Goal: Task Accomplishment & Management: Use online tool/utility

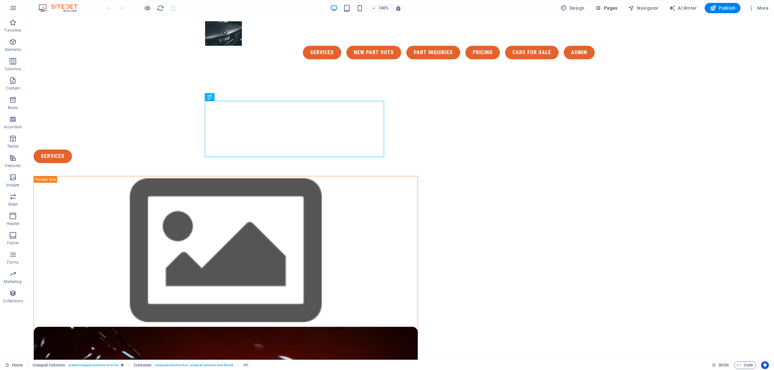
click at [605, 7] on span "Pages" at bounding box center [606, 8] width 23 height 6
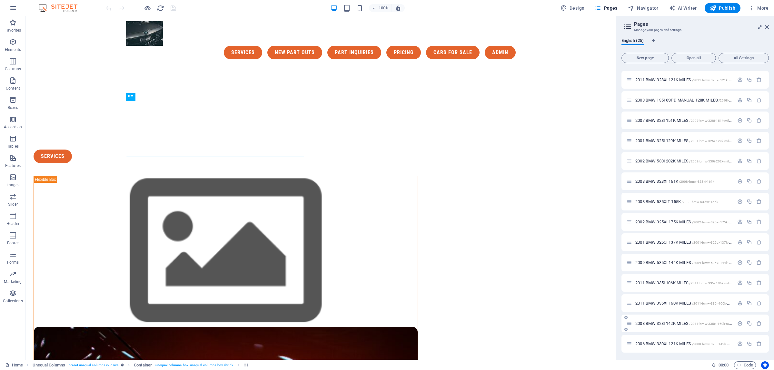
click at [676, 323] on span "2008 BMW 328I 142K MILES /2011-bmw-335xi-160k-miles" at bounding box center [684, 323] width 98 height 5
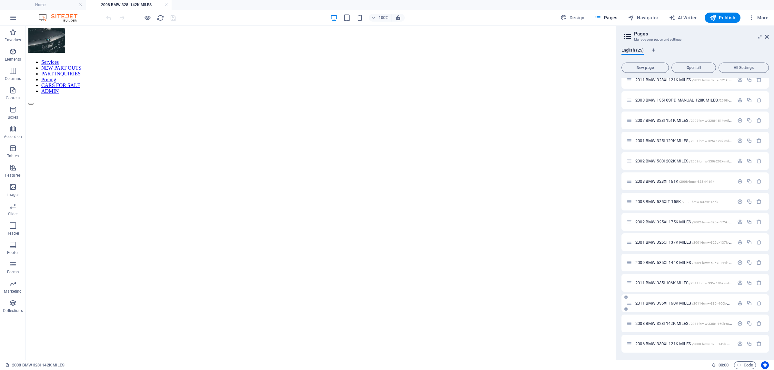
click at [669, 301] on span "2011 BMW 335XI 160K MILES /2011-bmw-335i-106k-miles-23" at bounding box center [687, 303] width 104 height 5
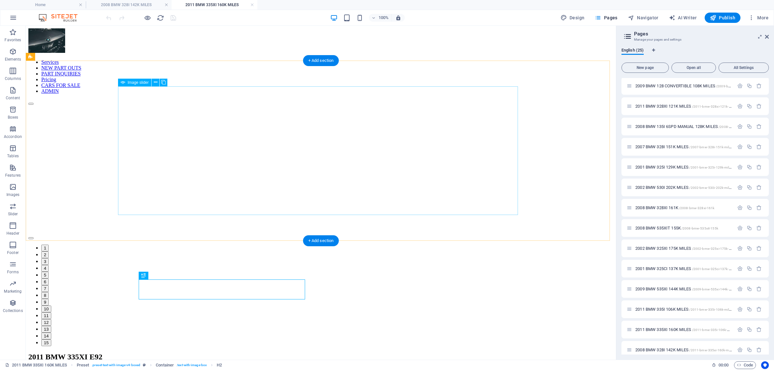
select select "ms"
select select "s"
select select "progressive"
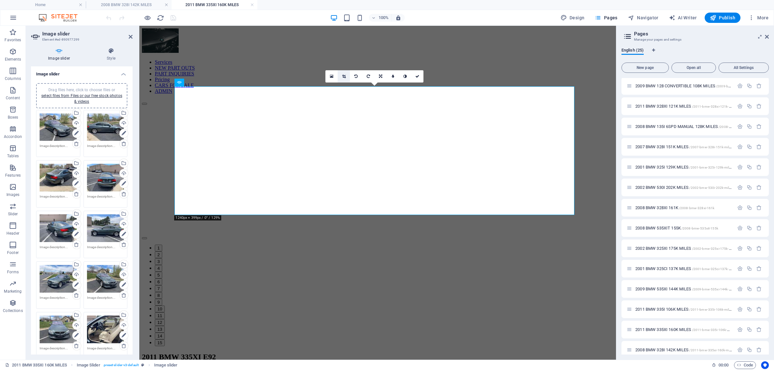
click at [344, 74] on link at bounding box center [344, 76] width 12 height 12
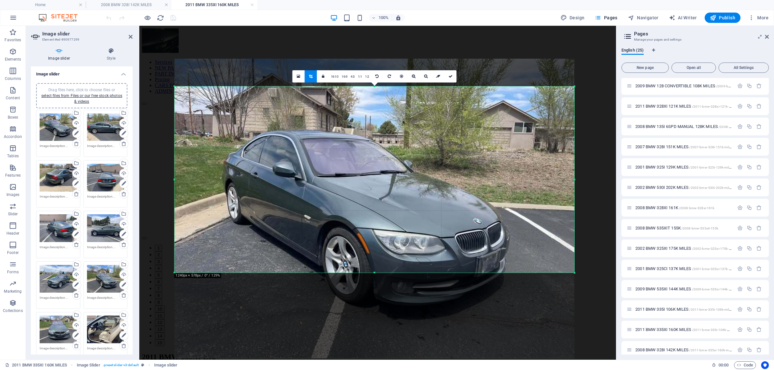
drag, startPoint x: 373, startPoint y: 85, endPoint x: 379, endPoint y: 28, distance: 58.1
click at [379, 28] on div "Drag and drop a file to add it H2 Preset Container Placeholder Container Image …" at bounding box center [377, 193] width 477 height 334
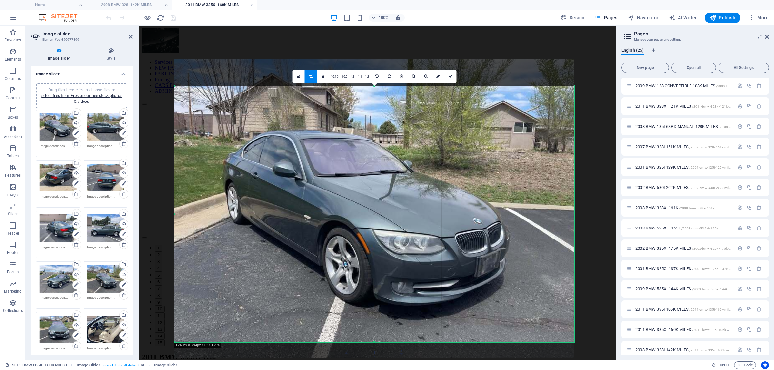
drag, startPoint x: 374, startPoint y: 273, endPoint x: 382, endPoint y: 343, distance: 70.4
click at [382, 343] on div at bounding box center [374, 343] width 400 height 2
click at [455, 76] on link at bounding box center [450, 76] width 12 height 12
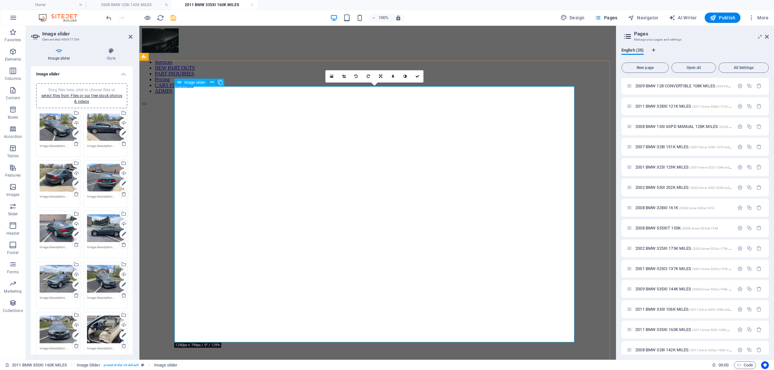
click at [147, 365] on button "Image Slider" at bounding box center [144, 366] width 5 height 2
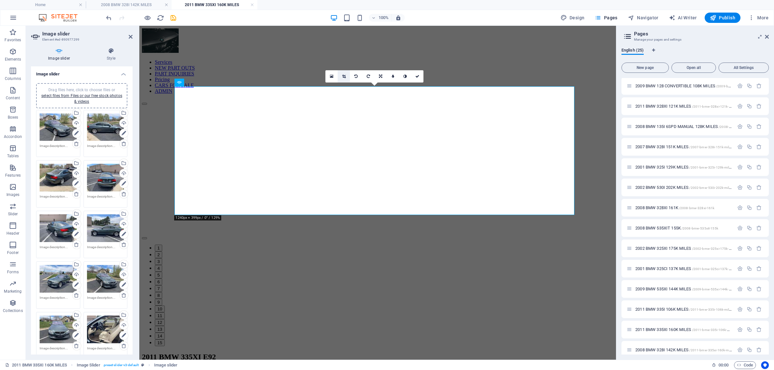
click at [345, 73] on link at bounding box center [344, 76] width 12 height 12
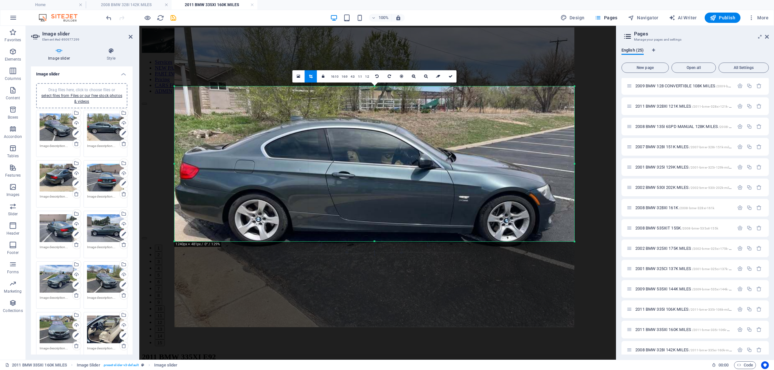
drag, startPoint x: 373, startPoint y: 87, endPoint x: 376, endPoint y: 61, distance: 26.6
click at [376, 86] on div "180 170 160 150 140 130 120 110 100 90 80 70 60 50 40 30 20 10 0 -10 -20 -30 -4…" at bounding box center [374, 163] width 400 height 155
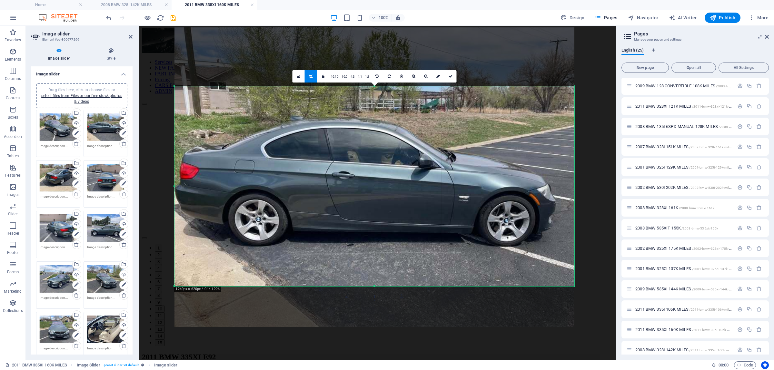
drag, startPoint x: 374, startPoint y: 241, endPoint x: 376, endPoint y: 286, distance: 44.9
click at [376, 286] on div at bounding box center [374, 286] width 400 height 2
click at [453, 75] on link at bounding box center [450, 76] width 12 height 12
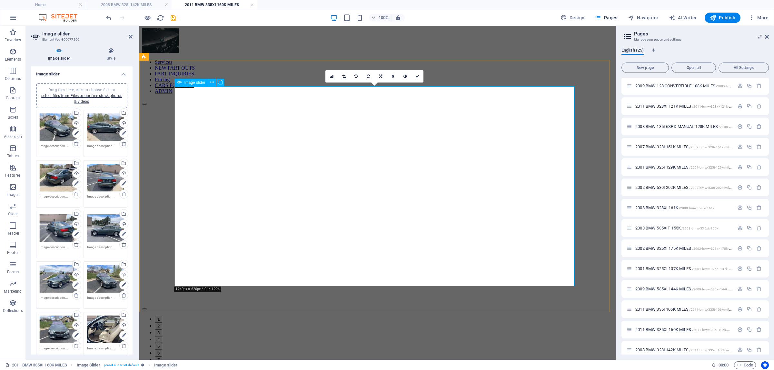
click at [147, 309] on button "Image Slider" at bounding box center [144, 310] width 5 height 2
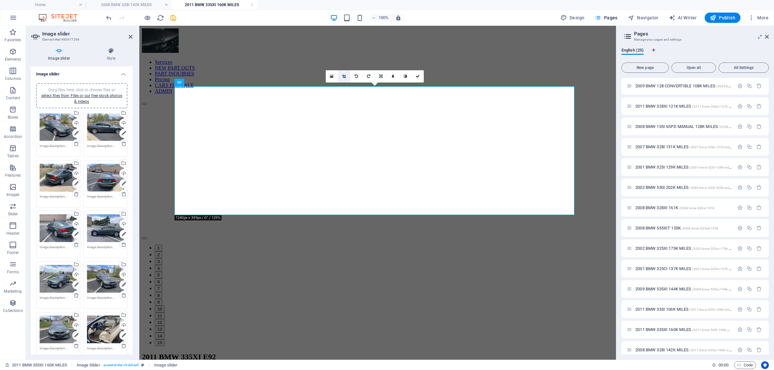
click at [347, 78] on link at bounding box center [344, 76] width 12 height 12
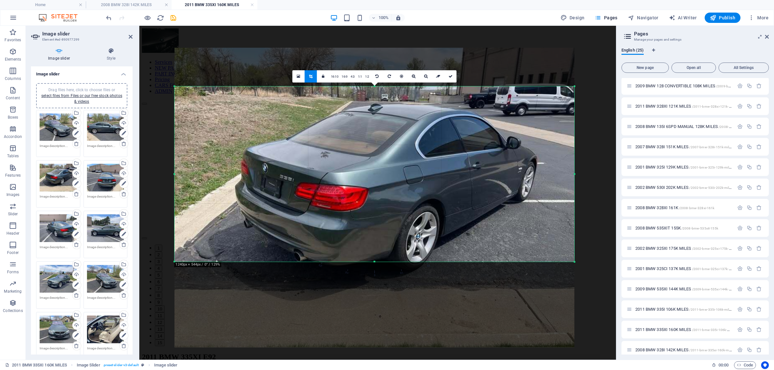
drag, startPoint x: 375, startPoint y: 62, endPoint x: 377, endPoint y: 38, distance: 23.6
click at [377, 38] on div "Drag and drop a file to add it H2 Preset Container Placeholder Container Image …" at bounding box center [377, 193] width 477 height 334
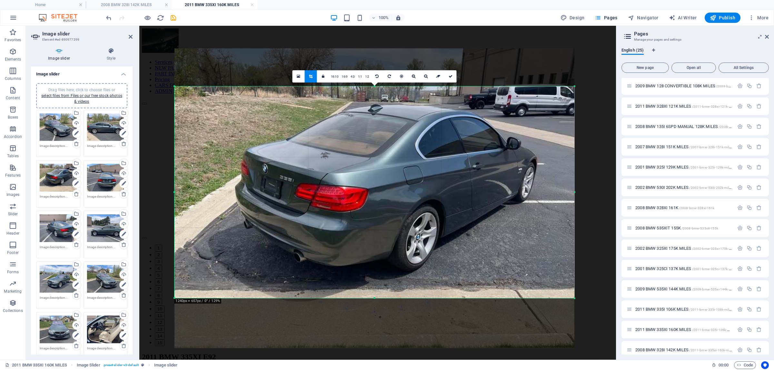
drag, startPoint x: 377, startPoint y: 262, endPoint x: 375, endPoint y: 299, distance: 37.4
click at [375, 299] on div at bounding box center [374, 298] width 400 height 2
click at [448, 74] on link at bounding box center [450, 76] width 12 height 12
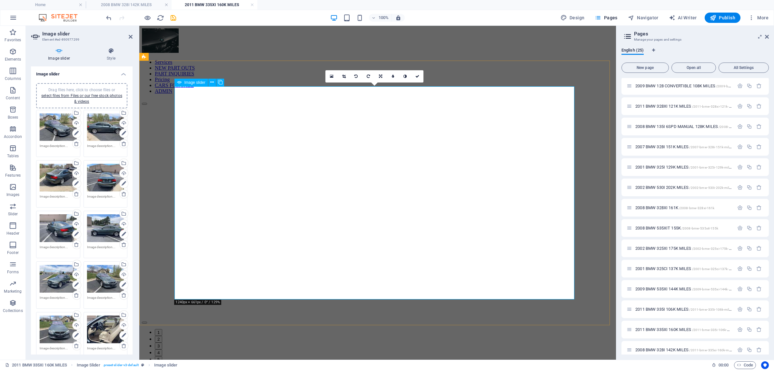
click at [147, 322] on button "Image Slider" at bounding box center [144, 323] width 5 height 2
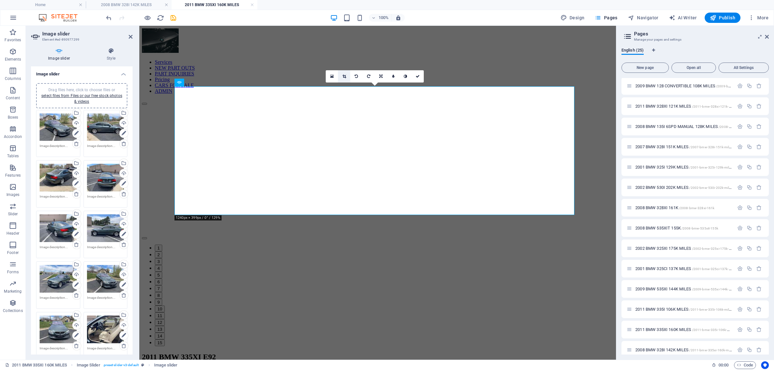
click at [347, 75] on link at bounding box center [344, 76] width 12 height 12
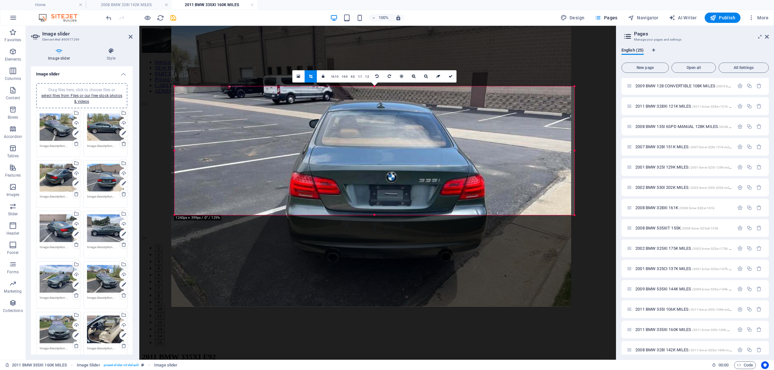
drag, startPoint x: 373, startPoint y: 85, endPoint x: 370, endPoint y: 90, distance: 6.8
click at [370, 90] on div at bounding box center [371, 157] width 400 height 300
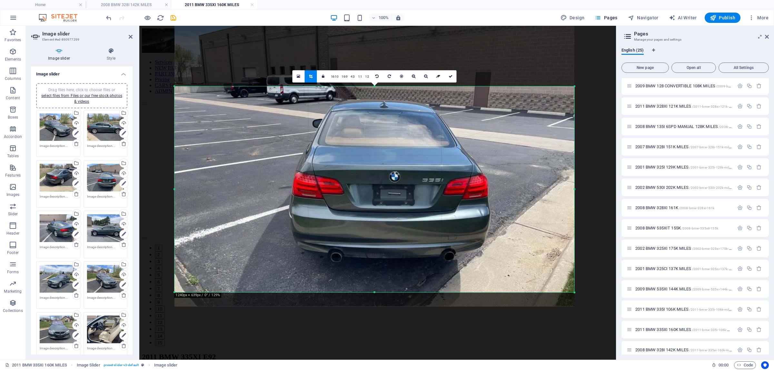
drag, startPoint x: 374, startPoint y: 214, endPoint x: 328, endPoint y: 205, distance: 46.9
click at [369, 292] on div at bounding box center [374, 293] width 400 height 2
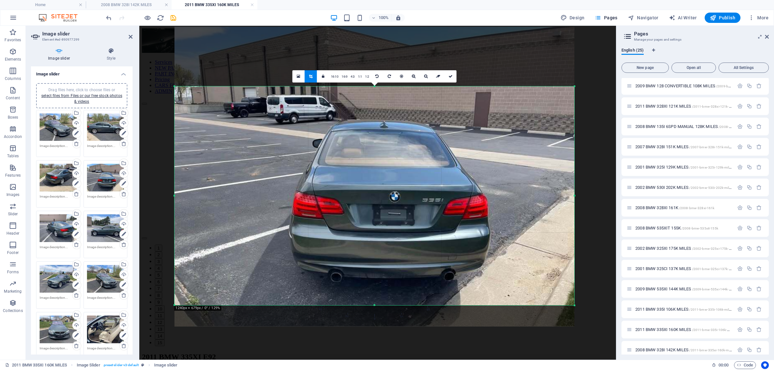
drag, startPoint x: 375, startPoint y: 87, endPoint x: 376, endPoint y: 65, distance: 22.0
click at [376, 86] on div "180 170 160 150 140 130 120 110 100 90 80 70 60 50 40 30 20 10 0 -10 -20 -30 -4…" at bounding box center [374, 195] width 400 height 219
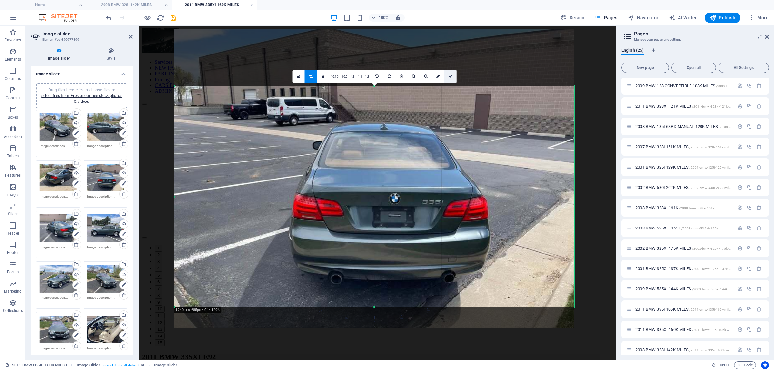
drag, startPoint x: 451, startPoint y: 77, endPoint x: 311, endPoint y: 51, distance: 142.1
click at [451, 76] on icon at bounding box center [451, 77] width 4 height 4
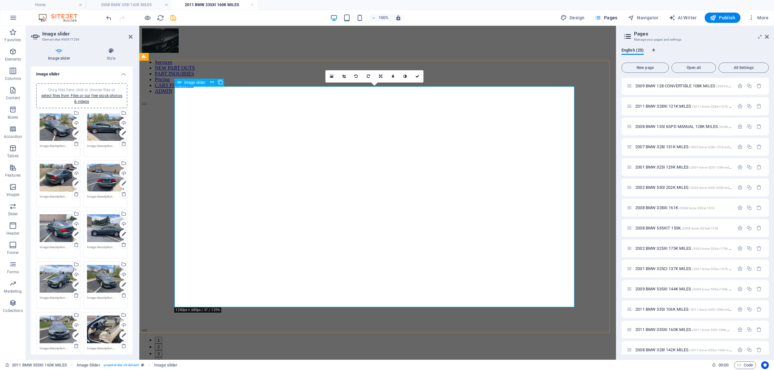
click at [147, 330] on button "Image Slider" at bounding box center [144, 331] width 5 height 2
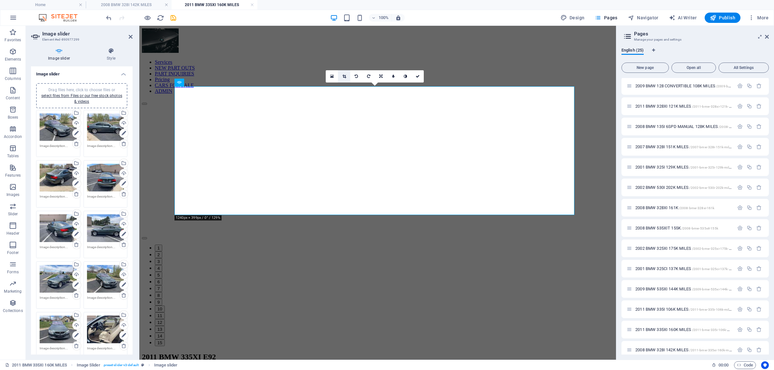
click at [345, 75] on icon at bounding box center [345, 77] width 4 height 4
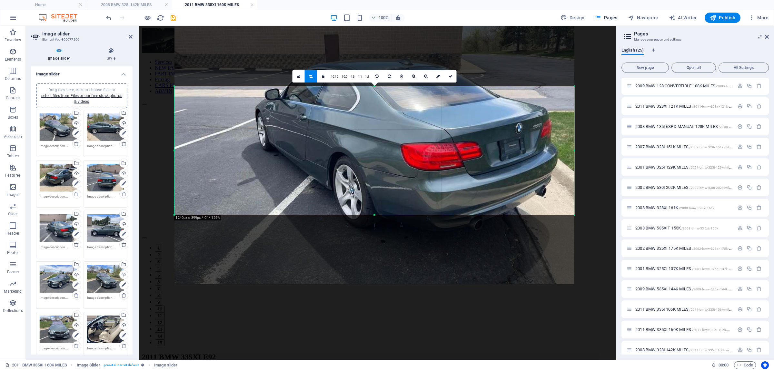
drag, startPoint x: 373, startPoint y: 84, endPoint x: 375, endPoint y: 68, distance: 16.5
click at [375, 68] on div at bounding box center [374, 135] width 400 height 300
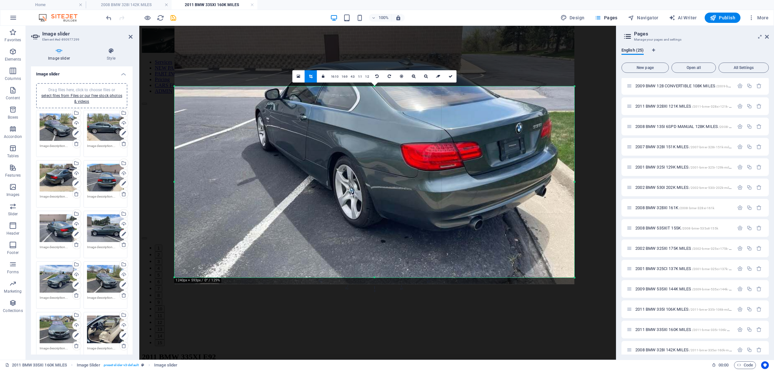
drag, startPoint x: 373, startPoint y: 215, endPoint x: 333, endPoint y: 151, distance: 76.0
click at [377, 277] on div at bounding box center [374, 278] width 400 height 2
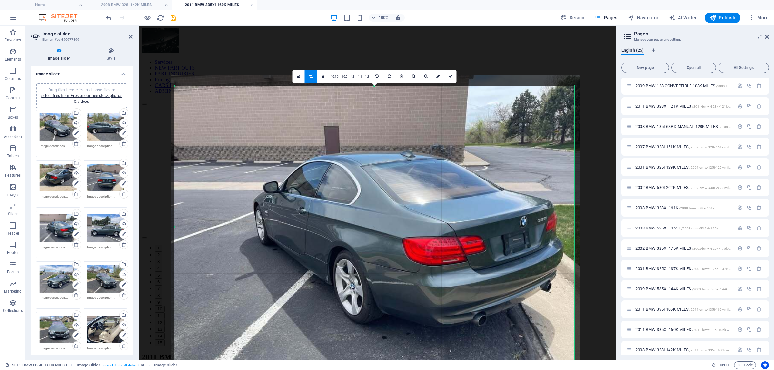
drag, startPoint x: 374, startPoint y: 86, endPoint x: 386, endPoint y: -6, distance: 92.4
click at [386, 0] on html "[DOMAIN_NAME] Home 2008 BMW 328I 142K MILES 2011 BMW 335XI 160K MILES Favorites…" at bounding box center [387, 185] width 774 height 370
click at [450, 74] on link at bounding box center [450, 76] width 12 height 12
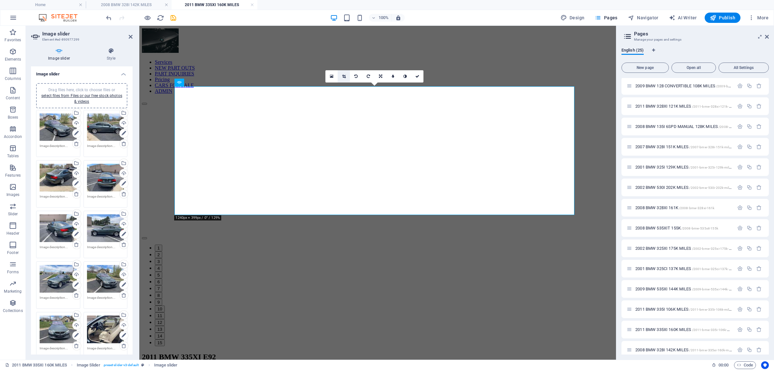
click at [345, 76] on icon at bounding box center [344, 77] width 4 height 4
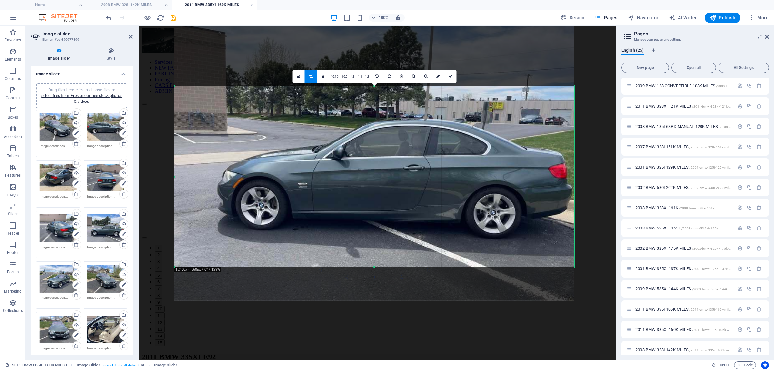
drag, startPoint x: 374, startPoint y: 216, endPoint x: 380, endPoint y: 268, distance: 52.2
click at [380, 268] on div at bounding box center [374, 267] width 400 height 2
click at [452, 76] on link at bounding box center [450, 76] width 12 height 12
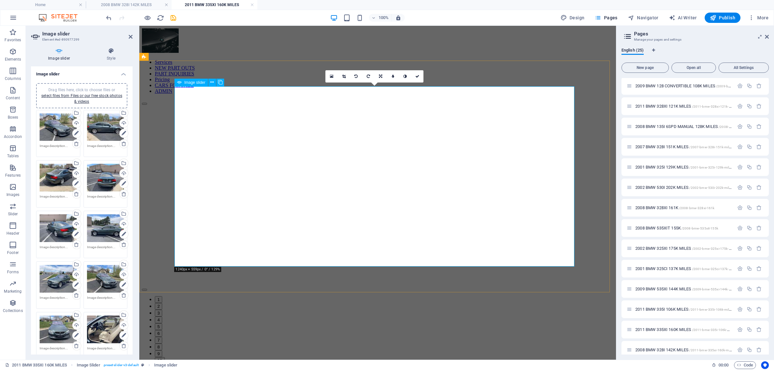
click at [147, 289] on button "Image Slider" at bounding box center [144, 290] width 5 height 2
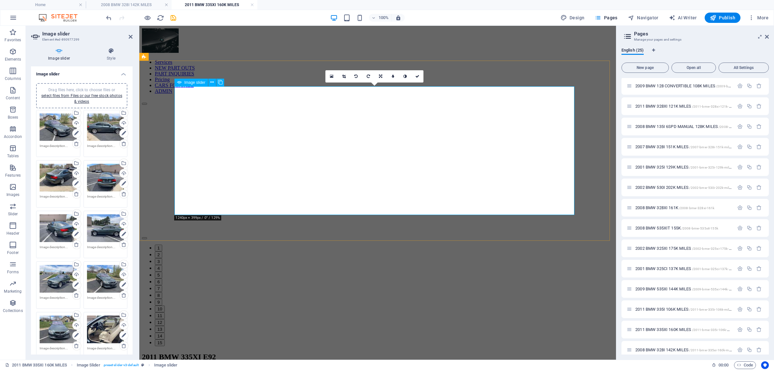
click at [342, 74] on link at bounding box center [344, 76] width 12 height 12
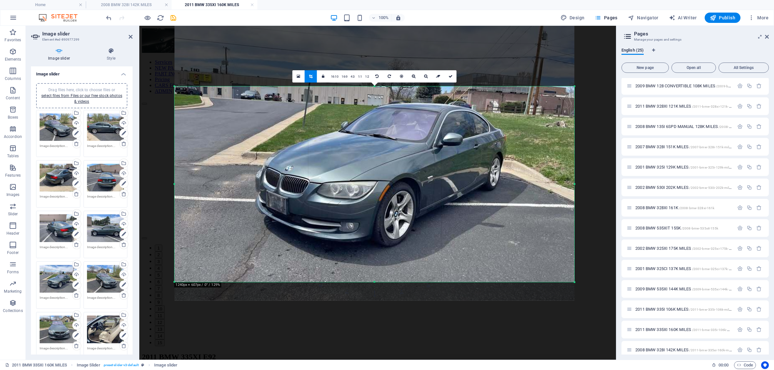
drag, startPoint x: 376, startPoint y: 214, endPoint x: 419, endPoint y: 244, distance: 52.3
click at [383, 281] on div at bounding box center [374, 282] width 400 height 2
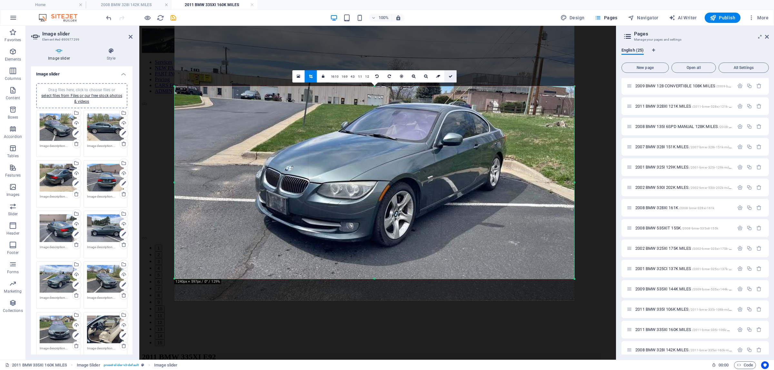
click at [449, 75] on icon at bounding box center [451, 77] width 4 height 4
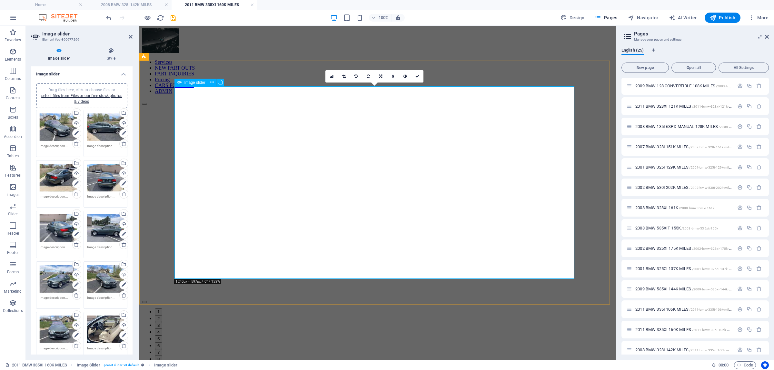
click at [147, 301] on button "Image Slider" at bounding box center [144, 302] width 5 height 2
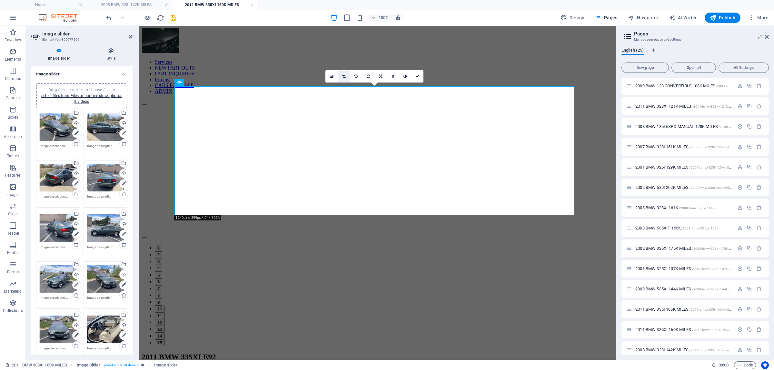
click at [343, 78] on icon at bounding box center [344, 77] width 4 height 4
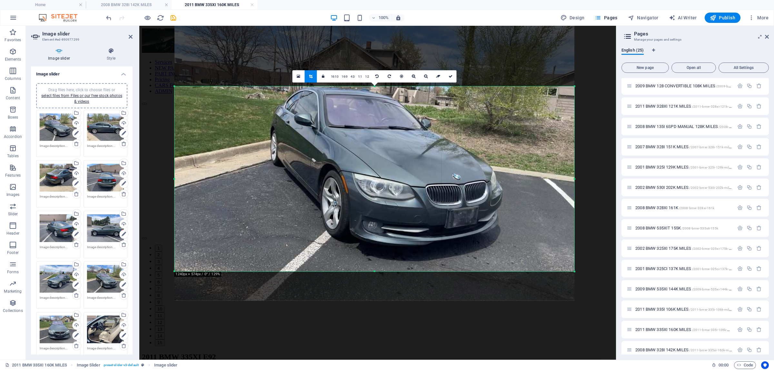
drag, startPoint x: 375, startPoint y: 215, endPoint x: 372, endPoint y: 272, distance: 56.9
click at [372, 272] on div at bounding box center [374, 272] width 400 height 2
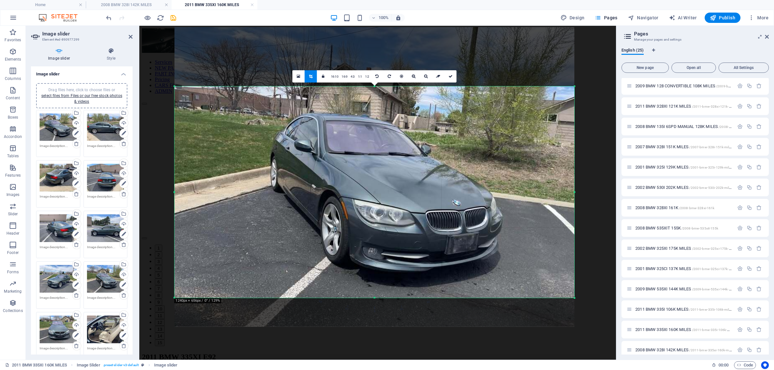
drag, startPoint x: 373, startPoint y: 85, endPoint x: 377, endPoint y: 59, distance: 26.4
click at [377, 86] on div "180 170 160 150 140 130 120 110 100 90 80 70 60 50 40 30 20 10 0 -10 -20 -30 -4…" at bounding box center [374, 192] width 400 height 212
click at [451, 76] on icon at bounding box center [451, 77] width 4 height 4
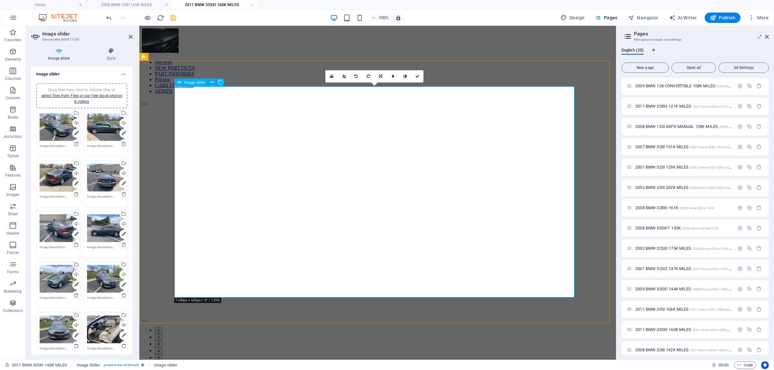
click at [147, 320] on button "Image Slider" at bounding box center [144, 321] width 5 height 2
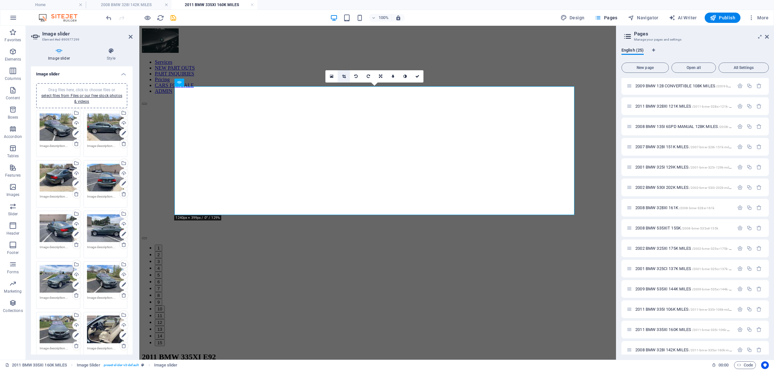
click at [344, 73] on link at bounding box center [344, 76] width 12 height 12
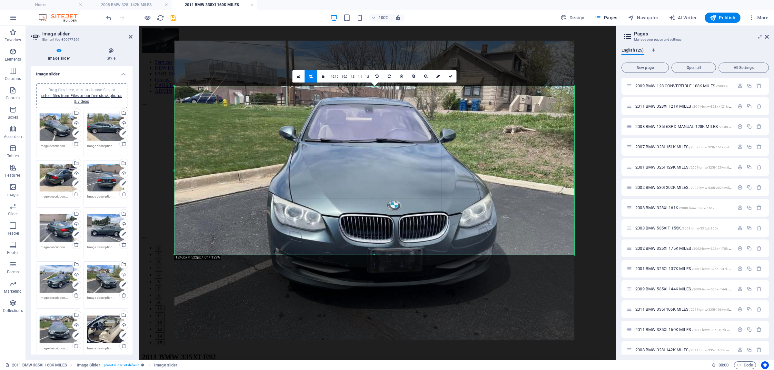
drag, startPoint x: 375, startPoint y: 85, endPoint x: 383, endPoint y: 46, distance: 40.4
click at [383, 86] on div "180 170 160 150 140 130 120 110 100 90 80 70 60 50 40 30 20 10 0 -10 -20 -30 -4…" at bounding box center [374, 170] width 400 height 168
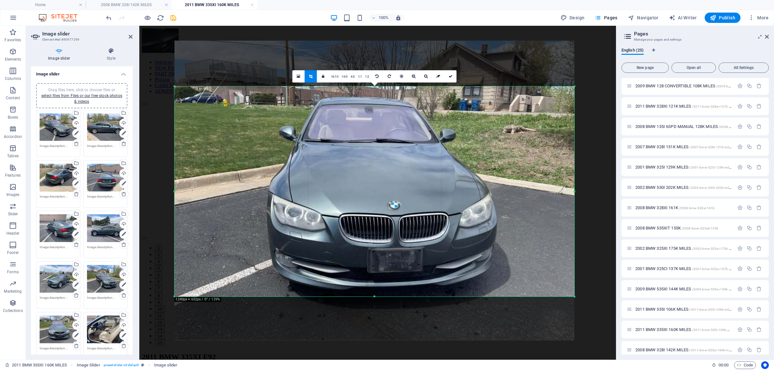
drag, startPoint x: 373, startPoint y: 254, endPoint x: 386, endPoint y: 316, distance: 64.0
click at [386, 298] on div at bounding box center [374, 297] width 400 height 2
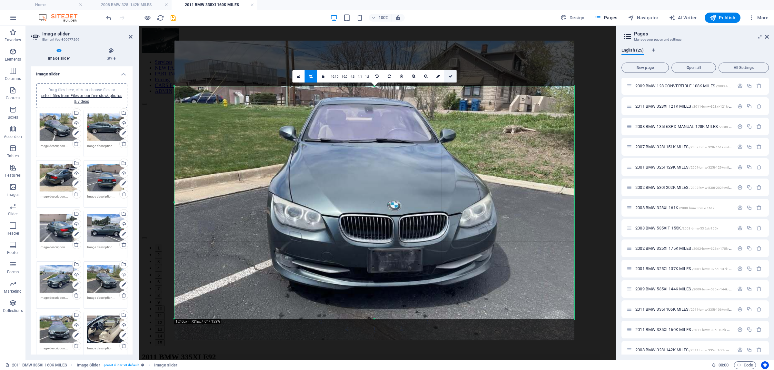
click at [449, 77] on icon at bounding box center [451, 77] width 4 height 4
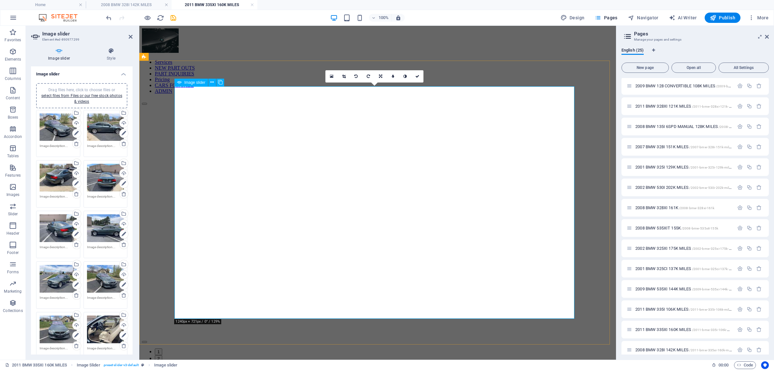
click at [147, 341] on button "Image Slider" at bounding box center [144, 342] width 5 height 2
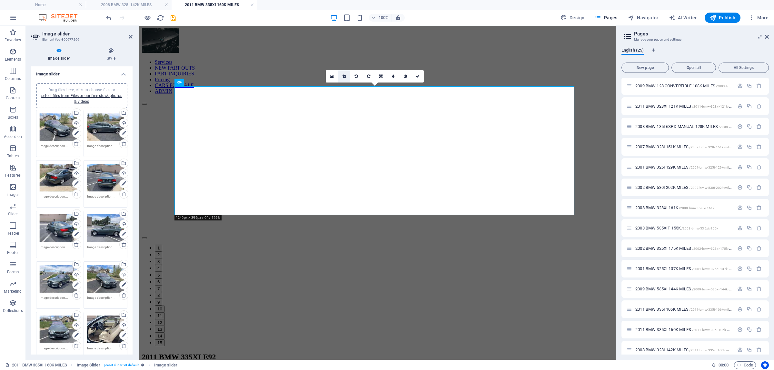
click at [344, 76] on icon at bounding box center [345, 77] width 4 height 4
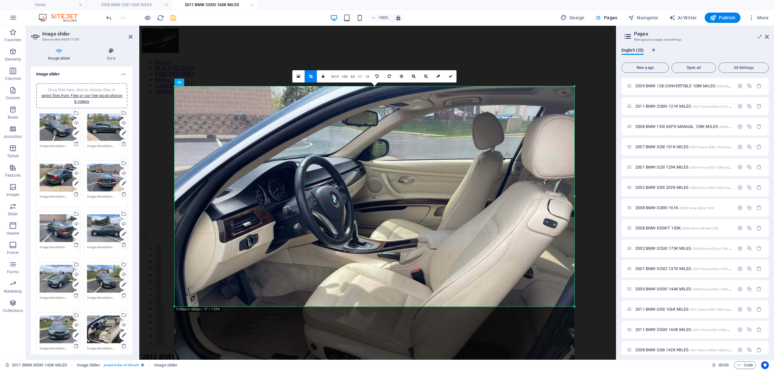
drag, startPoint x: 375, startPoint y: 86, endPoint x: 389, endPoint y: -6, distance: 93.1
click at [389, 0] on html "[DOMAIN_NAME] Home 2008 BMW 328I 142K MILES 2011 BMW 335XI 160K MILES Favorites…" at bounding box center [387, 185] width 774 height 370
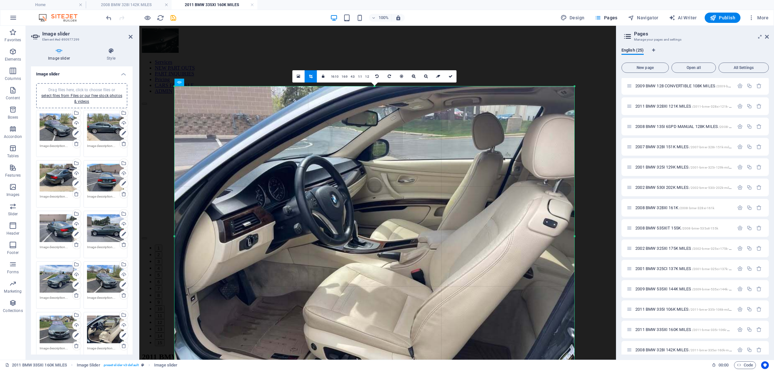
drag, startPoint x: 374, startPoint y: 306, endPoint x: 392, endPoint y: 386, distance: 82.2
click at [392, 370] on html "[DOMAIN_NAME] Home 2008 BMW 328I 142K MILES 2011 BMW 335XI 160K MILES Favorites…" at bounding box center [387, 185] width 774 height 370
click at [452, 77] on link at bounding box center [450, 76] width 12 height 12
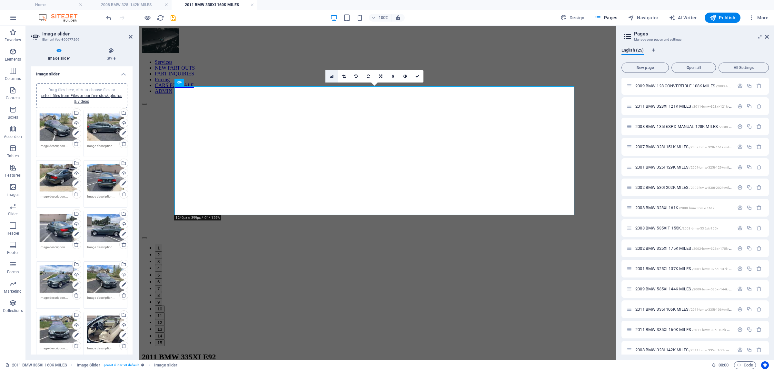
drag, startPoint x: 336, startPoint y: 77, endPoint x: 229, endPoint y: 56, distance: 108.7
click at [336, 77] on link at bounding box center [331, 76] width 12 height 12
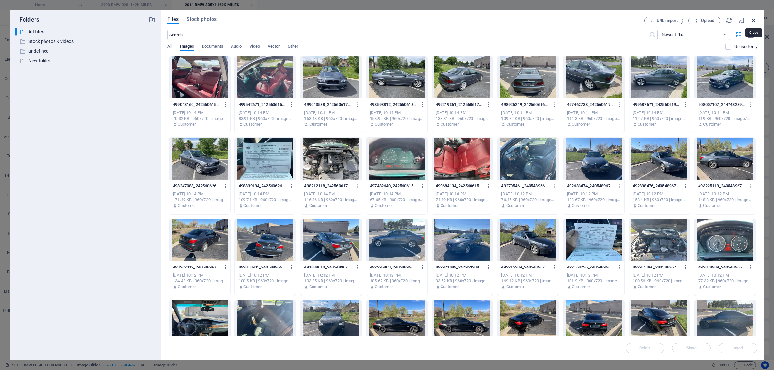
click at [753, 22] on icon "button" at bounding box center [753, 20] width 7 height 7
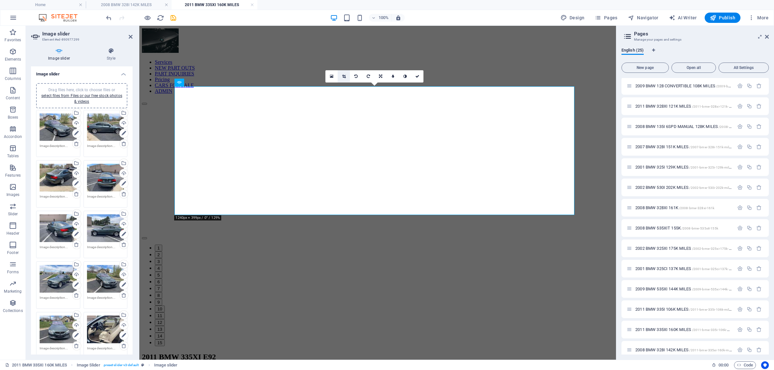
click at [344, 76] on icon at bounding box center [344, 77] width 4 height 4
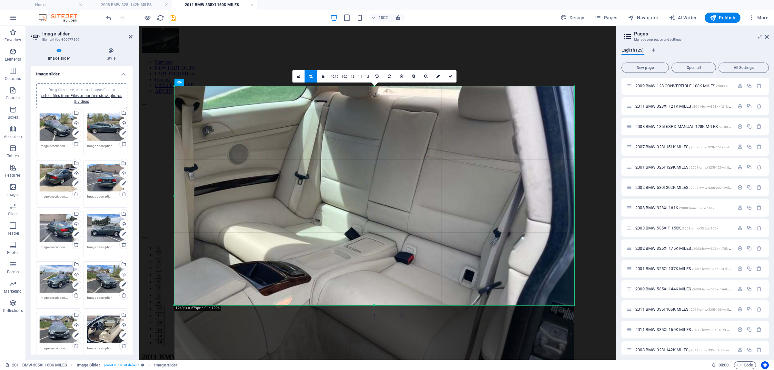
drag, startPoint x: 374, startPoint y: 86, endPoint x: 382, endPoint y: -4, distance: 90.6
click at [382, 0] on html "[DOMAIN_NAME] Home 2008 BMW 328I 142K MILES 2011 BMW 335XI 160K MILES Favorites…" at bounding box center [387, 185] width 774 height 370
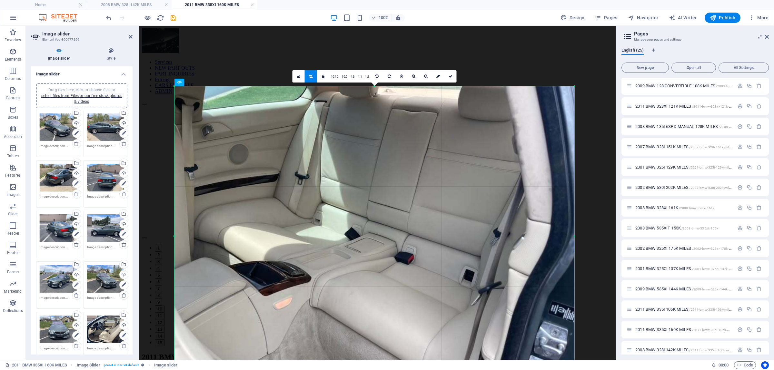
drag, startPoint x: 374, startPoint y: 305, endPoint x: 367, endPoint y: 386, distance: 81.0
click at [367, 370] on html "[DOMAIN_NAME] Home 2008 BMW 328I 142K MILES 2011 BMW 335XI 160K MILES Favorites…" at bounding box center [387, 185] width 774 height 370
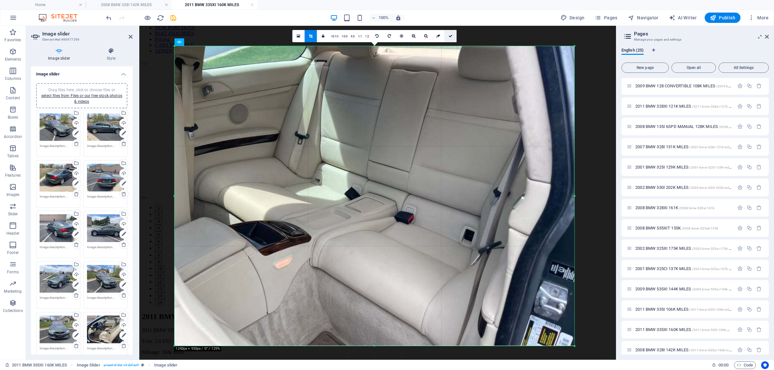
click at [449, 32] on link at bounding box center [450, 36] width 12 height 12
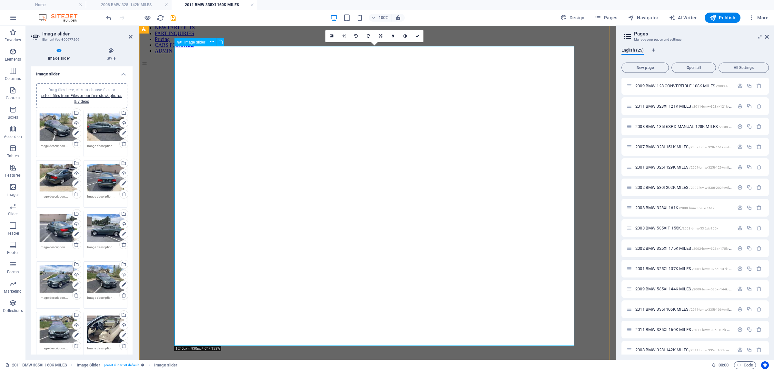
click at [147, 65] on button "Image Slider" at bounding box center [144, 64] width 5 height 2
click at [147, 368] on button "Image Slider" at bounding box center [144, 369] width 5 height 2
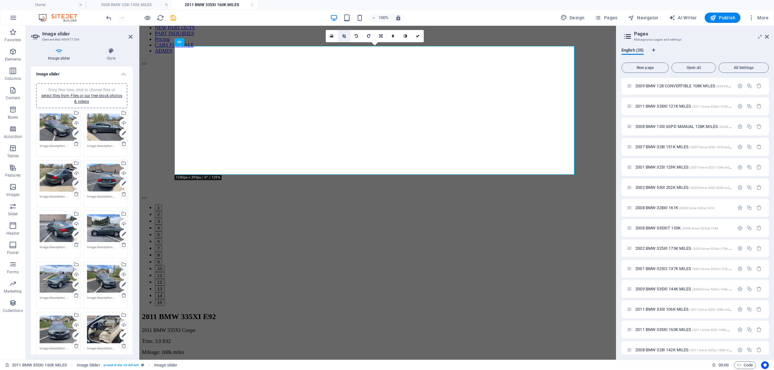
click at [340, 33] on link at bounding box center [344, 36] width 12 height 12
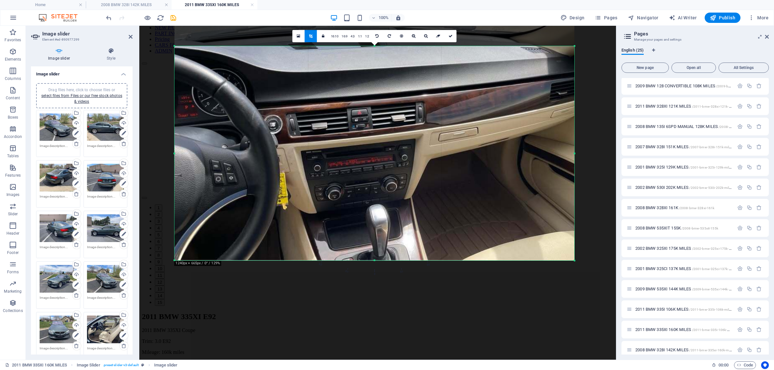
drag, startPoint x: 373, startPoint y: 174, endPoint x: 371, endPoint y: 261, distance: 87.1
click at [371, 261] on div at bounding box center [374, 261] width 400 height 2
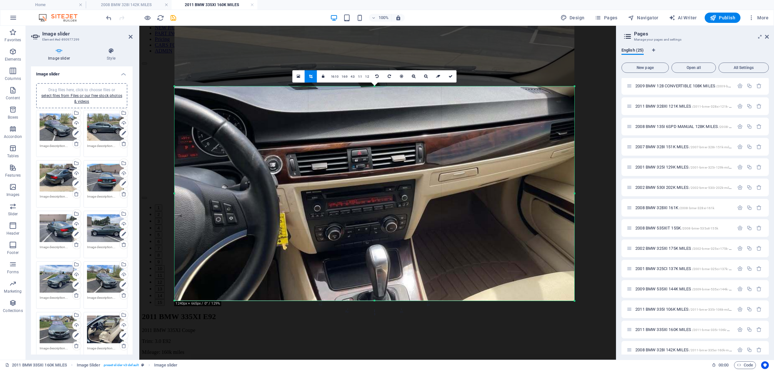
scroll to position [0, 0]
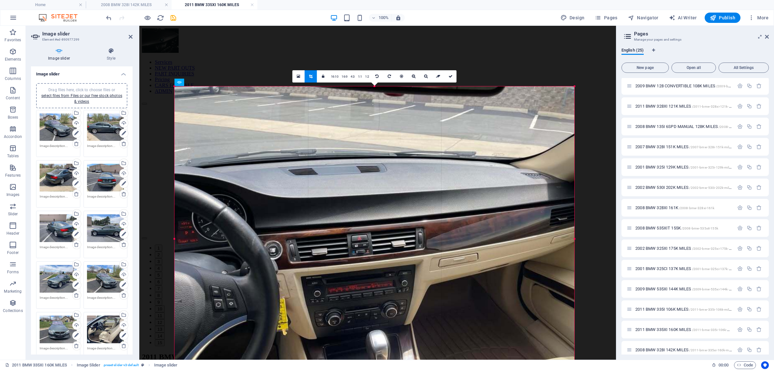
drag, startPoint x: 379, startPoint y: 38, endPoint x: 385, endPoint y: -5, distance: 43.0
click at [385, 0] on html "[DOMAIN_NAME] Home 2008 BMW 328I 142K MILES 2011 BMW 335XI 160K MILES Favorites…" at bounding box center [387, 185] width 774 height 370
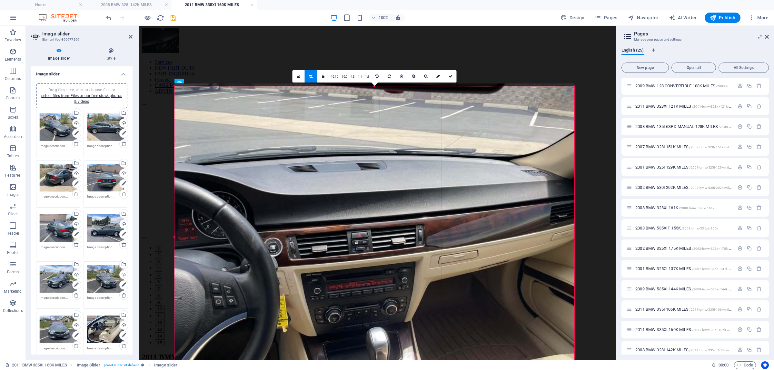
click at [374, 89] on div "180 170 160 150 140 130 120 110 100 90 80 70 60 50 40 30 20 10 0 -10 -20 -30 -4…" at bounding box center [374, 237] width 400 height 302
click at [449, 72] on link at bounding box center [450, 76] width 12 height 12
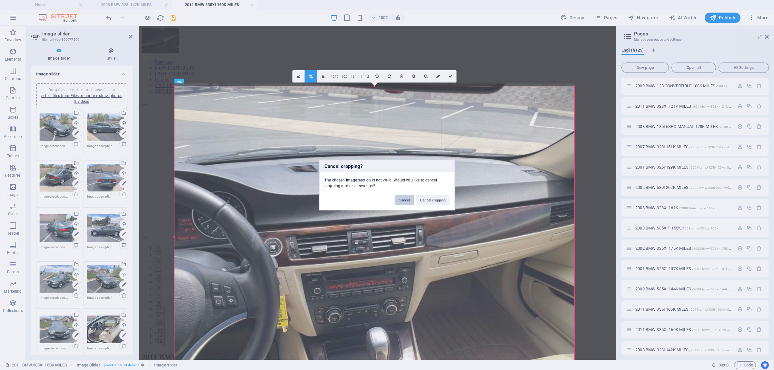
click at [403, 202] on button "Cancel" at bounding box center [404, 200] width 19 height 10
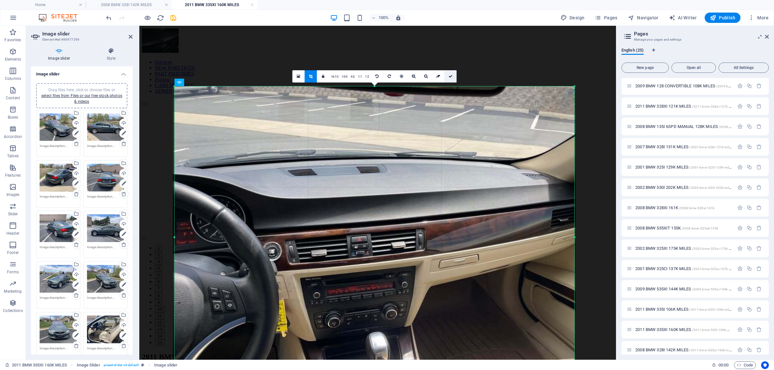
click at [452, 79] on link at bounding box center [450, 76] width 12 height 12
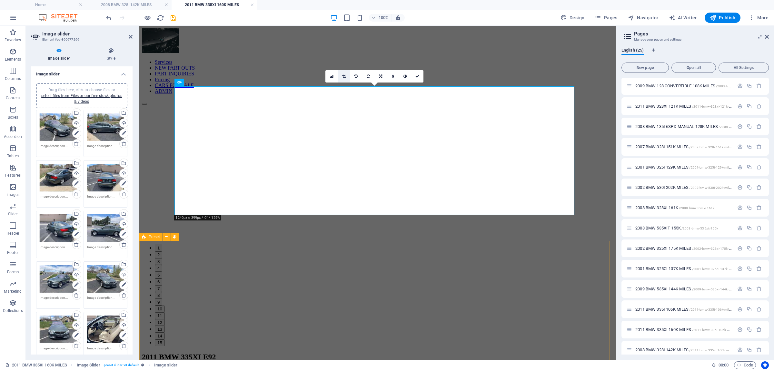
click at [345, 74] on link at bounding box center [344, 76] width 12 height 12
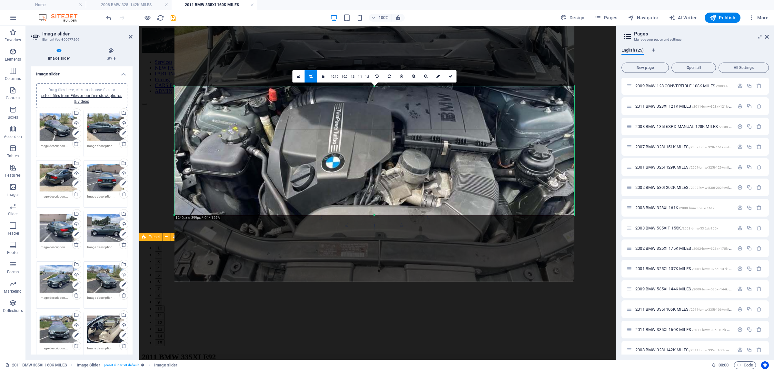
drag, startPoint x: 374, startPoint y: 87, endPoint x: 373, endPoint y: 68, distance: 19.1
click at [373, 68] on div at bounding box center [374, 132] width 400 height 300
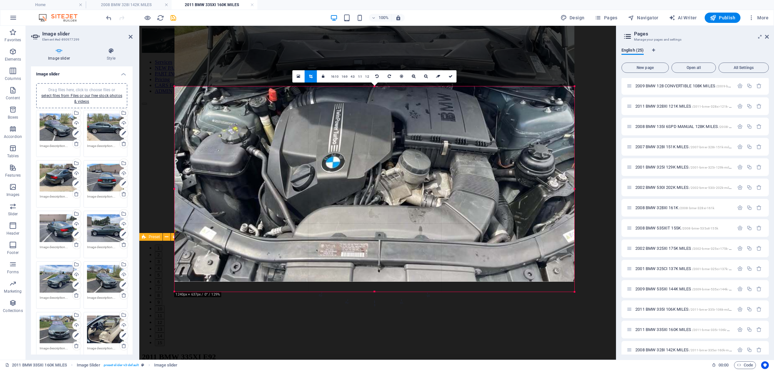
drag, startPoint x: 375, startPoint y: 216, endPoint x: 382, endPoint y: 288, distance: 72.3
click at [383, 293] on div at bounding box center [374, 292] width 400 height 2
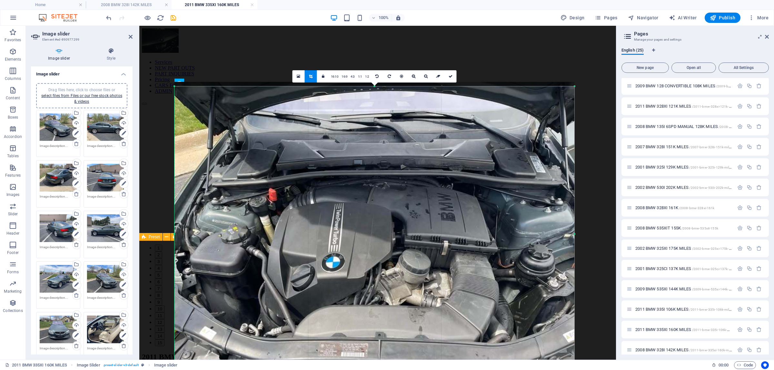
drag, startPoint x: 374, startPoint y: 86, endPoint x: 380, endPoint y: -14, distance: 100.1
click at [380, 0] on html "[DOMAIN_NAME] Home 2008 BMW 328I 142K MILES 2011 BMW 335XI 160K MILES Favorites…" at bounding box center [387, 185] width 774 height 370
click at [450, 73] on link at bounding box center [450, 76] width 12 height 12
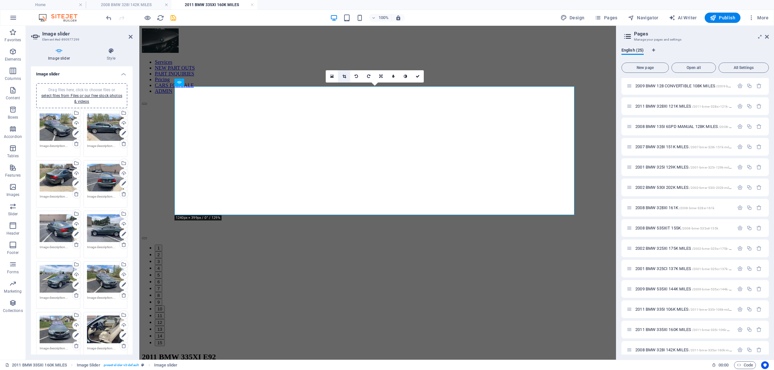
click at [347, 75] on link at bounding box center [344, 76] width 12 height 12
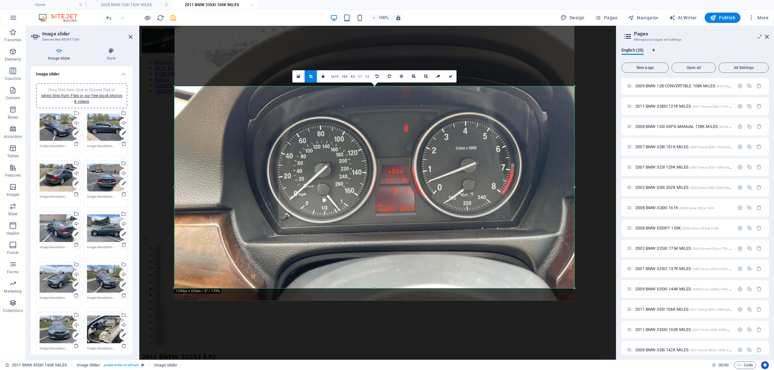
drag, startPoint x: 375, startPoint y: 214, endPoint x: 382, endPoint y: 252, distance: 38.6
click at [382, 290] on div at bounding box center [374, 288] width 400 height 2
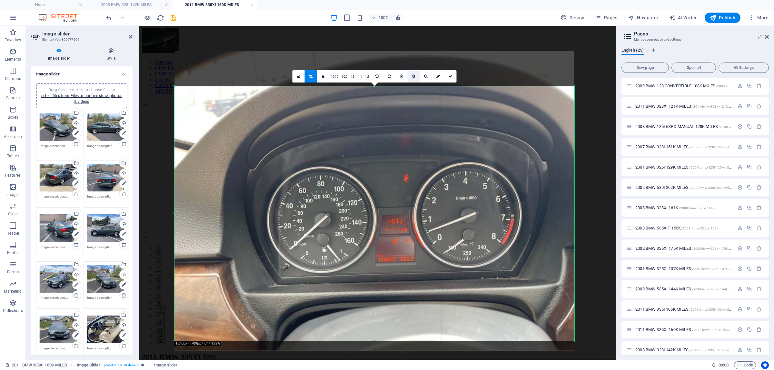
drag, startPoint x: 374, startPoint y: 86, endPoint x: 419, endPoint y: 76, distance: 45.6
click at [378, 36] on div "Drag and drop a file to add it H2 Preset Container Placeholder Container Image …" at bounding box center [377, 193] width 477 height 334
click at [452, 76] on icon at bounding box center [451, 77] width 4 height 4
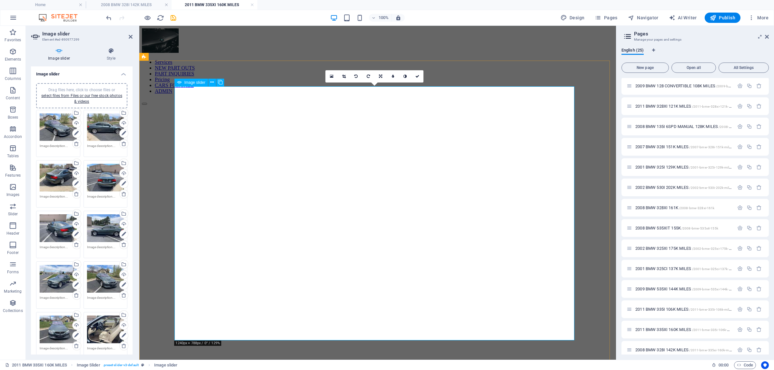
click at [147, 363] on button "Image Slider" at bounding box center [144, 364] width 5 height 2
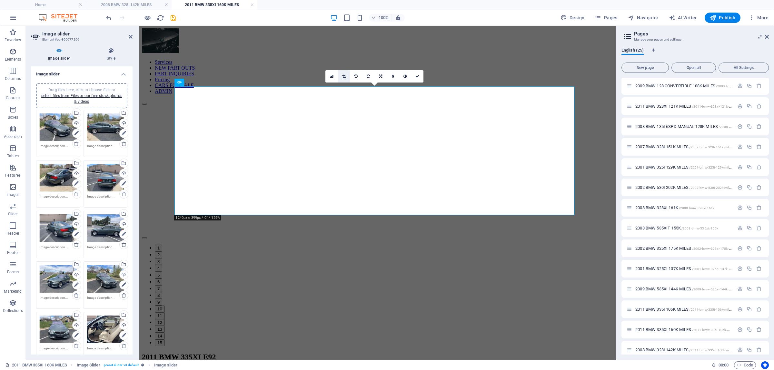
click at [343, 75] on icon at bounding box center [344, 77] width 4 height 4
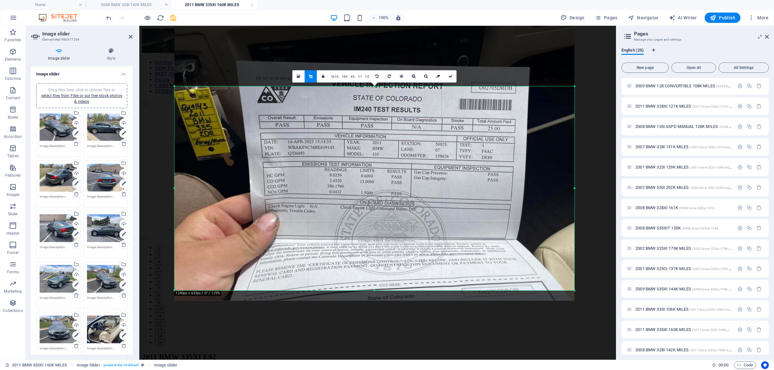
drag, startPoint x: 373, startPoint y: 215, endPoint x: 371, endPoint y: 114, distance: 101.3
click at [369, 290] on div at bounding box center [374, 291] width 400 height 2
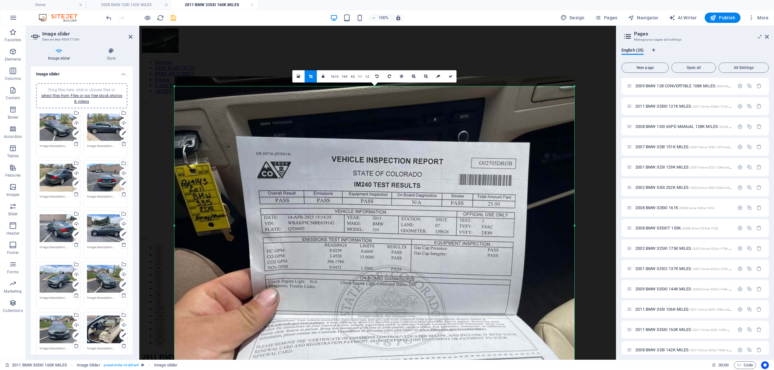
drag, startPoint x: 374, startPoint y: 87, endPoint x: 376, endPoint y: 10, distance: 77.1
click at [376, 26] on section "Favorites Elements Columns Content Boxes Accordion Tables Features Images Slide…" at bounding box center [308, 193] width 616 height 334
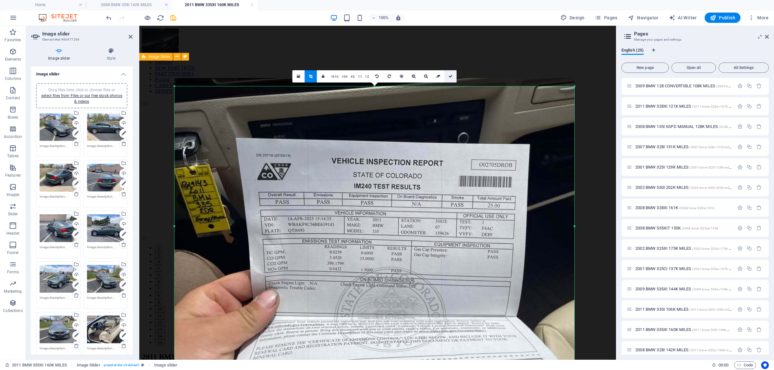
click at [450, 77] on icon at bounding box center [451, 77] width 4 height 4
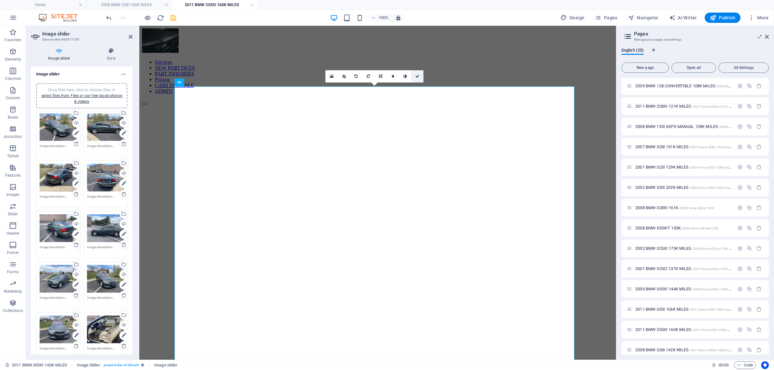
click at [414, 76] on link at bounding box center [417, 76] width 12 height 12
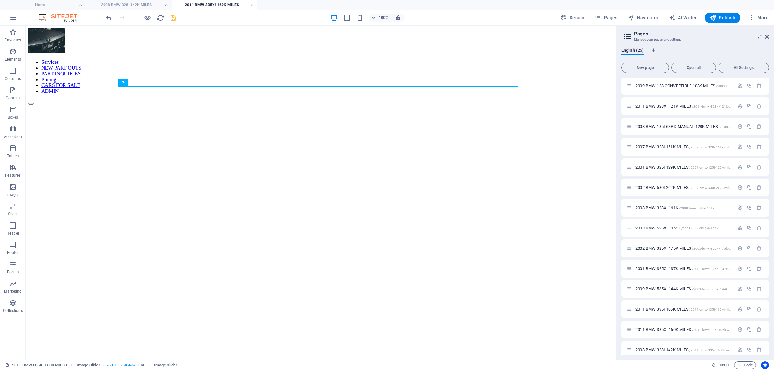
click at [174, 17] on icon "save" at bounding box center [173, 17] width 7 height 7
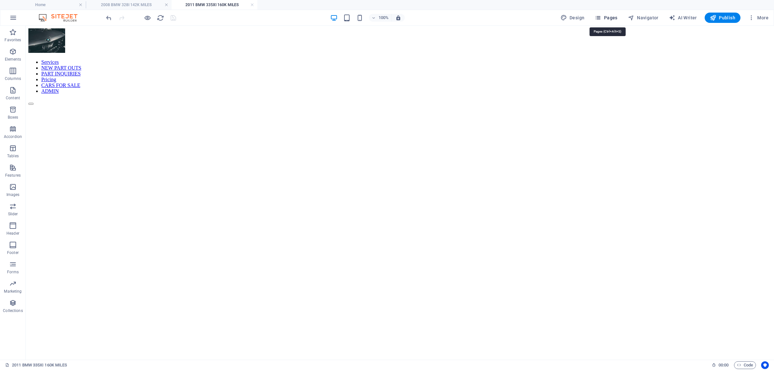
click at [612, 18] on span "Pages" at bounding box center [606, 18] width 23 height 6
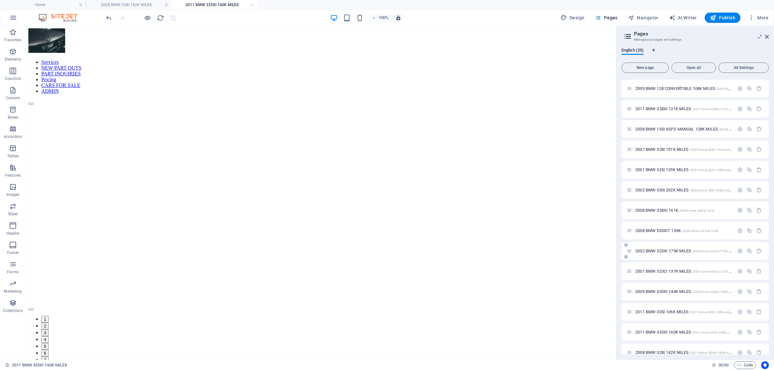
scroll to position [231, 0]
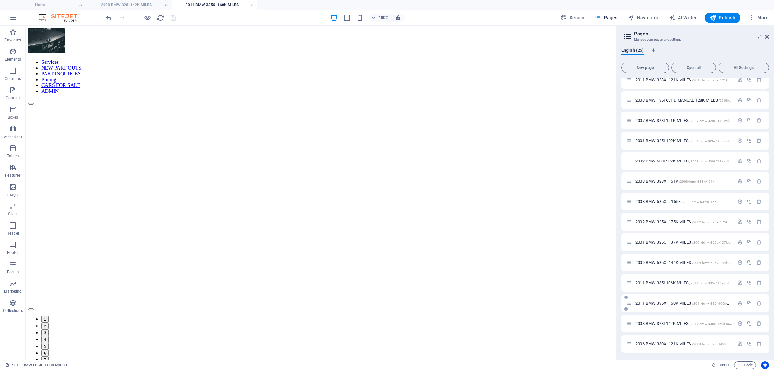
click at [671, 304] on span "2011 BMW 335XI 160K MILES /2011-bmw-335i-106k-miles-23" at bounding box center [687, 303] width 104 height 5
click at [674, 284] on span "2011 BMW 335I 106K MILES /2011-bmw-335i-106k-miles" at bounding box center [683, 283] width 97 height 5
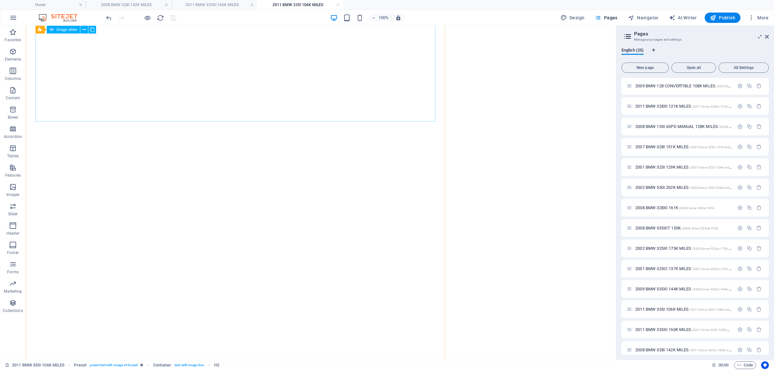
scroll to position [0, 0]
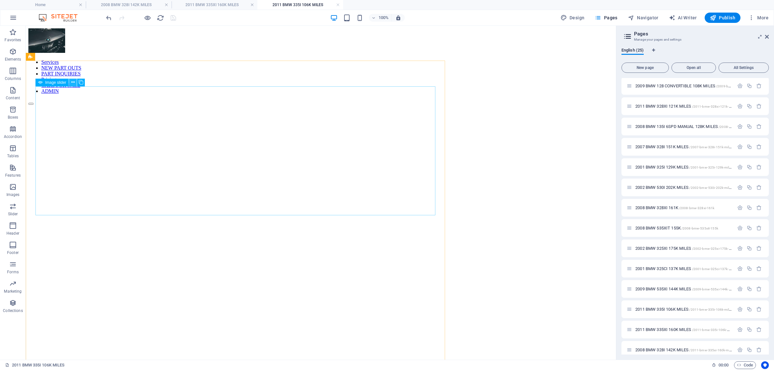
click at [70, 83] on button at bounding box center [73, 83] width 8 height 8
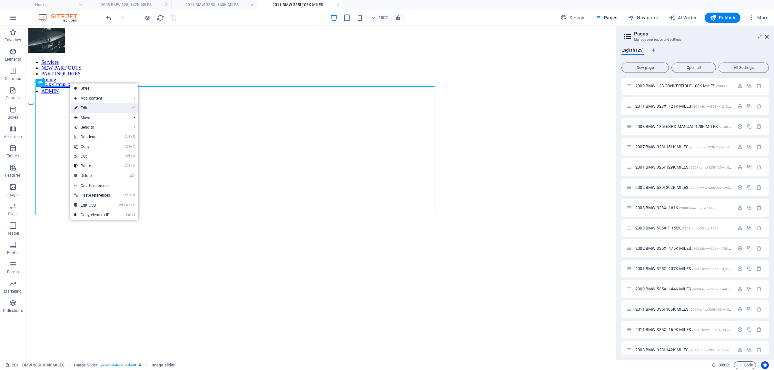
click at [106, 105] on link "⏎ Edit" at bounding box center [92, 108] width 44 height 10
select select "px"
select select "ms"
select select "s"
select select "progressive"
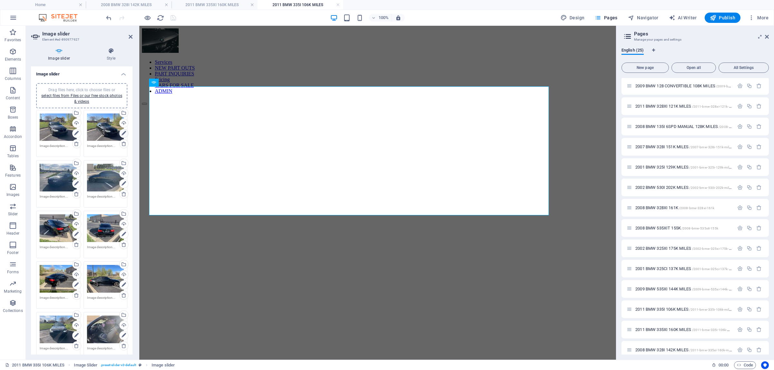
click at [122, 130] on icon at bounding box center [124, 134] width 5 height 8
click at [123, 135] on icon at bounding box center [124, 134] width 5 height 8
click at [123, 134] on icon at bounding box center [124, 134] width 5 height 8
click at [317, 75] on icon at bounding box center [318, 77] width 4 height 4
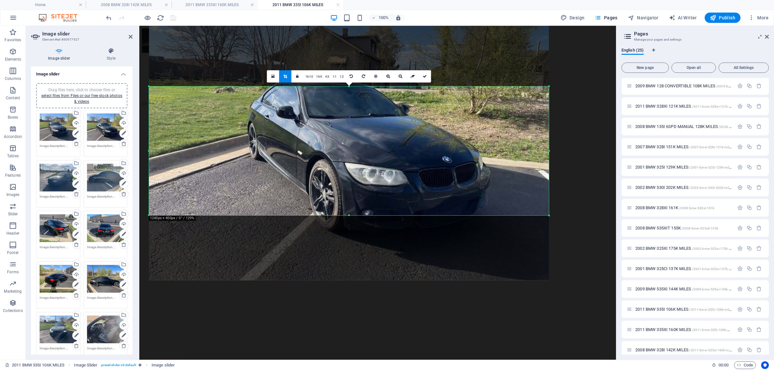
drag, startPoint x: 349, startPoint y: 87, endPoint x: 349, endPoint y: 67, distance: 20.3
click at [349, 67] on div at bounding box center [349, 131] width 400 height 300
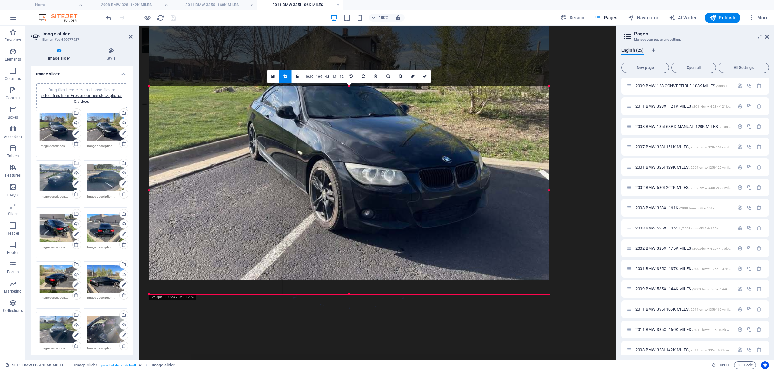
drag, startPoint x: 349, startPoint y: 215, endPoint x: 349, endPoint y: 261, distance: 46.1
click at [358, 294] on div at bounding box center [349, 294] width 400 height 2
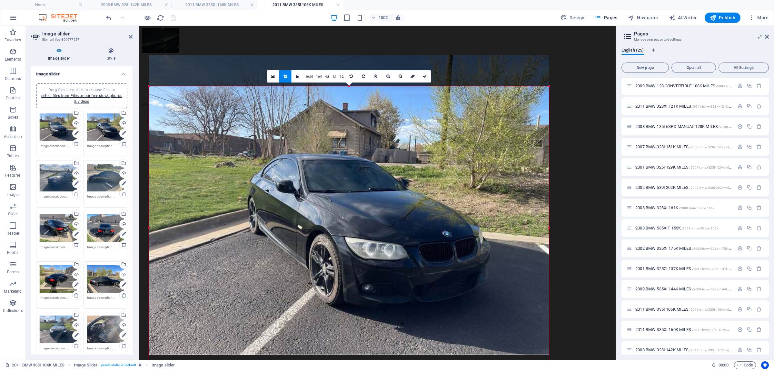
drag, startPoint x: 349, startPoint y: 86, endPoint x: 351, endPoint y: 7, distance: 79.7
click at [351, 26] on div "Home 2008 BMW 328I 142K MILES 2011 BMW 335XI 160K MILES 2011 BMW 335I 106K MILE…" at bounding box center [308, 193] width 616 height 334
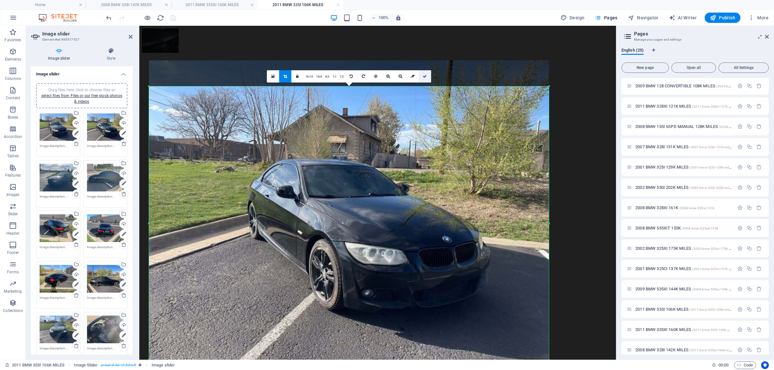
click at [421, 73] on link at bounding box center [425, 76] width 12 height 12
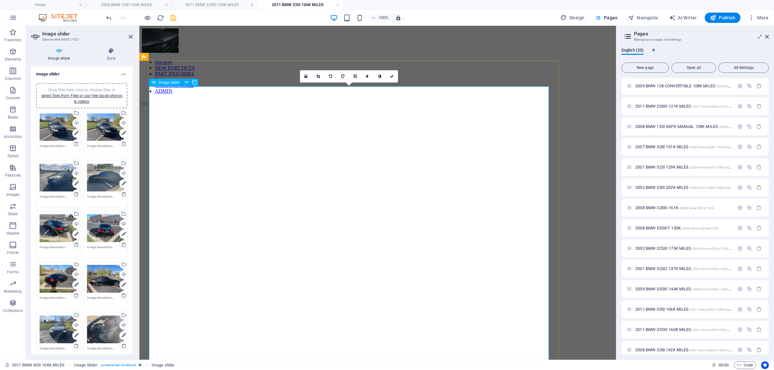
click at [322, 75] on link at bounding box center [318, 76] width 12 height 12
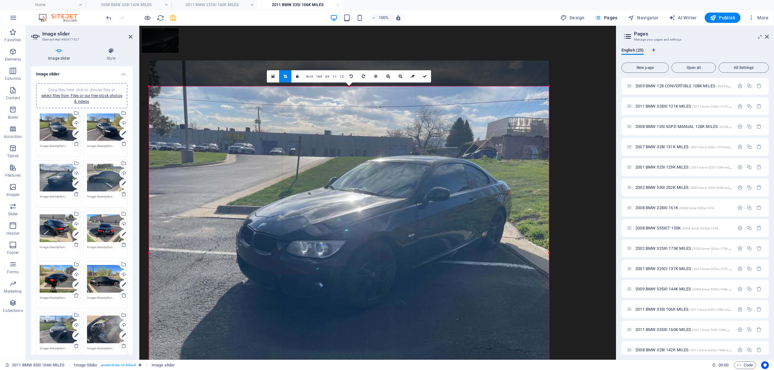
drag, startPoint x: 349, startPoint y: 86, endPoint x: 213, endPoint y: 0, distance: 160.7
click at [352, 26] on div "Drag and drop a file to add it H2 Preset Container Placeholder Container Text I…" at bounding box center [377, 193] width 477 height 334
click at [424, 75] on icon at bounding box center [425, 77] width 4 height 4
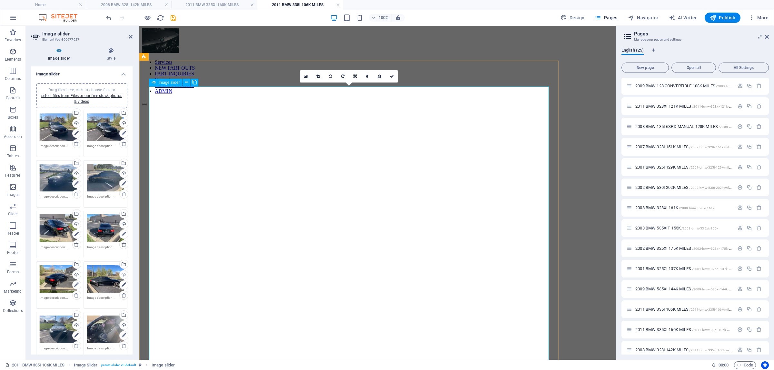
click at [319, 72] on link at bounding box center [318, 76] width 12 height 12
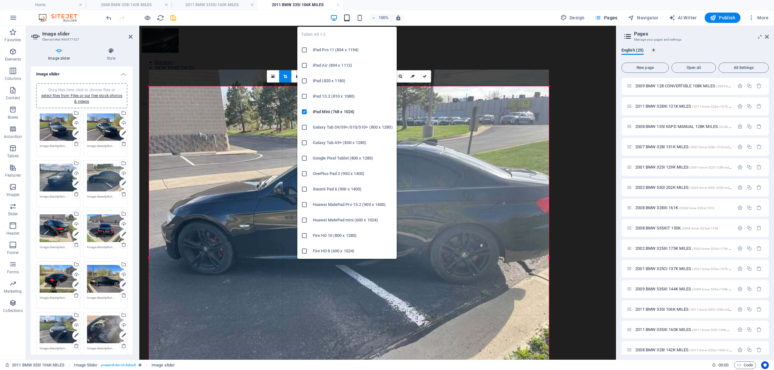
drag, startPoint x: 349, startPoint y: 86, endPoint x: 351, endPoint y: 16, distance: 70.0
click at [351, 26] on section "Favorites Elements Columns Content Boxes Accordion Tables Features Images Slide…" at bounding box center [308, 193] width 616 height 334
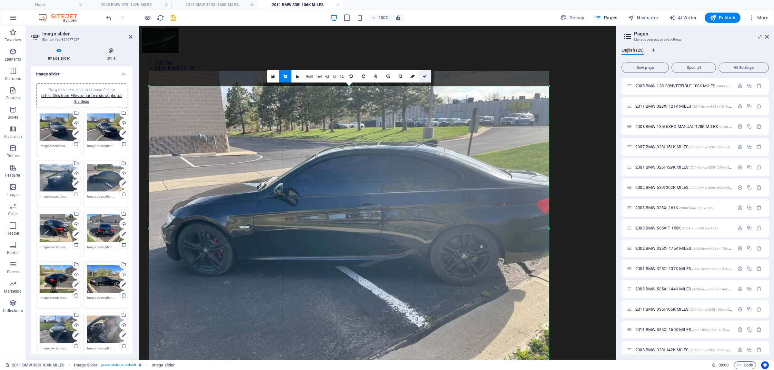
click at [427, 76] on link at bounding box center [425, 76] width 12 height 12
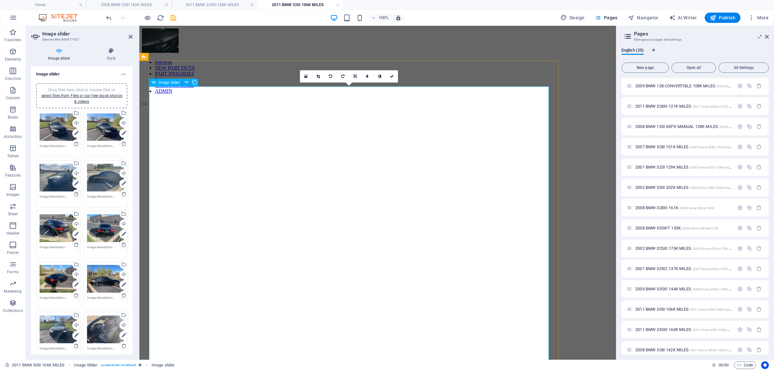
click at [323, 77] on link at bounding box center [318, 76] width 12 height 12
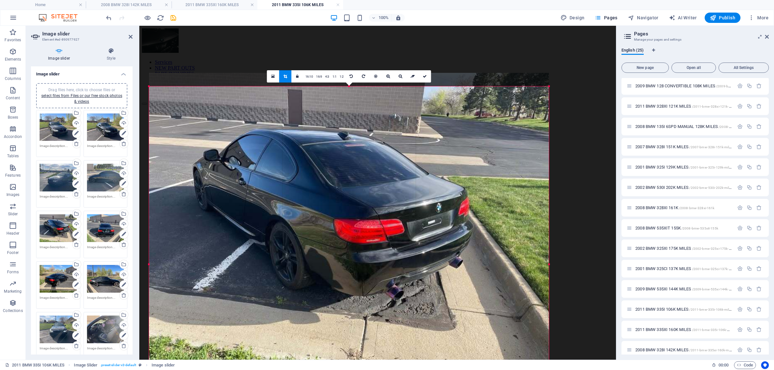
drag, startPoint x: 348, startPoint y: 87, endPoint x: 370, endPoint y: 11, distance: 79.3
click at [370, 26] on section "Favorites Elements Columns Content Boxes Accordion Tables Features Images Slide…" at bounding box center [308, 193] width 616 height 334
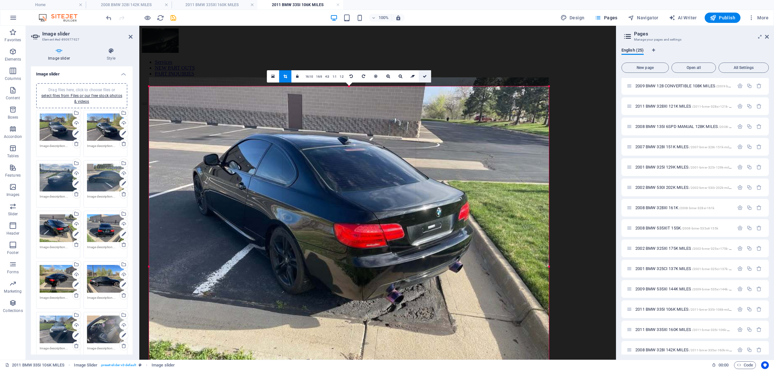
click at [426, 77] on icon at bounding box center [425, 77] width 4 height 4
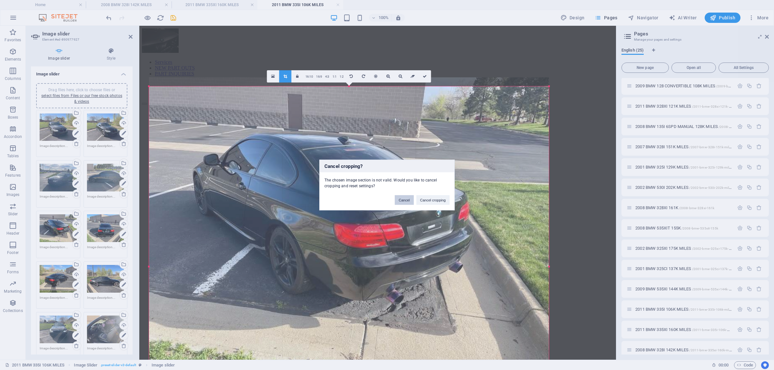
click at [405, 201] on button "Cancel" at bounding box center [404, 200] width 19 height 10
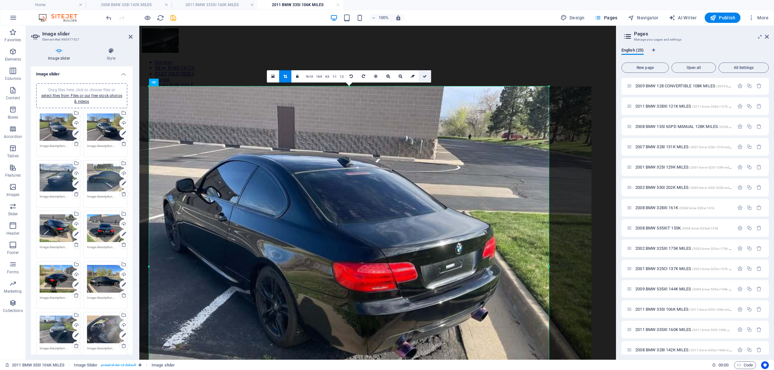
click at [427, 74] on link at bounding box center [425, 76] width 12 height 12
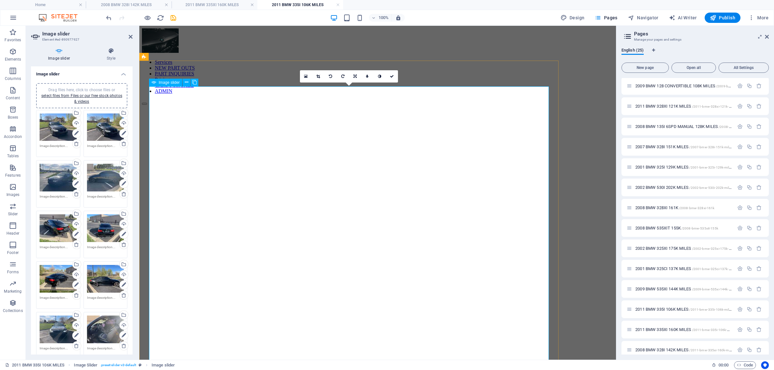
click at [320, 76] on link at bounding box center [318, 76] width 12 height 12
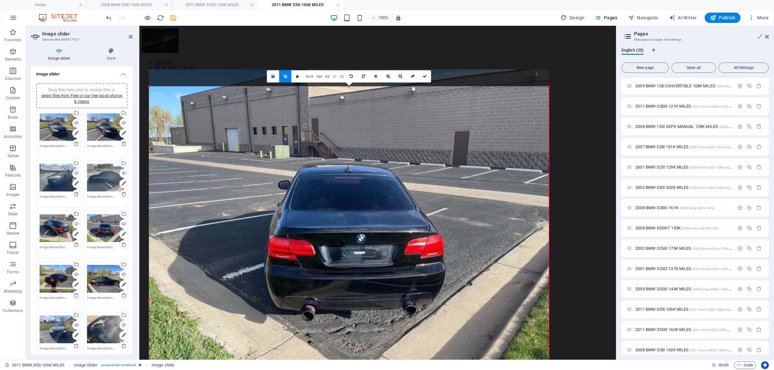
drag, startPoint x: 348, startPoint y: 86, endPoint x: 365, endPoint y: 18, distance: 70.6
click at [365, 26] on section "Favorites Elements Columns Content Boxes Accordion Tables Features Images Slide…" at bounding box center [308, 193] width 616 height 334
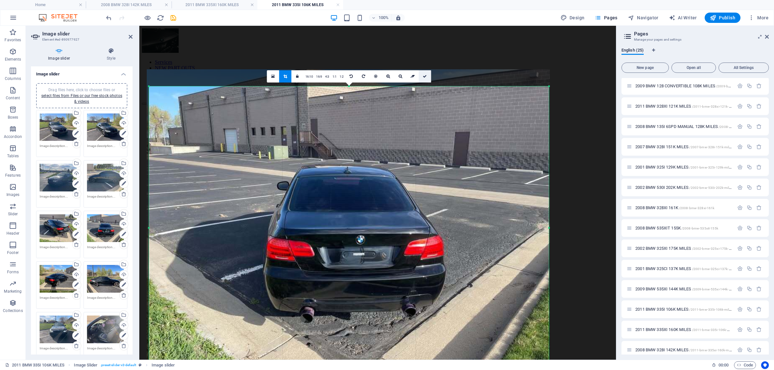
click at [425, 76] on icon at bounding box center [425, 77] width 4 height 4
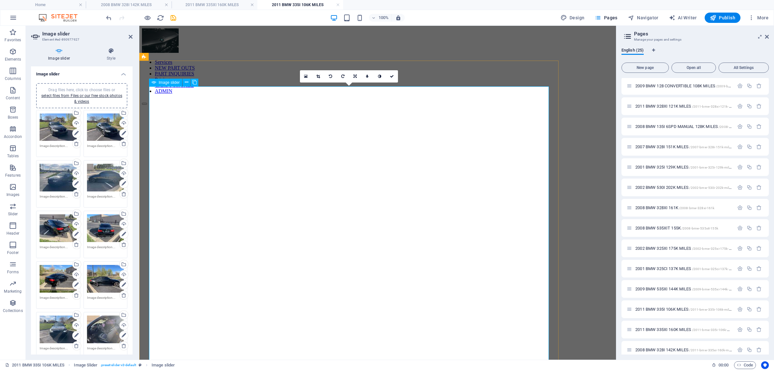
click at [315, 75] on link at bounding box center [318, 76] width 12 height 12
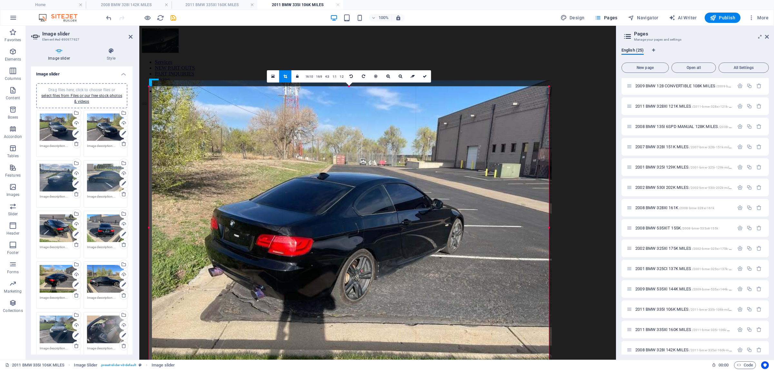
drag, startPoint x: 356, startPoint y: 125, endPoint x: 358, endPoint y: 205, distance: 80.3
click at [358, 205] on div at bounding box center [352, 230] width 400 height 300
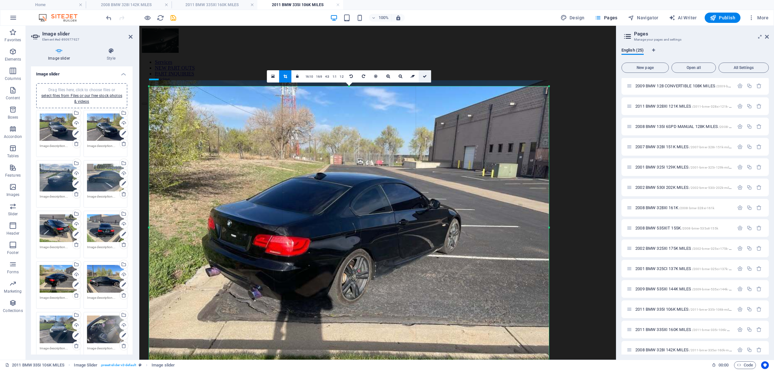
click at [429, 78] on link at bounding box center [425, 76] width 12 height 12
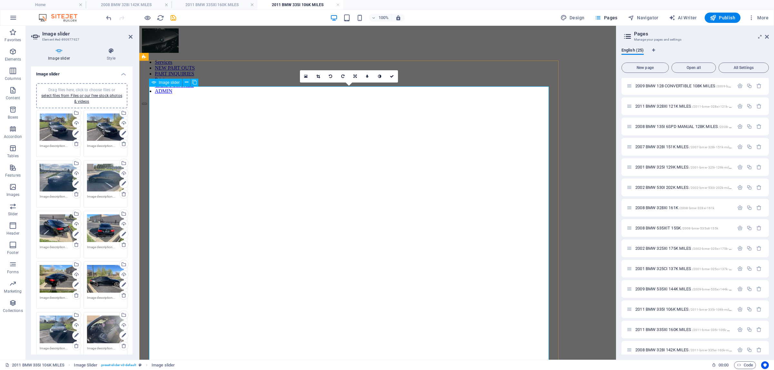
click at [323, 76] on link at bounding box center [319, 76] width 12 height 12
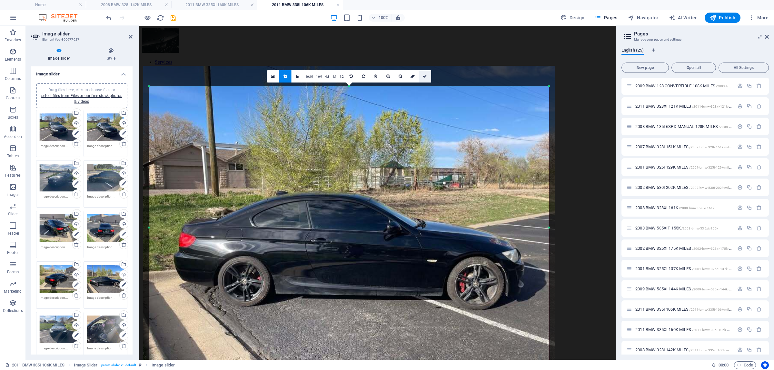
click at [421, 75] on link at bounding box center [425, 76] width 12 height 12
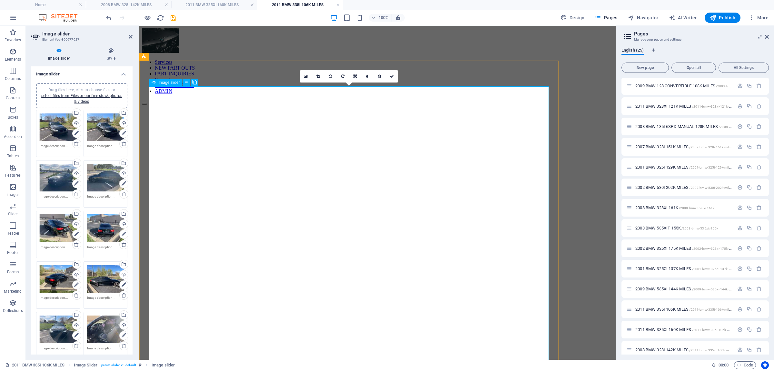
click at [318, 76] on icon at bounding box center [318, 77] width 4 height 4
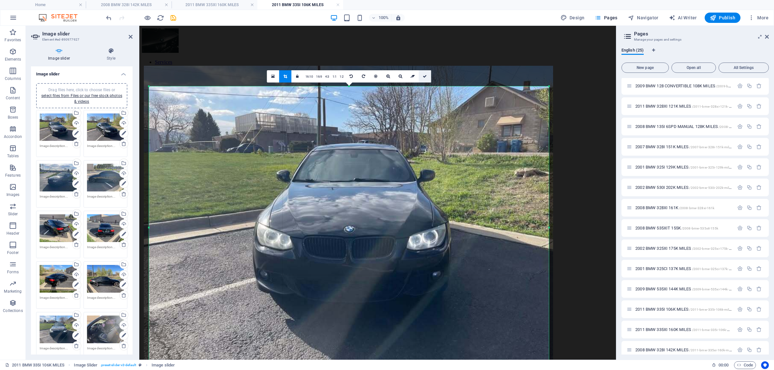
click at [422, 78] on link at bounding box center [425, 76] width 12 height 12
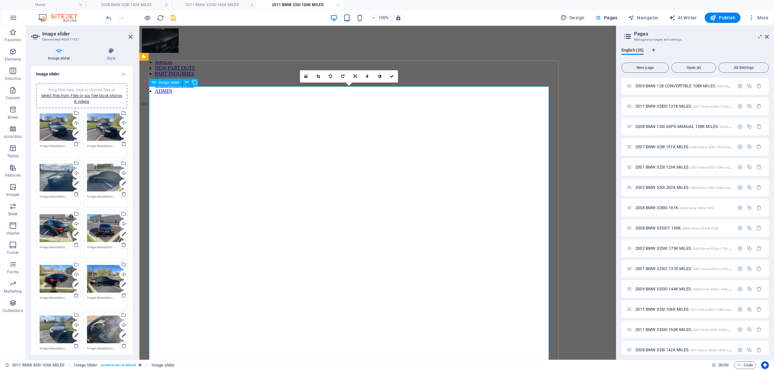
click at [317, 75] on icon at bounding box center [318, 77] width 4 height 4
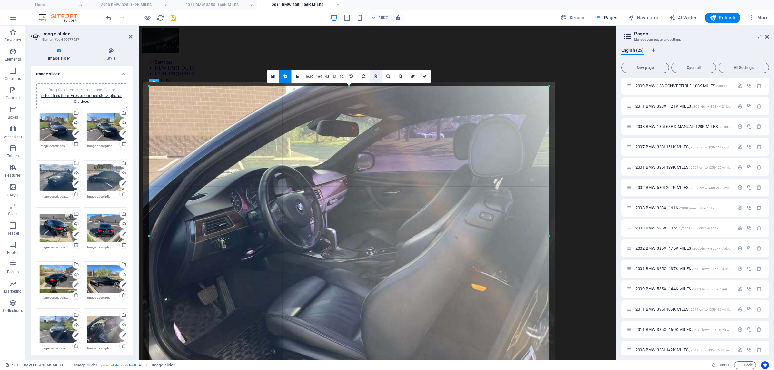
drag, startPoint x: 349, startPoint y: 87, endPoint x: 370, endPoint y: 70, distance: 26.8
click at [370, 86] on div "180 170 160 150 140 130 120 110 100 90 80 70 60 50 40 30 20 10 0 -10 -20 -30 -4…" at bounding box center [349, 236] width 400 height 300
click at [423, 75] on icon at bounding box center [425, 77] width 4 height 4
type input "929"
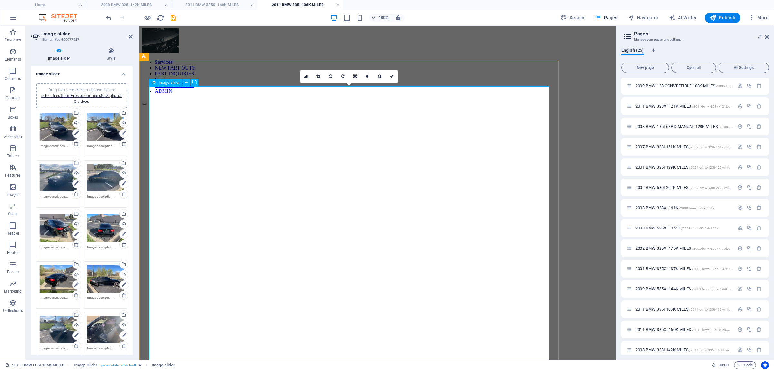
click at [320, 75] on link at bounding box center [318, 76] width 12 height 12
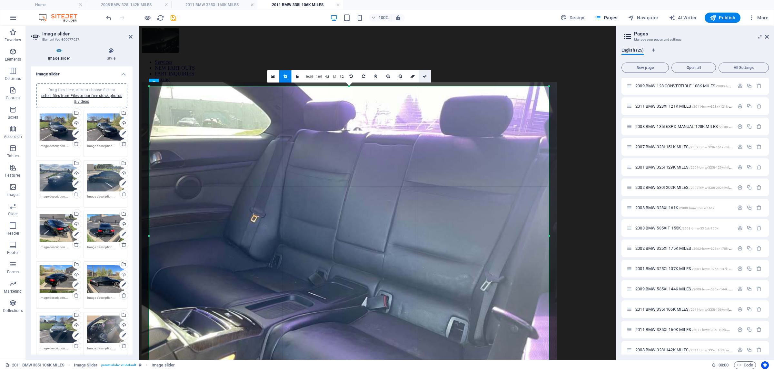
click at [425, 74] on link at bounding box center [425, 76] width 12 height 12
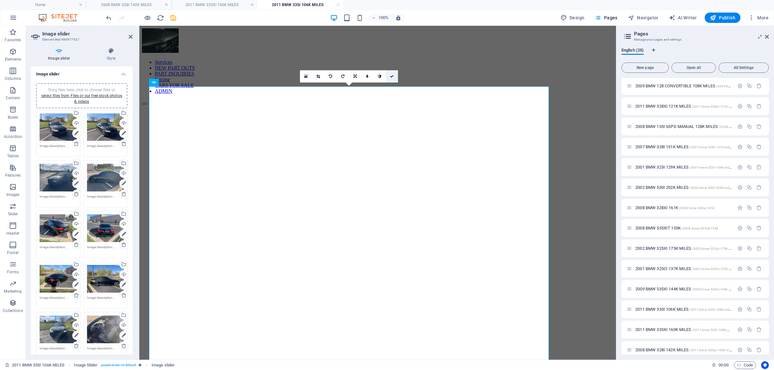
click at [389, 76] on link at bounding box center [392, 76] width 12 height 12
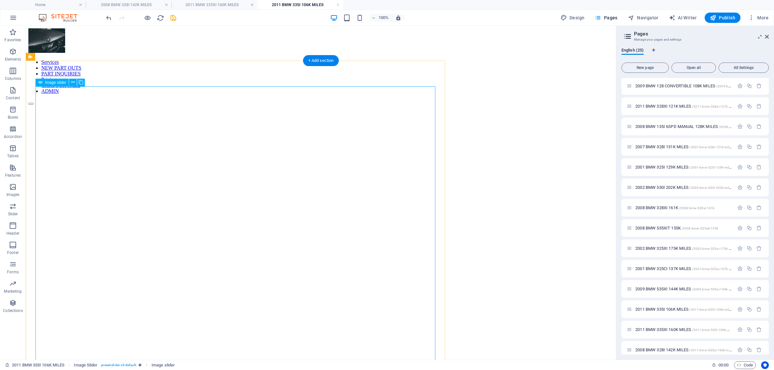
select select "px"
select select "ms"
select select "s"
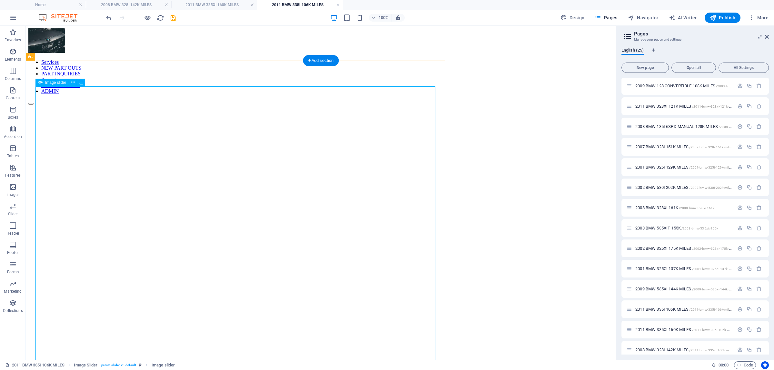
select select "progressive"
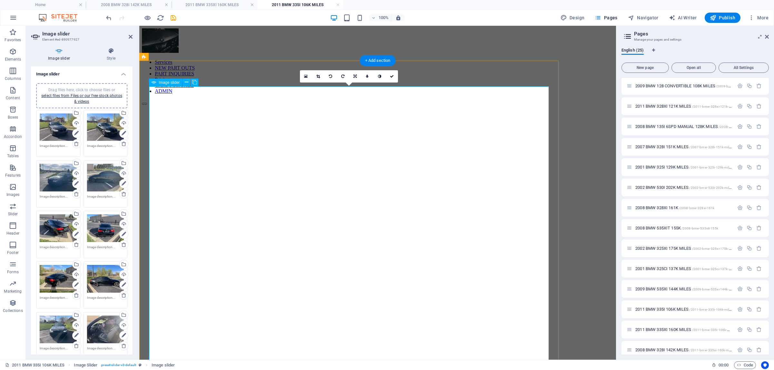
click at [315, 77] on link at bounding box center [318, 76] width 12 height 12
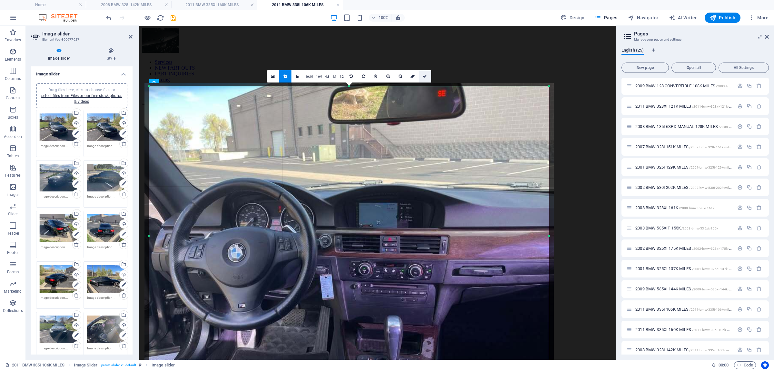
click at [428, 75] on link at bounding box center [425, 76] width 12 height 12
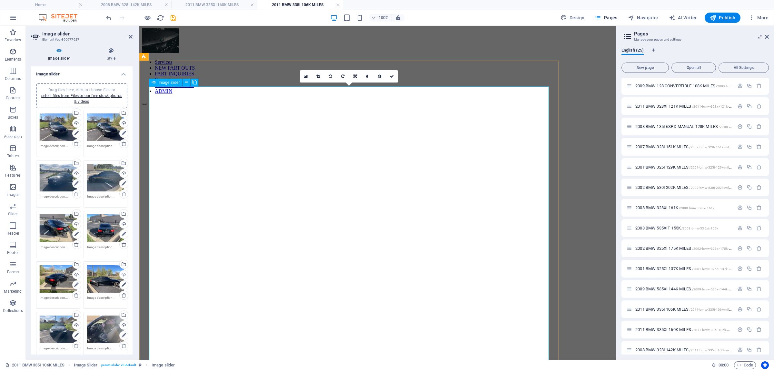
click at [317, 77] on icon at bounding box center [318, 77] width 4 height 4
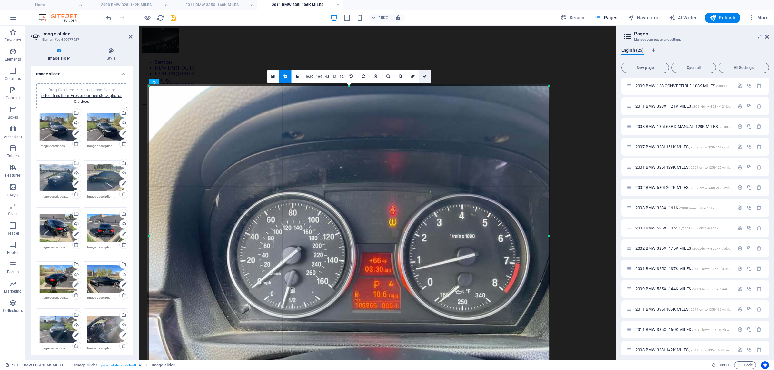
click at [425, 72] on link at bounding box center [425, 76] width 12 height 12
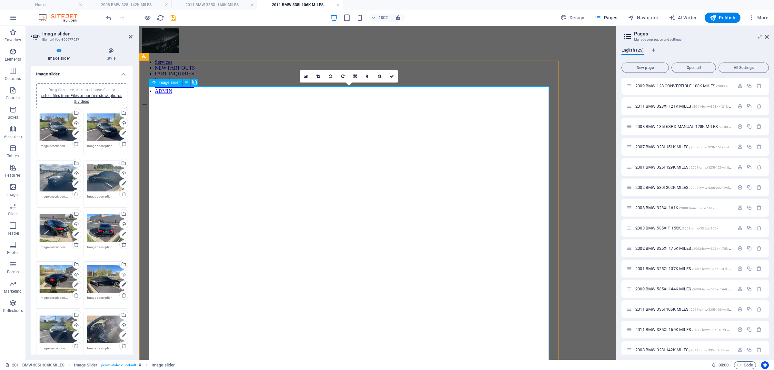
click at [320, 81] on link at bounding box center [319, 76] width 12 height 12
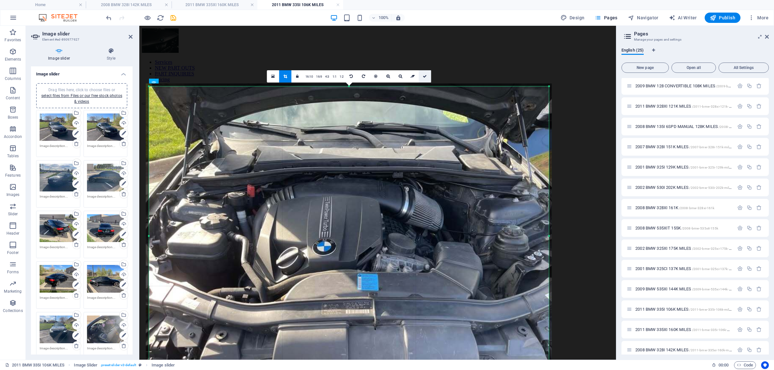
click at [423, 77] on icon at bounding box center [425, 77] width 4 height 4
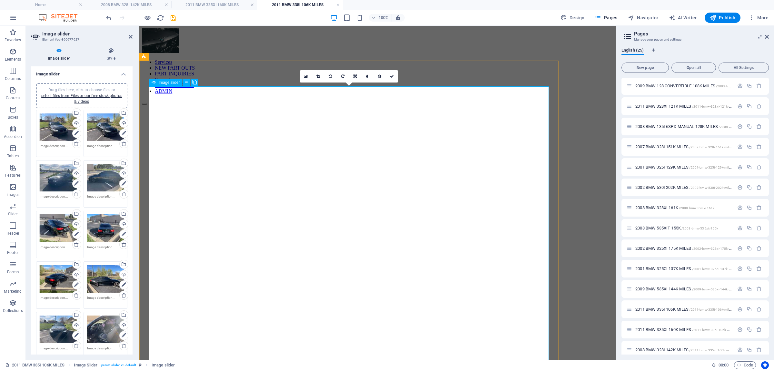
click at [320, 71] on link at bounding box center [319, 76] width 12 height 12
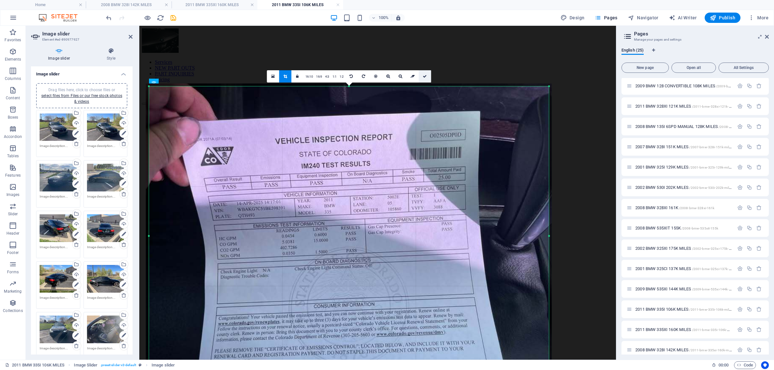
click at [424, 78] on link at bounding box center [425, 76] width 12 height 12
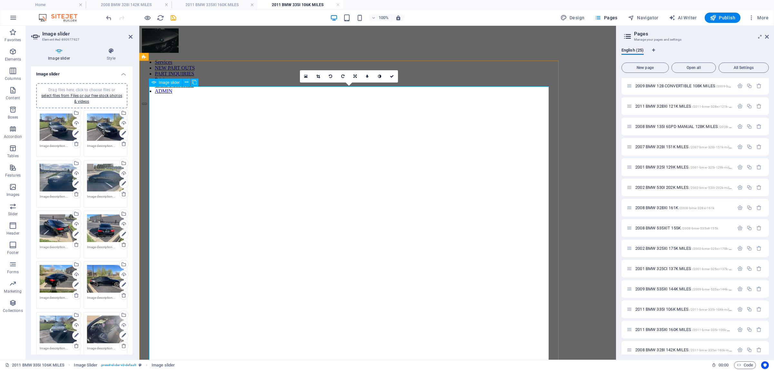
click at [317, 74] on link at bounding box center [318, 76] width 12 height 12
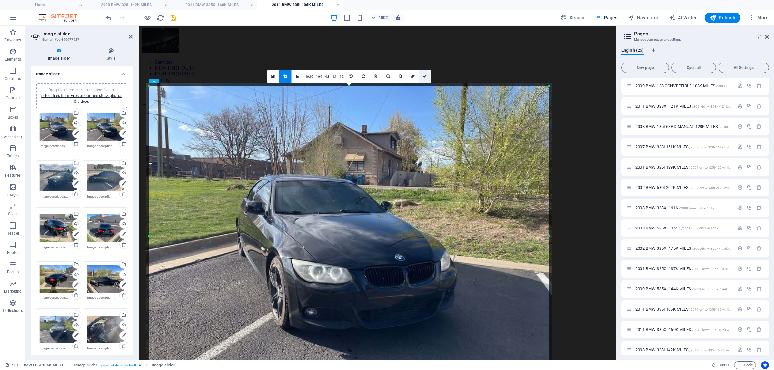
click at [425, 75] on icon at bounding box center [425, 77] width 4 height 4
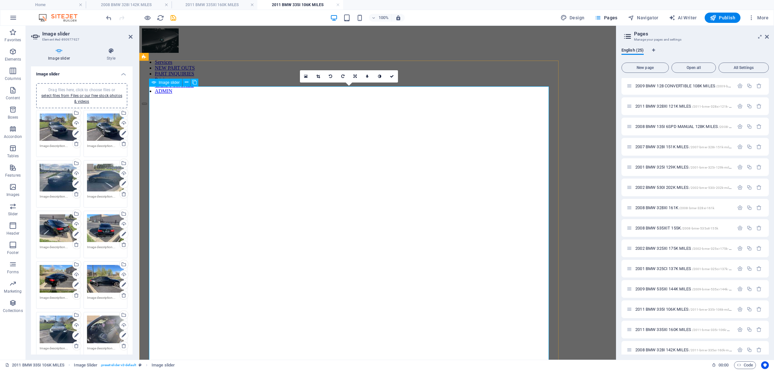
click at [390, 72] on link at bounding box center [392, 76] width 12 height 12
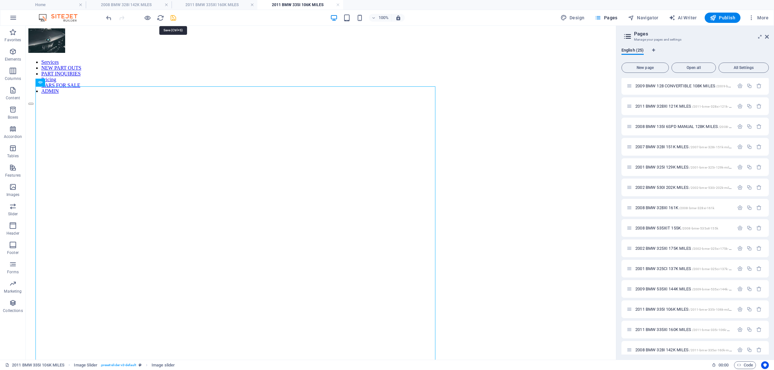
click at [173, 18] on icon "save" at bounding box center [173, 17] width 7 height 7
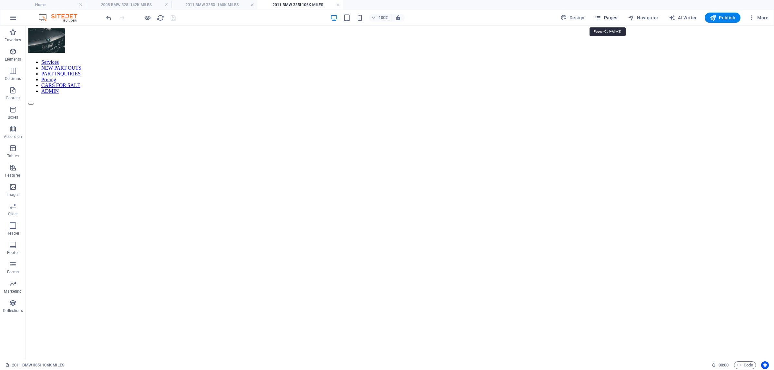
click at [616, 15] on span "Pages" at bounding box center [606, 18] width 23 height 6
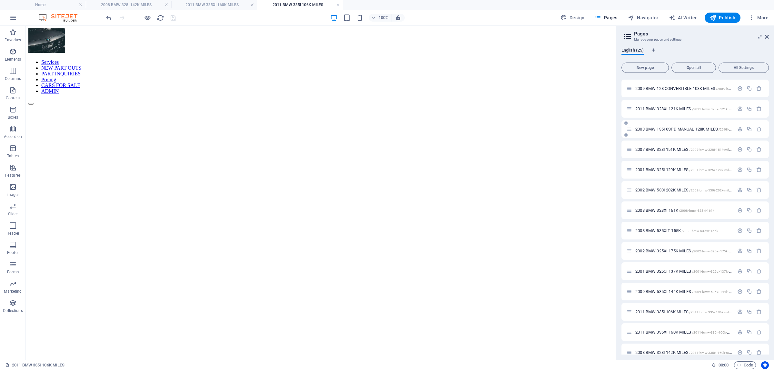
scroll to position [231, 0]
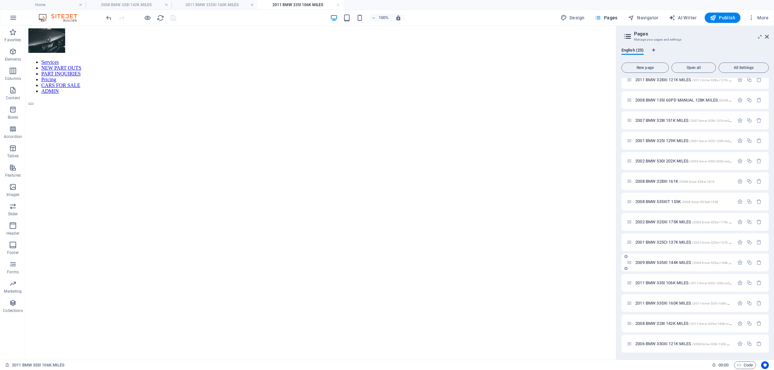
click at [669, 260] on span "2009 BMW 535XI 144K MILES /2009-bmw-535xi-144k-miles" at bounding box center [685, 262] width 101 height 5
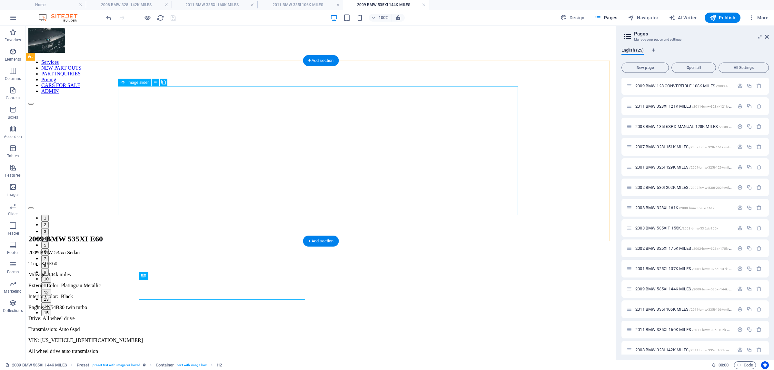
scroll to position [0, 0]
select select "px"
select select "ms"
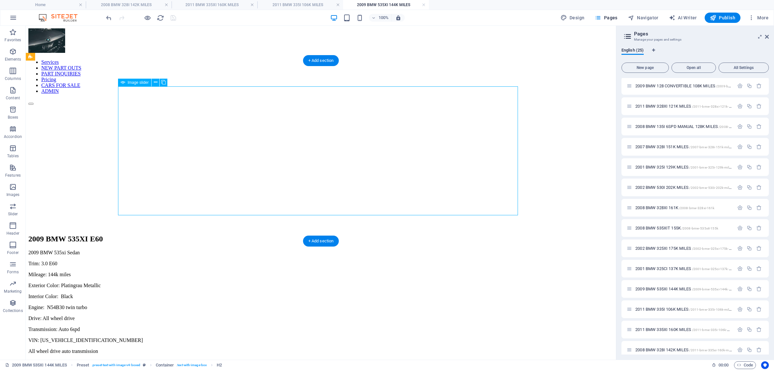
select select "s"
select select "progressive"
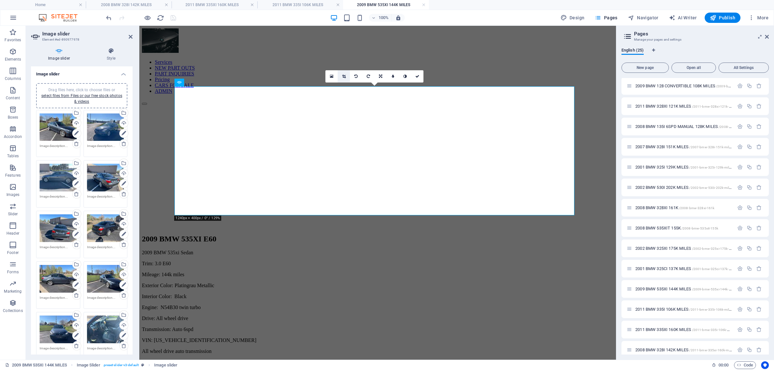
click at [344, 73] on link at bounding box center [344, 76] width 12 height 12
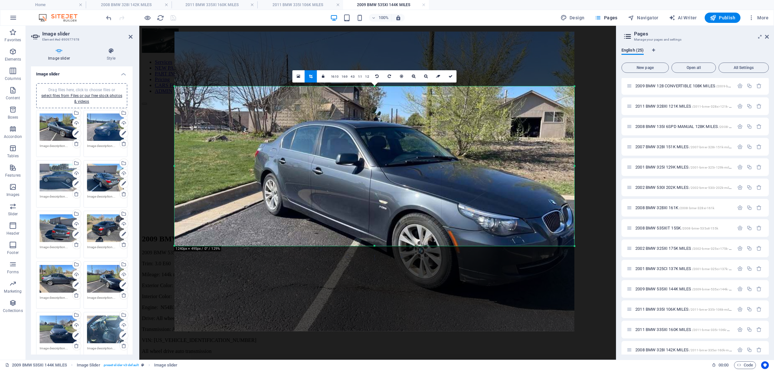
drag, startPoint x: 373, startPoint y: 86, endPoint x: 377, endPoint y: 56, distance: 30.9
click at [377, 86] on div "180 170 160 150 140 130 120 110 100 90 80 70 60 50 40 30 20 10 0 -10 -20 -30 -4…" at bounding box center [374, 166] width 400 height 160
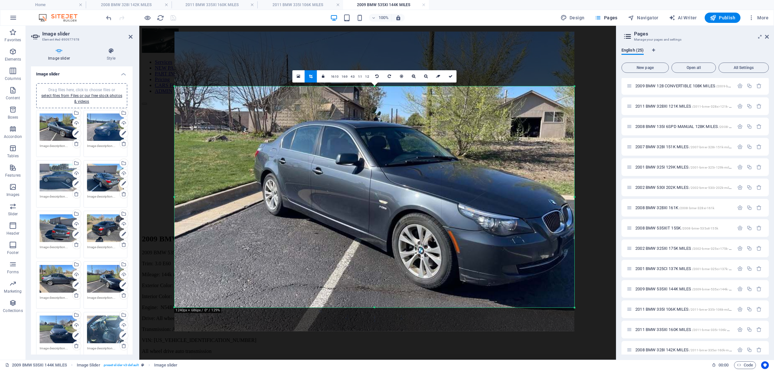
drag, startPoint x: 376, startPoint y: 265, endPoint x: 381, endPoint y: 307, distance: 41.6
click at [381, 307] on div at bounding box center [374, 308] width 400 height 2
click at [447, 75] on link at bounding box center [450, 76] width 12 height 12
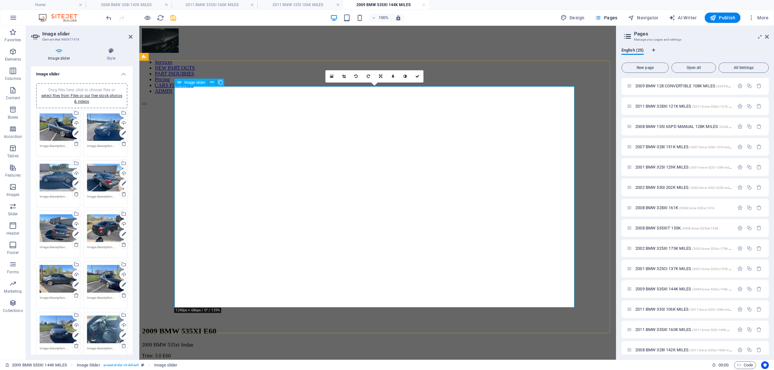
drag, startPoint x: 343, startPoint y: 76, endPoint x: 352, endPoint y: 85, distance: 12.1
click at [343, 76] on icon at bounding box center [345, 77] width 4 height 4
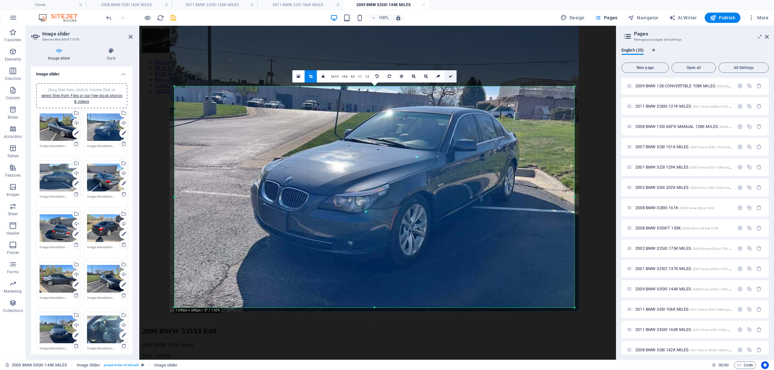
click at [450, 77] on icon at bounding box center [451, 77] width 4 height 4
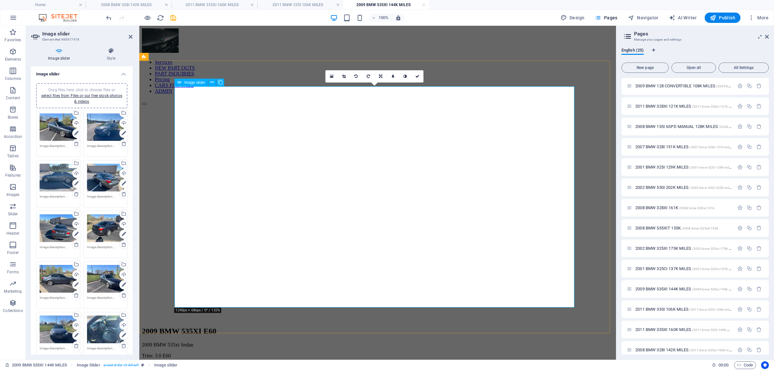
click at [342, 73] on link at bounding box center [344, 76] width 12 height 12
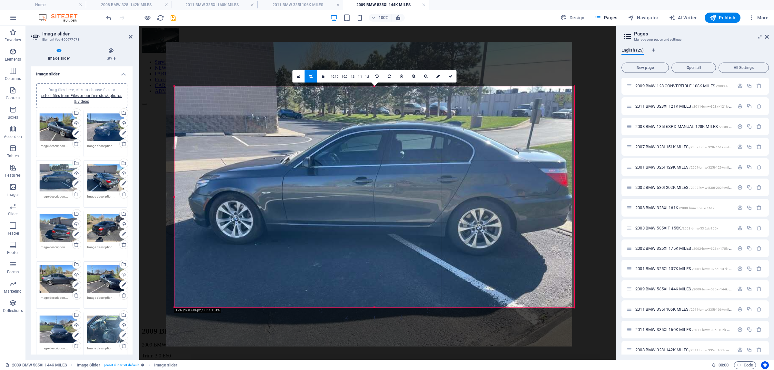
drag, startPoint x: 414, startPoint y: 161, endPoint x: 410, endPoint y: 170, distance: 10.1
click at [410, 170] on div at bounding box center [369, 194] width 406 height 304
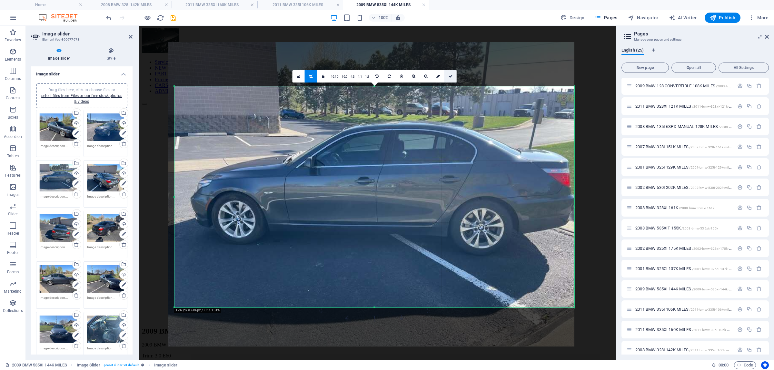
click at [451, 78] on icon at bounding box center [451, 77] width 4 height 4
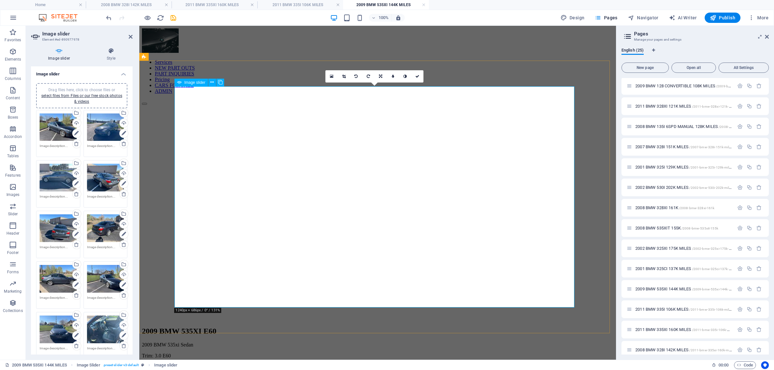
click at [340, 73] on link at bounding box center [344, 76] width 12 height 12
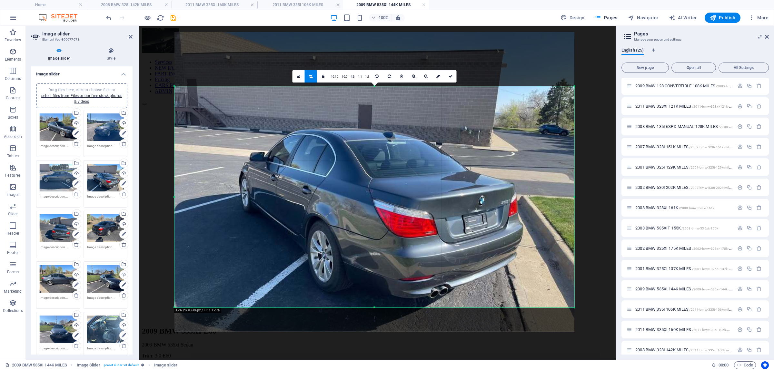
drag, startPoint x: 424, startPoint y: 134, endPoint x: 426, endPoint y: 155, distance: 20.7
click at [426, 155] on div at bounding box center [374, 182] width 400 height 300
drag, startPoint x: 451, startPoint y: 79, endPoint x: 321, endPoint y: 59, distance: 131.8
click at [451, 79] on link at bounding box center [450, 76] width 12 height 12
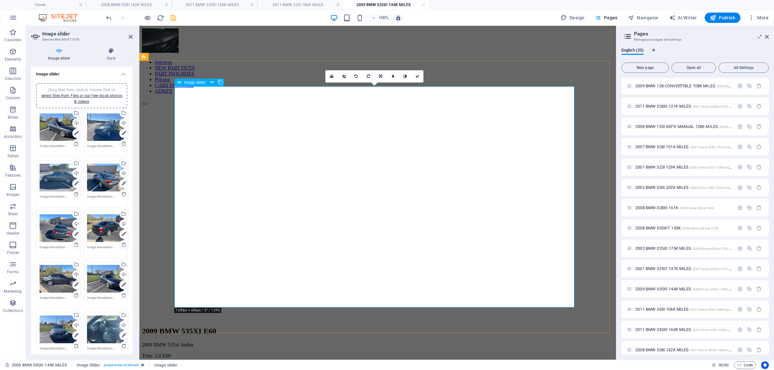
click at [348, 74] on link at bounding box center [344, 76] width 12 height 12
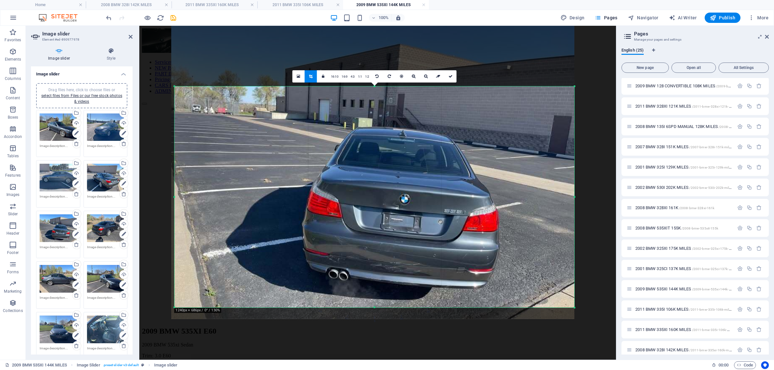
drag, startPoint x: 474, startPoint y: 147, endPoint x: 474, endPoint y: 159, distance: 11.6
click at [474, 159] on div at bounding box center [372, 168] width 403 height 303
click at [452, 79] on link at bounding box center [450, 76] width 12 height 12
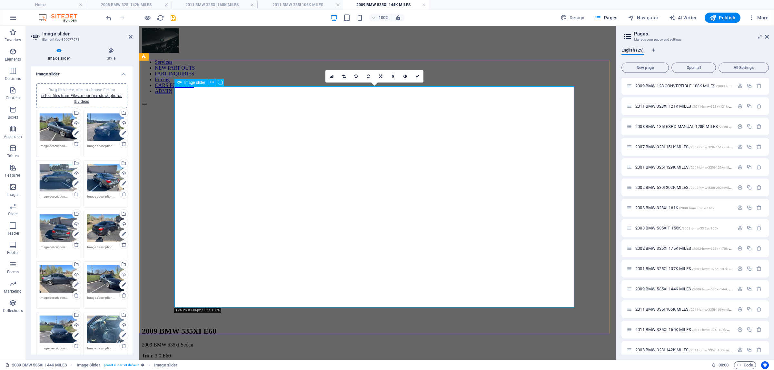
click at [343, 76] on icon at bounding box center [344, 77] width 4 height 4
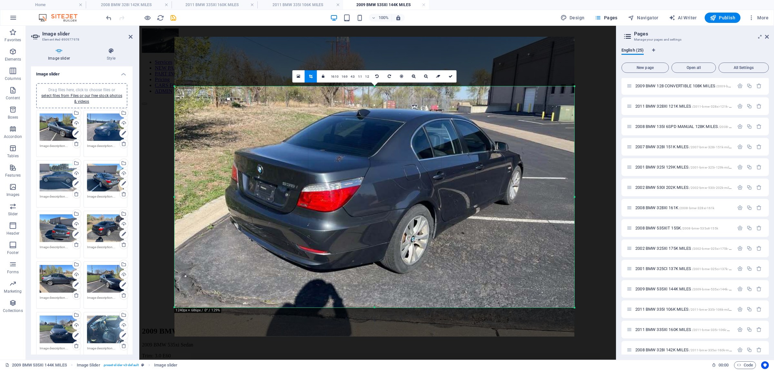
drag, startPoint x: 414, startPoint y: 120, endPoint x: 412, endPoint y: 156, distance: 35.9
click at [412, 156] on div at bounding box center [374, 187] width 400 height 300
click at [443, 78] on link at bounding box center [438, 76] width 12 height 12
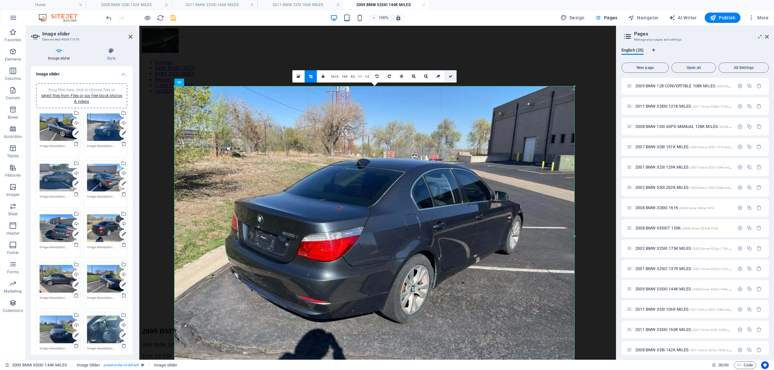
click at [448, 78] on link at bounding box center [450, 76] width 12 height 12
type input "930"
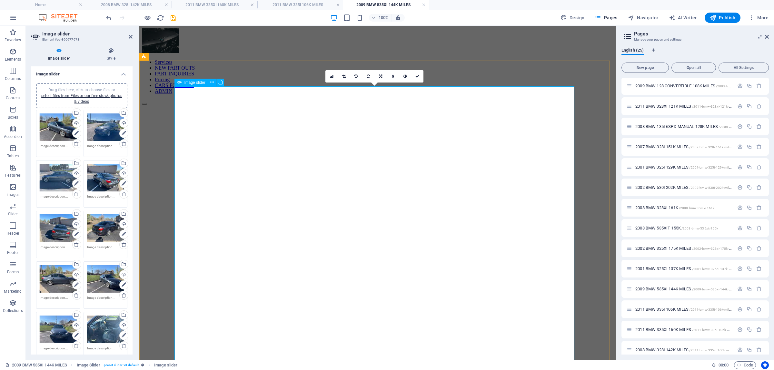
click at [346, 76] on link at bounding box center [344, 76] width 12 height 12
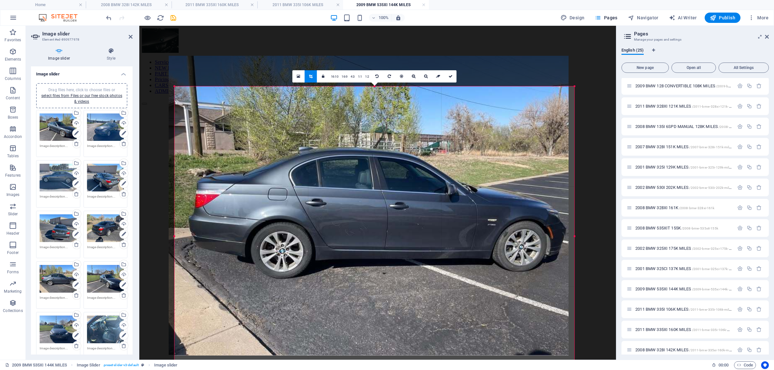
drag, startPoint x: 433, startPoint y: 126, endPoint x: 427, endPoint y: 180, distance: 53.9
click at [427, 180] on div at bounding box center [369, 206] width 400 height 300
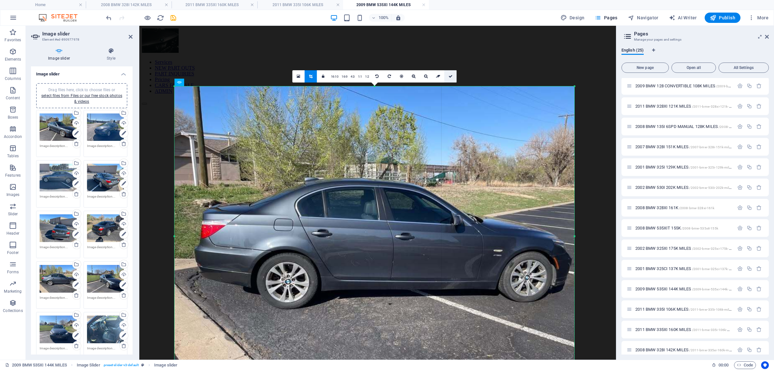
click at [450, 81] on link at bounding box center [450, 76] width 12 height 12
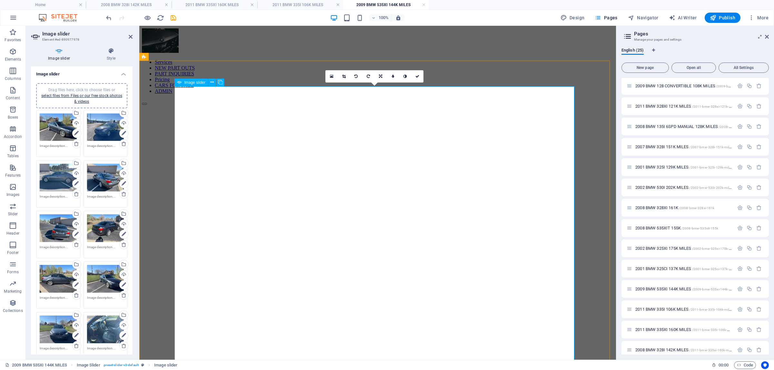
click at [344, 76] on icon at bounding box center [344, 77] width 4 height 4
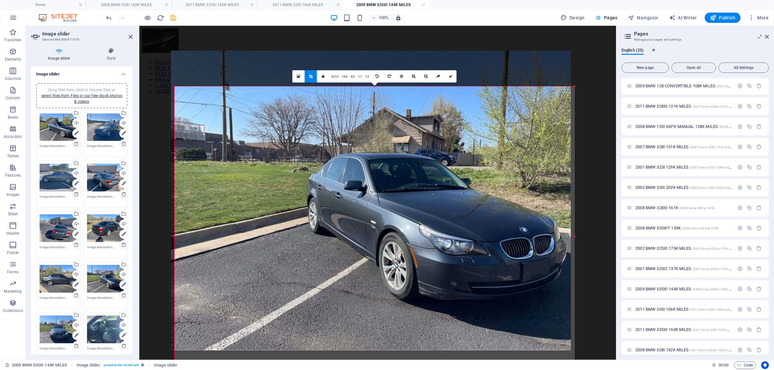
drag, startPoint x: 522, startPoint y: 168, endPoint x: 518, endPoint y: 215, distance: 47.2
click at [518, 215] on div at bounding box center [371, 201] width 400 height 300
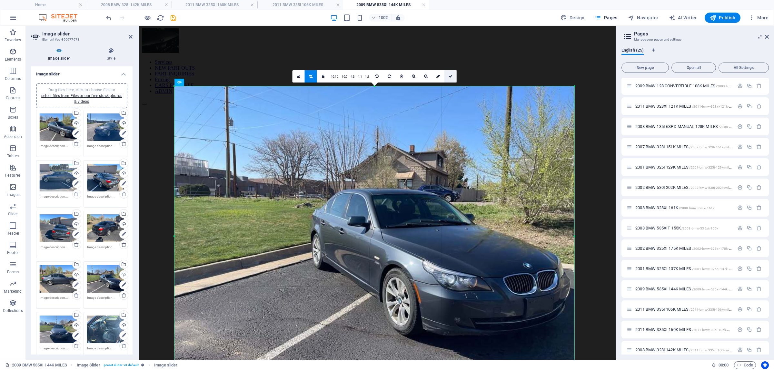
click at [456, 74] on link at bounding box center [450, 76] width 12 height 12
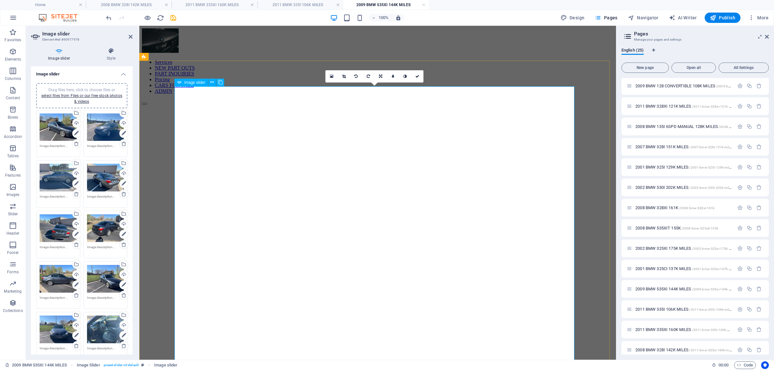
click at [339, 76] on link at bounding box center [344, 76] width 12 height 12
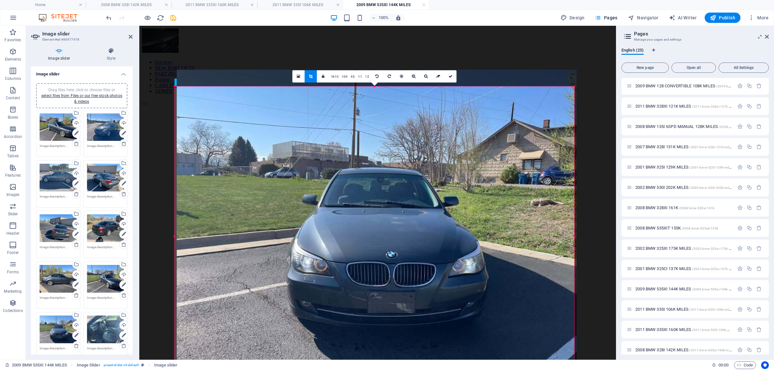
drag, startPoint x: 543, startPoint y: 165, endPoint x: 545, endPoint y: 234, distance: 68.7
click at [545, 234] on div at bounding box center [377, 220] width 400 height 300
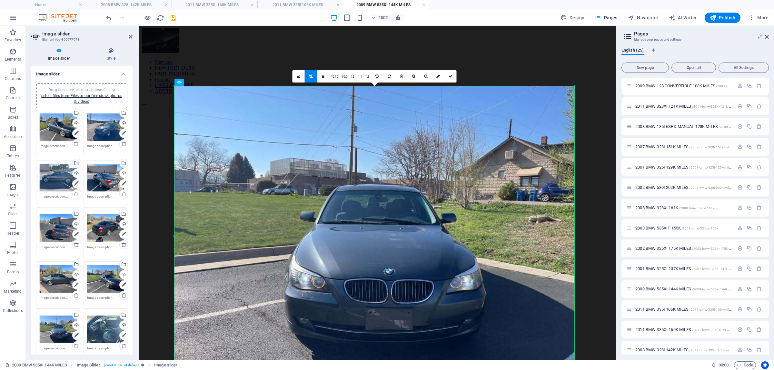
click at [560, 254] on div at bounding box center [374, 236] width 400 height 300
click at [451, 77] on icon at bounding box center [451, 77] width 4 height 4
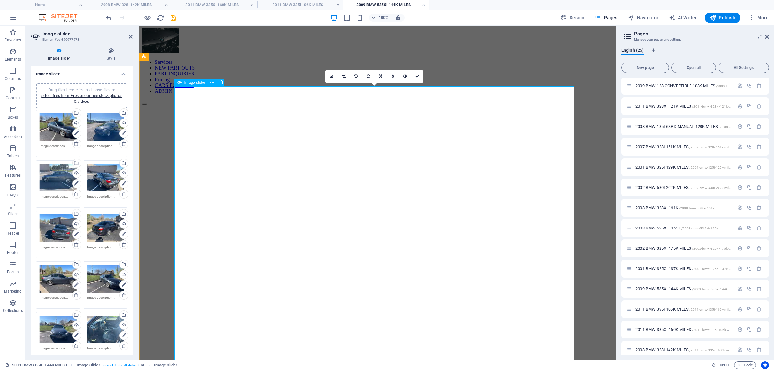
click at [341, 78] on link at bounding box center [344, 76] width 12 height 12
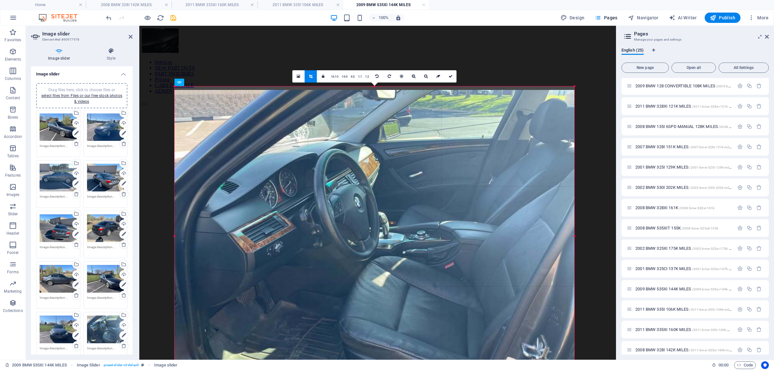
drag, startPoint x: 412, startPoint y: 118, endPoint x: 412, endPoint y: 207, distance: 89.0
click at [412, 207] on div at bounding box center [374, 240] width 400 height 300
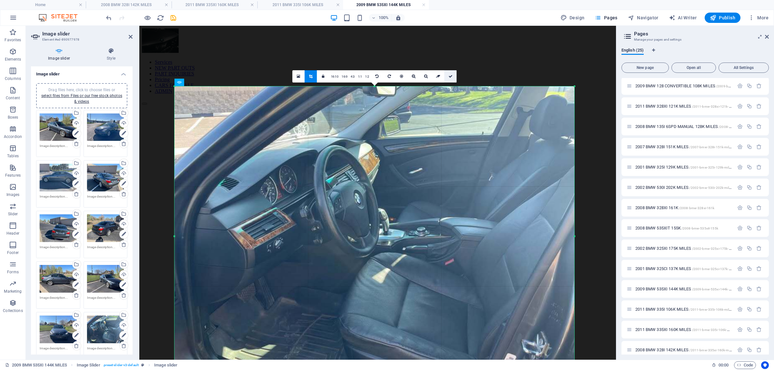
click at [455, 77] on link at bounding box center [450, 76] width 12 height 12
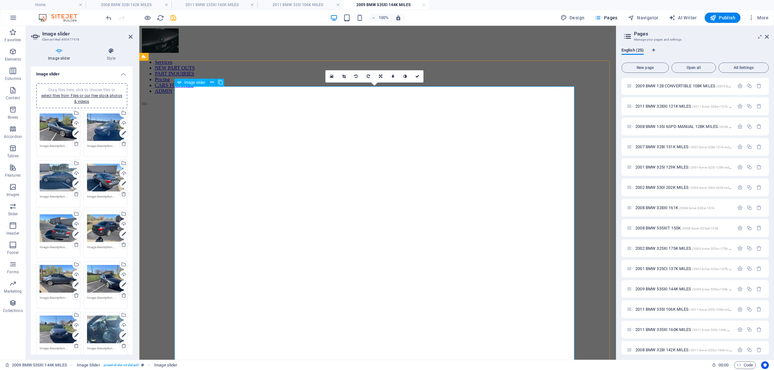
click at [343, 75] on icon at bounding box center [344, 77] width 4 height 4
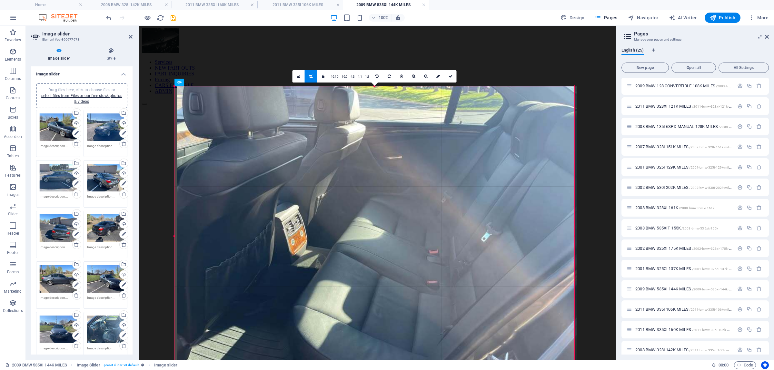
drag, startPoint x: 401, startPoint y: 129, endPoint x: 397, endPoint y: 191, distance: 61.7
click at [397, 191] on div at bounding box center [377, 236] width 400 height 300
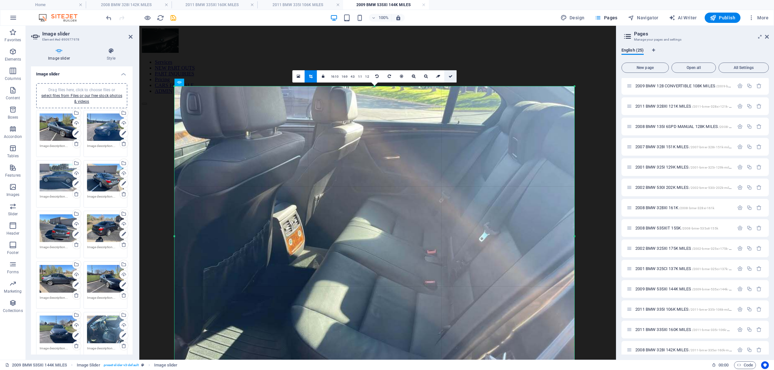
click at [453, 81] on link at bounding box center [450, 76] width 12 height 12
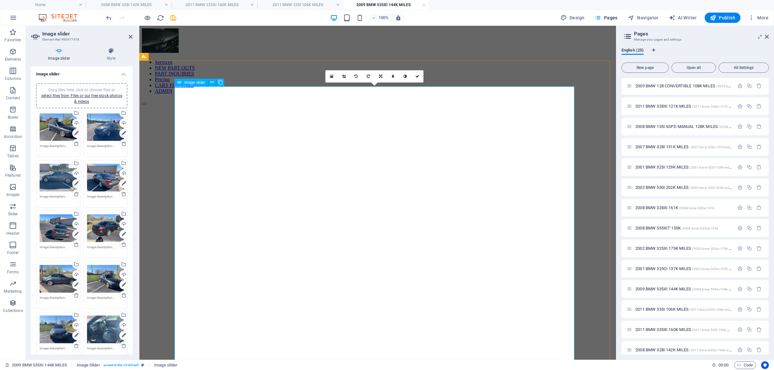
click at [346, 75] on link at bounding box center [344, 76] width 12 height 12
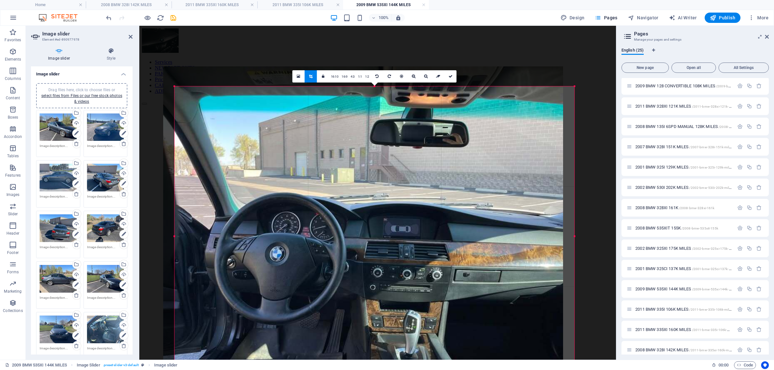
drag, startPoint x: 393, startPoint y: 114, endPoint x: 382, endPoint y: 181, distance: 67.5
click at [382, 181] on div at bounding box center [363, 216] width 400 height 300
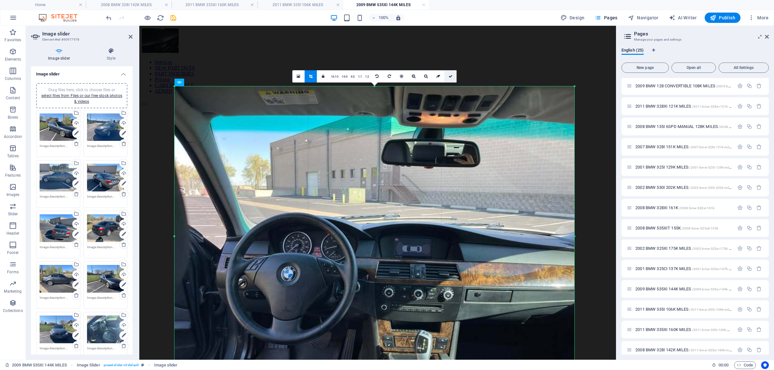
click at [451, 78] on link at bounding box center [450, 76] width 12 height 12
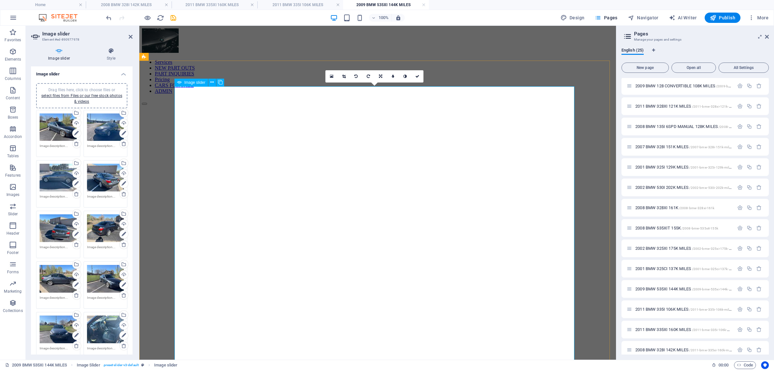
click at [342, 75] on icon at bounding box center [344, 77] width 4 height 4
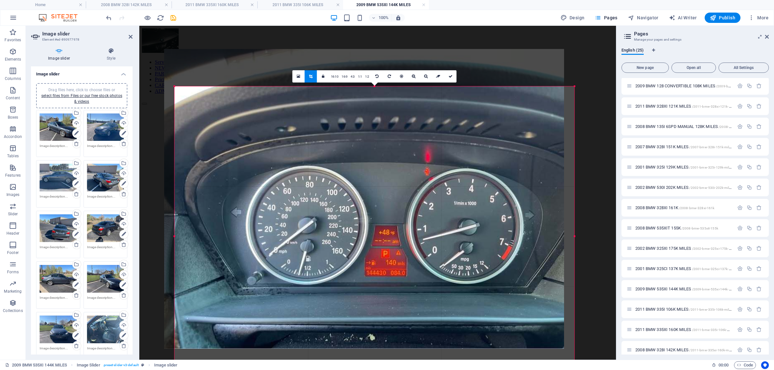
drag, startPoint x: 385, startPoint y: 120, endPoint x: 372, endPoint y: 176, distance: 57.7
click at [372, 176] on div at bounding box center [364, 199] width 400 height 300
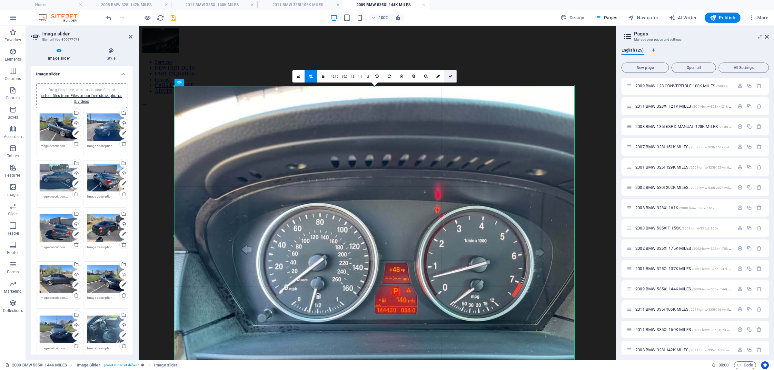
click at [451, 76] on icon at bounding box center [451, 77] width 4 height 4
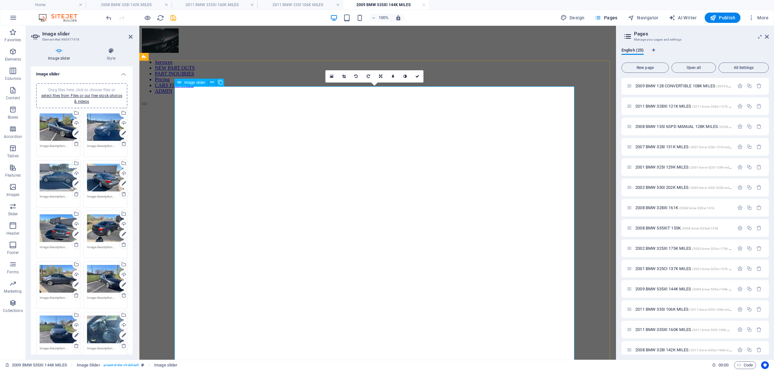
click at [342, 79] on link at bounding box center [344, 76] width 12 height 12
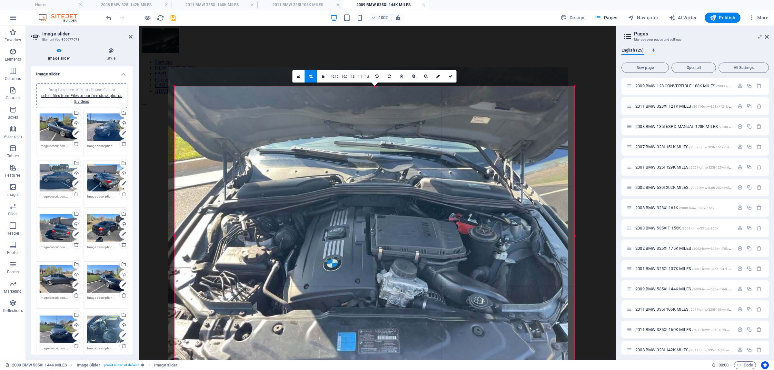
drag, startPoint x: 377, startPoint y: 117, endPoint x: 370, endPoint y: 181, distance: 64.6
click at [370, 181] on div at bounding box center [368, 217] width 400 height 300
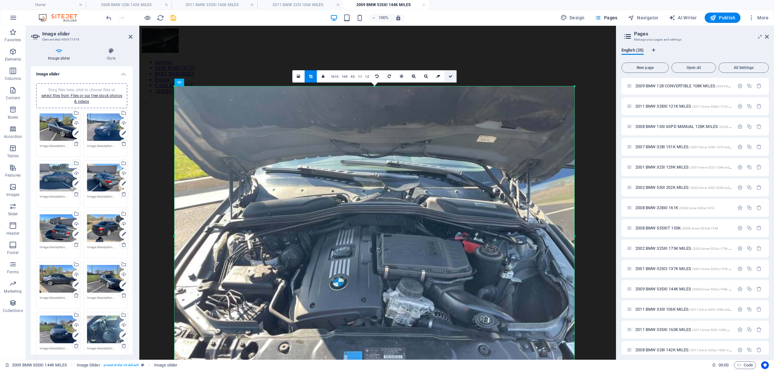
click at [449, 76] on icon at bounding box center [451, 77] width 4 height 4
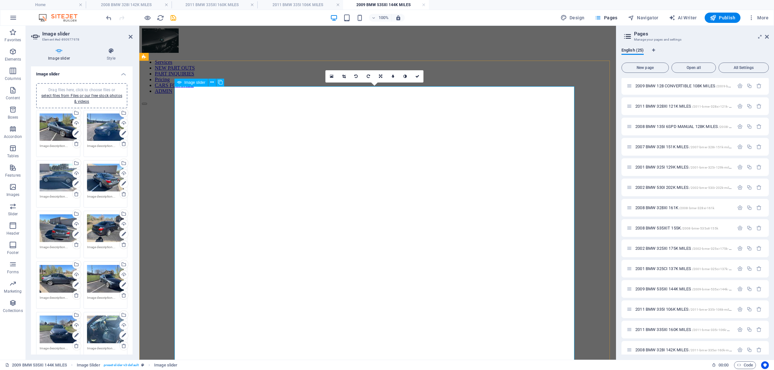
click at [343, 75] on icon at bounding box center [345, 77] width 4 height 4
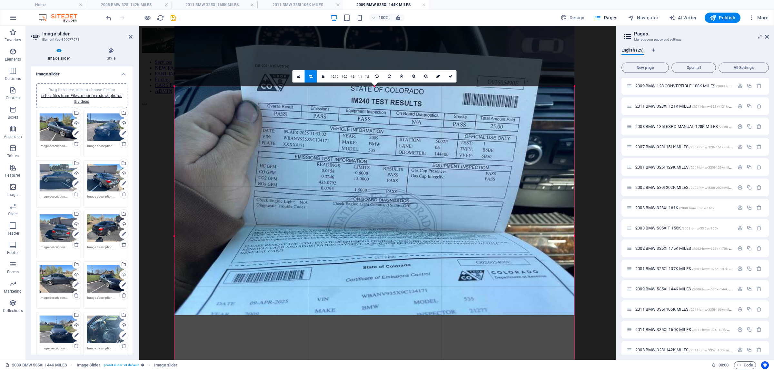
drag, startPoint x: 378, startPoint y: 113, endPoint x: 368, endPoint y: 165, distance: 53.1
click at [368, 165] on div at bounding box center [374, 165] width 400 height 300
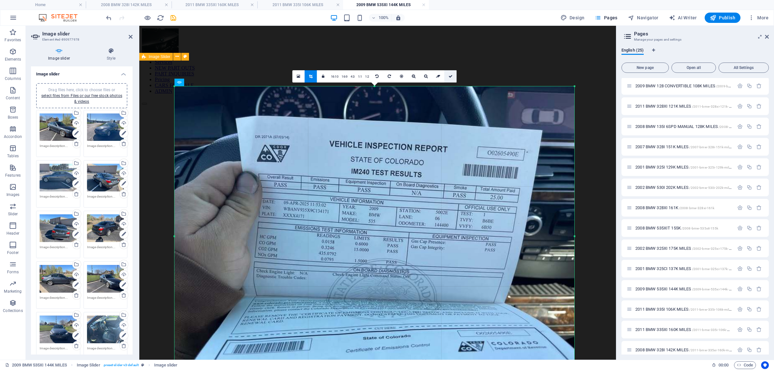
click at [455, 74] on link at bounding box center [450, 76] width 12 height 12
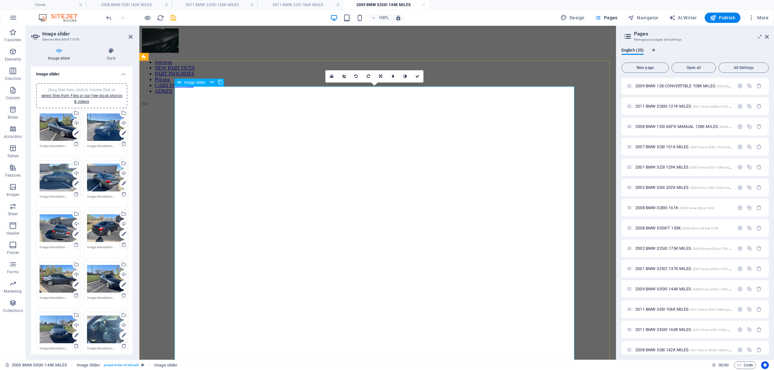
click at [345, 75] on icon at bounding box center [344, 77] width 4 height 4
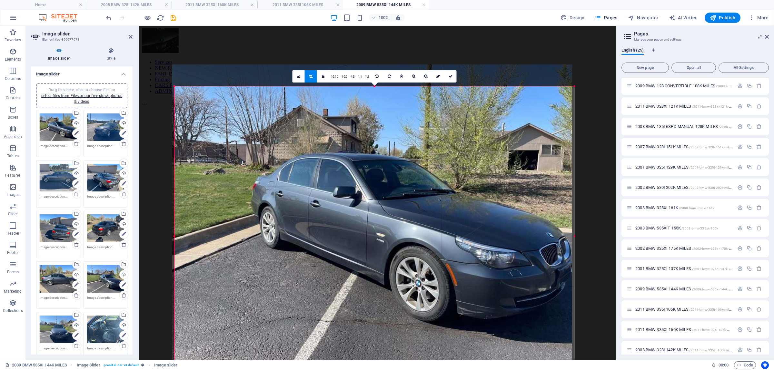
drag, startPoint x: 403, startPoint y: 132, endPoint x: 400, endPoint y: 165, distance: 32.7
click at [400, 165] on div at bounding box center [372, 215] width 400 height 300
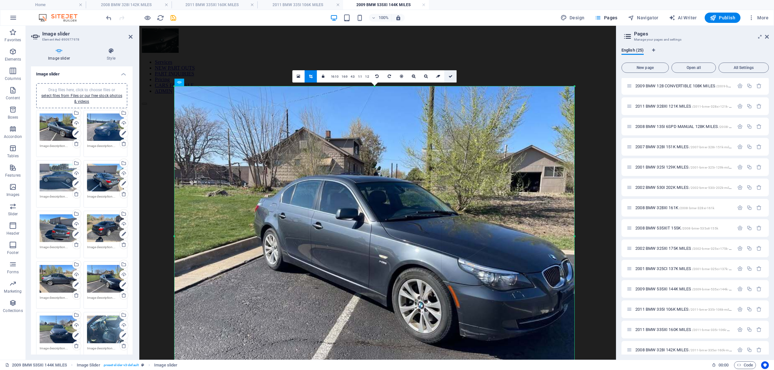
click at [452, 75] on link at bounding box center [450, 76] width 12 height 12
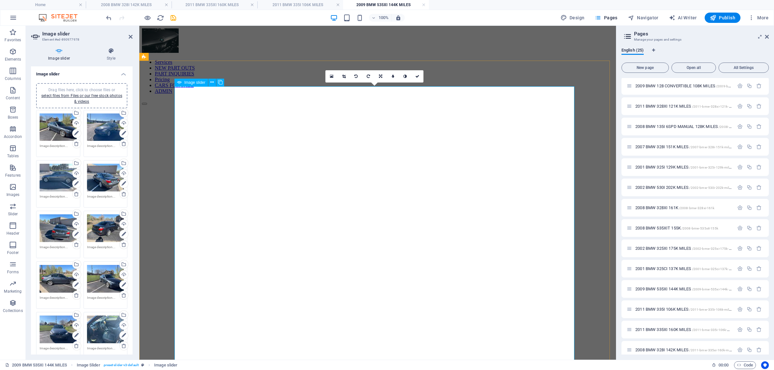
click at [342, 77] on icon at bounding box center [344, 77] width 4 height 4
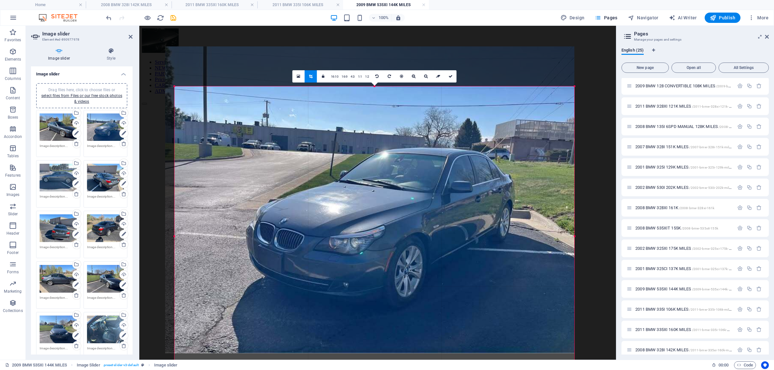
drag, startPoint x: 397, startPoint y: 126, endPoint x: 391, endPoint y: 171, distance: 45.3
click at [391, 171] on div at bounding box center [369, 199] width 409 height 307
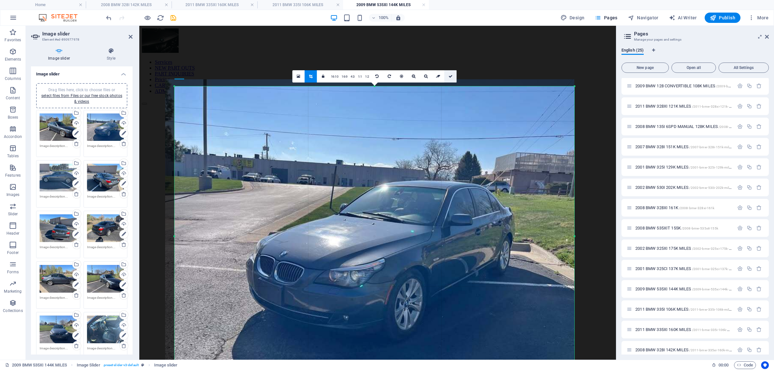
click at [450, 75] on icon at bounding box center [451, 77] width 4 height 4
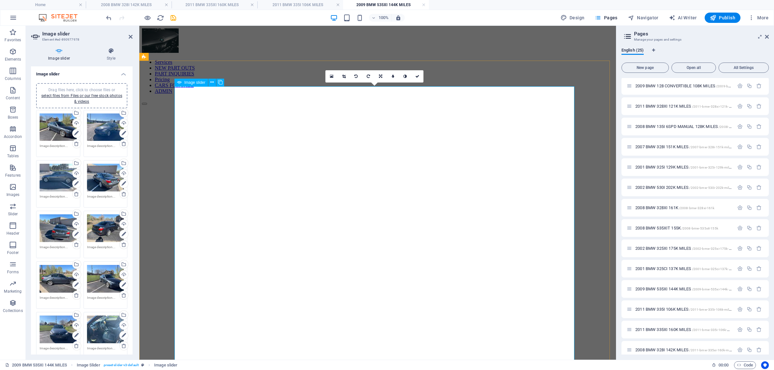
click at [343, 73] on link at bounding box center [344, 76] width 12 height 12
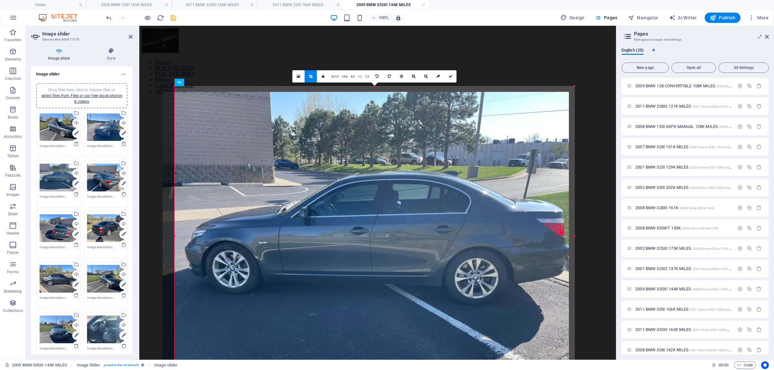
drag, startPoint x: 353, startPoint y: 133, endPoint x: 356, endPoint y: 165, distance: 32.1
click at [351, 164] on div at bounding box center [366, 244] width 406 height 305
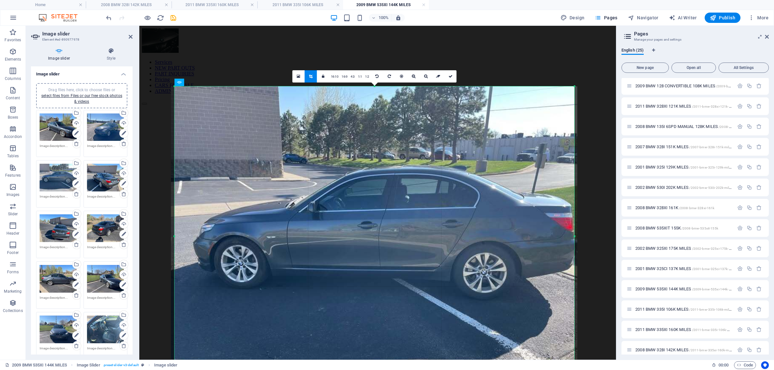
click at [363, 167] on div at bounding box center [374, 238] width 406 height 305
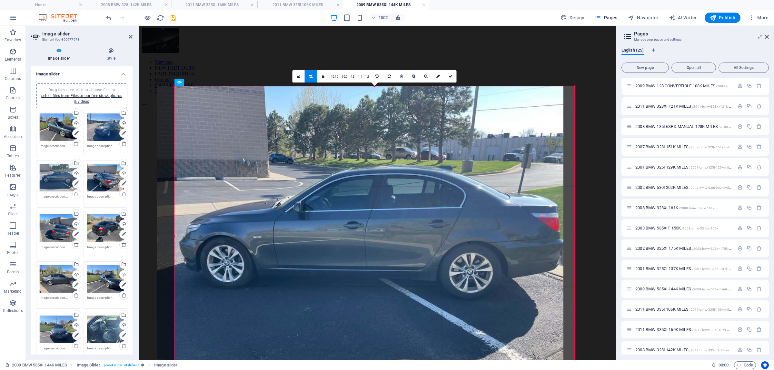
drag, startPoint x: 363, startPoint y: 167, endPoint x: 349, endPoint y: 169, distance: 14.1
click at [349, 169] on div at bounding box center [360, 238] width 406 height 305
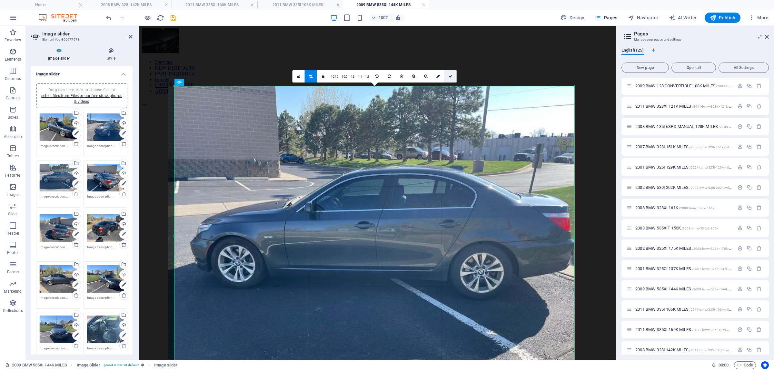
drag, startPoint x: 309, startPoint y: 46, endPoint x: 448, endPoint y: 72, distance: 141.7
click at [448, 72] on link at bounding box center [450, 76] width 12 height 12
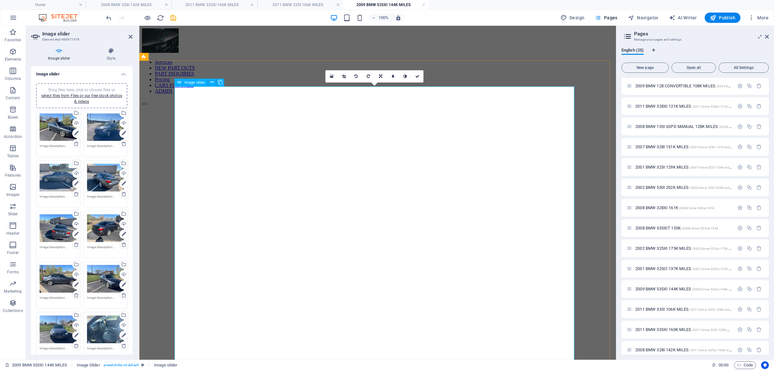
click at [170, 18] on icon "save" at bounding box center [173, 17] width 7 height 7
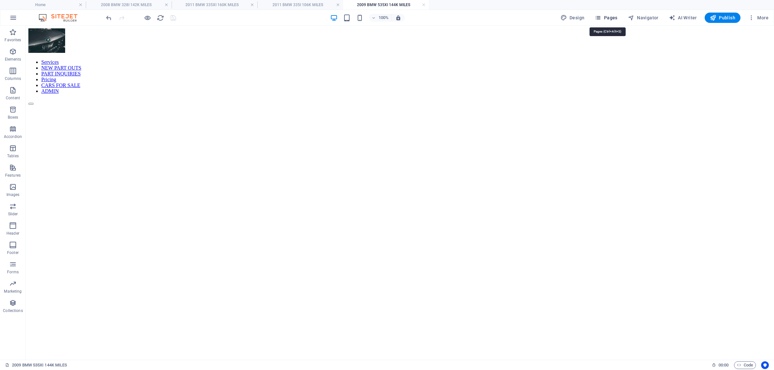
click at [616, 16] on span "Pages" at bounding box center [606, 18] width 23 height 6
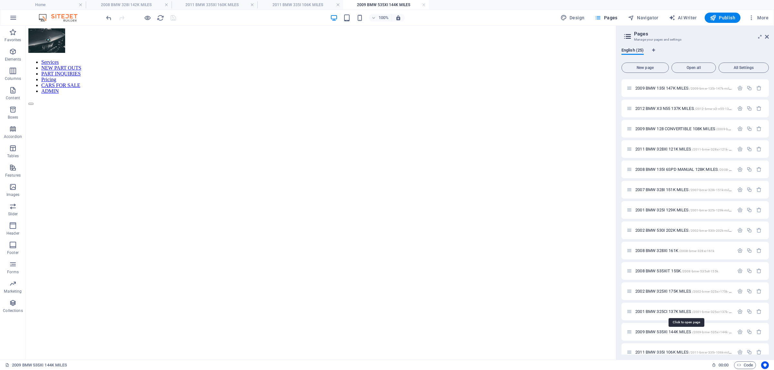
scroll to position [231, 0]
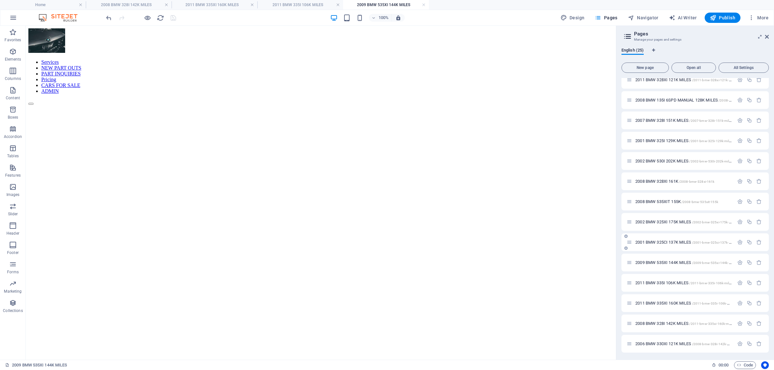
click at [658, 239] on div "2001 BMW 325CI 137K MILES /2001-bmw-325ci-137k-miles" at bounding box center [680, 242] width 107 height 7
click at [664, 241] on span "2001 BMW 325CI 137K MILES /2001-bmw-325ci-137k-miles" at bounding box center [685, 242] width 101 height 5
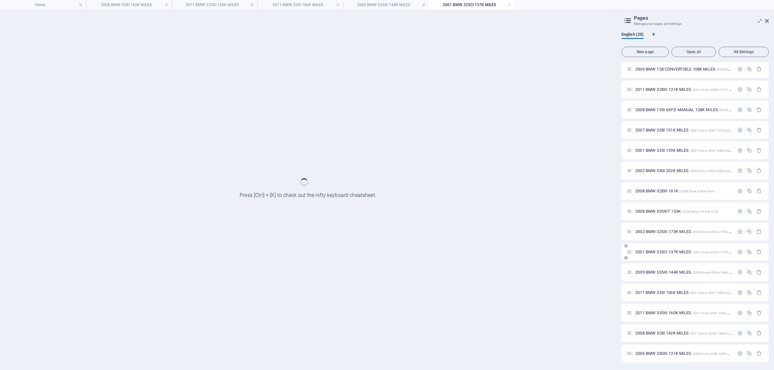
scroll to position [204, 0]
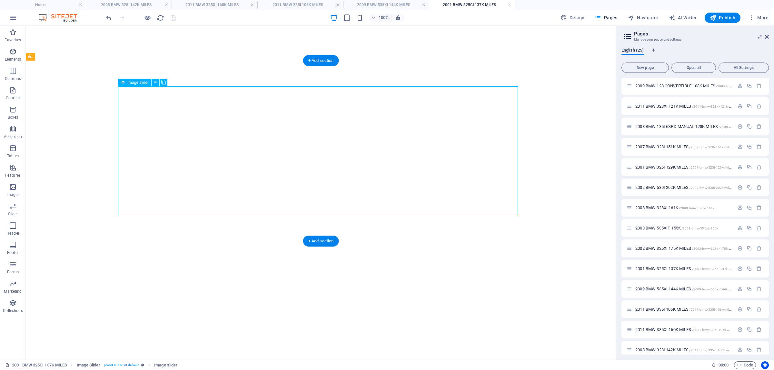
select select "px"
select select "ms"
select select "s"
select select "progressive"
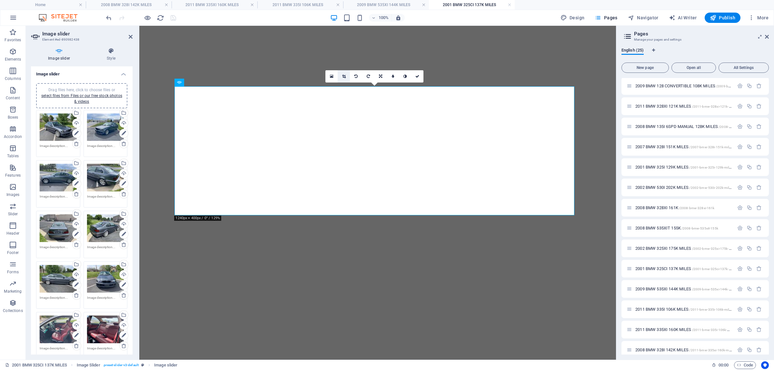
click at [342, 73] on link at bounding box center [344, 76] width 12 height 12
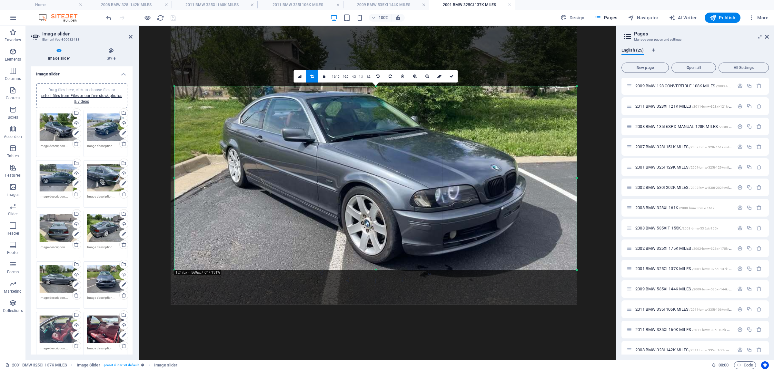
drag, startPoint x: 376, startPoint y: 215, endPoint x: 381, endPoint y: 270, distance: 54.7
click at [381, 270] on div at bounding box center [375, 270] width 402 height 2
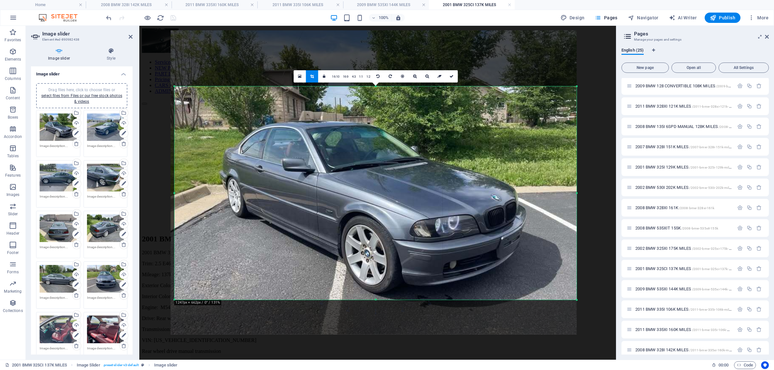
drag, startPoint x: 376, startPoint y: 86, endPoint x: 376, endPoint y: 56, distance: 30.0
click at [376, 86] on div "180 170 160 150 140 130 120 110 100 90 80 70 60 50 40 30 20 10 0 -10 -20 -30 -4…" at bounding box center [375, 193] width 402 height 214
click at [455, 75] on link at bounding box center [451, 76] width 12 height 12
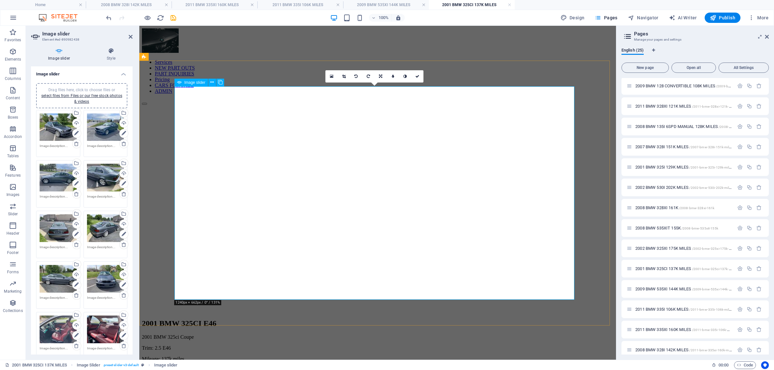
click at [341, 74] on link at bounding box center [344, 76] width 12 height 12
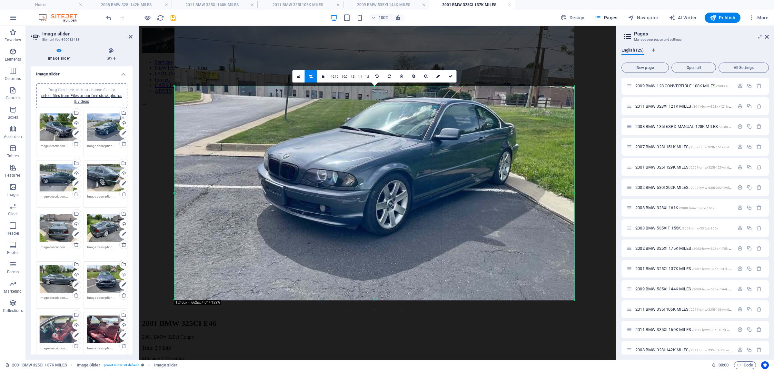
drag, startPoint x: 380, startPoint y: 124, endPoint x: 374, endPoint y: 139, distance: 16.4
click at [374, 139] on div at bounding box center [374, 151] width 400 height 300
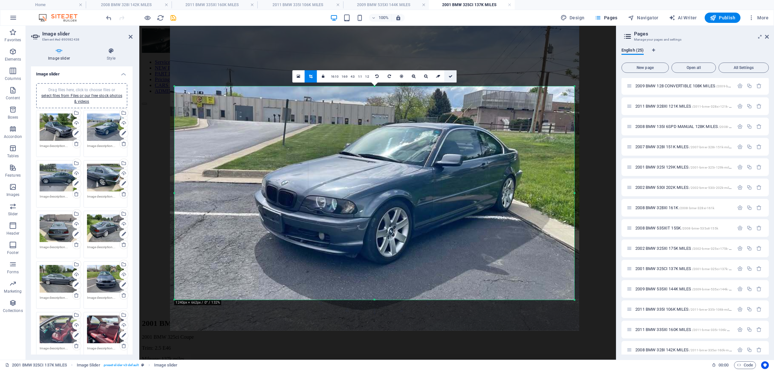
click at [449, 78] on link at bounding box center [450, 76] width 12 height 12
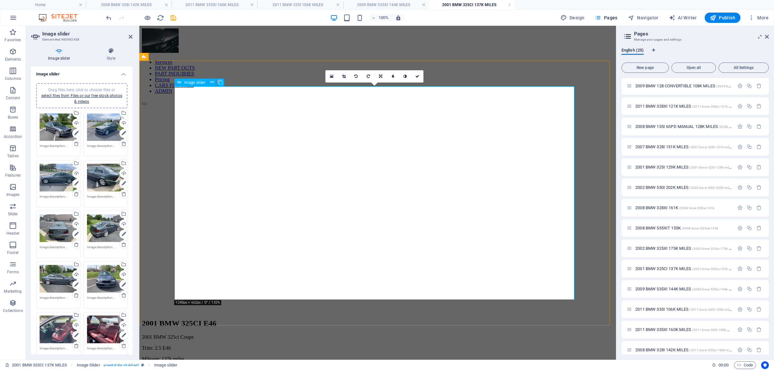
click at [345, 75] on icon at bounding box center [345, 77] width 4 height 4
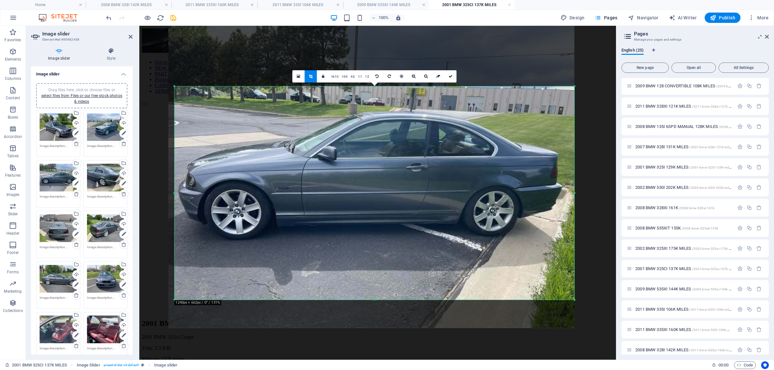
drag, startPoint x: 408, startPoint y: 121, endPoint x: 407, endPoint y: 144, distance: 23.6
click at [407, 144] on div at bounding box center [371, 176] width 406 height 304
click at [449, 78] on icon at bounding box center [451, 77] width 4 height 4
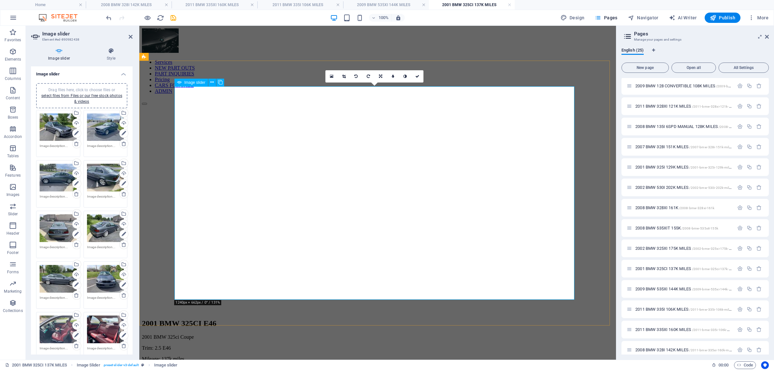
click at [343, 77] on icon at bounding box center [345, 77] width 4 height 4
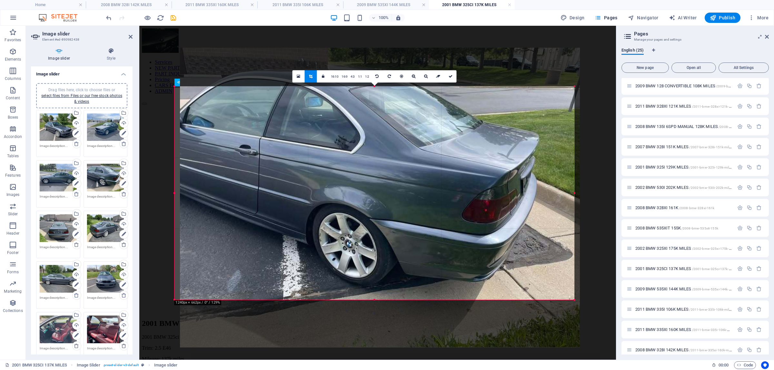
drag, startPoint x: 373, startPoint y: 129, endPoint x: 377, endPoint y: 155, distance: 26.0
click at [377, 155] on div at bounding box center [380, 198] width 400 height 300
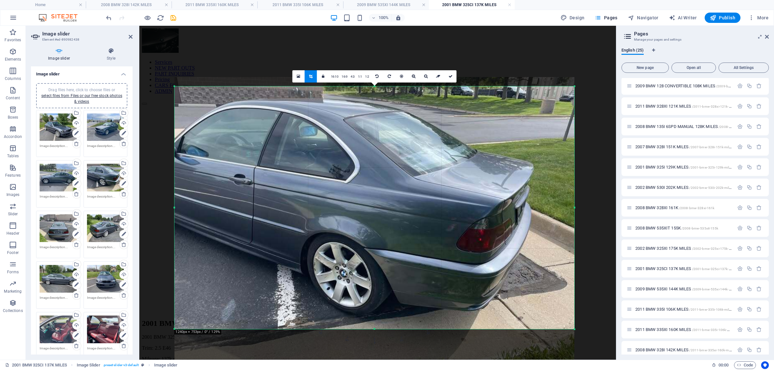
drag, startPoint x: 373, startPoint y: 86, endPoint x: 373, endPoint y: 57, distance: 29.4
click at [373, 57] on div "Drag and drop a file to add it H2 Preset Container Image Slider Image slider 18…" at bounding box center [377, 193] width 477 height 334
click at [447, 73] on link at bounding box center [450, 76] width 12 height 12
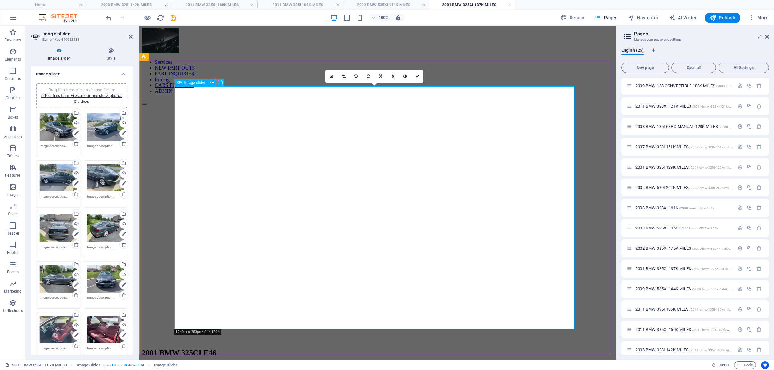
click at [347, 78] on link at bounding box center [344, 76] width 12 height 12
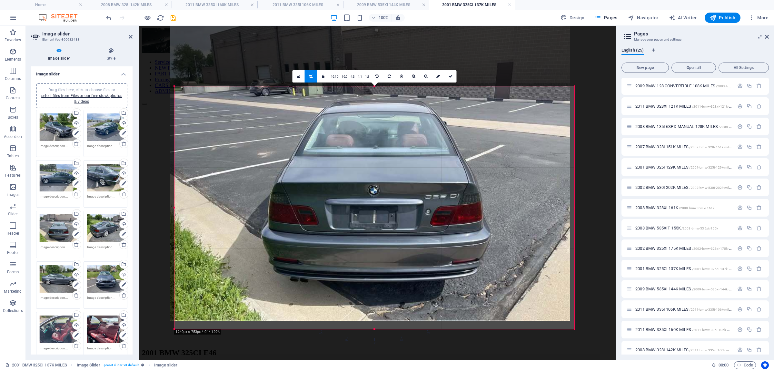
drag, startPoint x: 374, startPoint y: 112, endPoint x: 372, endPoint y: 124, distance: 12.2
click at [372, 124] on div at bounding box center [370, 171] width 400 height 300
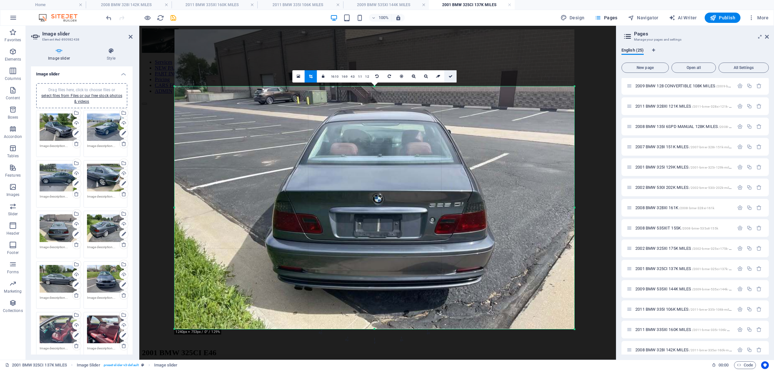
click at [455, 73] on link at bounding box center [450, 76] width 12 height 12
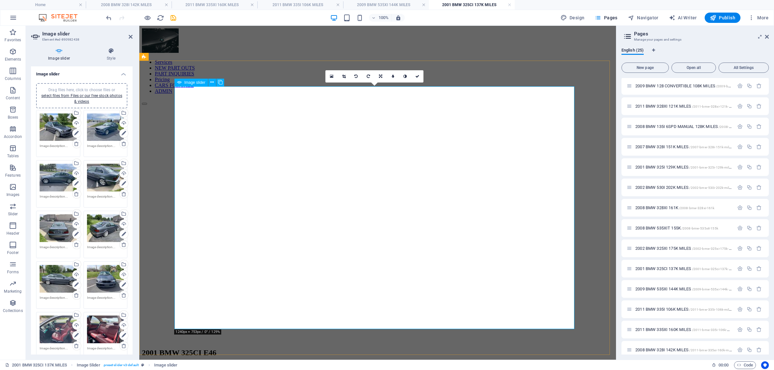
click at [346, 74] on link at bounding box center [344, 76] width 12 height 12
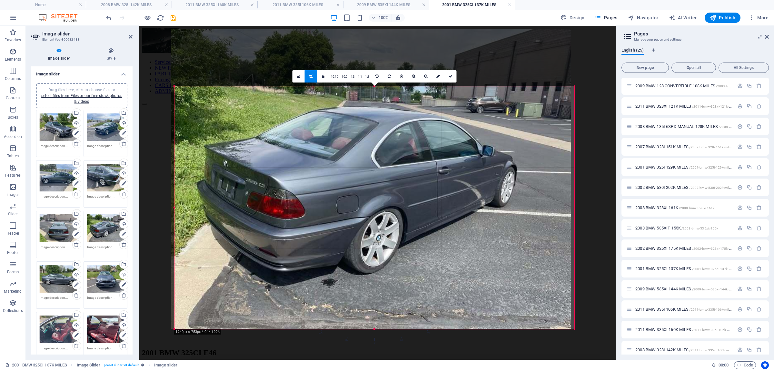
drag, startPoint x: 388, startPoint y: 118, endPoint x: 384, endPoint y: 133, distance: 15.6
click at [384, 133] on div at bounding box center [371, 179] width 400 height 300
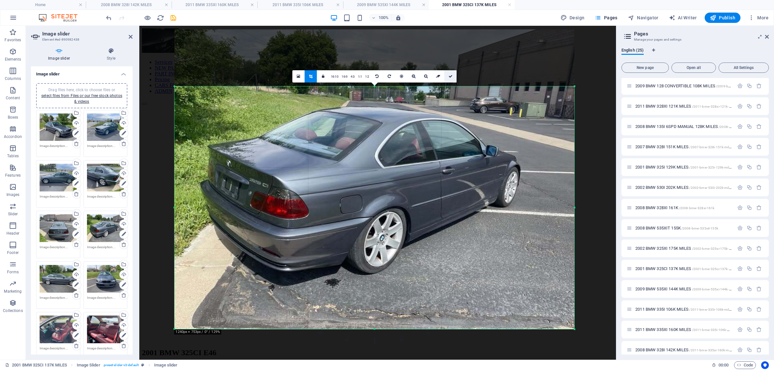
click at [451, 77] on icon at bounding box center [451, 77] width 4 height 4
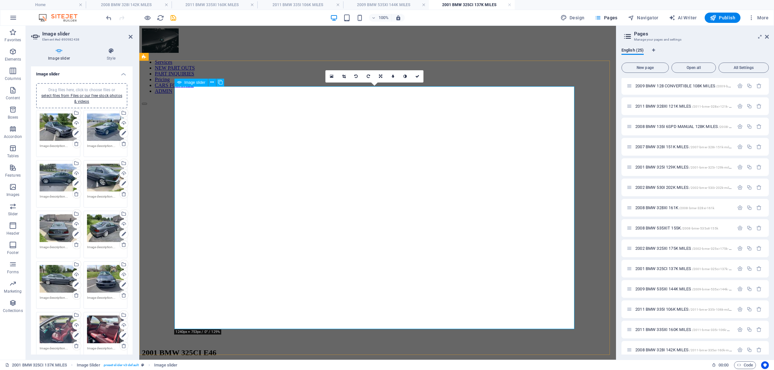
click at [346, 81] on link at bounding box center [344, 76] width 12 height 12
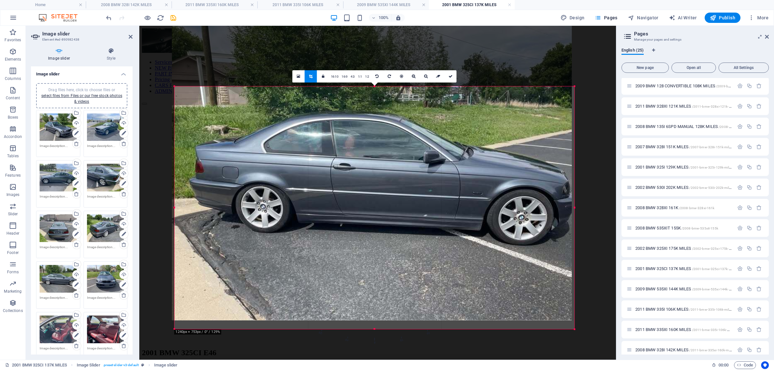
drag, startPoint x: 364, startPoint y: 99, endPoint x: 361, endPoint y: 119, distance: 20.2
click at [361, 118] on div at bounding box center [372, 171] width 400 height 300
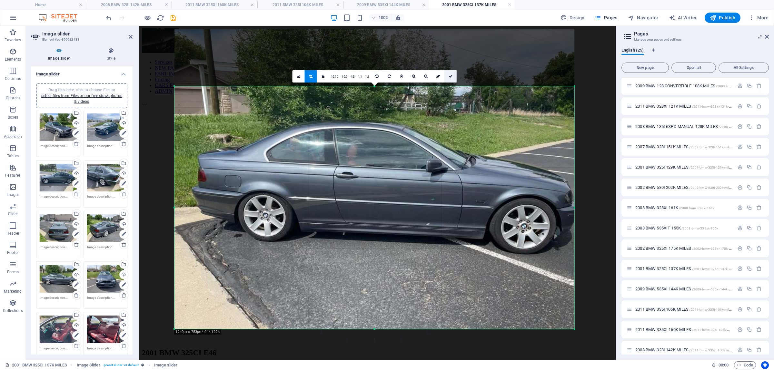
drag, startPoint x: 451, startPoint y: 76, endPoint x: 435, endPoint y: 189, distance: 113.6
click at [451, 76] on icon at bounding box center [451, 77] width 4 height 4
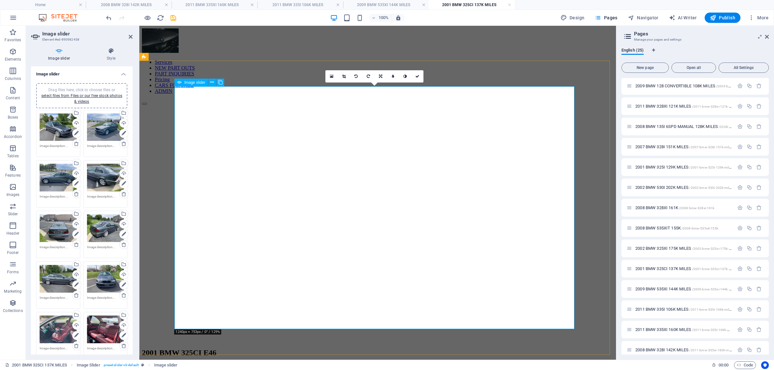
drag, startPoint x: 563, startPoint y: 214, endPoint x: 557, endPoint y: 209, distance: 7.8
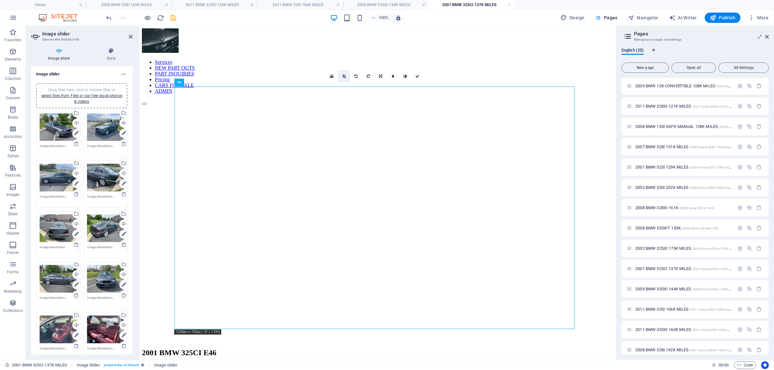
click at [342, 76] on icon at bounding box center [344, 77] width 4 height 4
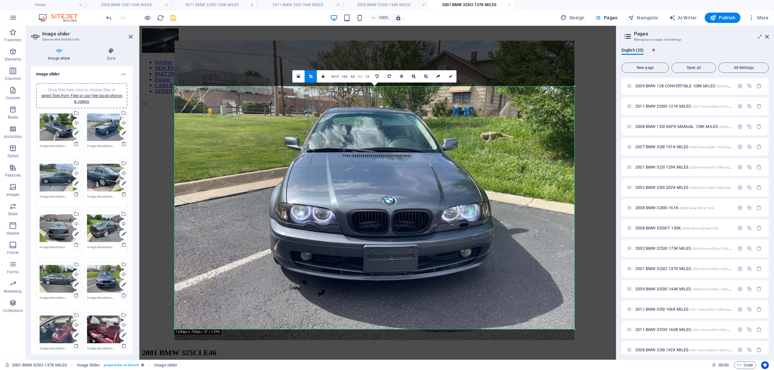
drag, startPoint x: 357, startPoint y: 117, endPoint x: 359, endPoint y: 142, distance: 25.2
click at [359, 142] on div at bounding box center [374, 191] width 400 height 300
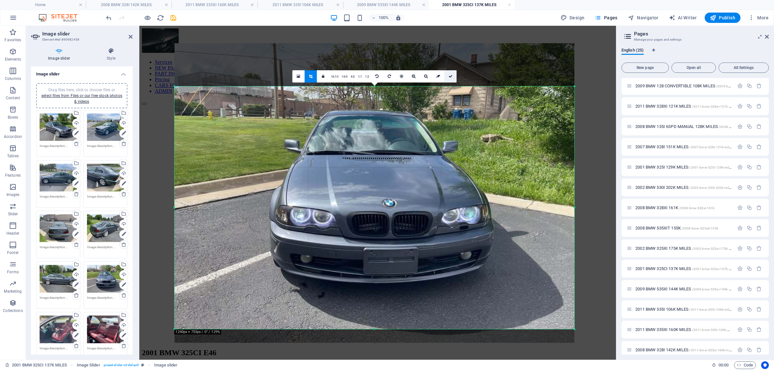
drag, startPoint x: 449, startPoint y: 73, endPoint x: 439, endPoint y: 176, distance: 103.7
click at [449, 73] on link at bounding box center [450, 76] width 12 height 12
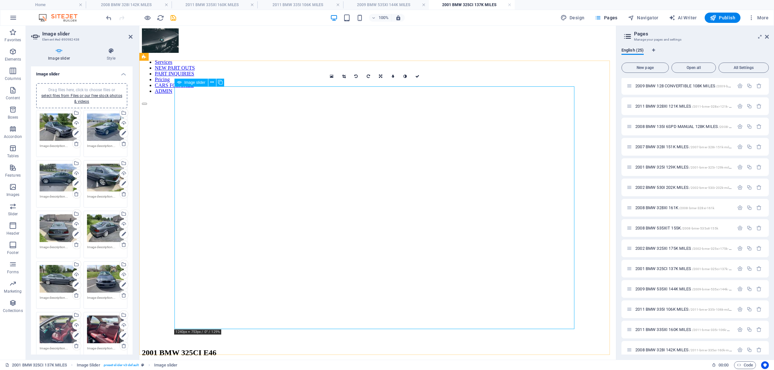
click at [344, 76] on icon at bounding box center [345, 77] width 4 height 4
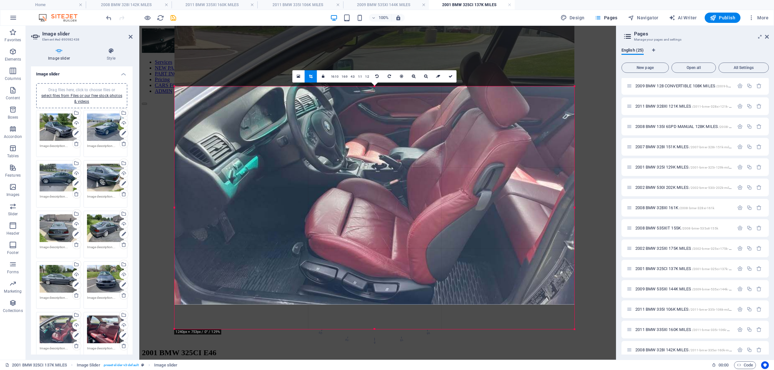
click at [363, 108] on div at bounding box center [374, 155] width 400 height 300
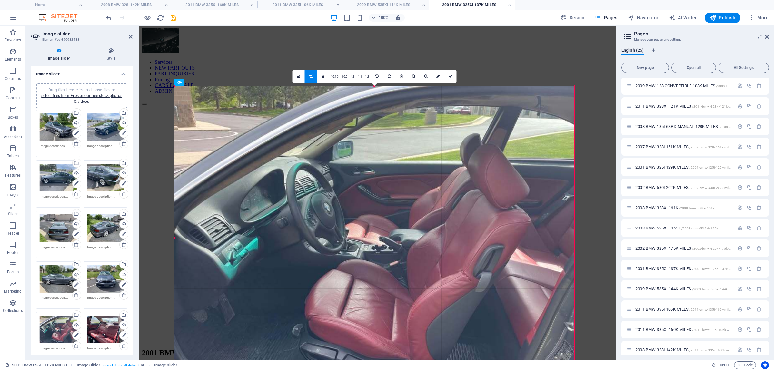
drag, startPoint x: 374, startPoint y: 87, endPoint x: 248, endPoint y: 1, distance: 153.2
click at [387, 26] on div "Drag and drop a file to add it H2 Preset Container Image Slider Image slider Re…" at bounding box center [377, 193] width 477 height 334
click at [449, 75] on icon at bounding box center [451, 77] width 4 height 4
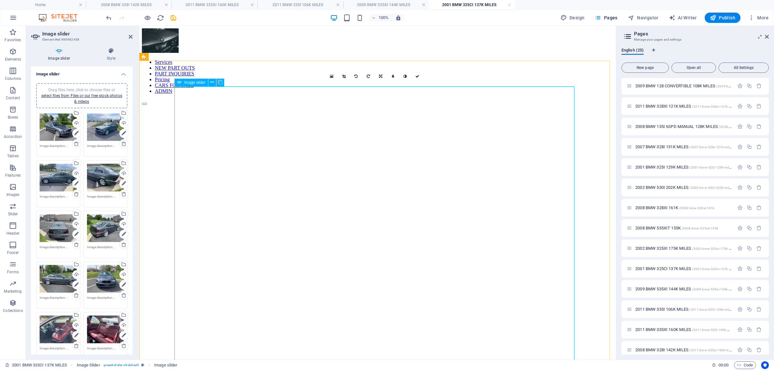
click at [341, 75] on link at bounding box center [344, 76] width 12 height 12
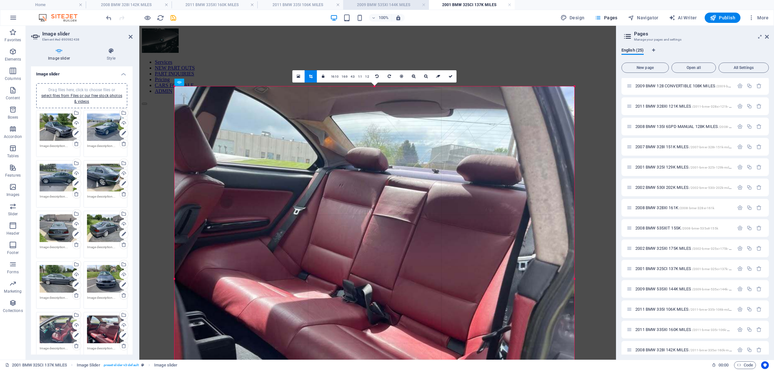
drag, startPoint x: 373, startPoint y: 86, endPoint x: 386, endPoint y: 1, distance: 86.1
click at [386, 26] on div "Home 2008 BMW 328I 142K MILES 2011 BMW 335XI 160K MILES 2011 BMW 335I 106K MILE…" at bounding box center [308, 193] width 616 height 334
click at [454, 76] on link at bounding box center [450, 76] width 12 height 12
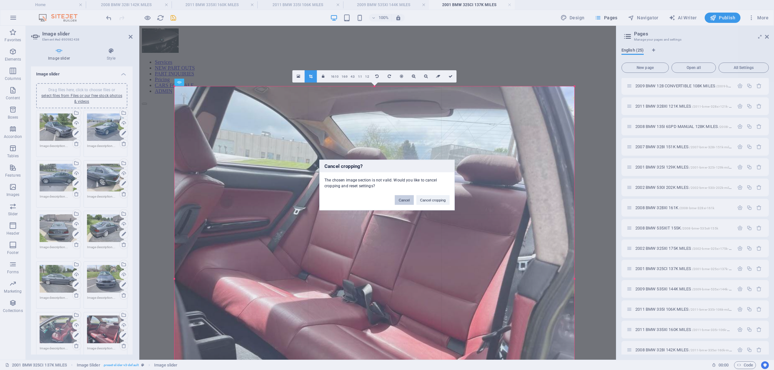
click at [401, 199] on button "Cancel" at bounding box center [404, 200] width 19 height 10
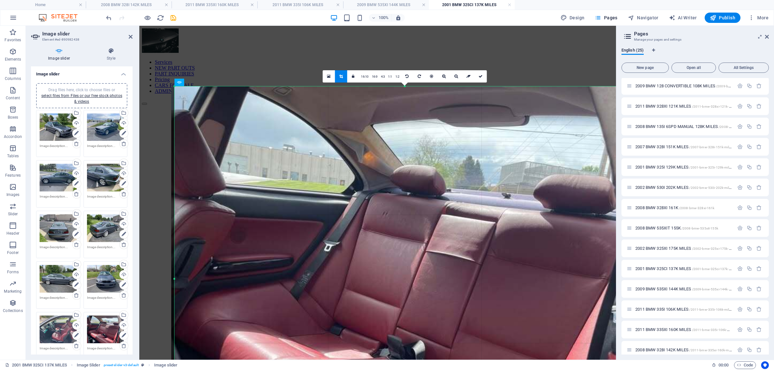
drag, startPoint x: 175, startPoint y: 279, endPoint x: 115, endPoint y: 269, distance: 60.2
click at [113, 271] on div "Image slider Element #ed-890982438 Image slider Style Image slider Drag files h…" at bounding box center [321, 193] width 590 height 334
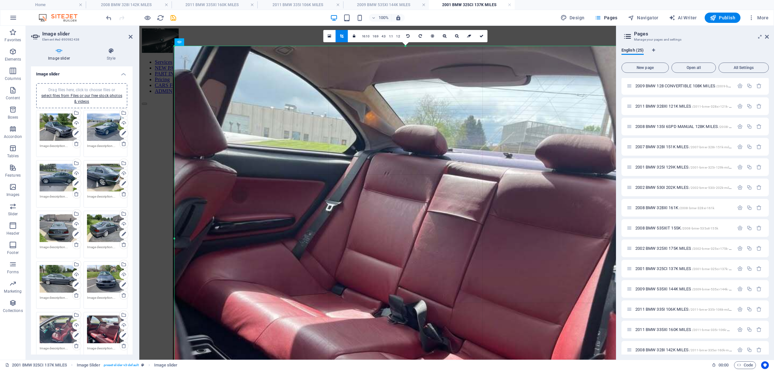
scroll to position [40, 0]
click at [484, 38] on link at bounding box center [481, 36] width 12 height 12
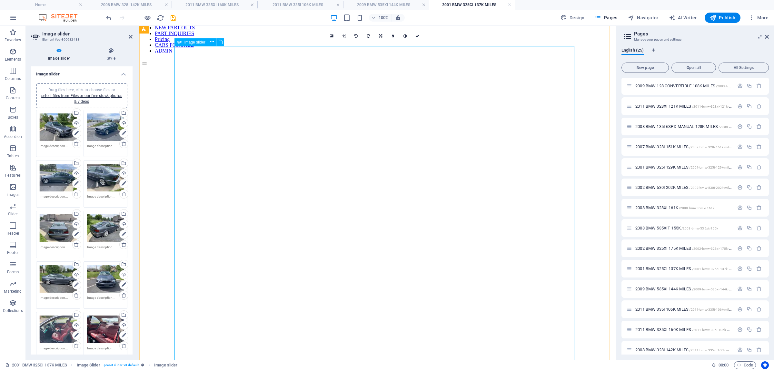
click at [340, 35] on link at bounding box center [344, 36] width 12 height 12
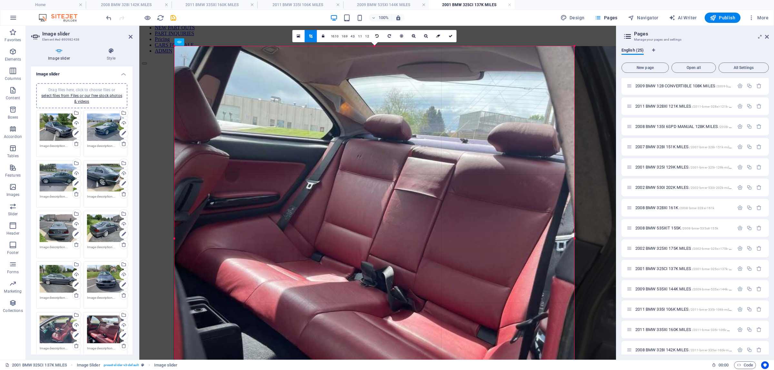
click at [578, 239] on div at bounding box center [396, 212] width 445 height 333
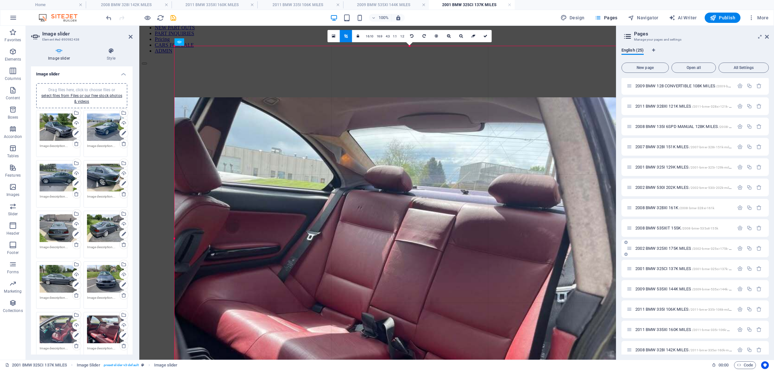
drag, startPoint x: 575, startPoint y: 239, endPoint x: 645, endPoint y: 241, distance: 70.0
click at [645, 241] on div "Home 2008 BMW 328I 142K MILES 2011 BMW 335XI 160K MILES 2011 BMW 335I 106K MILE…" at bounding box center [387, 193] width 774 height 334
click at [645, 241] on div "2002 BMW 325XI 175K MILES /2002-bmw-325xi-175k-miles" at bounding box center [694, 249] width 147 height 18
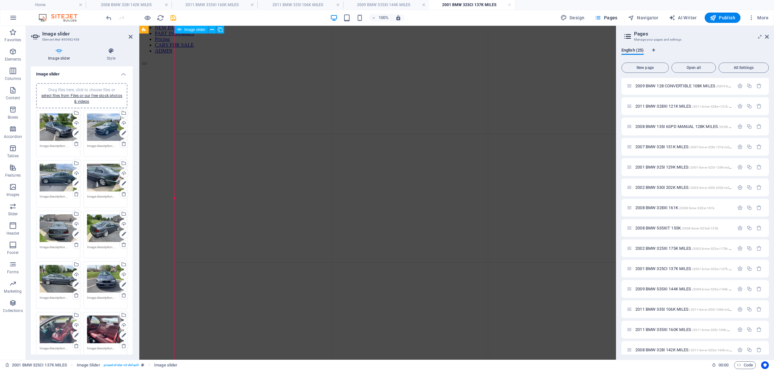
scroll to position [81, 0]
click at [320, 179] on div "1 2 3 4 5 6 7 8 9 10 11 12 13 14" at bounding box center [378, 211] width 472 height 385
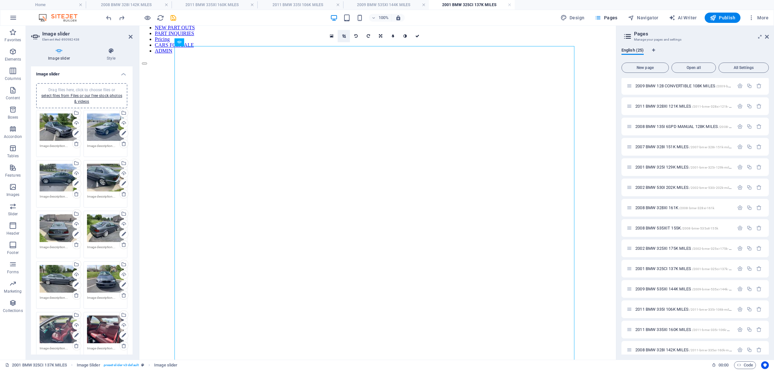
click at [340, 35] on link at bounding box center [344, 36] width 12 height 12
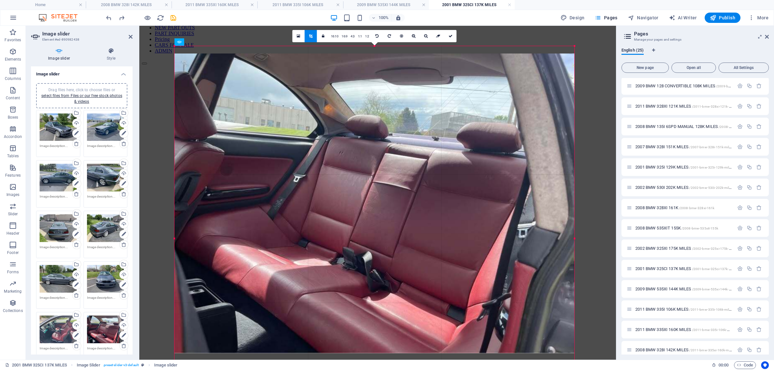
drag, startPoint x: 367, startPoint y: 74, endPoint x: 366, endPoint y: 157, distance: 83.2
click at [366, 157] on div at bounding box center [374, 204] width 400 height 300
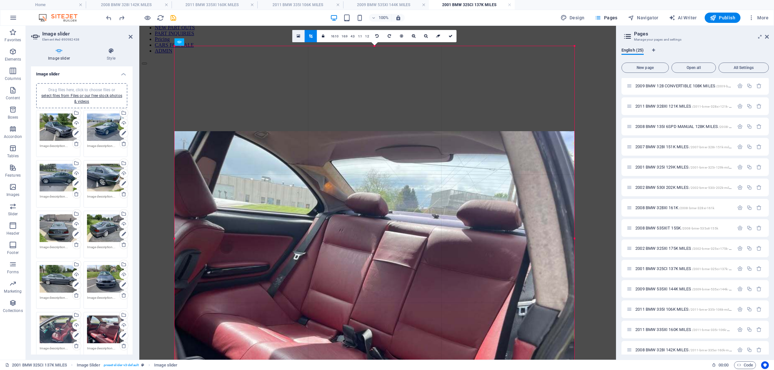
drag, startPoint x: 302, startPoint y: 36, endPoint x: 174, endPoint y: 10, distance: 130.0
click at [302, 36] on link at bounding box center [299, 36] width 12 height 12
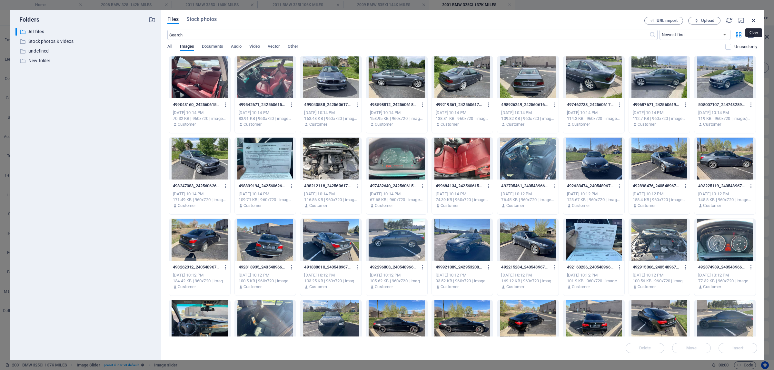
click at [753, 19] on icon "button" at bounding box center [753, 20] width 7 height 7
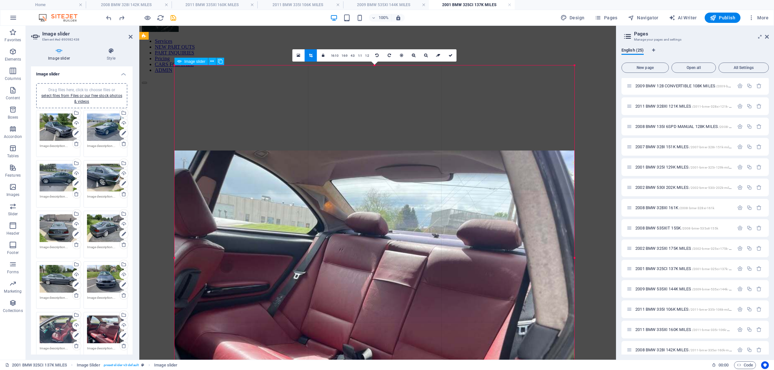
drag, startPoint x: 512, startPoint y: 91, endPoint x: 376, endPoint y: 100, distance: 136.1
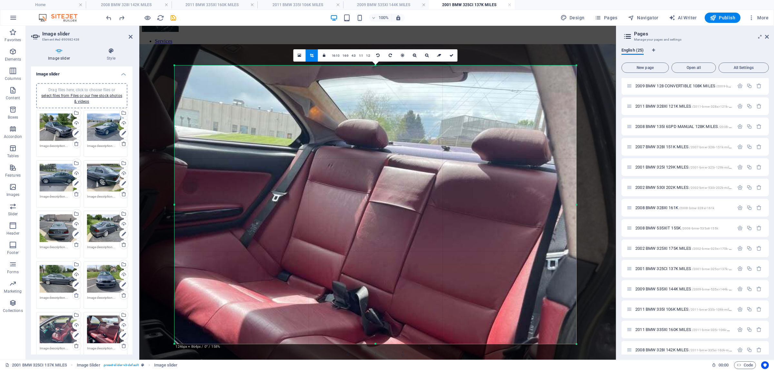
click at [212, 171] on div at bounding box center [370, 227] width 489 height 367
click at [174, 66] on div "180 170 160 150 140 130 120 110 100 90 80 70 60 50 40 30 20 10 0 -10 -20 -30 -4…" at bounding box center [375, 204] width 402 height 279
click at [174, 66] on div at bounding box center [174, 65] width 3 height 3
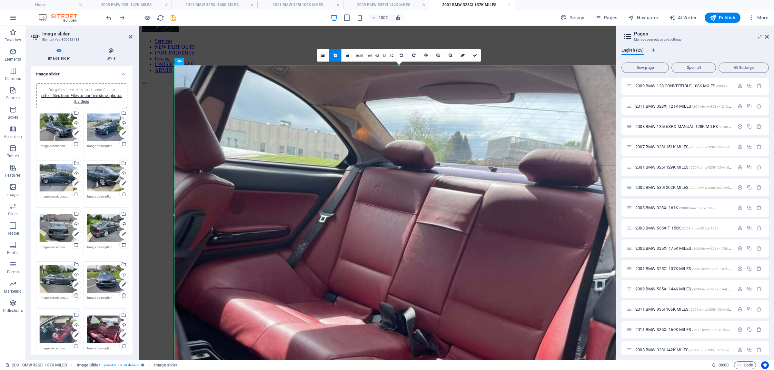
drag, startPoint x: 174, startPoint y: 66, endPoint x: 127, endPoint y: 46, distance: 51.0
click at [127, 46] on div "Image slider Element #ed-890982438 Image slider Style Image slider Drag files h…" at bounding box center [321, 193] width 590 height 334
click at [477, 56] on link at bounding box center [475, 55] width 12 height 12
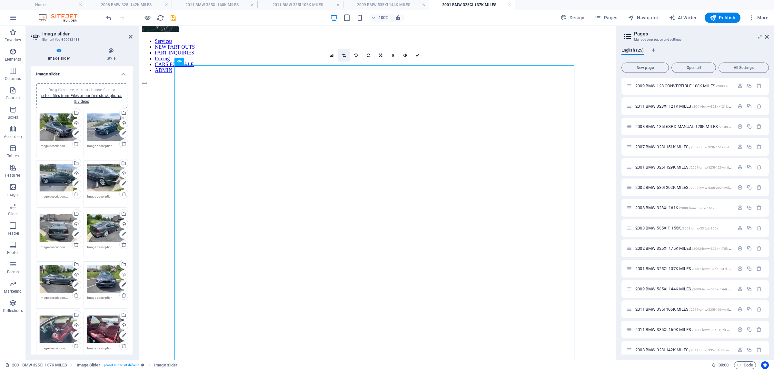
click at [346, 52] on link at bounding box center [344, 55] width 12 height 12
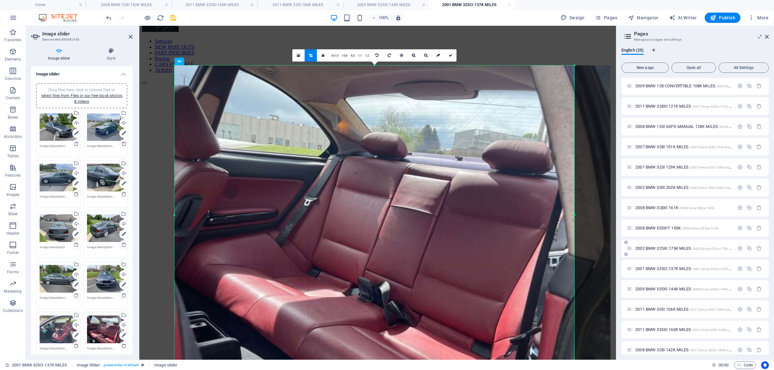
scroll to position [231, 0]
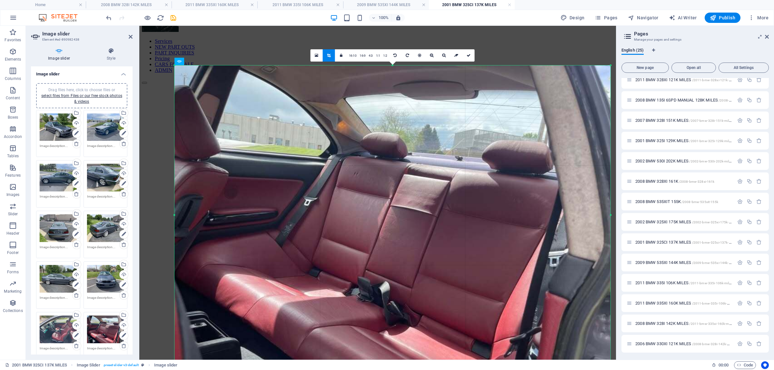
drag, startPoint x: 573, startPoint y: 343, endPoint x: 612, endPoint y: 343, distance: 38.1
click at [612, 343] on div at bounding box center [611, 215] width 2 height 300
click at [469, 58] on link at bounding box center [468, 55] width 12 height 12
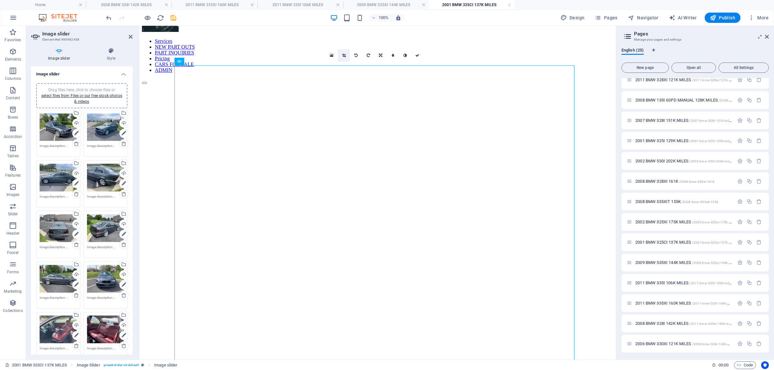
click at [343, 56] on icon at bounding box center [344, 56] width 4 height 4
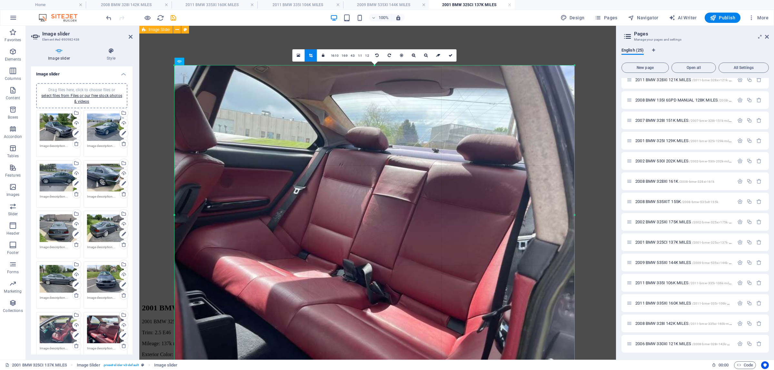
scroll to position [0, 0]
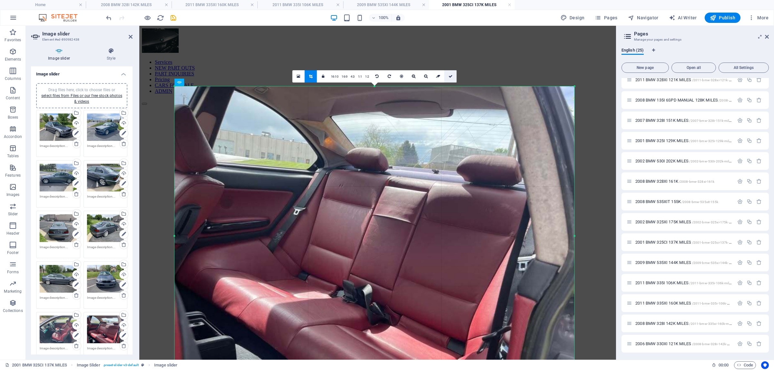
click at [454, 79] on link at bounding box center [450, 76] width 12 height 12
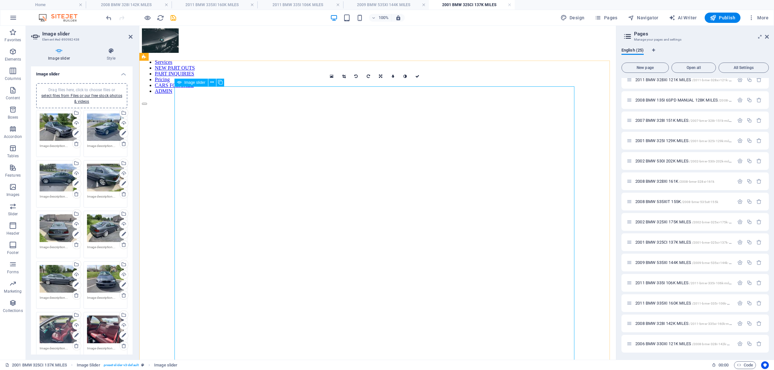
click at [346, 75] on link at bounding box center [344, 76] width 12 height 12
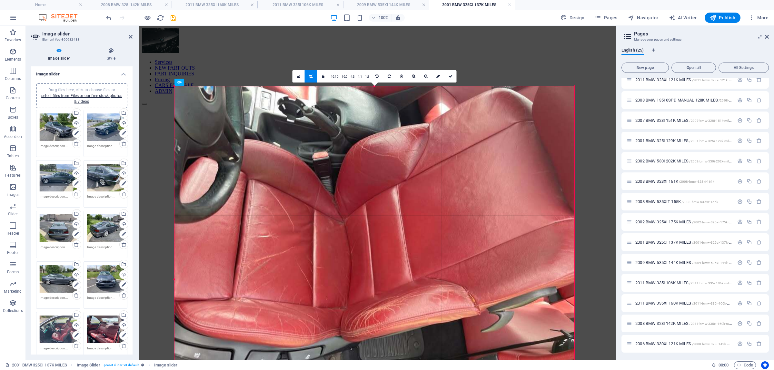
drag, startPoint x: 374, startPoint y: 86, endPoint x: 378, endPoint y: -1, distance: 87.2
click at [378, 0] on html "[DOMAIN_NAME] Home 2008 BMW 328I 142K MILES 2011 BMW 335XI 160K MILES 2011 BMW …" at bounding box center [387, 185] width 774 height 370
click at [450, 72] on link at bounding box center [450, 76] width 12 height 12
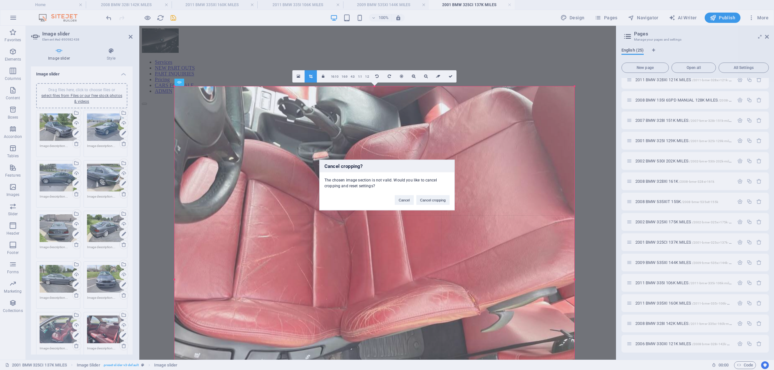
click at [394, 199] on div "[PERSON_NAME] cropping" at bounding box center [422, 197] width 65 height 16
click at [404, 201] on button "Cancel" at bounding box center [404, 200] width 19 height 10
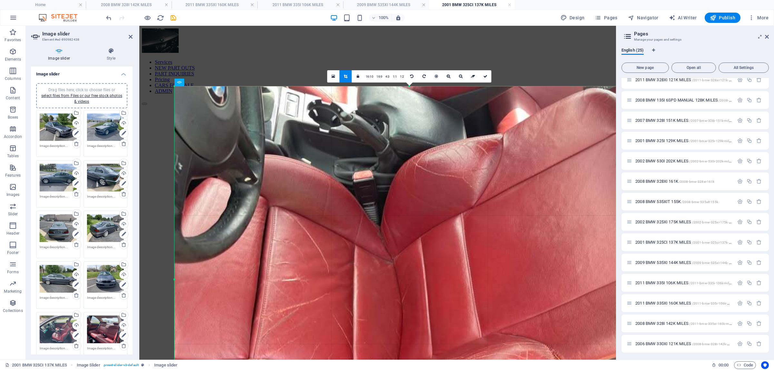
drag, startPoint x: 173, startPoint y: 86, endPoint x: 121, endPoint y: 89, distance: 52.3
click at [104, 85] on div "Image slider Element #ed-890982438 Image slider Style Image slider Drag files h…" at bounding box center [321, 193] width 590 height 334
click at [485, 76] on icon at bounding box center [485, 77] width 4 height 4
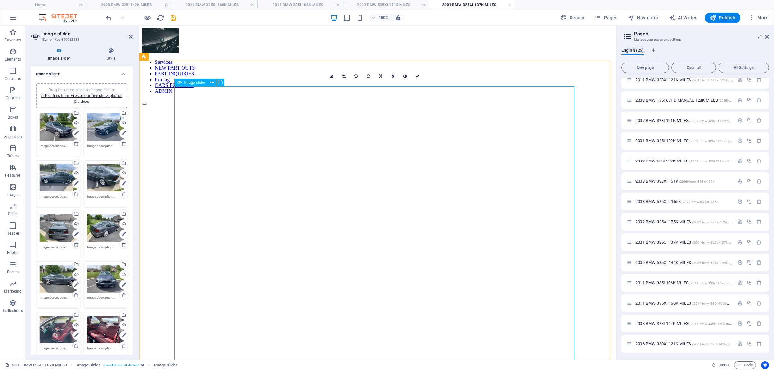
click at [342, 70] on link at bounding box center [344, 76] width 12 height 12
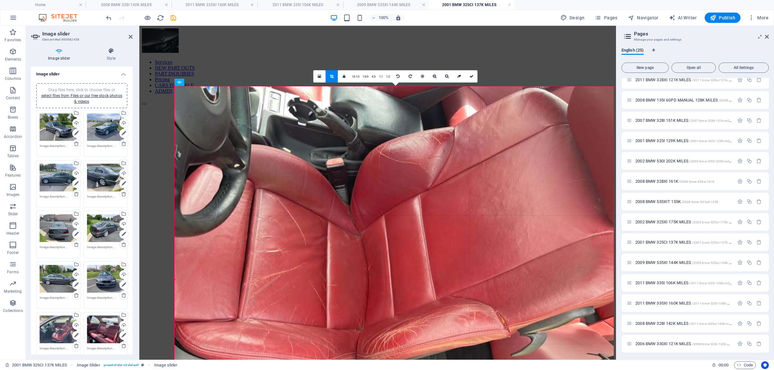
drag, startPoint x: 574, startPoint y: 106, endPoint x: 618, endPoint y: 118, distance: 45.4
click at [618, 118] on div "Home 2008 BMW 328I 142K MILES 2011 BMW 335XI 160K MILES 2011 BMW 335I 106K MILE…" at bounding box center [387, 193] width 774 height 334
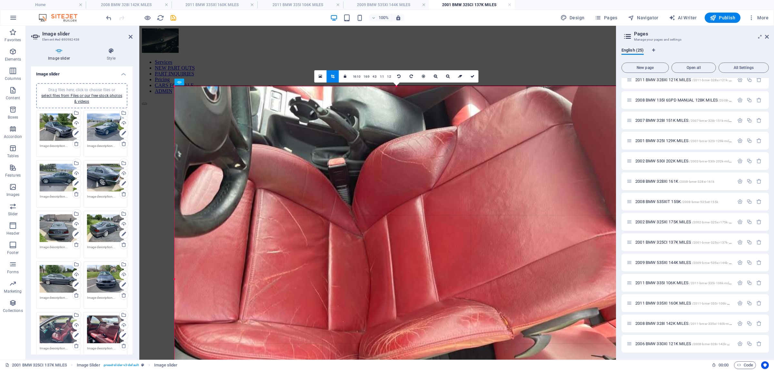
click at [458, 87] on div "180 170 160 150 140 130 120 110 100 90 80 70 60 50 40 30 20 10 0 -10 -20 -30 -4…" at bounding box center [396, 279] width 444 height 386
click at [471, 75] on icon at bounding box center [473, 77] width 4 height 4
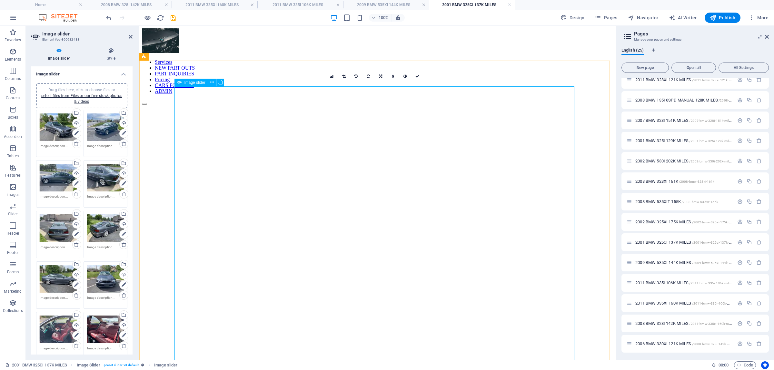
click at [342, 76] on icon at bounding box center [344, 77] width 4 height 4
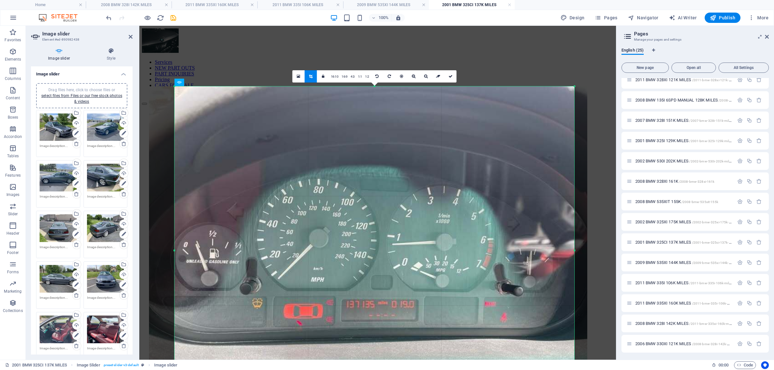
click at [436, 122] on div at bounding box center [368, 250] width 438 height 329
click at [452, 75] on icon at bounding box center [451, 77] width 4 height 4
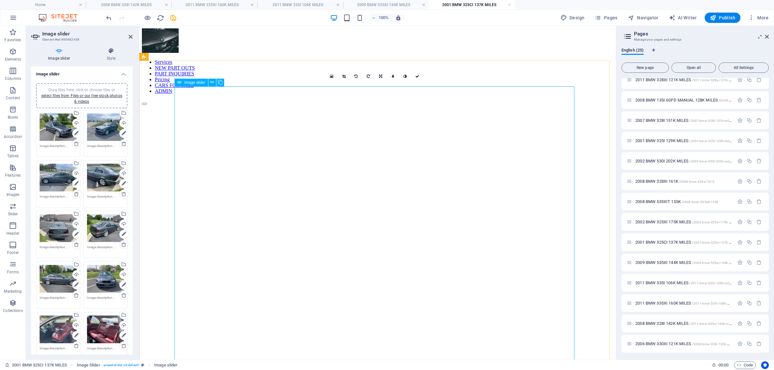
click at [341, 76] on link at bounding box center [344, 76] width 12 height 12
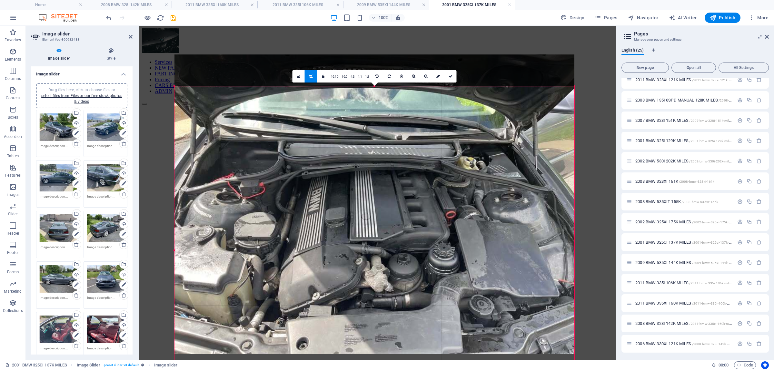
drag, startPoint x: 394, startPoint y: 150, endPoint x: 394, endPoint y: 201, distance: 51.0
click at [394, 201] on div at bounding box center [374, 205] width 400 height 300
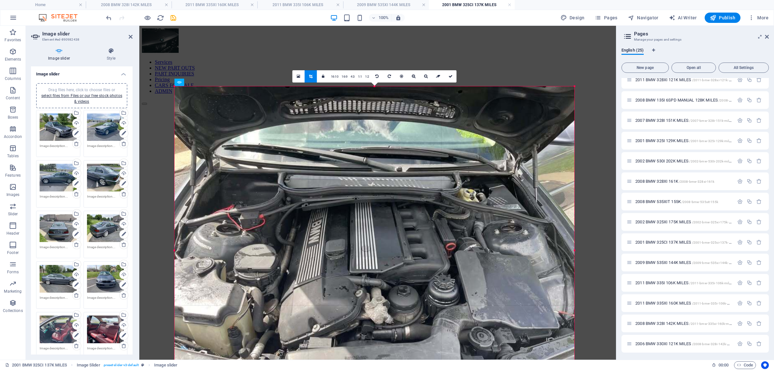
click at [433, 144] on div at bounding box center [374, 236] width 400 height 300
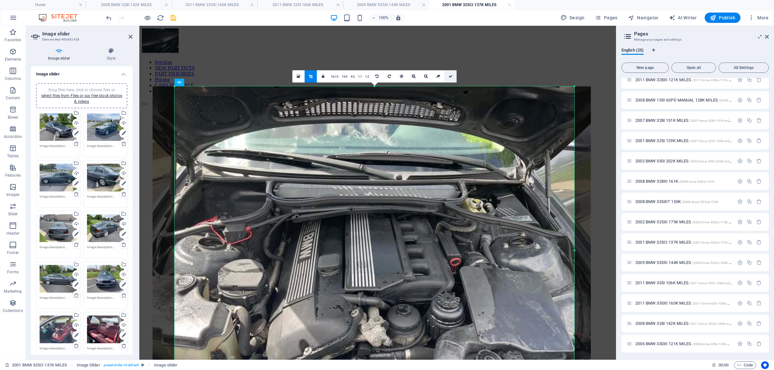
click at [447, 76] on link at bounding box center [450, 76] width 12 height 12
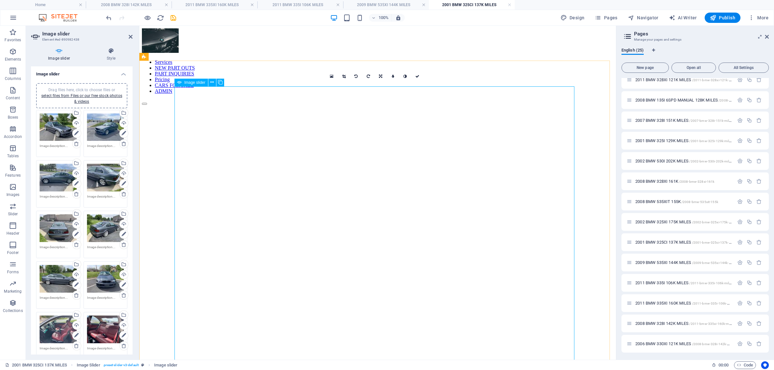
click at [343, 74] on link at bounding box center [344, 76] width 12 height 12
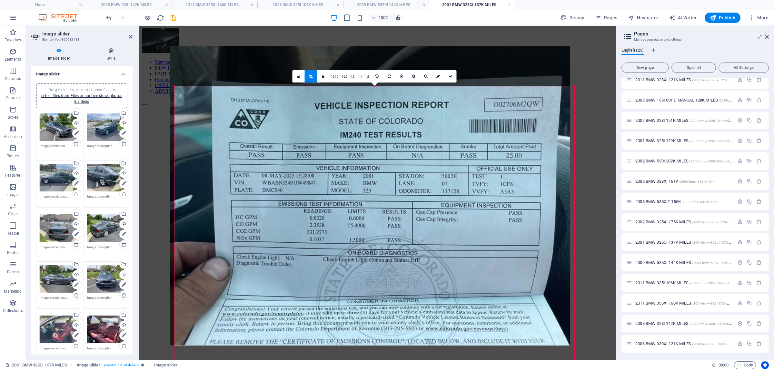
drag, startPoint x: 432, startPoint y: 130, endPoint x: 427, endPoint y: 169, distance: 39.1
click at [427, 169] on div at bounding box center [370, 196] width 400 height 300
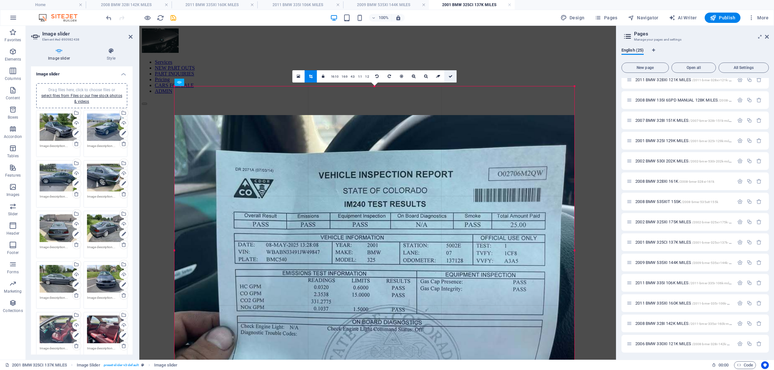
click at [450, 75] on icon at bounding box center [451, 77] width 4 height 4
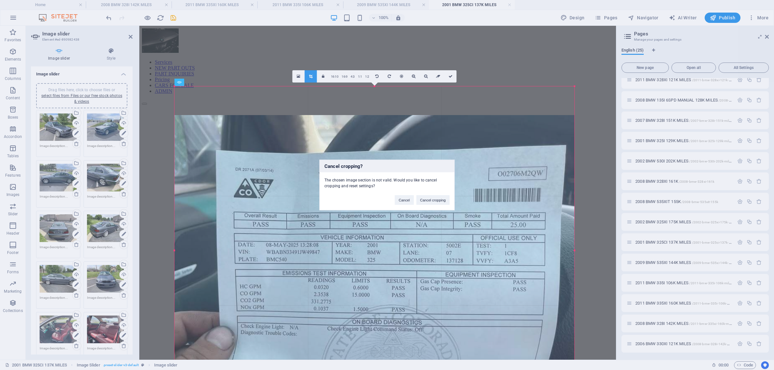
click at [413, 202] on div "[PERSON_NAME] cropping" at bounding box center [422, 197] width 65 height 16
click at [397, 197] on button "Cancel" at bounding box center [404, 200] width 19 height 10
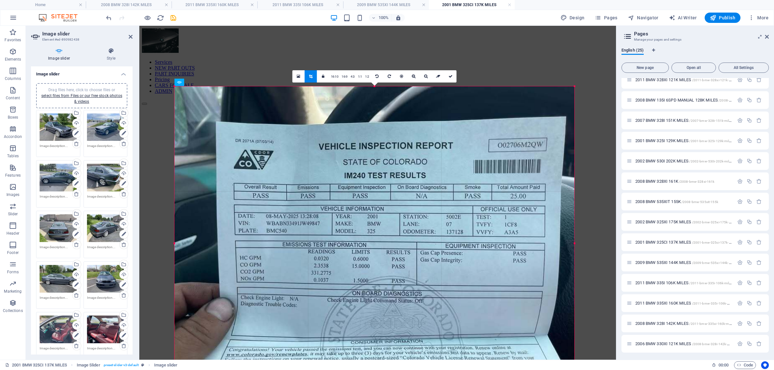
drag, startPoint x: 373, startPoint y: 85, endPoint x: 373, endPoint y: 100, distance: 14.5
click at [373, 100] on div "180 170 160 150 140 130 120 110 100 90 80 70 60 50 40 30 20 10 0 -10 -20 -30 -4…" at bounding box center [374, 243] width 400 height 314
click at [449, 75] on icon at bounding box center [451, 77] width 4 height 4
type input "930"
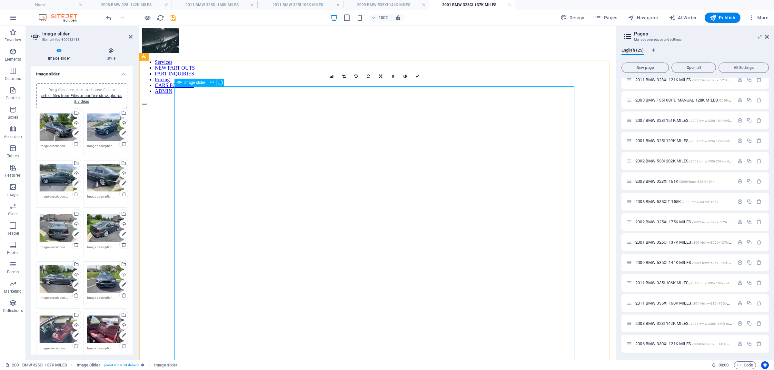
click at [344, 76] on icon at bounding box center [344, 77] width 4 height 4
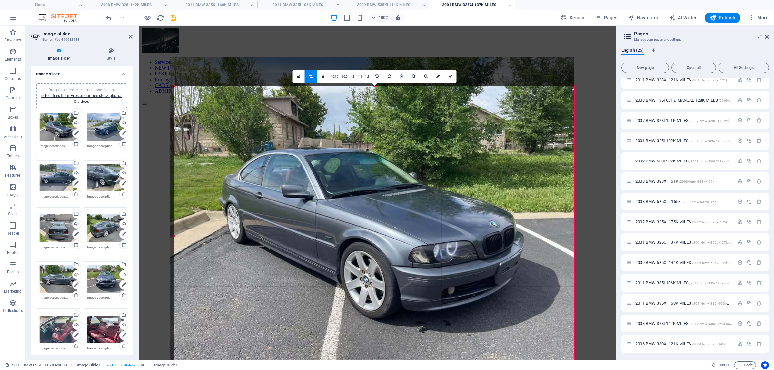
drag, startPoint x: 370, startPoint y: 144, endPoint x: 370, endPoint y: 170, distance: 26.5
click at [370, 170] on div at bounding box center [372, 208] width 404 height 303
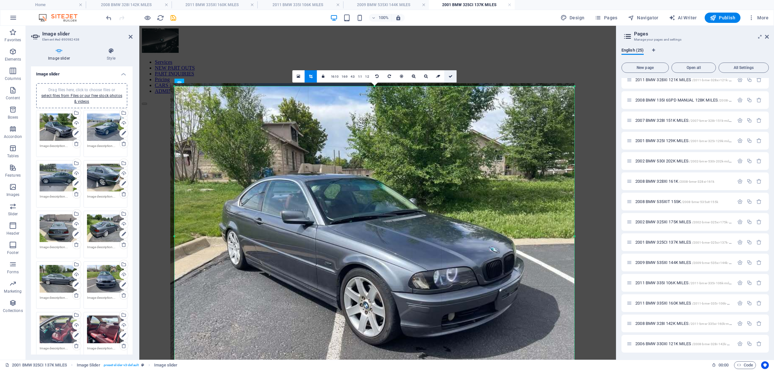
click at [449, 71] on link at bounding box center [450, 76] width 12 height 12
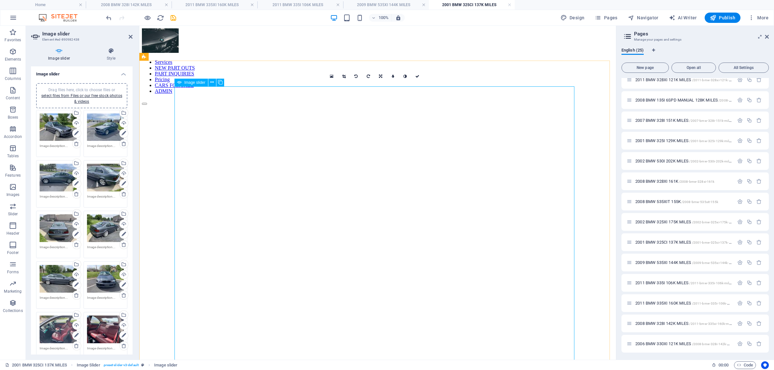
click at [170, 16] on icon "save" at bounding box center [173, 17] width 7 height 7
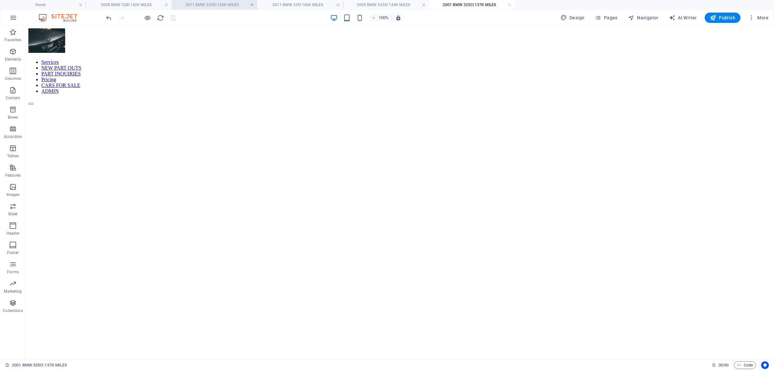
click at [253, 4] on link at bounding box center [252, 5] width 4 height 6
click at [168, 3] on h4 "2008 BMW 328I 142K MILES" at bounding box center [129, 4] width 86 height 7
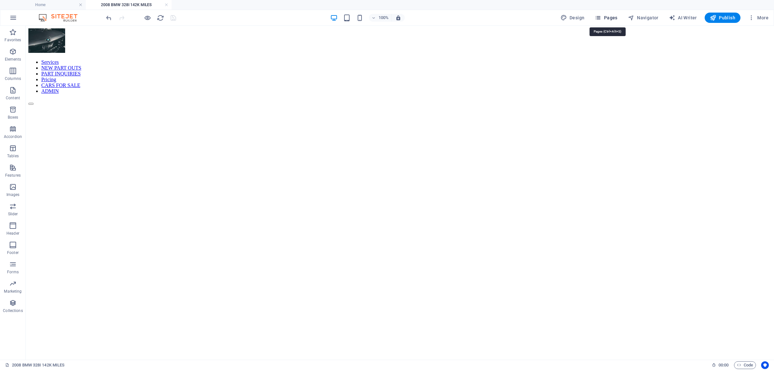
click at [610, 20] on span "Pages" at bounding box center [606, 18] width 23 height 6
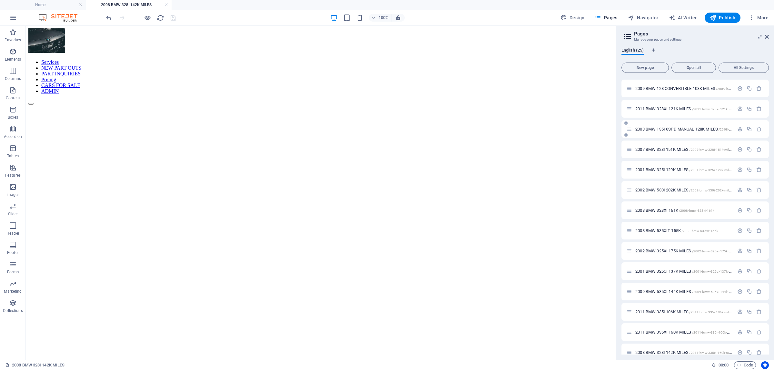
scroll to position [231, 0]
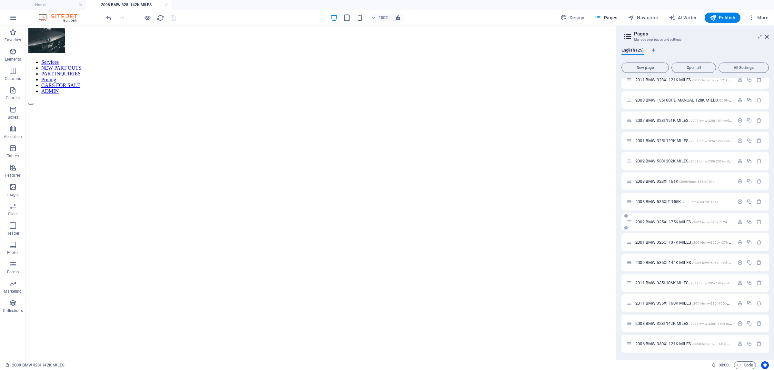
click at [657, 220] on span "2002 BMW 325XI 175K MILES /2002-bmw-325xi-175k-miles" at bounding box center [685, 222] width 101 height 5
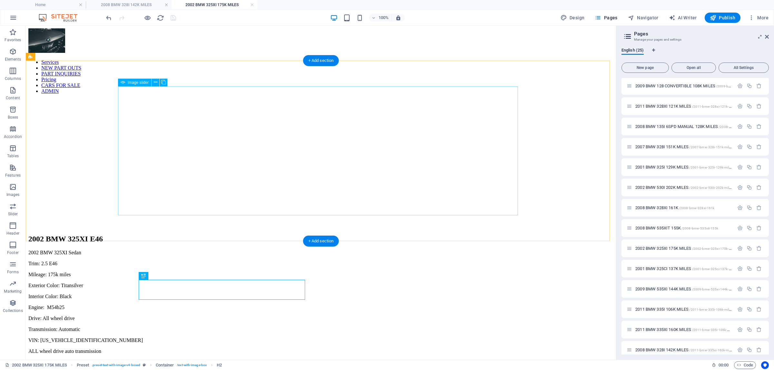
scroll to position [0, 0]
click at [349, 166] on div "Image Slider" at bounding box center [320, 163] width 585 height 129
select select "px"
select select "ms"
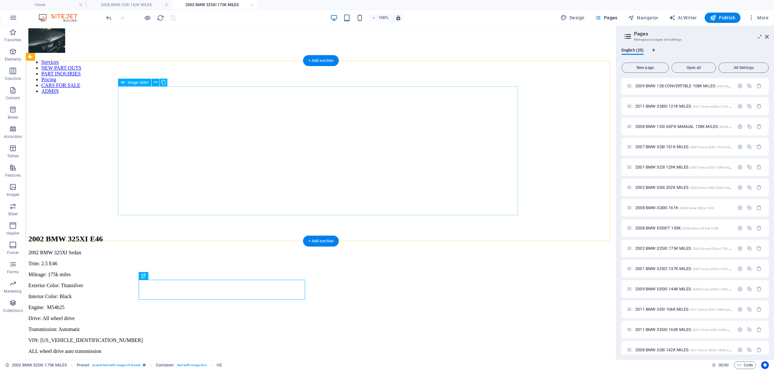
select select "s"
select select "progressive"
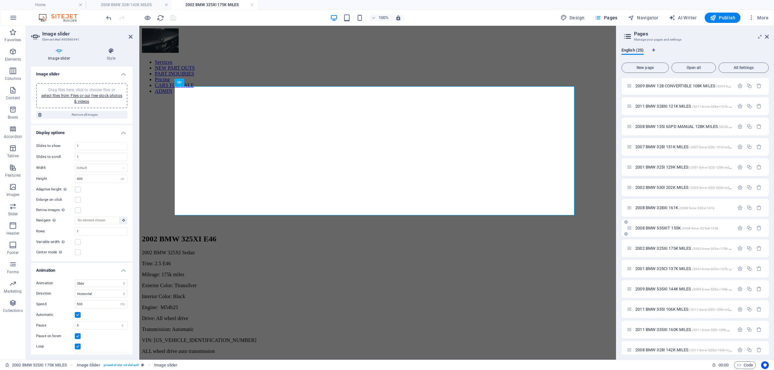
click at [668, 228] on span "2008 BMW 535XIT 155K /2008-bmw-535xit-155k" at bounding box center [676, 228] width 83 height 5
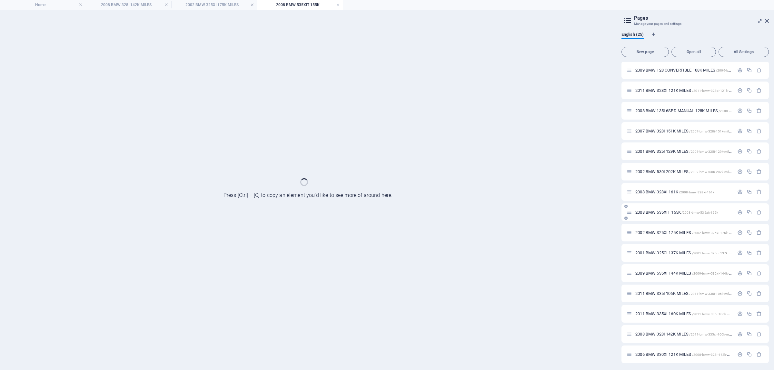
click at [668, 228] on div "2002 BMW 325XI 175K MILES /2002-bmw-325xi-175k-miles" at bounding box center [694, 233] width 147 height 18
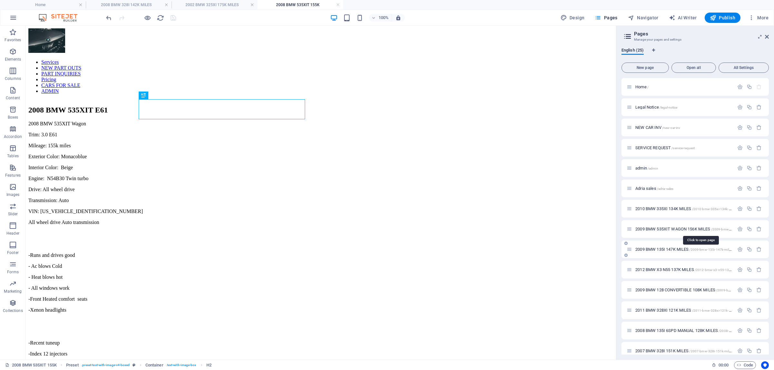
click at [676, 227] on span "2009 BMW 535XIT WAGON 156K MILES /2009-bmw-535xit-wagon-156k-miles" at bounding box center [701, 229] width 132 height 5
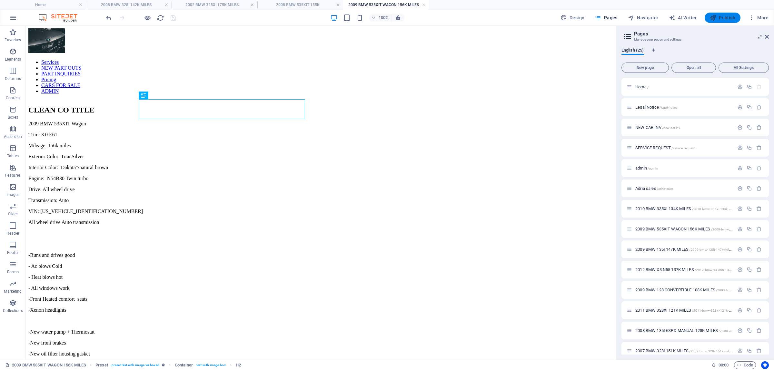
click at [716, 18] on icon "button" at bounding box center [713, 18] width 6 height 6
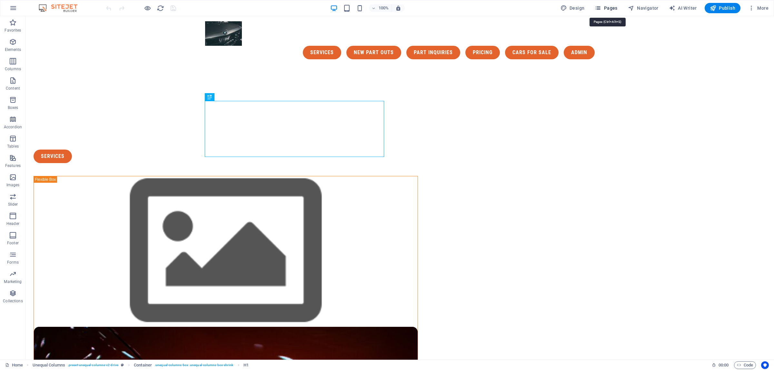
click at [606, 12] on button "Pages" at bounding box center [606, 8] width 28 height 10
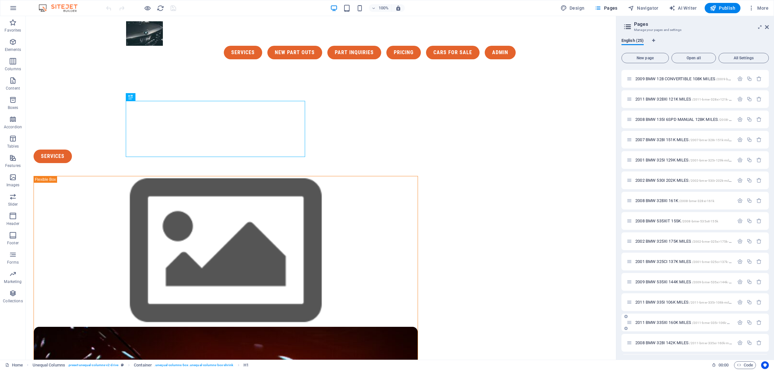
scroll to position [221, 0]
click at [658, 327] on div "2008 BMW 328I 142K MILES /2011-bmw-335xi-160k-miles" at bounding box center [680, 323] width 107 height 7
click at [661, 323] on span "2008 BMW 328I 142K MILES /2011-bmw-335xi-160k-miles" at bounding box center [684, 323] width 98 height 5
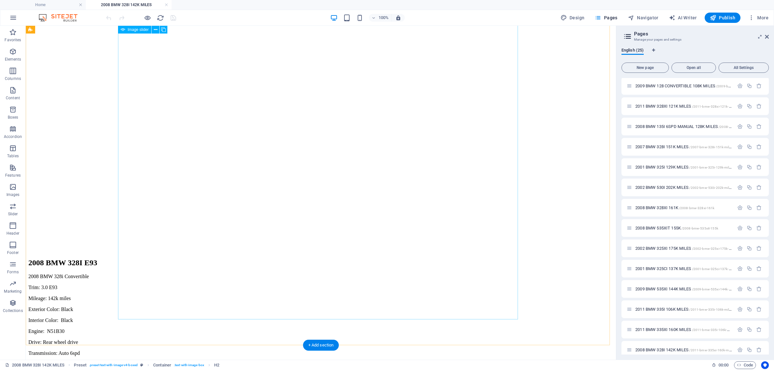
scroll to position [64, 0]
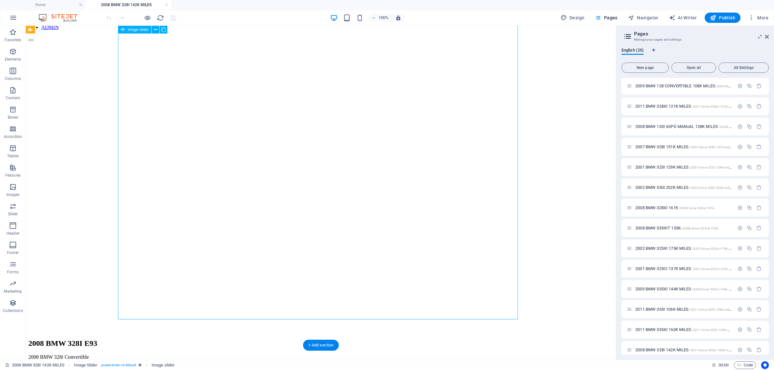
click at [34, 41] on button "Image Slider" at bounding box center [30, 40] width 5 height 2
select select "px"
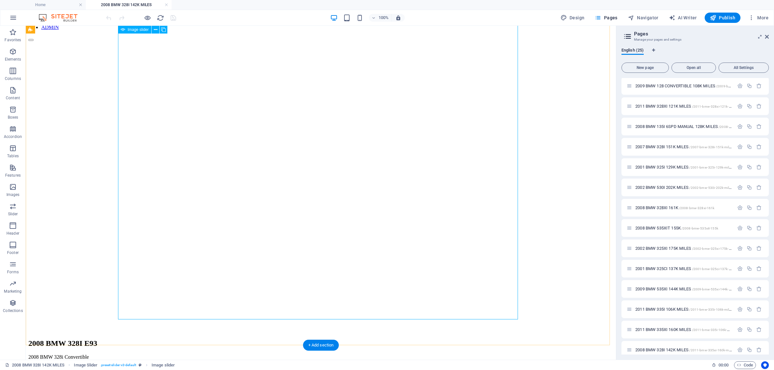
select select "ms"
select select "s"
select select "progressive"
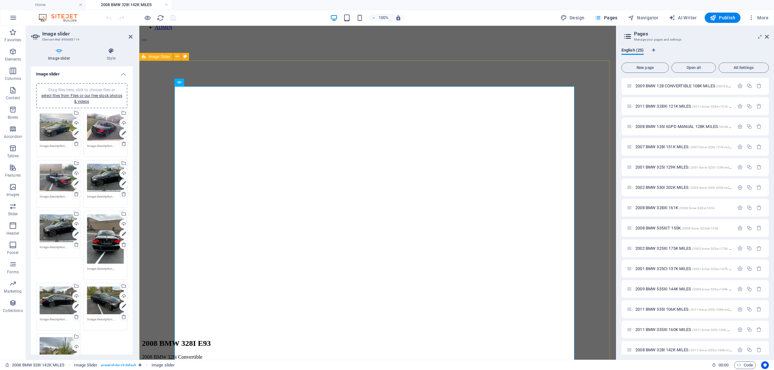
scroll to position [0, 0]
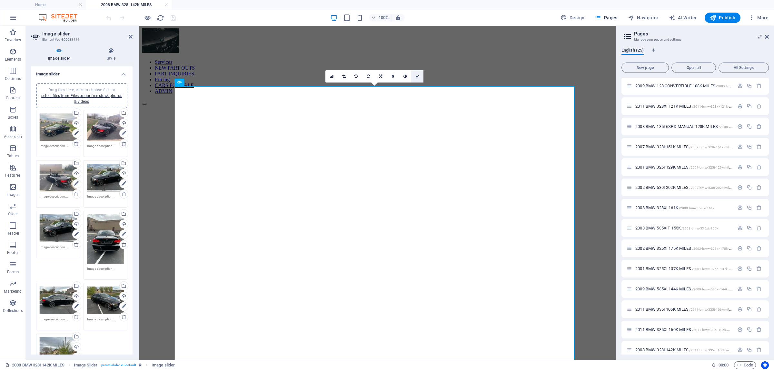
click at [415, 77] on icon at bounding box center [417, 77] width 4 height 4
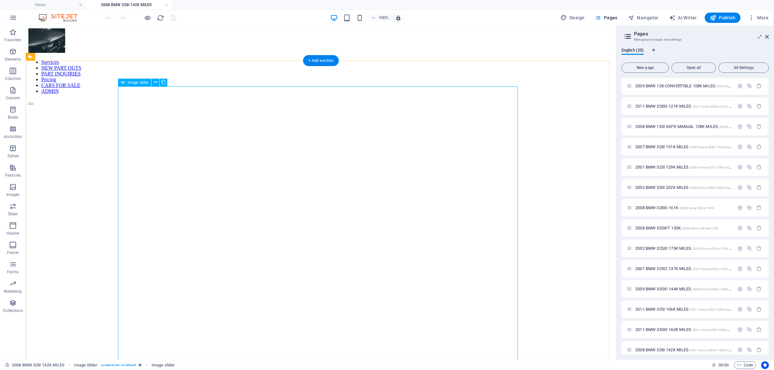
drag, startPoint x: 505, startPoint y: 233, endPoint x: 392, endPoint y: 233, distance: 113.5
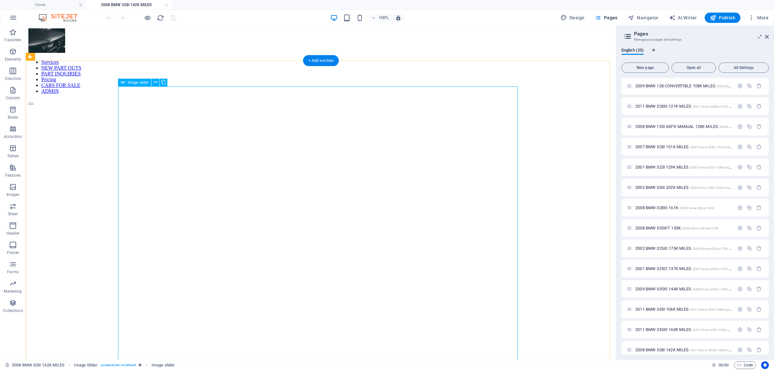
click at [392, 233] on div "1 2 3 4 5 6 7 8 9" at bounding box center [320, 247] width 585 height 297
select select "px"
select select "ms"
select select "s"
select select "progressive"
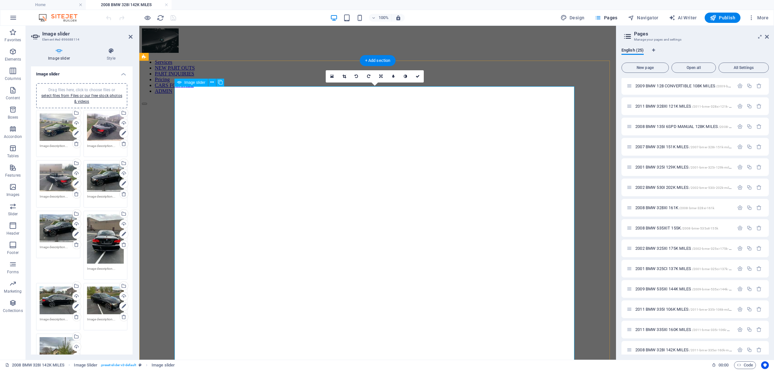
drag, startPoint x: 560, startPoint y: 231, endPoint x: 560, endPoint y: 235, distance: 3.5
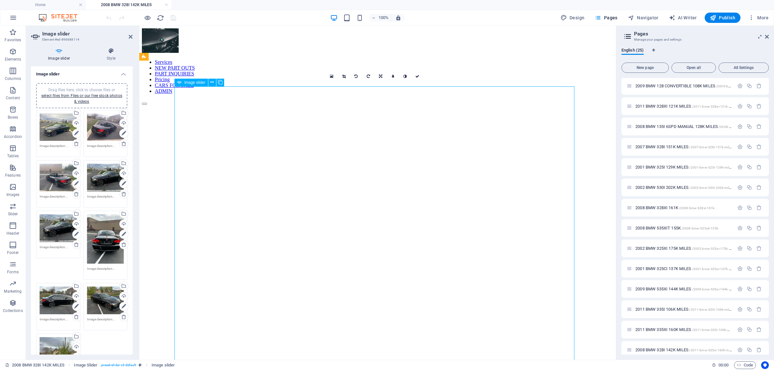
click at [590, 214] on div "1 2 3 4 5 6 7 8 9" at bounding box center [378, 247] width 472 height 297
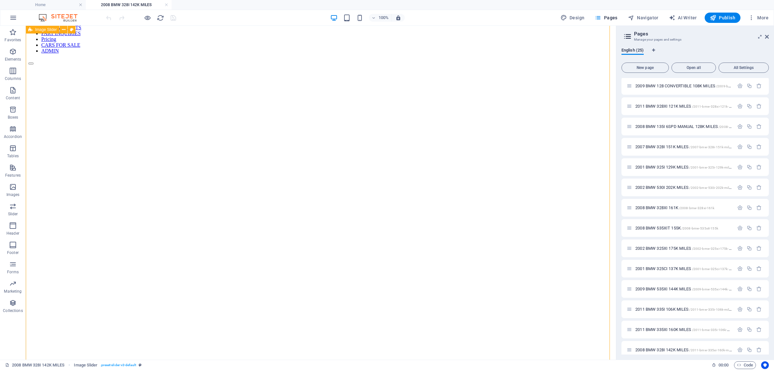
scroll to position [81, 0]
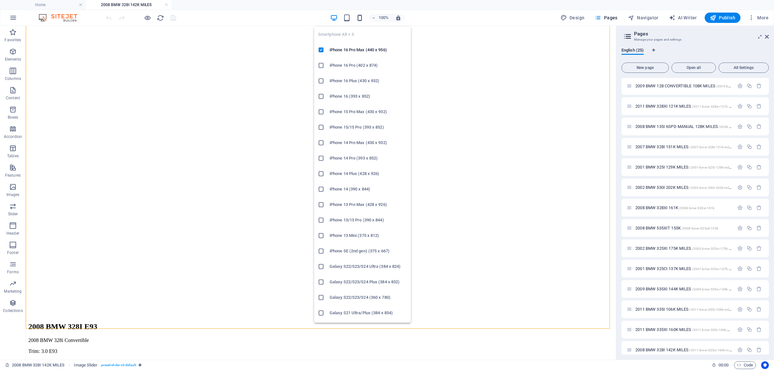
click at [359, 17] on icon "button" at bounding box center [359, 17] width 7 height 7
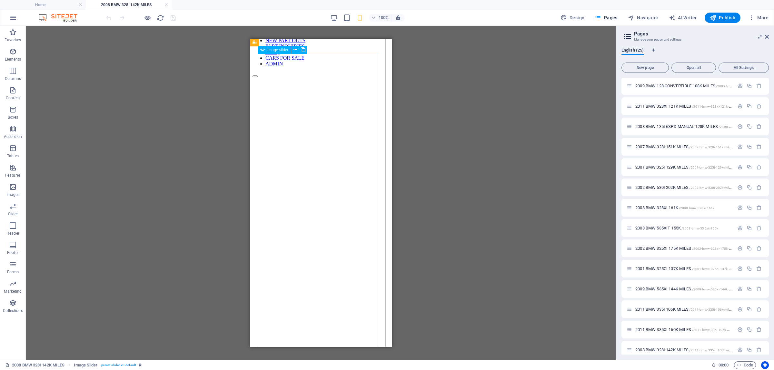
scroll to position [0, 0]
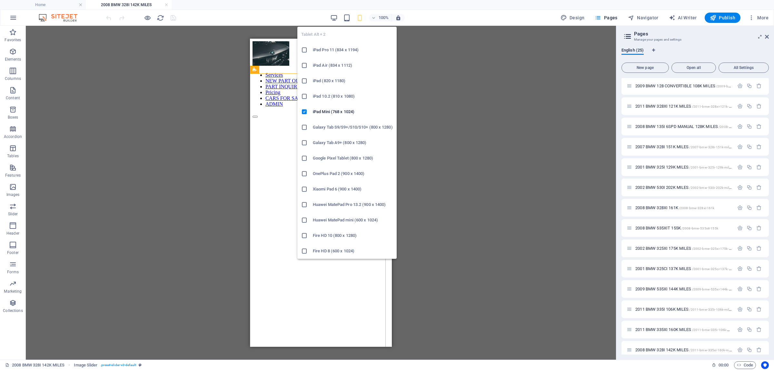
click at [306, 51] on icon at bounding box center [304, 50] width 6 height 6
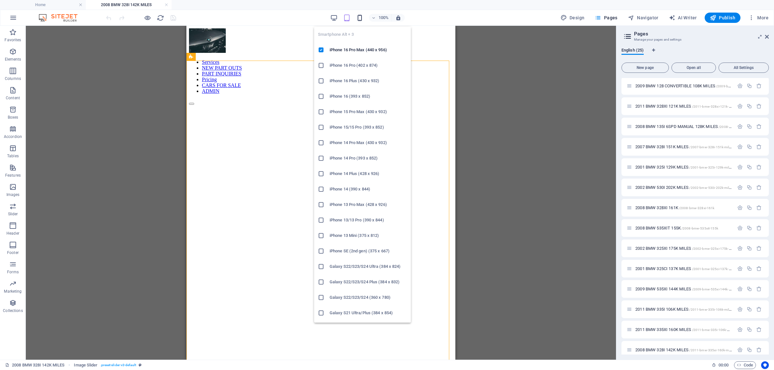
click at [362, 19] on icon "button" at bounding box center [359, 17] width 7 height 7
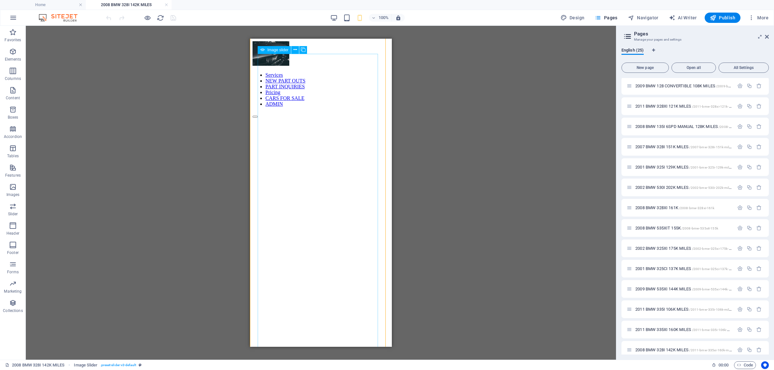
scroll to position [40, 0]
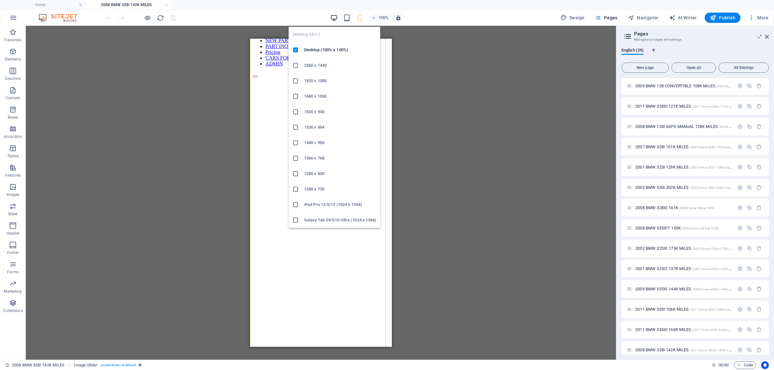
click at [333, 16] on icon "button" at bounding box center [333, 17] width 7 height 7
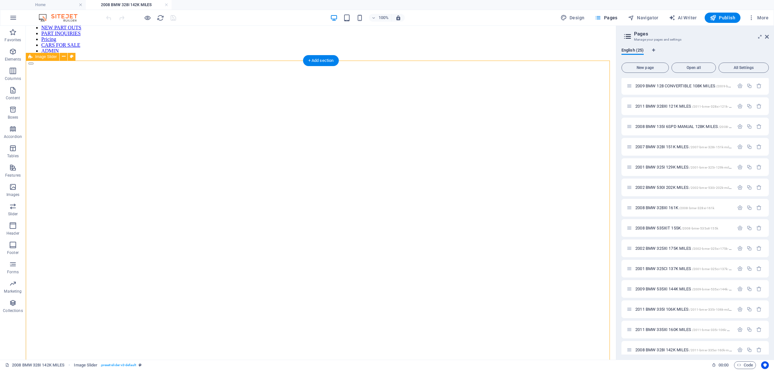
scroll to position [0, 0]
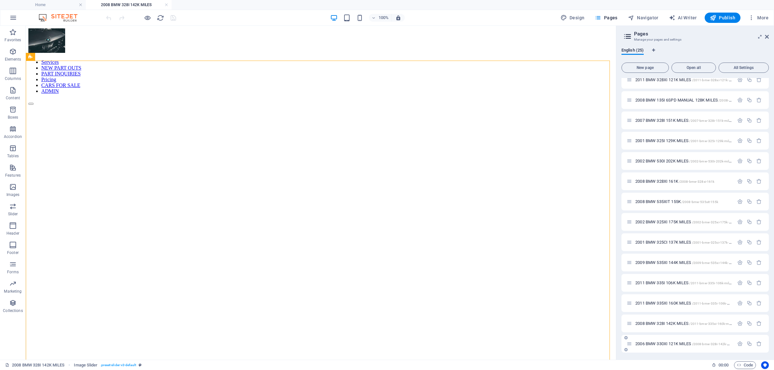
click at [668, 343] on span "2006 BMW 330XI 121K MILES /2008-bmw-328i-142k-miles" at bounding box center [684, 344] width 99 height 5
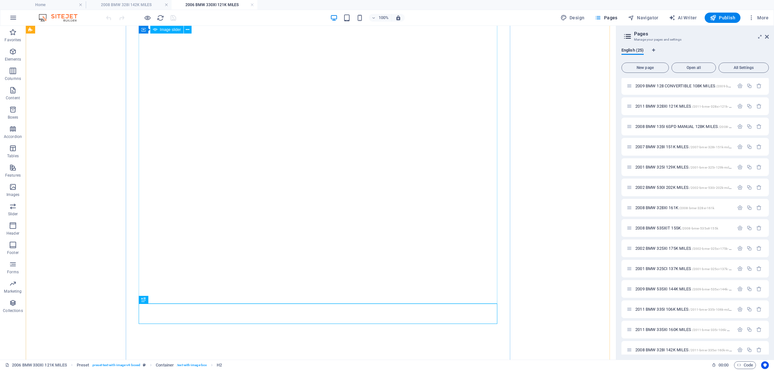
scroll to position [120, 0]
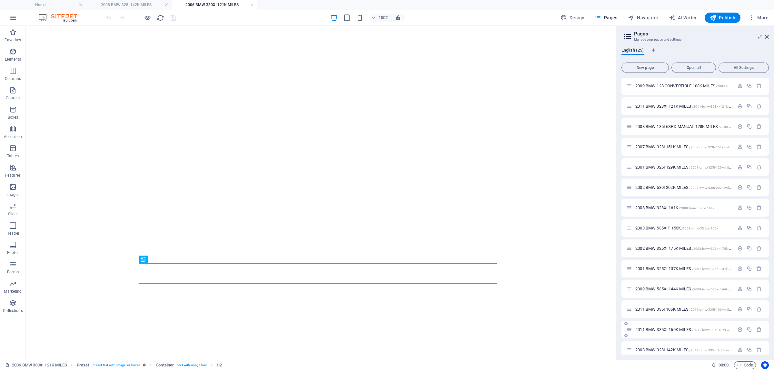
click at [659, 329] on span "2011 BMW 335XI 160K MILES /2011-bmw-335i-106k-miles-23" at bounding box center [687, 329] width 104 height 5
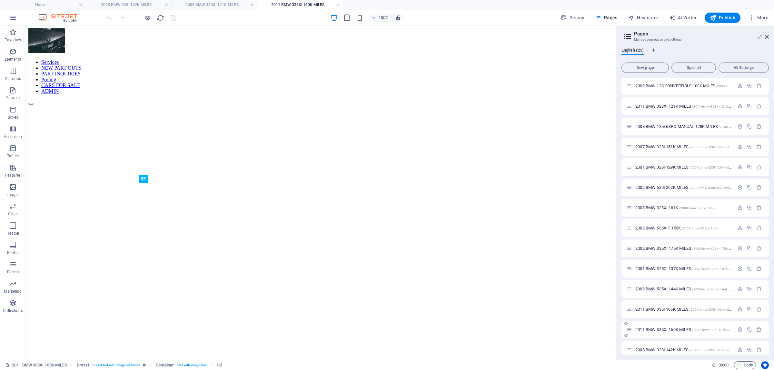
scroll to position [224, 0]
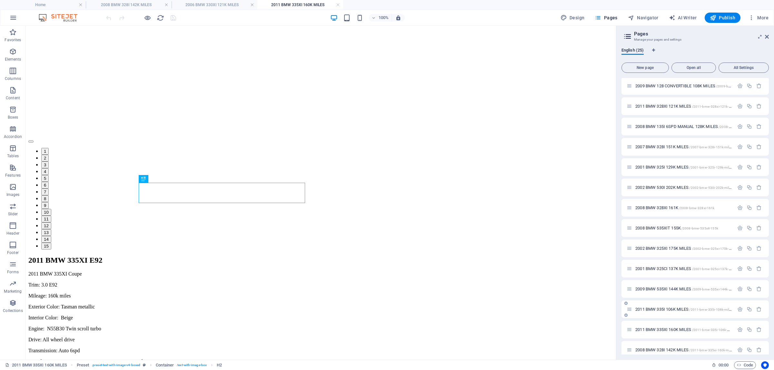
click at [665, 308] on span "2011 BMW 335I 106K MILES /2011-bmw-335i-106k-miles" at bounding box center [683, 309] width 97 height 5
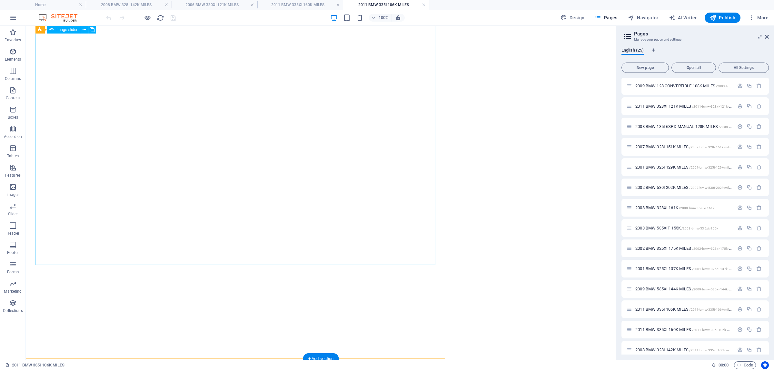
scroll to position [242, 0]
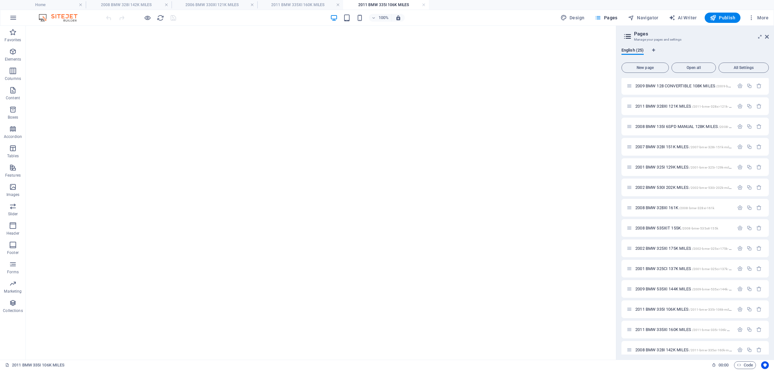
scroll to position [0, 0]
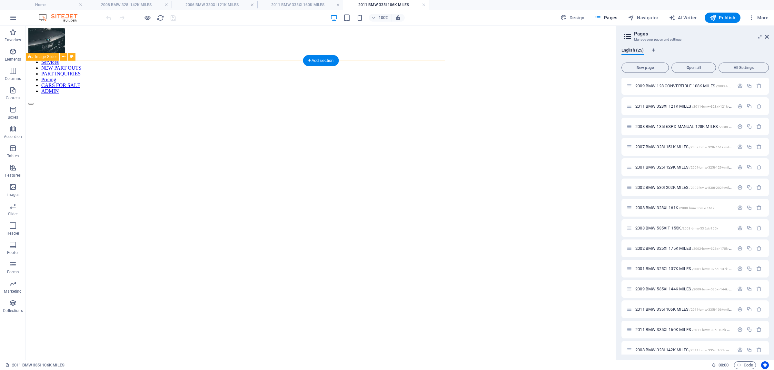
click at [357, 99] on div "1 2 3 4 5 6 7 8 9 10 11 12 13 14 15" at bounding box center [237, 308] width 419 height 419
click at [264, 99] on div "1 2 3 4 5 6 7 8 9 10 11 12 13 14 15" at bounding box center [237, 308] width 419 height 419
drag, startPoint x: 263, startPoint y: 74, endPoint x: 526, endPoint y: 81, distance: 263.0
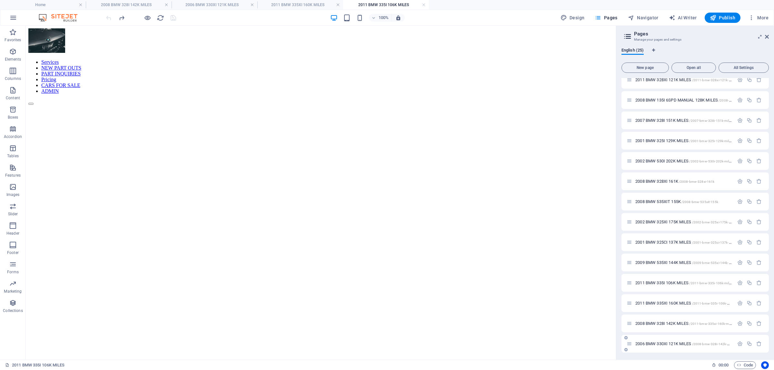
click at [664, 344] on span "2006 BMW 330XI 121K MILES /2008-bmw-328i-142k-miles" at bounding box center [684, 344] width 99 height 5
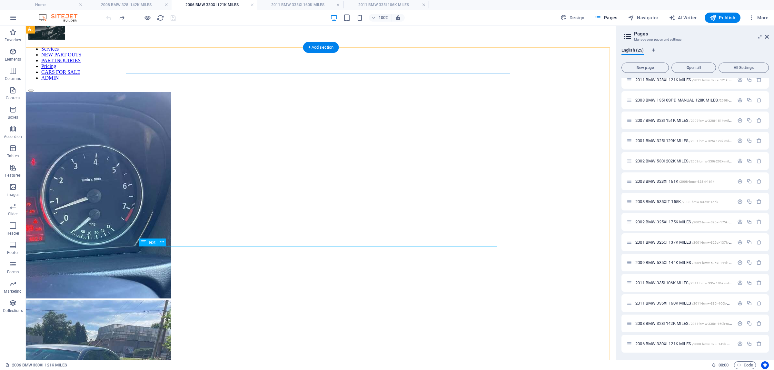
scroll to position [0, 0]
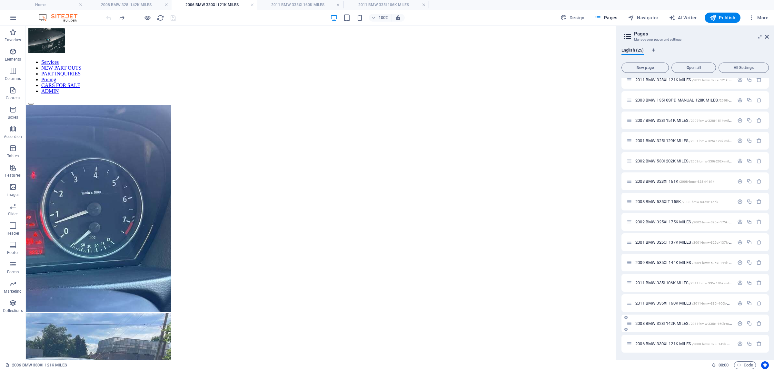
click at [690, 325] on span "2008 BMW 328I 142K MILES /2011-bmw-335xi-160k-miles" at bounding box center [684, 323] width 98 height 5
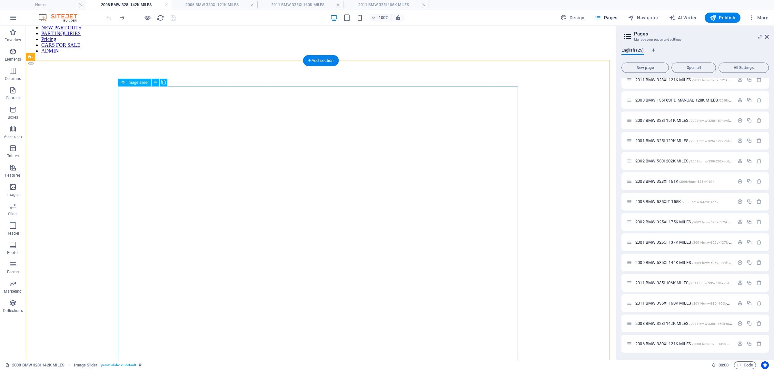
scroll to position [161, 0]
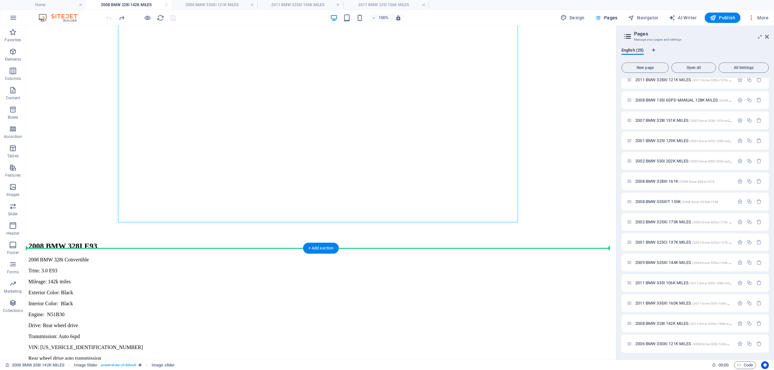
drag, startPoint x: 226, startPoint y: 136, endPoint x: 189, endPoint y: 264, distance: 132.8
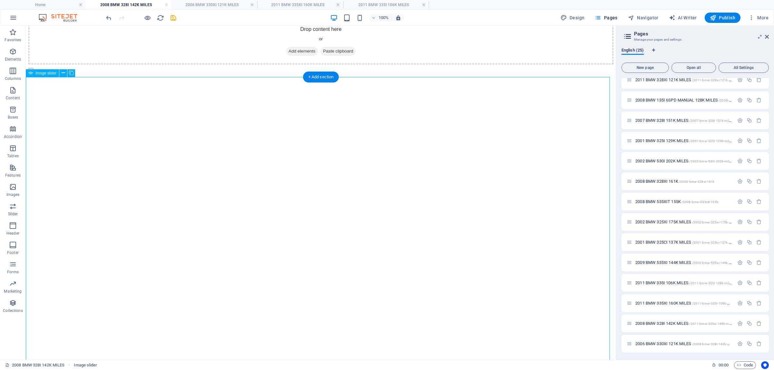
scroll to position [0, 0]
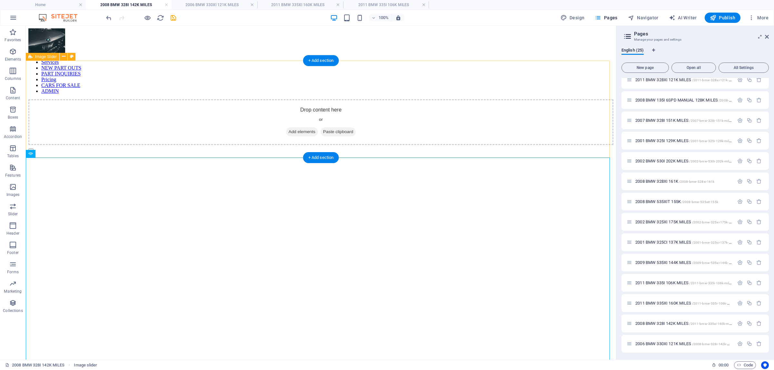
click at [510, 99] on div "Drop content here or Add elements Paste clipboard" at bounding box center [320, 122] width 585 height 46
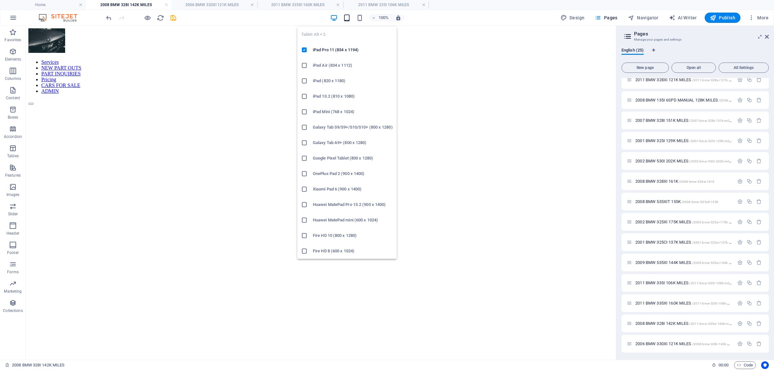
click at [349, 16] on icon "button" at bounding box center [346, 17] width 7 height 7
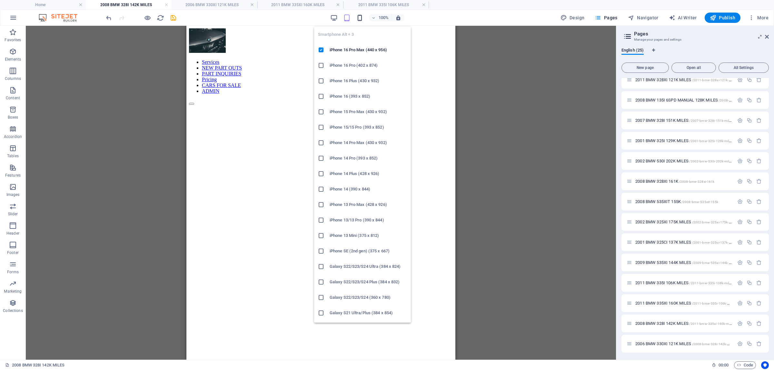
click at [361, 18] on icon "button" at bounding box center [359, 17] width 7 height 7
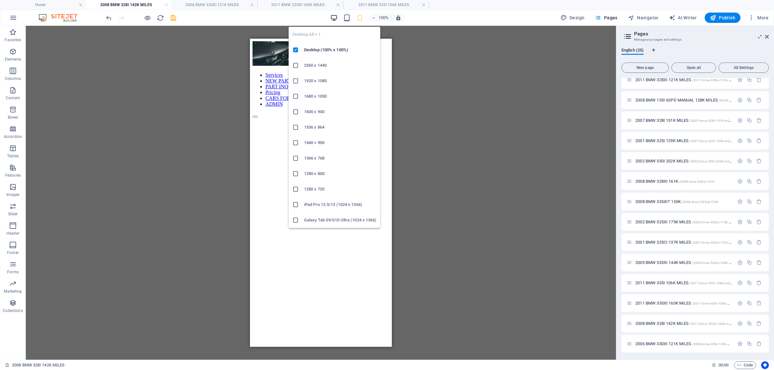
click at [338, 16] on icon "button" at bounding box center [333, 17] width 7 height 7
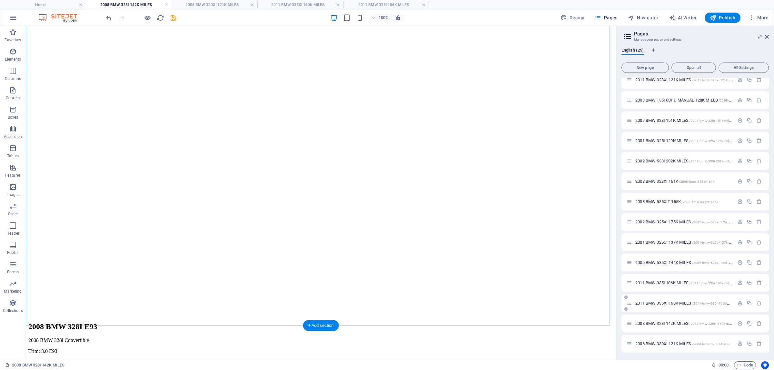
scroll to position [121, 0]
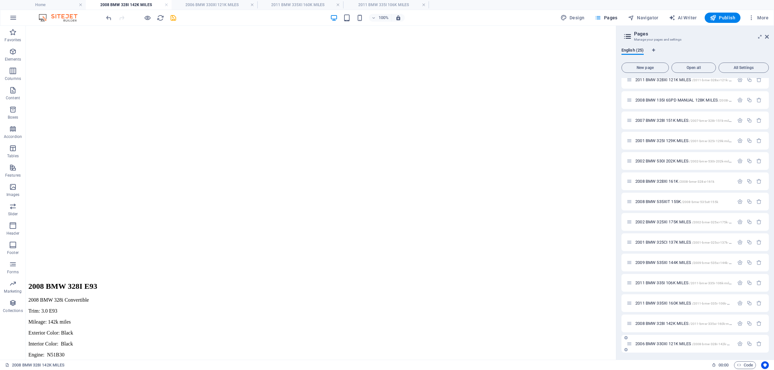
click at [656, 343] on span "2006 BMW 330XI 121K MILES /2008-bmw-328i-142k-miles" at bounding box center [684, 344] width 99 height 5
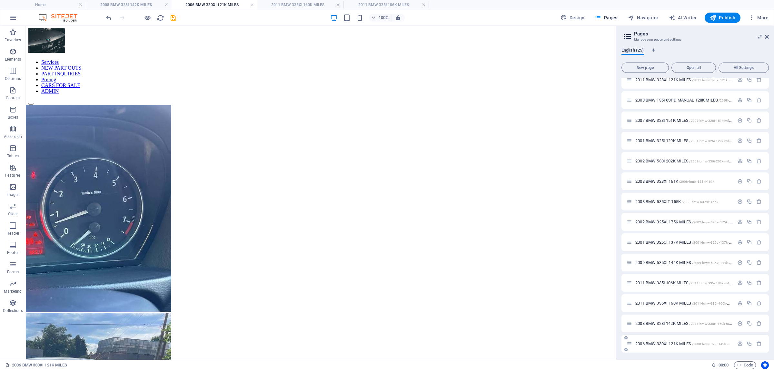
scroll to position [0, 0]
click at [285, 2] on h4 "2011 BMW 335XI 160K MILES" at bounding box center [300, 4] width 86 height 7
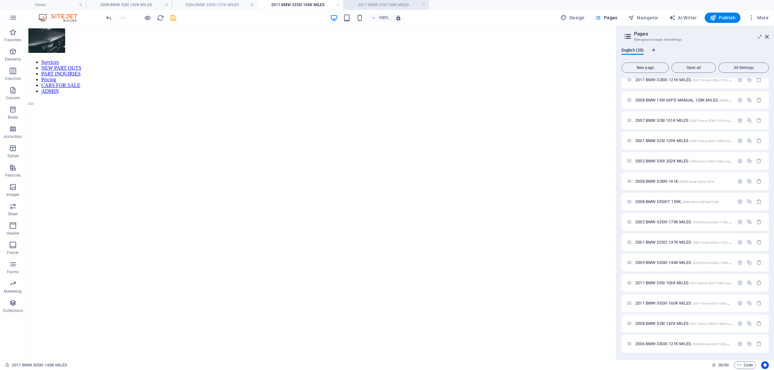
click at [376, 7] on h4 "2011 BMW 335I 106K MILES" at bounding box center [386, 4] width 86 height 7
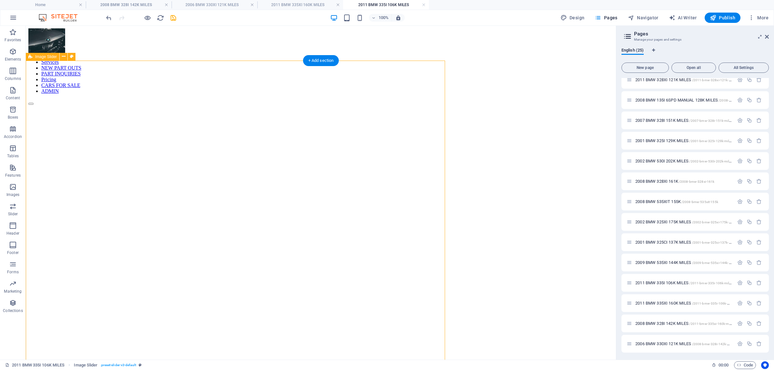
click at [385, 99] on div "1 2 3 4 5 6 7 8 9 10 11 12 13 14 15" at bounding box center [237, 308] width 419 height 419
drag, startPoint x: 372, startPoint y: 72, endPoint x: 549, endPoint y: 86, distance: 177.3
drag, startPoint x: 172, startPoint y: 103, endPoint x: 195, endPoint y: 150, distance: 52.5
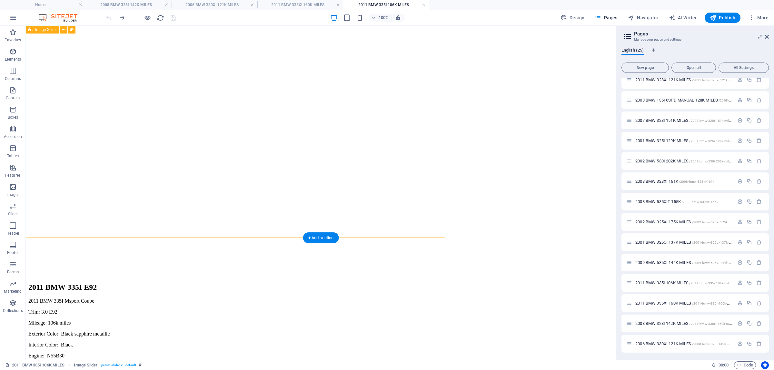
scroll to position [282, 0]
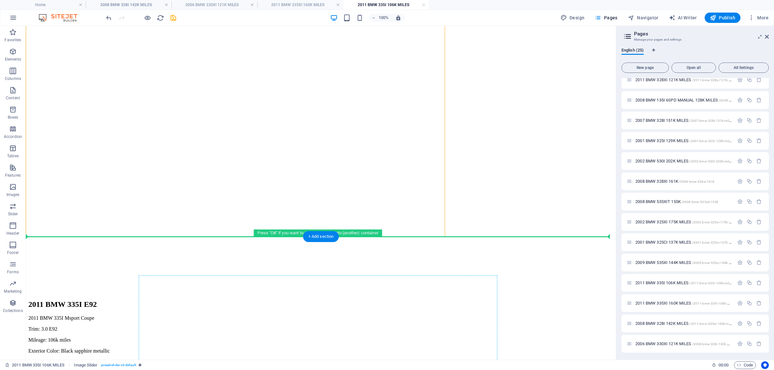
scroll to position [274, 0]
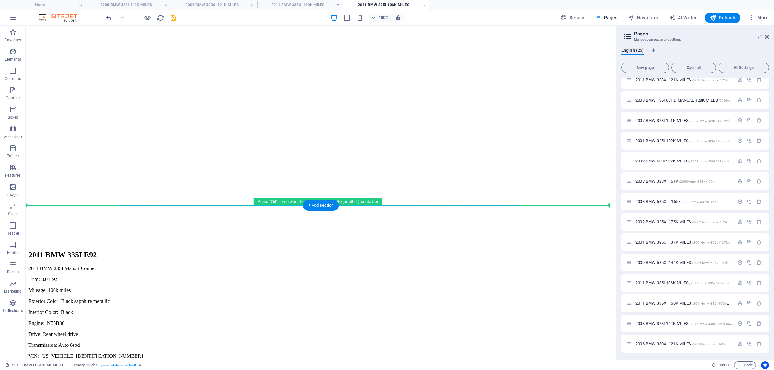
drag, startPoint x: 257, startPoint y: 123, endPoint x: 275, endPoint y: 237, distance: 116.0
drag, startPoint x: 255, startPoint y: 148, endPoint x: 267, endPoint y: 226, distance: 78.3
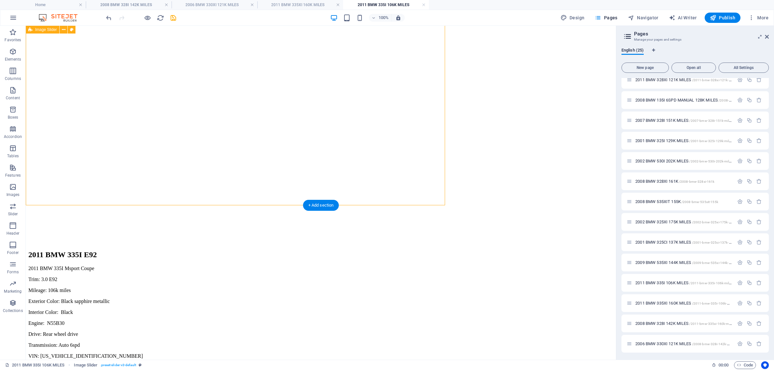
click at [265, 158] on div "1 2 3 4 5 6 7 8 9 10 11 12 13 14 15" at bounding box center [237, 34] width 419 height 419
select select "px"
select select "region"
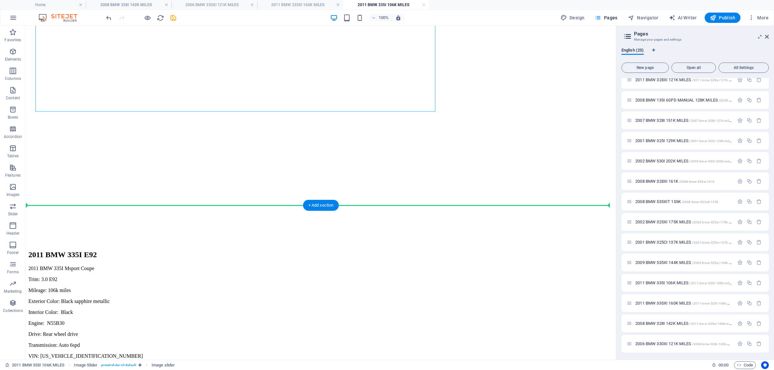
drag, startPoint x: 297, startPoint y: 85, endPoint x: 269, endPoint y: 217, distance: 134.8
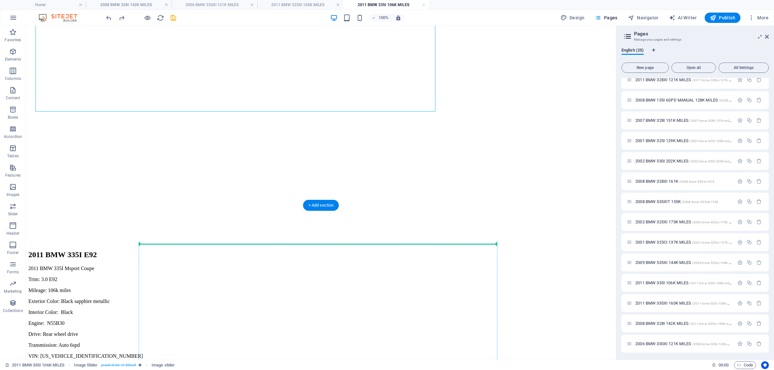
drag, startPoint x: 169, startPoint y: 93, endPoint x: 213, endPoint y: 245, distance: 158.4
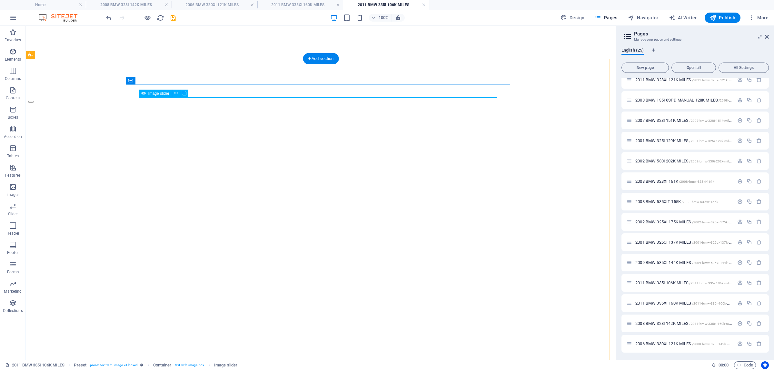
scroll to position [582, 0]
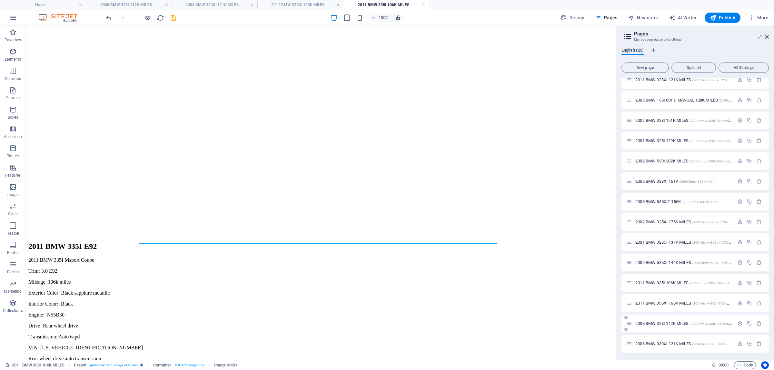
click at [654, 323] on span "2008 BMW 328I 142K MILES /2011-bmw-335xi-160k-miles" at bounding box center [684, 323] width 98 height 5
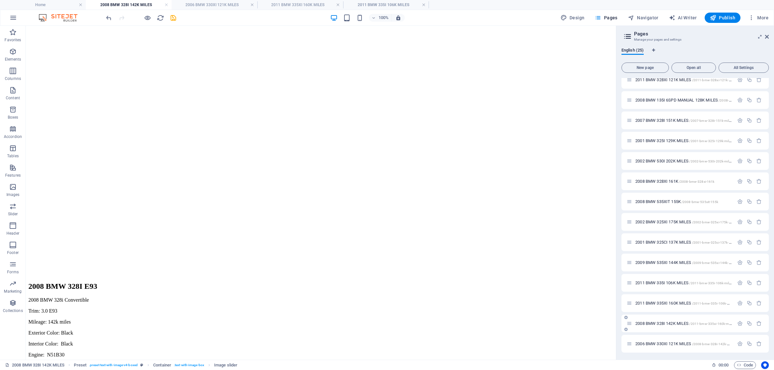
scroll to position [0, 0]
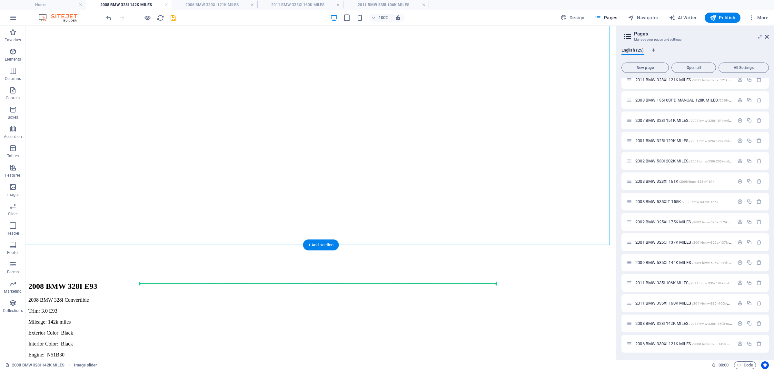
drag, startPoint x: 297, startPoint y: 115, endPoint x: 276, endPoint y: 286, distance: 172.2
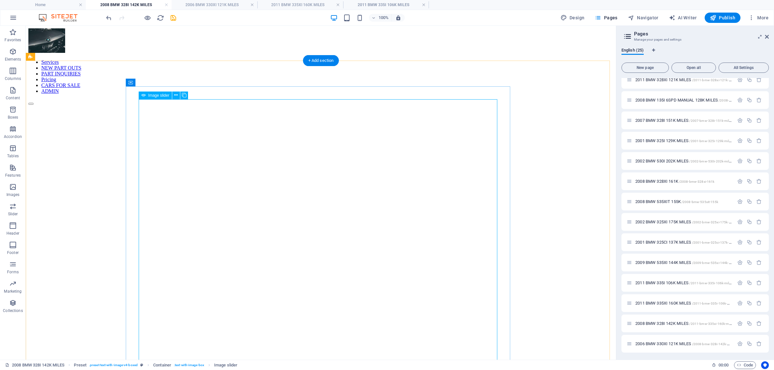
click at [34, 105] on button "button" at bounding box center [30, 104] width 5 height 2
click at [657, 306] on div "2011 BMW 335XI 160K MILES /2011-bmw-335i-106k-miles-23" at bounding box center [680, 303] width 107 height 7
click at [660, 300] on div "2011 BMW 335XI 160K MILES /2011-bmw-335i-106k-miles-23" at bounding box center [680, 303] width 107 height 7
click at [651, 281] on span "2011 BMW 335I 106K MILES /2011-bmw-335i-106k-miles" at bounding box center [683, 283] width 97 height 5
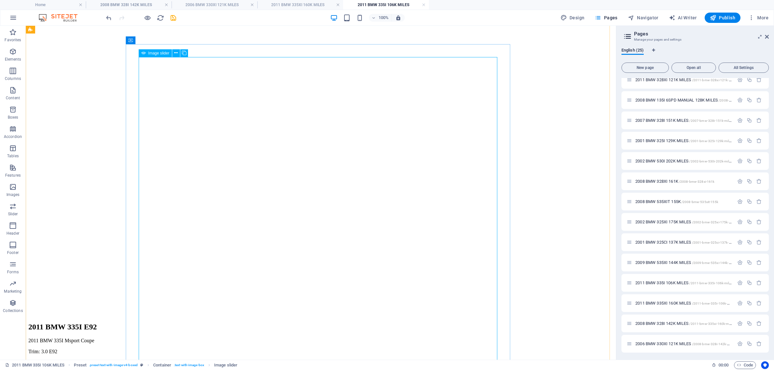
scroll to position [462, 0]
click at [657, 284] on span "2011 BMW 335I 106K MILES /2011-bmw-335i-106k-miles" at bounding box center [683, 283] width 97 height 5
click at [656, 265] on div "2009 BMW 535XI 144K MILES /2009-bmw-535xi-144k-miles" at bounding box center [680, 262] width 107 height 7
click at [660, 262] on span "2009 BMW 535XI 144K MILES /2009-bmw-535xi-144k-miles" at bounding box center [685, 262] width 101 height 5
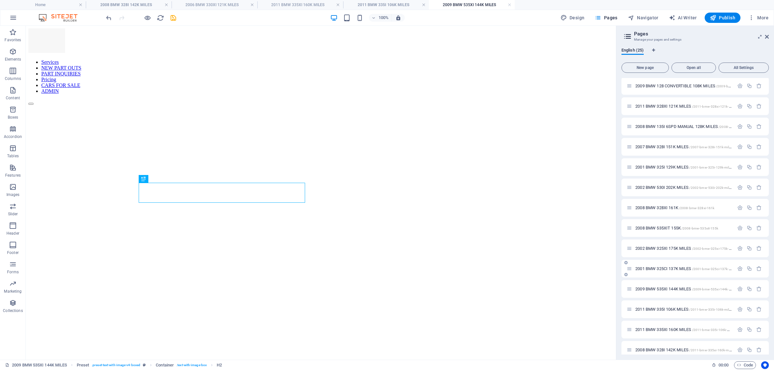
scroll to position [268, 0]
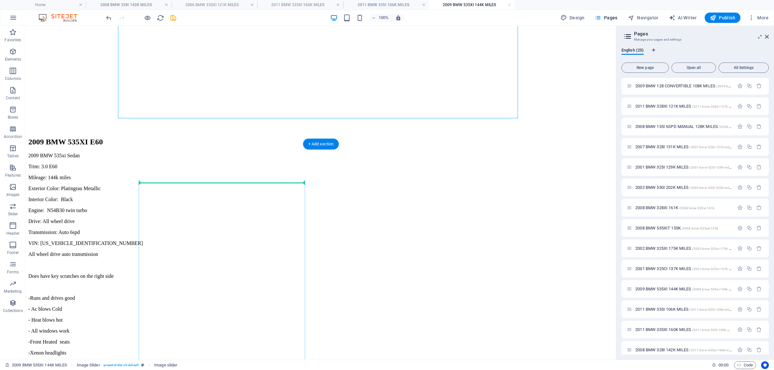
drag, startPoint x: 322, startPoint y: 75, endPoint x: 200, endPoint y: 184, distance: 163.5
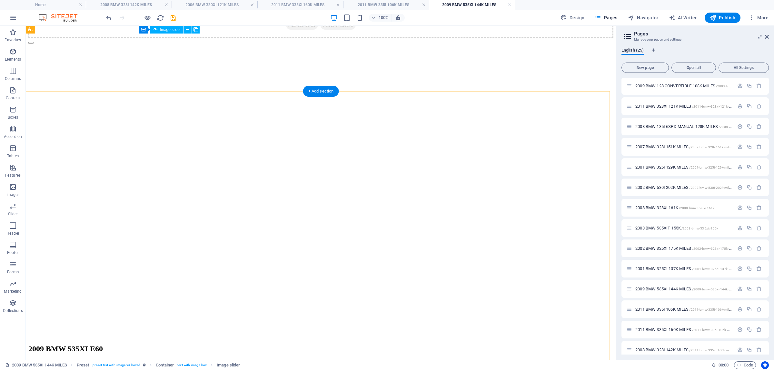
scroll to position [66, 0]
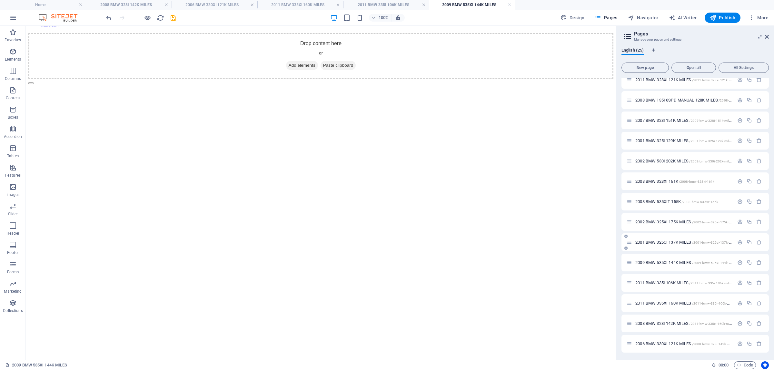
click at [660, 240] on span "2001 BMW 325CI 137K MILES /2001-bmw-325ci-137k-miles" at bounding box center [685, 242] width 101 height 5
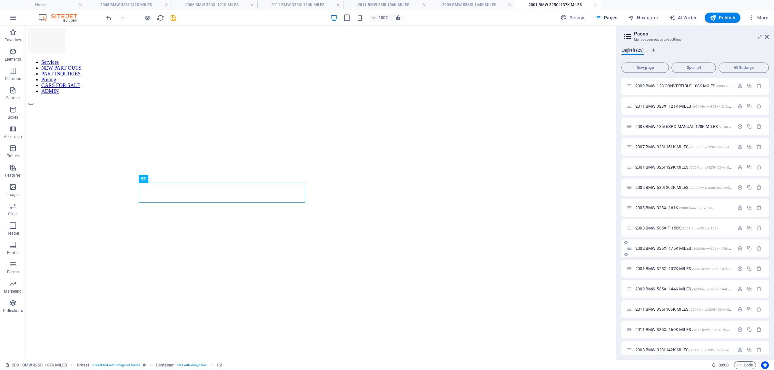
scroll to position [268, 0]
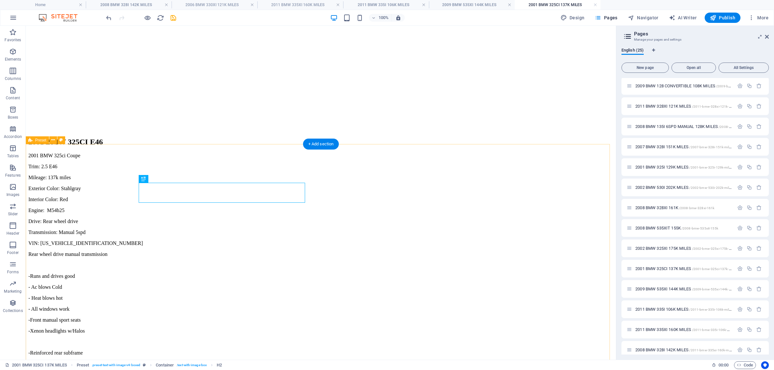
drag, startPoint x: 396, startPoint y: 161, endPoint x: 399, endPoint y: 163, distance: 4.1
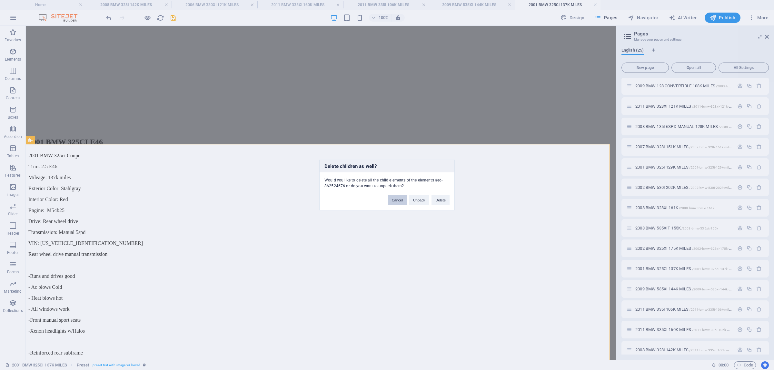
click at [395, 197] on button "Cancel" at bounding box center [397, 200] width 19 height 10
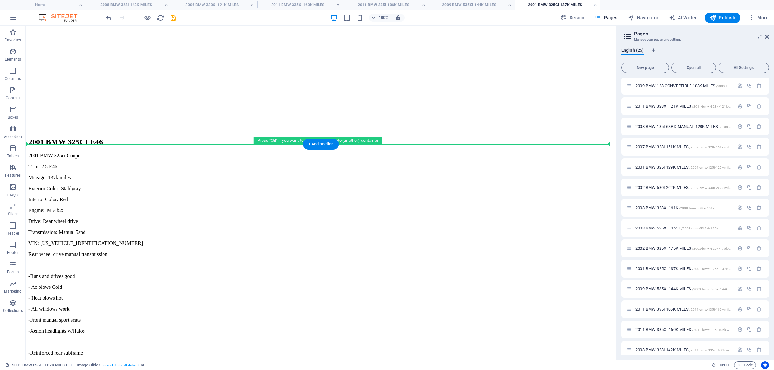
drag, startPoint x: 307, startPoint y: 91, endPoint x: 232, endPoint y: 187, distance: 122.4
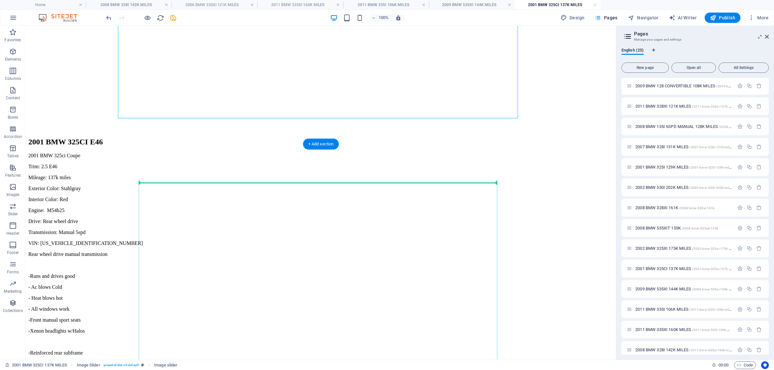
drag, startPoint x: 261, startPoint y: 81, endPoint x: 215, endPoint y: 185, distance: 114.1
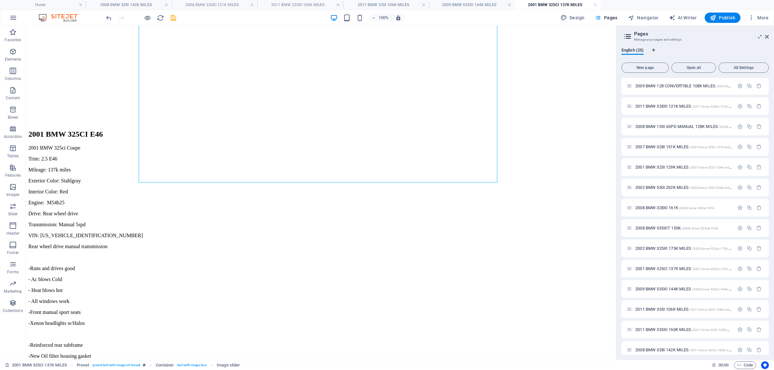
scroll to position [241, 0]
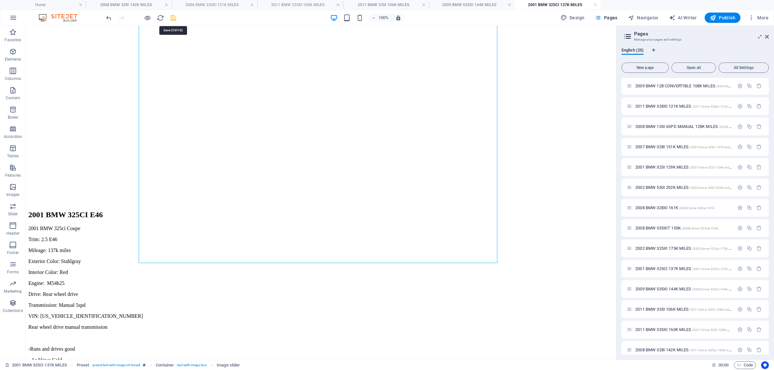
click at [175, 15] on icon "save" at bounding box center [173, 17] width 7 height 7
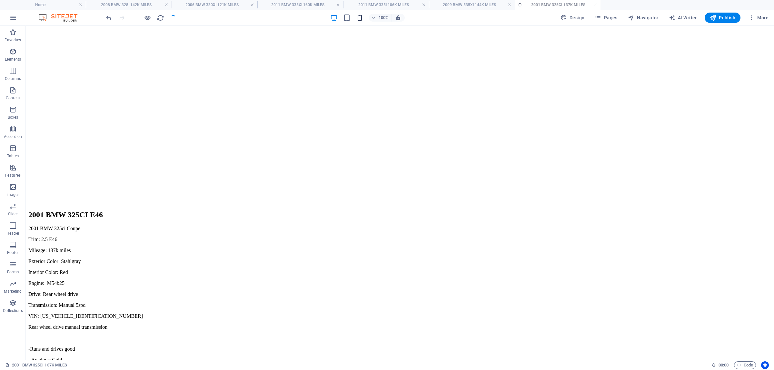
click at [361, 17] on icon "button" at bounding box center [359, 17] width 7 height 7
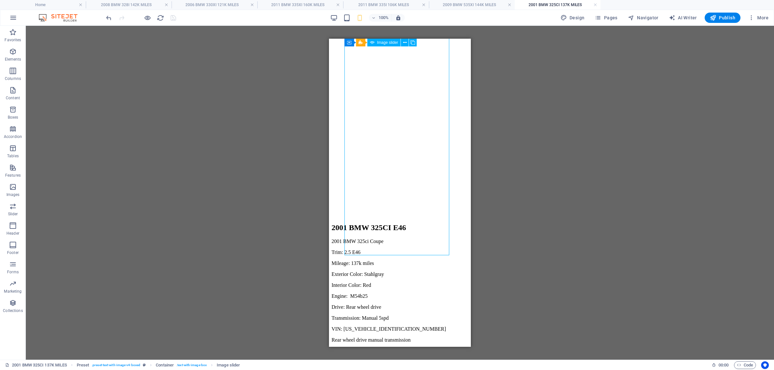
click at [381, 103] on div "1 2 3 4 5 6 7 8 9 10 11 12 13 14" at bounding box center [400, 67] width 137 height 300
select select "px"
select select "ms"
select select "s"
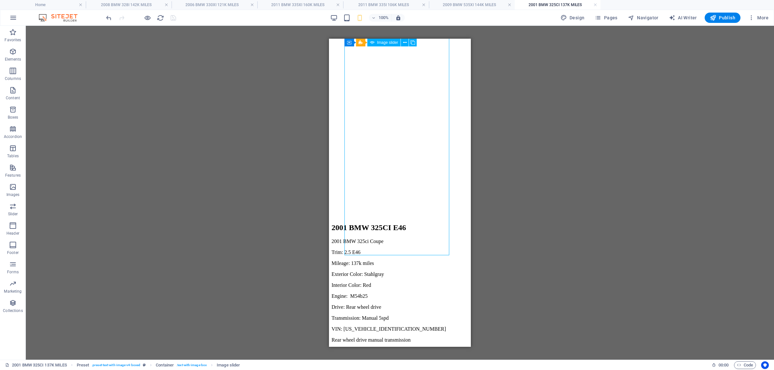
select select "progressive"
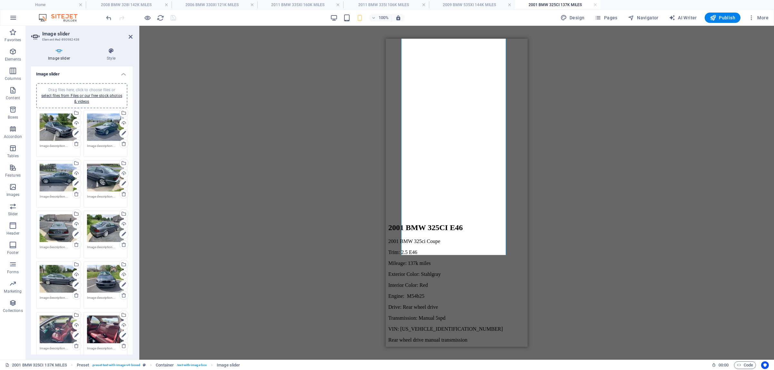
click at [244, 171] on div "Drag and drop a file to add it H2 Preset Preset Container Placeholder Container…" at bounding box center [456, 193] width 635 height 334
click at [140, 4] on h4 "2008 BMW 328I 142K MILES" at bounding box center [129, 4] width 86 height 7
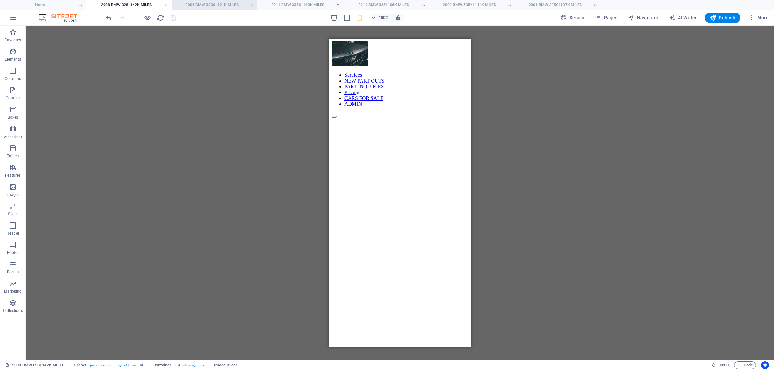
click at [199, 1] on li "2006 BMW 330XI 121K MILES" at bounding box center [215, 5] width 86 height 10
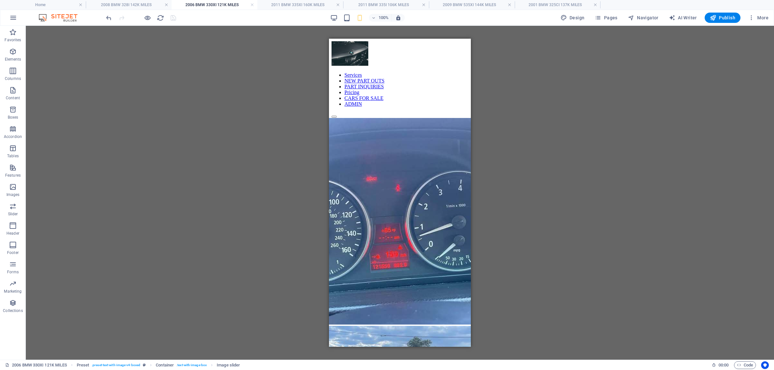
click at [202, 3] on h4 "2006 BMW 330XI 121K MILES" at bounding box center [215, 4] width 86 height 7
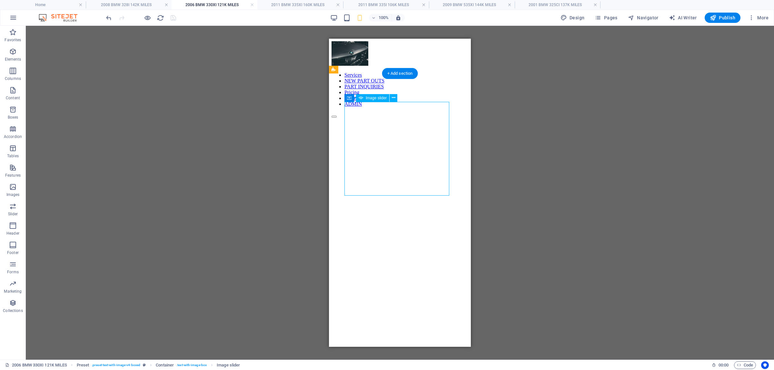
select select "ms"
select select "s"
select select "progressive"
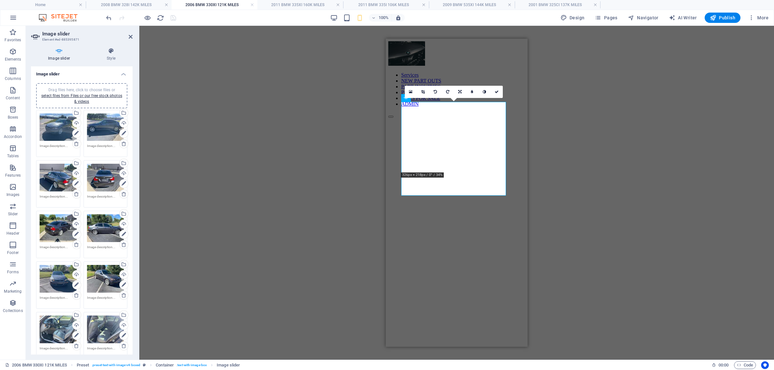
click at [279, 131] on div "Drag and drop a file to add it H2 Preset Container Text Image slider Reference …" at bounding box center [456, 193] width 635 height 334
click at [284, 3] on h4 "2011 BMW 335XI 160K MILES" at bounding box center [300, 4] width 86 height 7
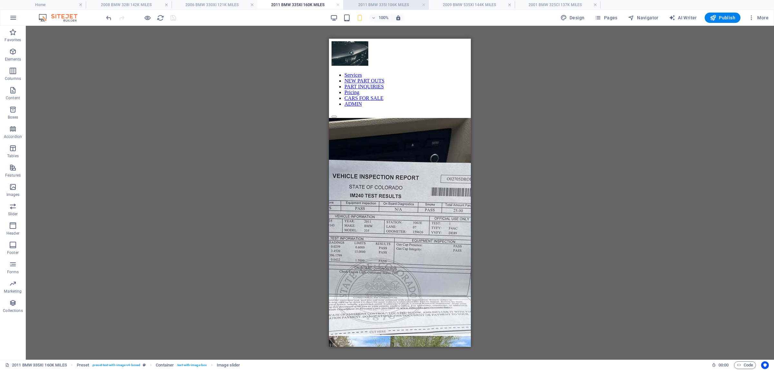
click at [370, 0] on li "2011 BMW 335I 106K MILES" at bounding box center [386, 5] width 86 height 10
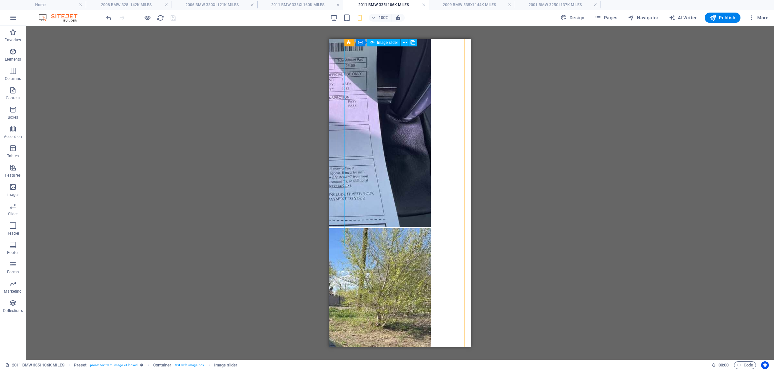
scroll to position [582, 0]
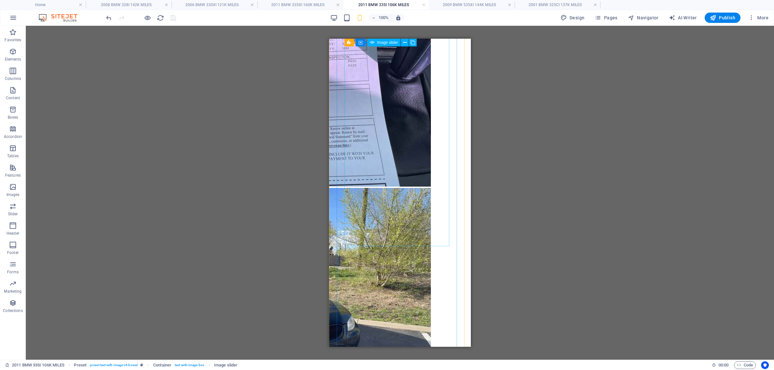
select select "px"
select select "ms"
select select "s"
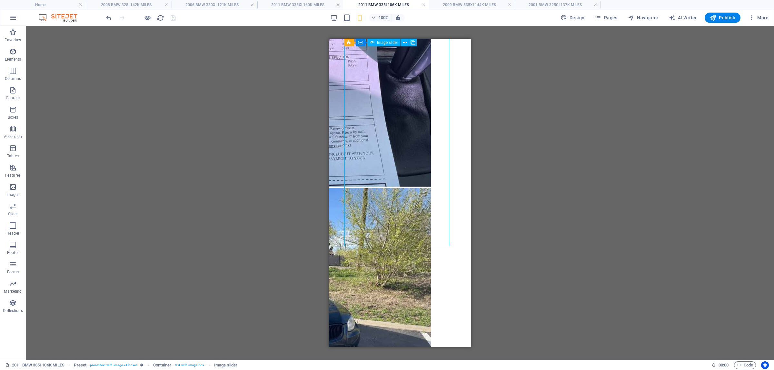
select select "progressive"
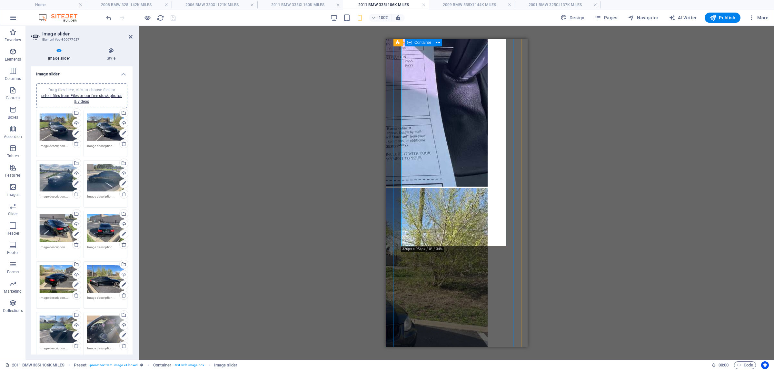
click at [424, 44] on span "Container" at bounding box center [422, 43] width 17 height 4
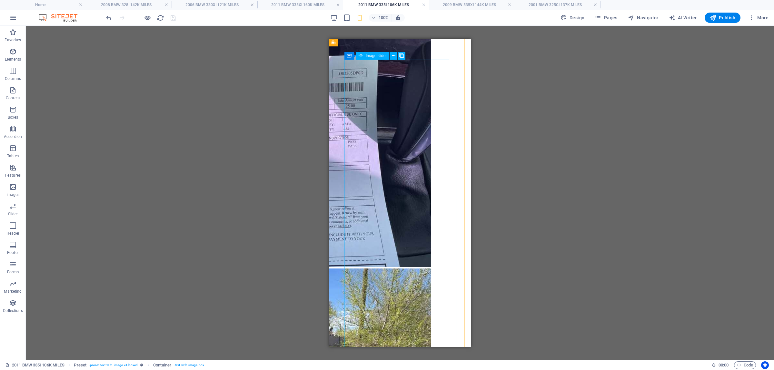
scroll to position [421, 0]
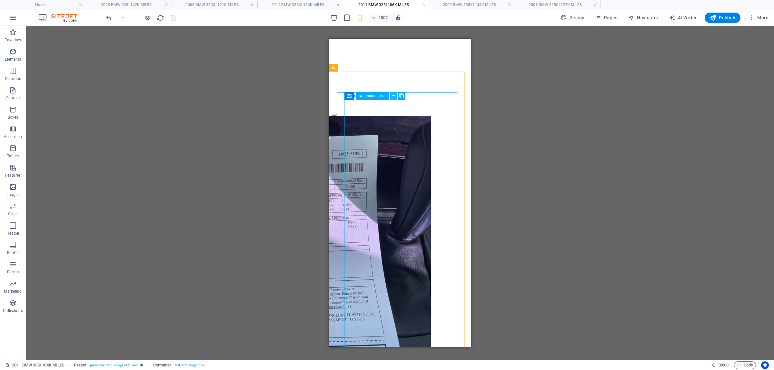
click at [394, 94] on icon at bounding box center [394, 96] width 4 height 7
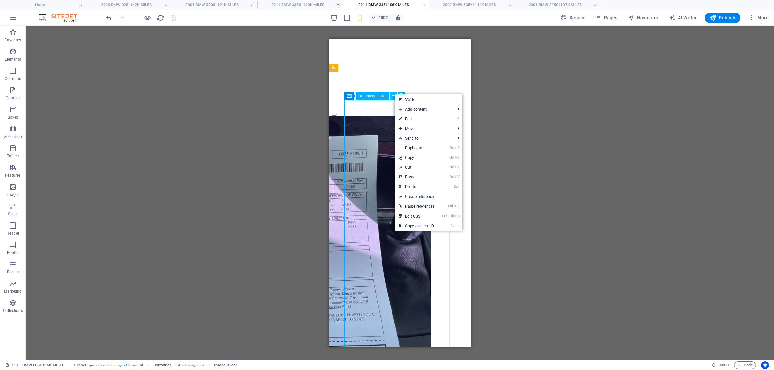
click at [394, 94] on icon at bounding box center [394, 96] width 4 height 7
click at [233, 128] on div "Drag and drop a file to add it H2 Preset Container Placeholder Container Image …" at bounding box center [400, 193] width 748 height 334
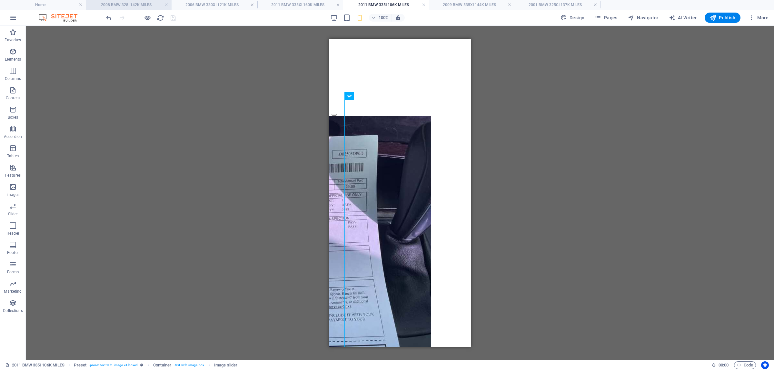
click at [117, 5] on h4 "2008 BMW 328I 142K MILES" at bounding box center [129, 4] width 86 height 7
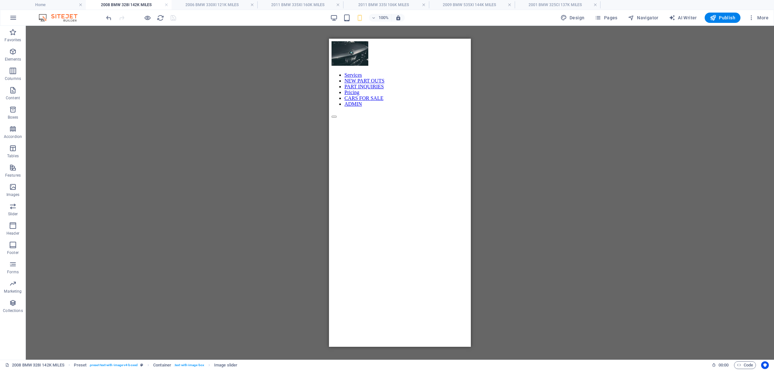
scroll to position [0, 0]
click at [347, 94] on div "Container" at bounding box center [351, 90] width 29 height 8
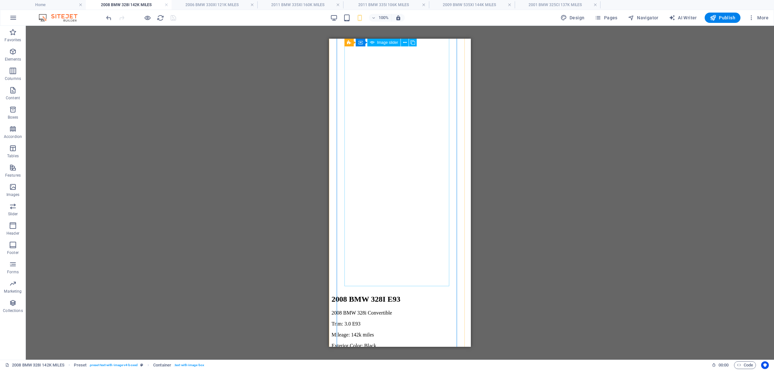
scroll to position [202, 0]
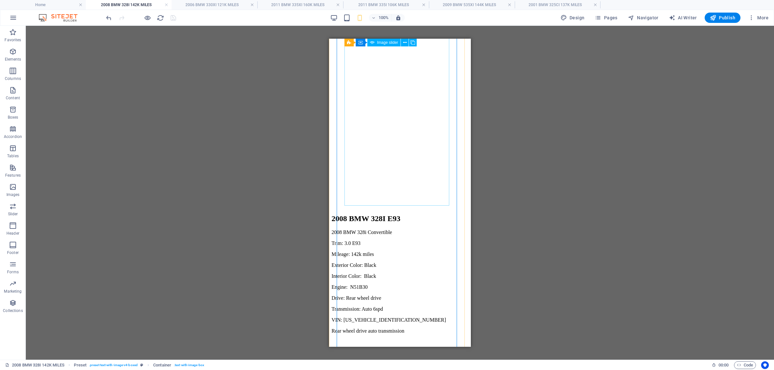
select select "px"
select select "ms"
select select "s"
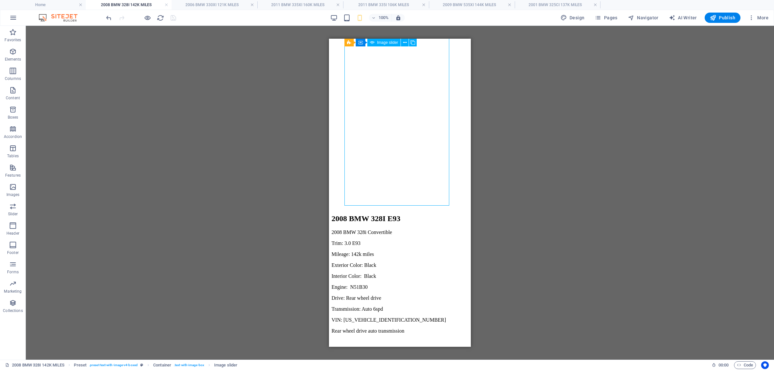
select select "progressive"
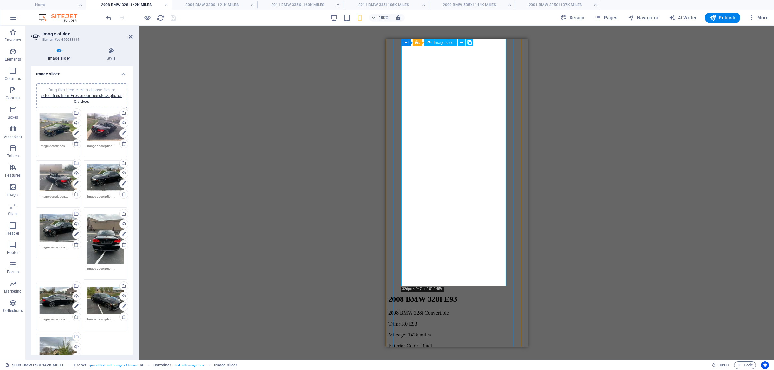
scroll to position [0, 0]
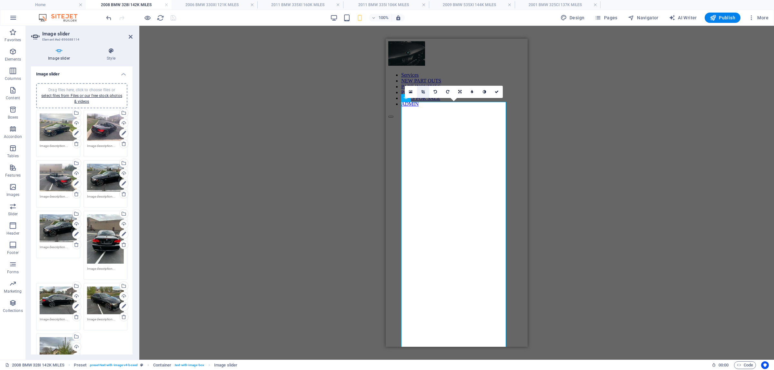
click at [426, 89] on link at bounding box center [423, 92] width 12 height 12
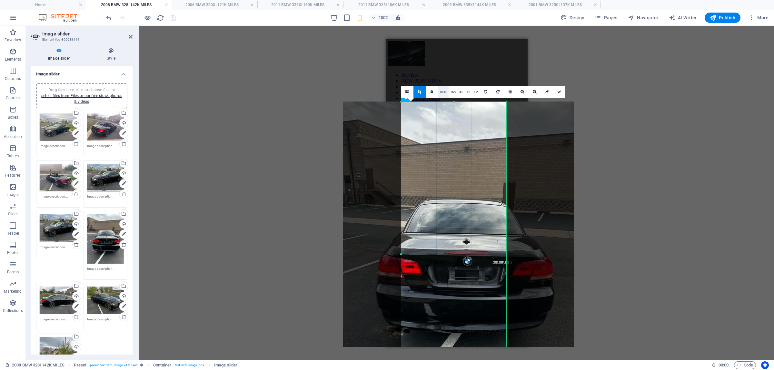
click at [439, 91] on link "16:10" at bounding box center [443, 92] width 11 height 12
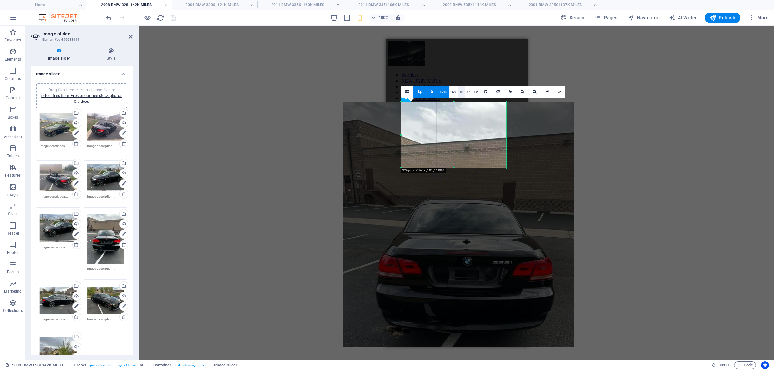
click at [458, 90] on link "4:3" at bounding box center [461, 92] width 7 height 12
click at [469, 91] on link "1:1" at bounding box center [468, 92] width 7 height 12
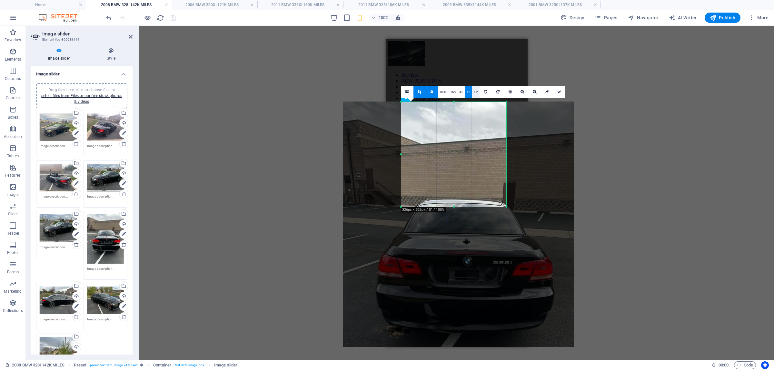
click at [474, 91] on link "1:2" at bounding box center [475, 92] width 7 height 12
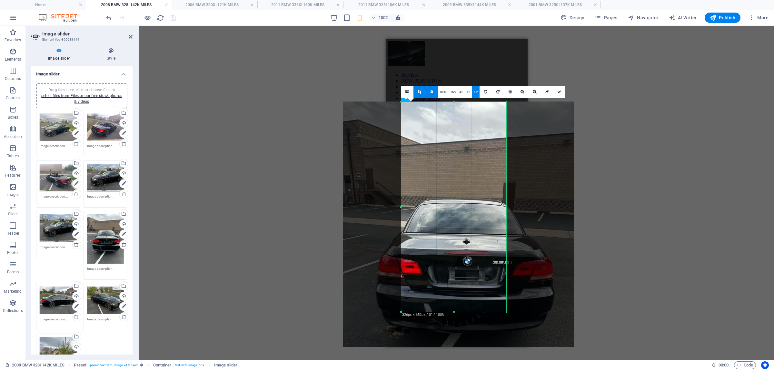
click at [429, 91] on link at bounding box center [432, 92] width 12 height 12
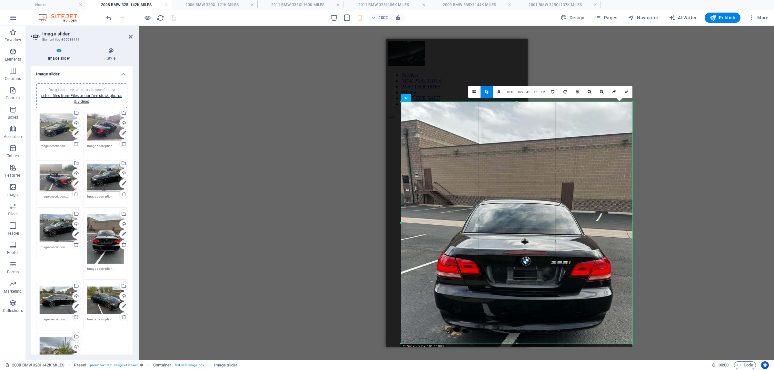
drag, startPoint x: 401, startPoint y: 312, endPoint x: 275, endPoint y: 344, distance: 129.7
click at [275, 344] on div "Drag and drop a file to add it H2 Preset Container Container Image slider Image…" at bounding box center [456, 193] width 635 height 334
click at [628, 92] on icon at bounding box center [626, 92] width 4 height 4
type input "750"
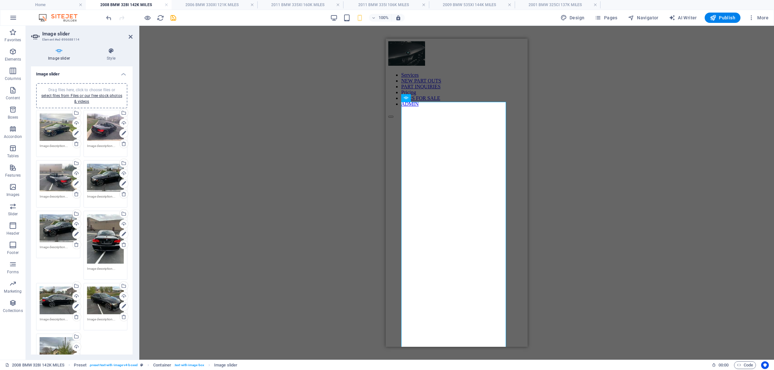
click at [119, 73] on h4 "Image slider" at bounding box center [82, 72] width 102 height 12
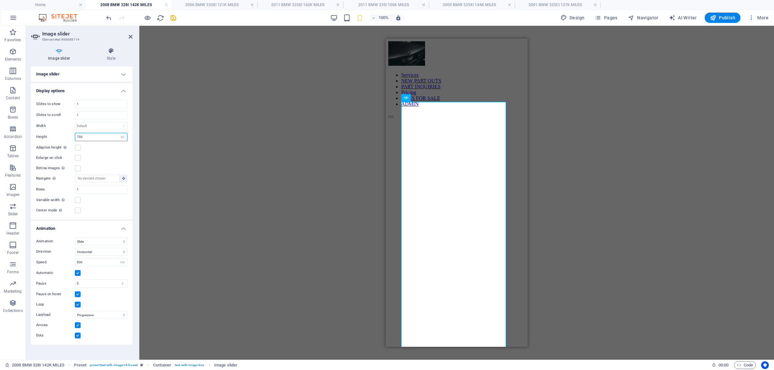
click at [103, 139] on input "750" at bounding box center [101, 137] width 52 height 8
click at [169, 137] on div "Drag and drop a file to add it H2 Preset Container Container Image slider Image…" at bounding box center [456, 193] width 635 height 334
click at [103, 139] on input "number" at bounding box center [101, 137] width 52 height 8
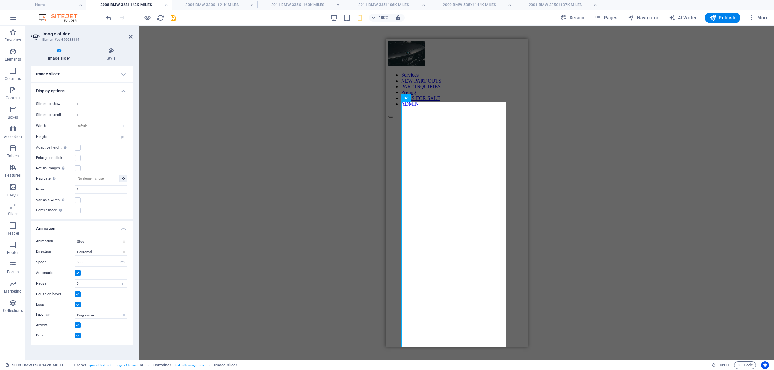
click at [112, 136] on input "number" at bounding box center [101, 137] width 52 height 8
click at [120, 136] on select "Default px rem em vw vh" at bounding box center [122, 137] width 9 height 8
click at [118, 134] on select "Default px rem em vw vh" at bounding box center [122, 137] width 9 height 8
select select "DISABLED_OPTION_VALUE"
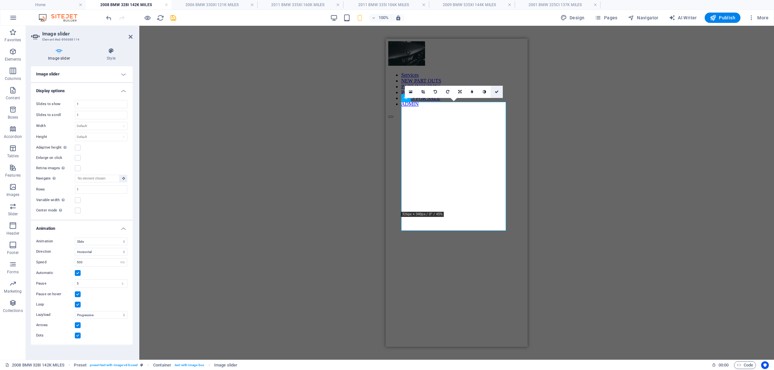
click at [499, 93] on link at bounding box center [497, 92] width 12 height 12
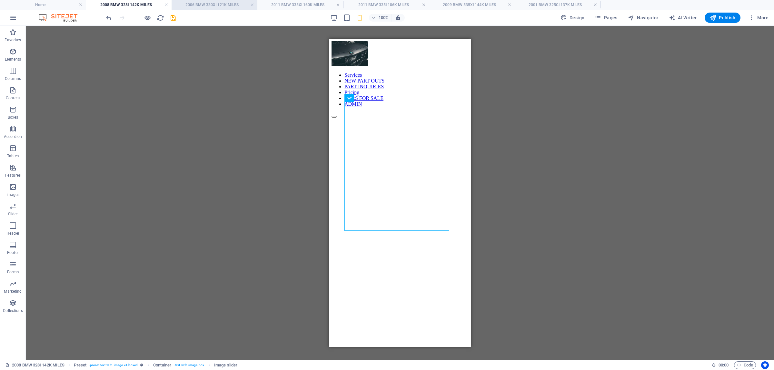
click at [191, 5] on h4 "2006 BMW 330XI 121K MILES" at bounding box center [215, 4] width 86 height 7
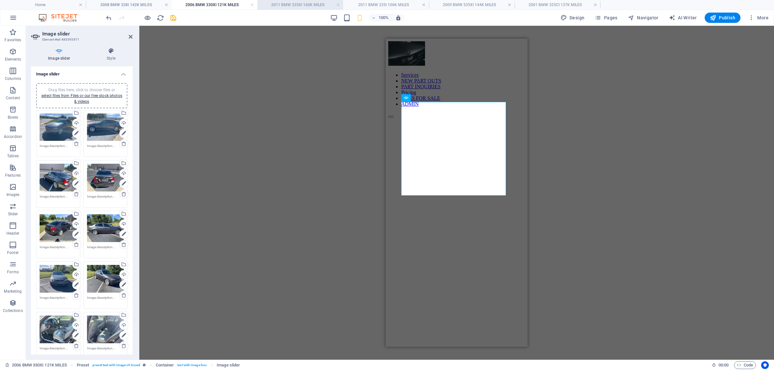
click at [281, 2] on h4 "2011 BMW 335XI 160K MILES" at bounding box center [300, 4] width 86 height 7
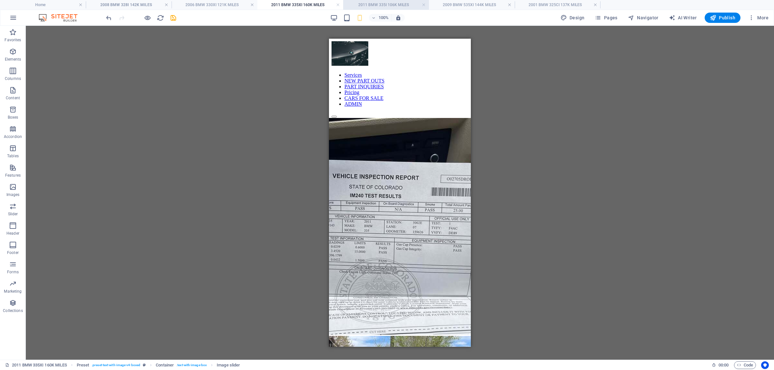
click at [379, 5] on h4 "2011 BMW 335I 106K MILES" at bounding box center [386, 4] width 86 height 7
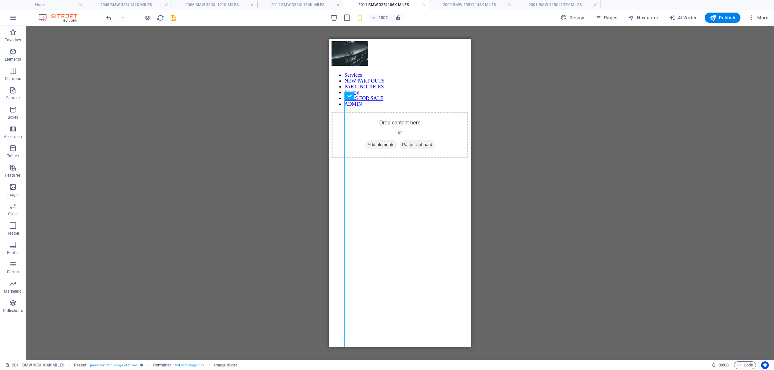
scroll to position [421, 0]
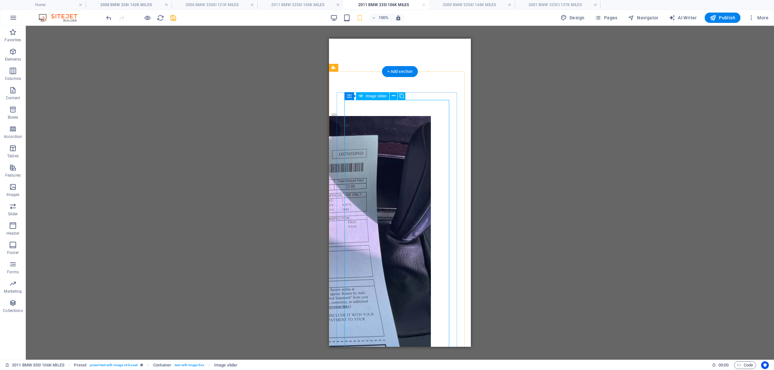
select select "px"
select select "ms"
select select "s"
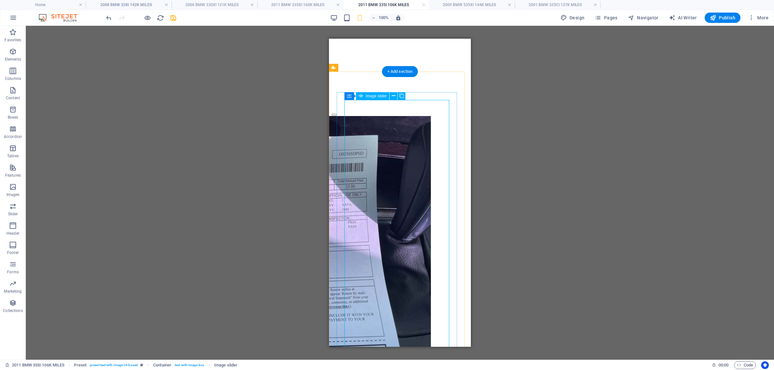
select select "progressive"
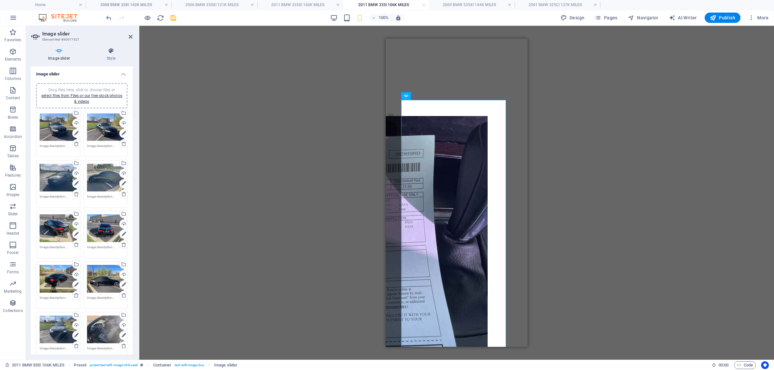
click at [124, 75] on h4 "Image slider" at bounding box center [82, 72] width 102 height 12
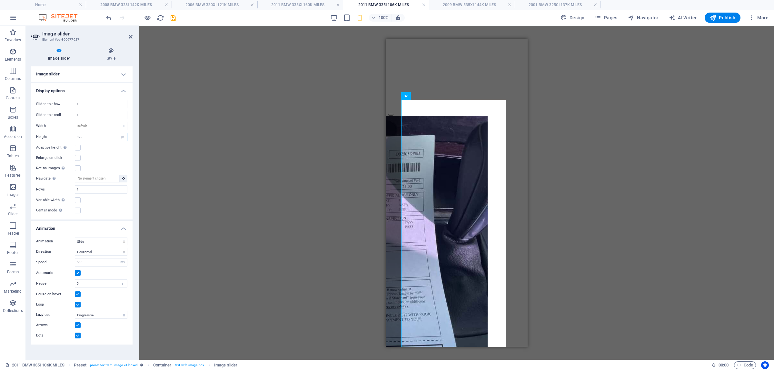
click at [117, 136] on input "929" at bounding box center [101, 137] width 52 height 8
click at [103, 135] on input "929" at bounding box center [101, 137] width 52 height 8
click at [124, 136] on select "Default px rem em vw vh" at bounding box center [122, 137] width 9 height 8
select select "default"
click at [118, 134] on select "Default px rem em vw vh" at bounding box center [122, 137] width 9 height 8
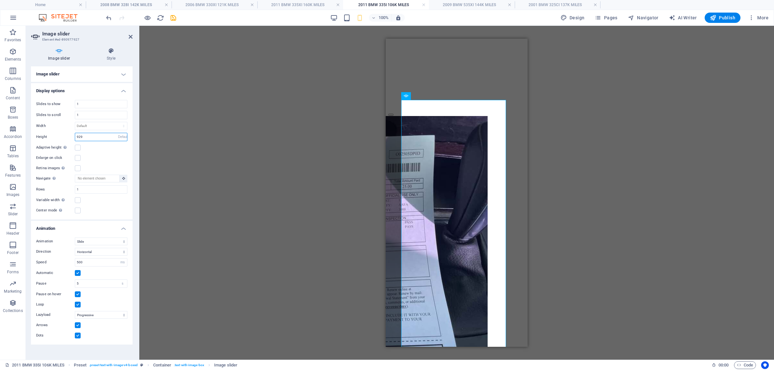
select select "DISABLED_OPTION_VALUE"
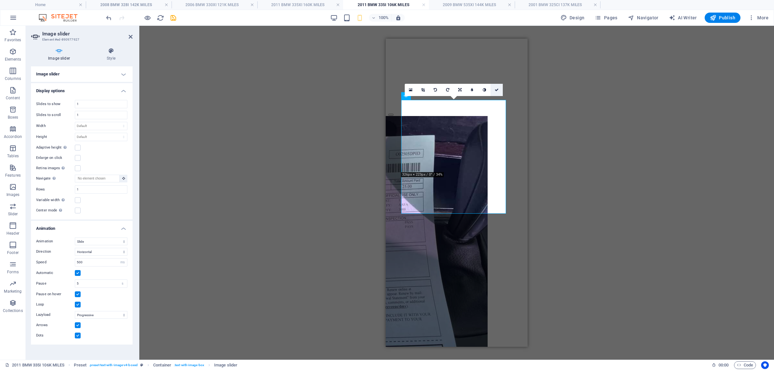
click at [499, 89] on link at bounding box center [497, 90] width 12 height 12
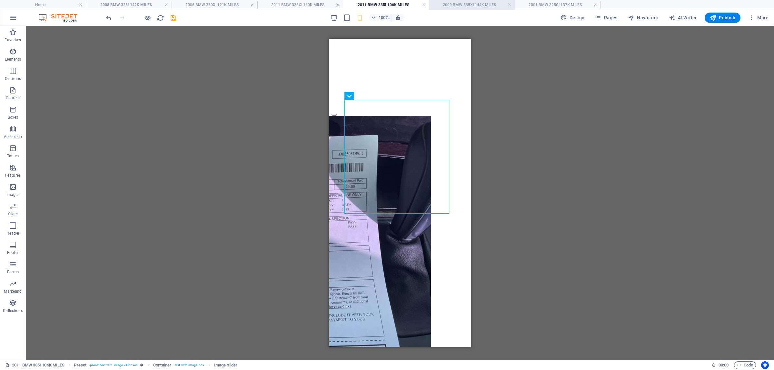
click at [477, 1] on h4 "2009 BMW 535XI 144K MILES" at bounding box center [472, 4] width 86 height 7
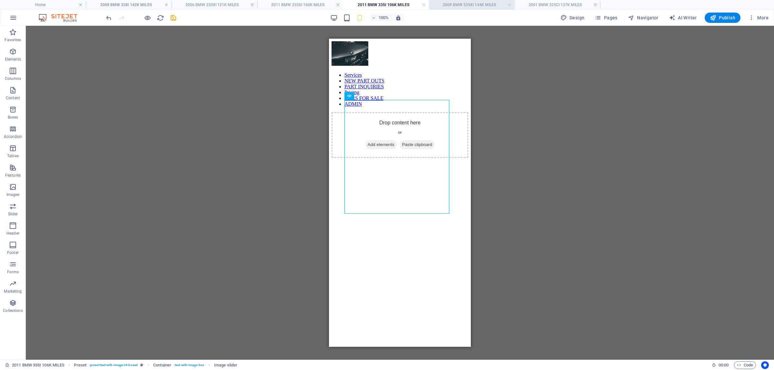
scroll to position [66, 0]
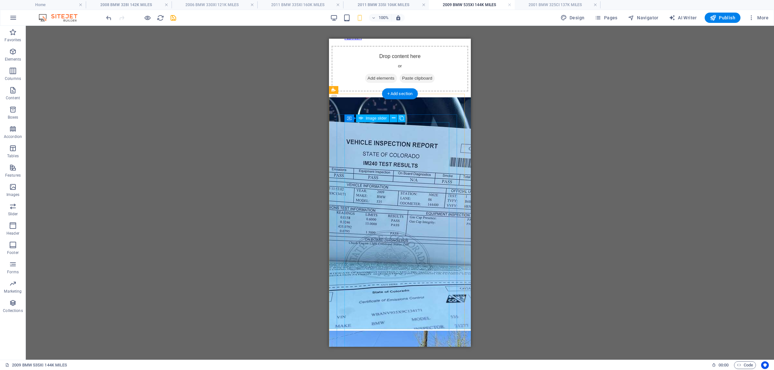
select select "px"
select select "ms"
select select "s"
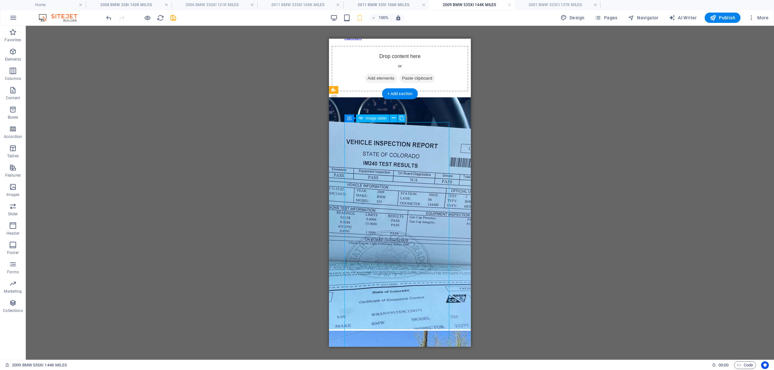
select select "progressive"
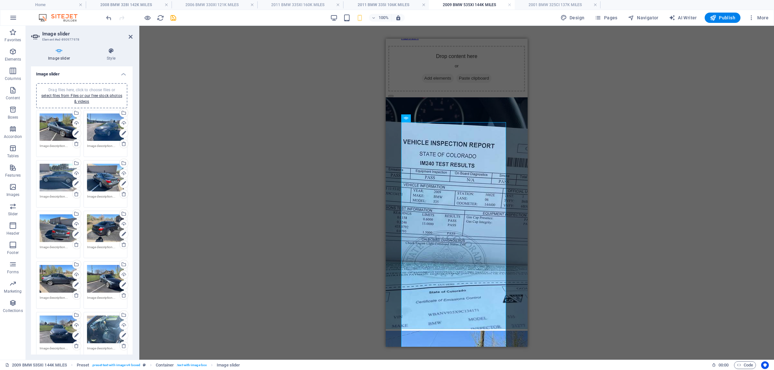
click at [121, 75] on h4 "Image slider" at bounding box center [82, 72] width 102 height 12
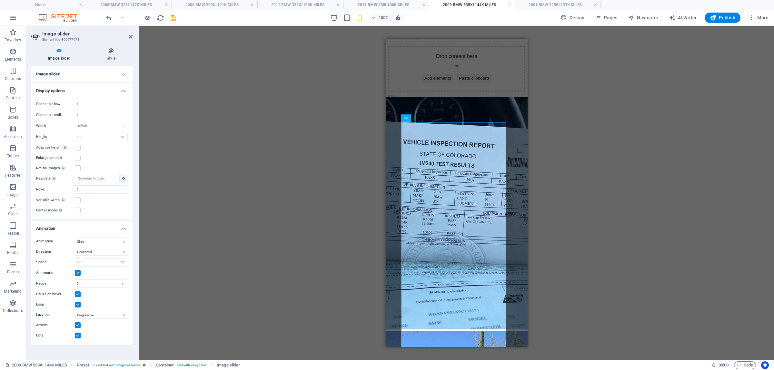
click at [111, 136] on input "930" at bounding box center [101, 137] width 52 height 8
click at [122, 139] on select "Default px rem em vw vh" at bounding box center [122, 137] width 9 height 8
select select "default"
click at [118, 134] on select "Default px rem em vw vh" at bounding box center [122, 137] width 9 height 8
select select "DISABLED_OPTION_VALUE"
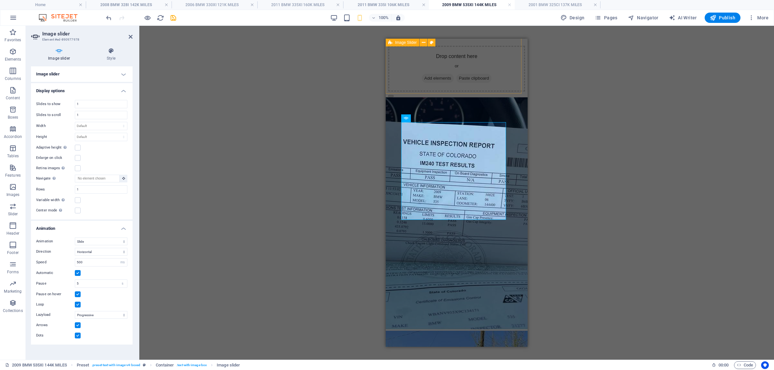
click at [482, 80] on div "Drop content here or Add elements Paste clipboard" at bounding box center [456, 69] width 137 height 46
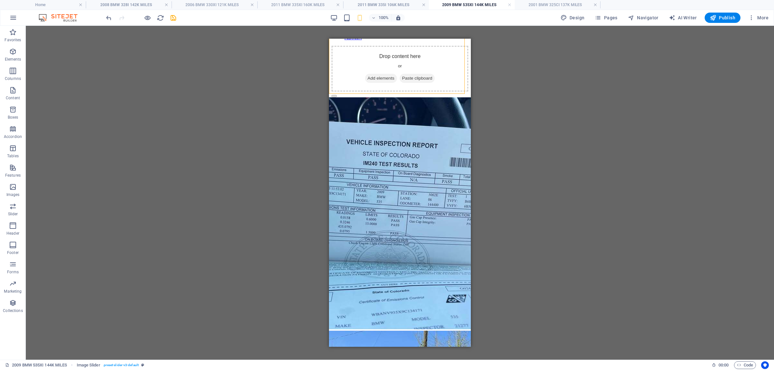
scroll to position [0, 0]
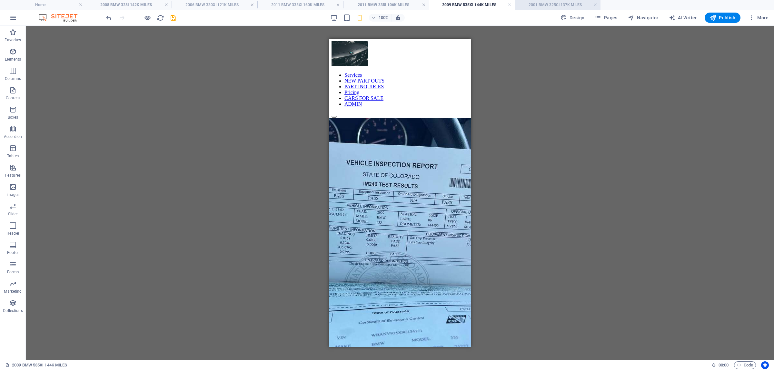
click at [544, 3] on h4 "2001 BMW 325CI 137K MILES" at bounding box center [558, 4] width 86 height 7
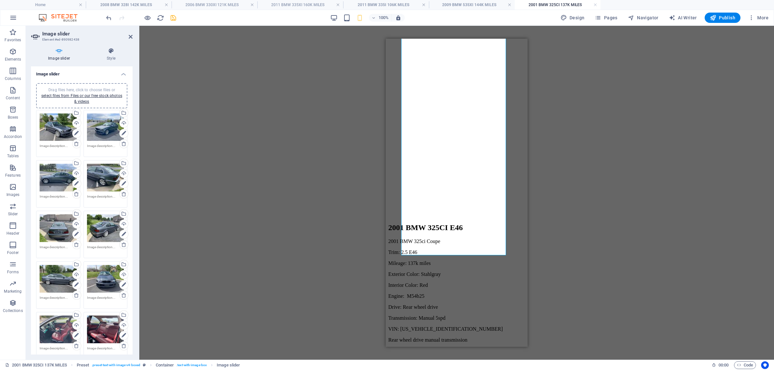
click at [124, 77] on h4 "Image slider" at bounding box center [82, 72] width 102 height 12
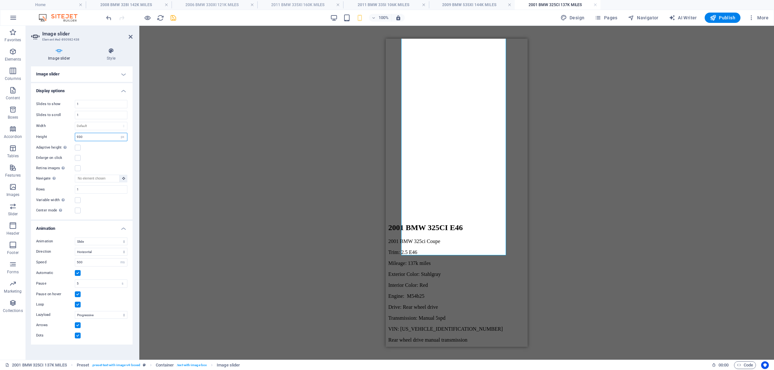
click at [98, 137] on input "930" at bounding box center [101, 137] width 52 height 8
click at [124, 139] on select "Default px rem em vw vh" at bounding box center [122, 137] width 9 height 8
select select "default"
click at [118, 134] on select "Default px rem em vw vh" at bounding box center [122, 137] width 9 height 8
select select "DISABLED_OPTION_VALUE"
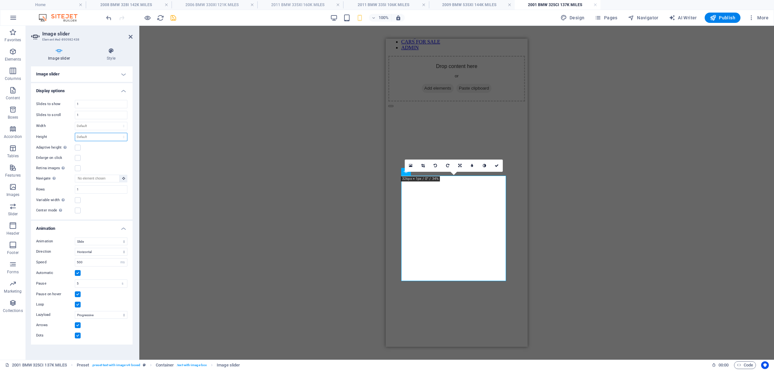
scroll to position [48, 0]
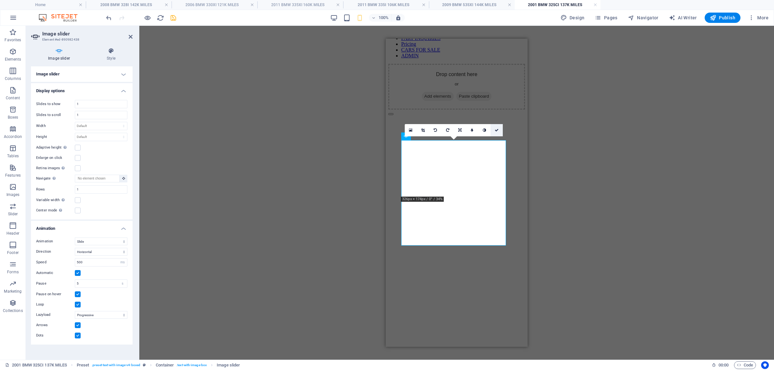
click at [496, 130] on icon at bounding box center [497, 130] width 4 height 4
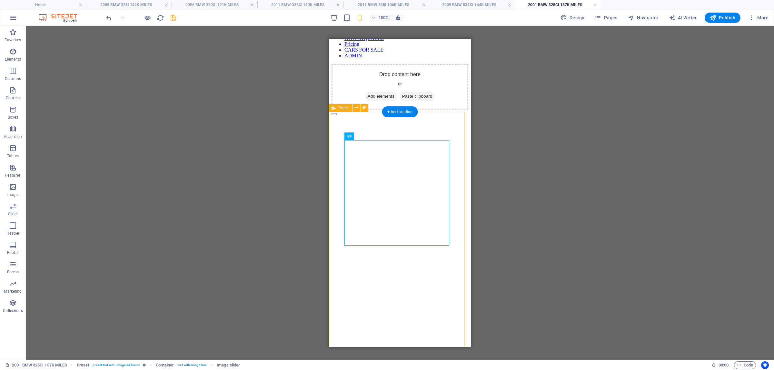
scroll to position [8, 0]
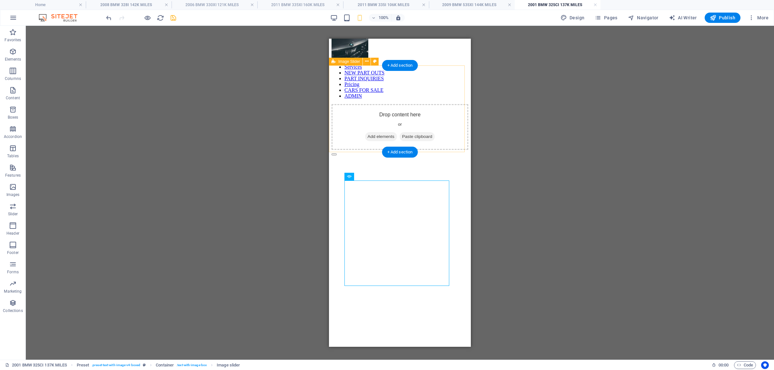
click at [419, 104] on div "Drop content here or Add elements Paste clipboard" at bounding box center [400, 127] width 137 height 46
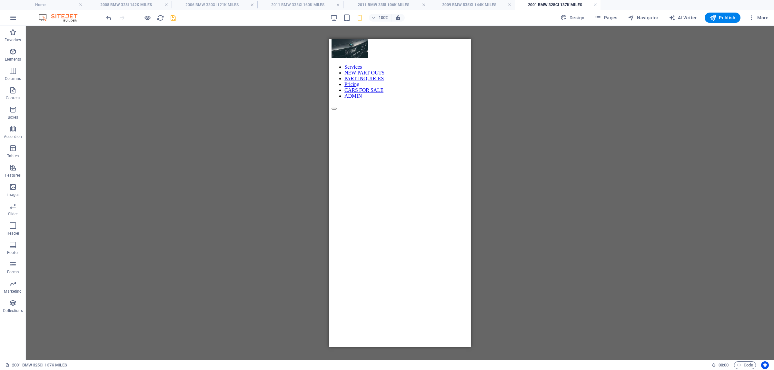
click at [172, 19] on icon "save" at bounding box center [173, 17] width 7 height 7
click at [137, 0] on li "2008 BMW 328I 142K MILES" at bounding box center [129, 5] width 86 height 10
click at [203, 3] on h4 "2006 BMW 330XI 121K MILES" at bounding box center [215, 4] width 86 height 7
click at [285, 6] on h4 "2011 BMW 335XI 160K MILES" at bounding box center [300, 4] width 86 height 7
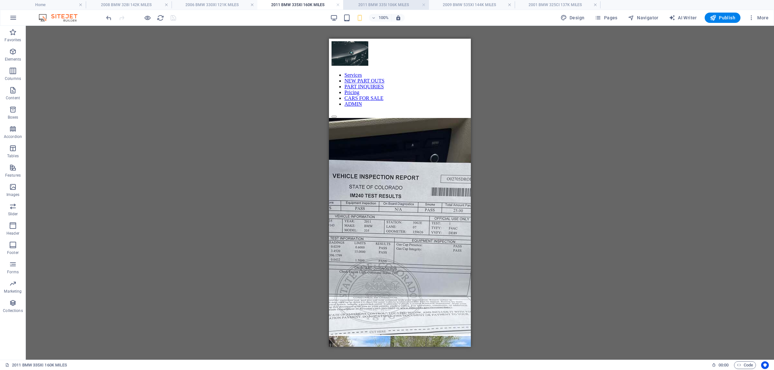
click at [368, 4] on h4 "2011 BMW 335I 106K MILES" at bounding box center [386, 4] width 86 height 7
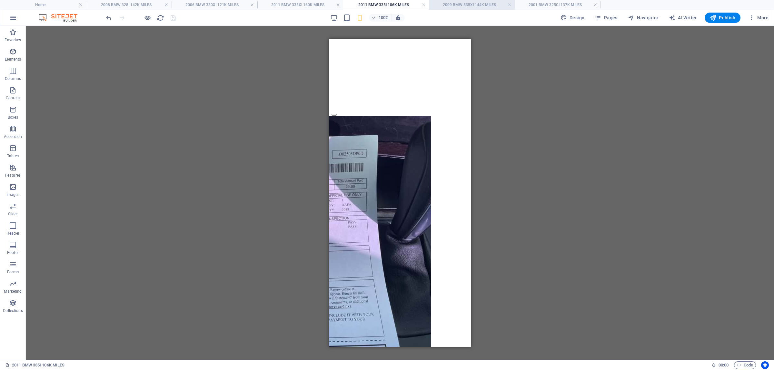
click at [453, 3] on h4 "2009 BMW 535XI 144K MILES" at bounding box center [472, 4] width 86 height 7
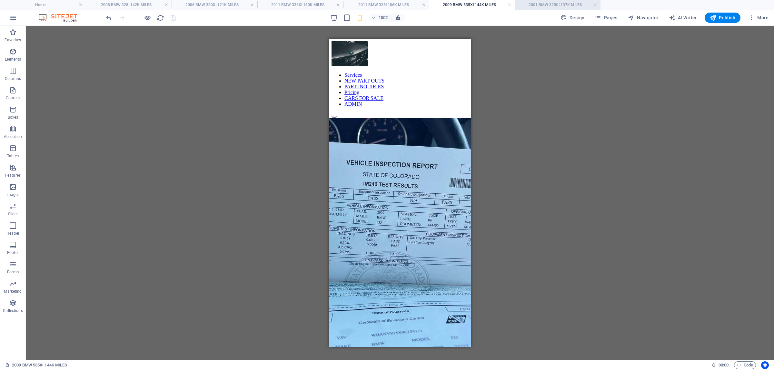
click at [542, 1] on li "2001 BMW 325CI 137K MILES" at bounding box center [558, 5] width 86 height 10
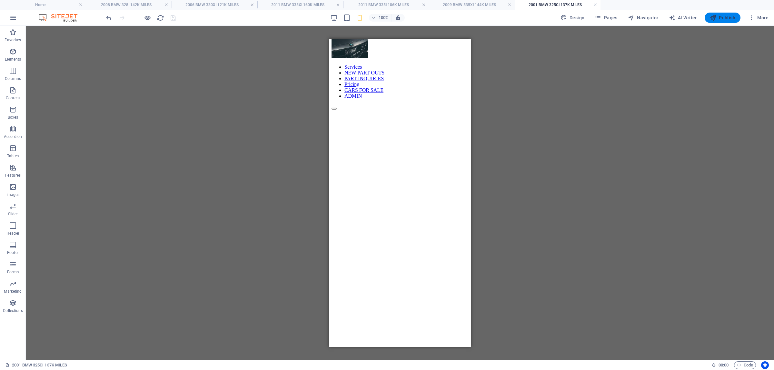
click at [719, 15] on span "Publish" at bounding box center [722, 18] width 25 height 6
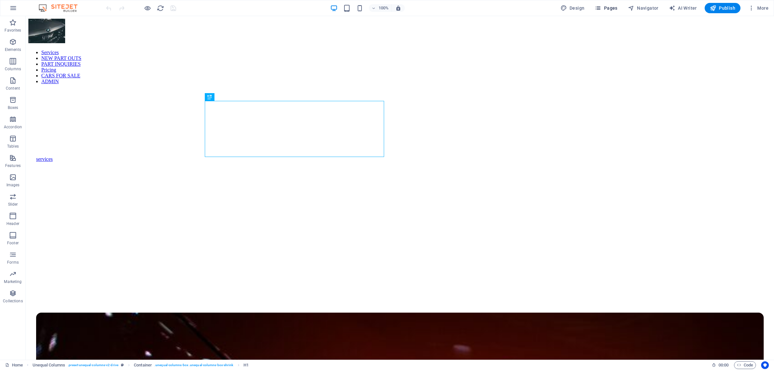
click at [612, 4] on button "Pages" at bounding box center [606, 8] width 28 height 10
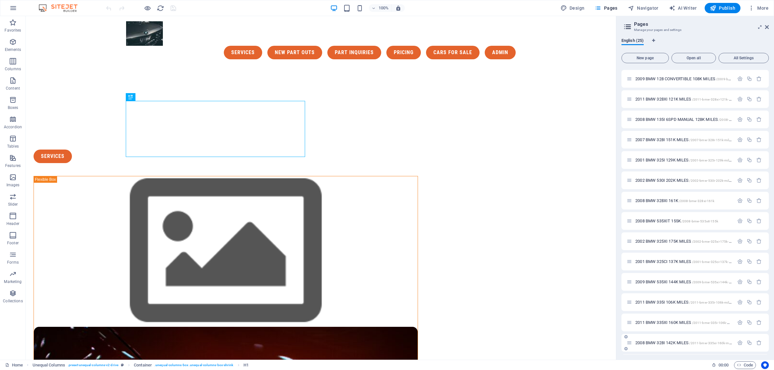
scroll to position [221, 0]
click at [661, 341] on div "2006 BMW 330XI 121K MILES /2008-bmw-328i-142k-miles" at bounding box center [680, 343] width 107 height 7
click at [661, 343] on span "2006 BMW 330XI 121K MILES /2008-bmw-328i-142k-miles" at bounding box center [684, 344] width 99 height 5
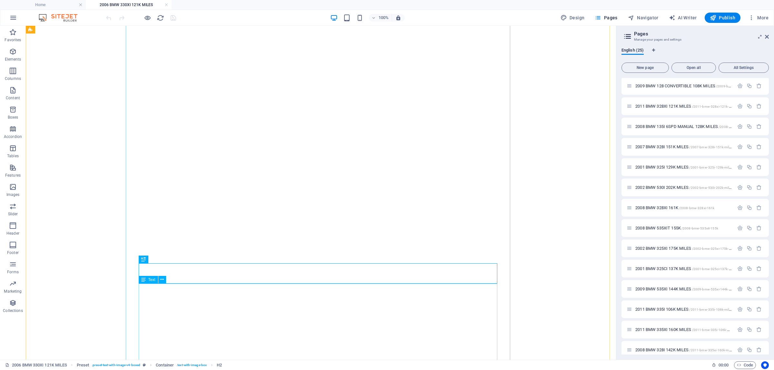
scroll to position [80, 0]
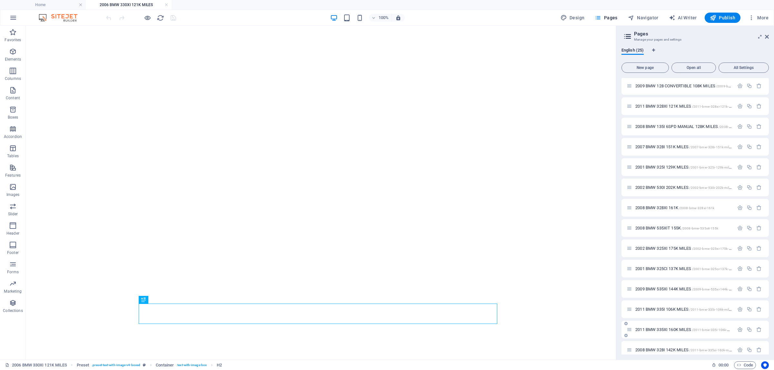
click at [671, 330] on span "2011 BMW 335XI 160K MILES /2011-bmw-335i-106k-miles-23" at bounding box center [687, 329] width 104 height 5
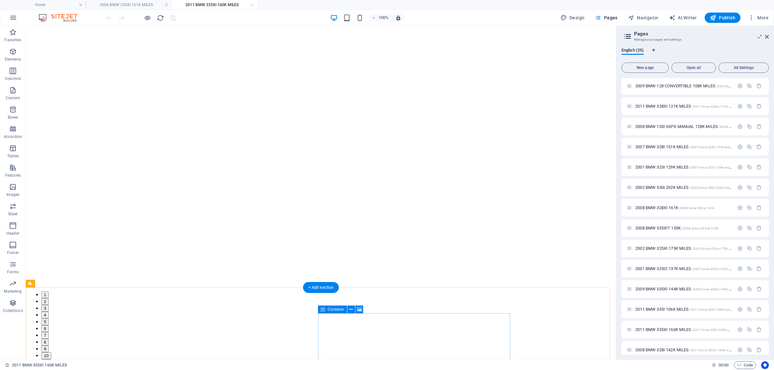
scroll to position [121, 0]
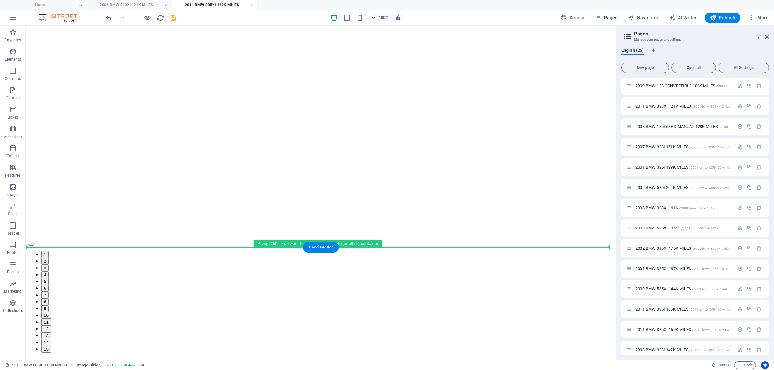
drag, startPoint x: 275, startPoint y: 132, endPoint x: 283, endPoint y: 286, distance: 154.4
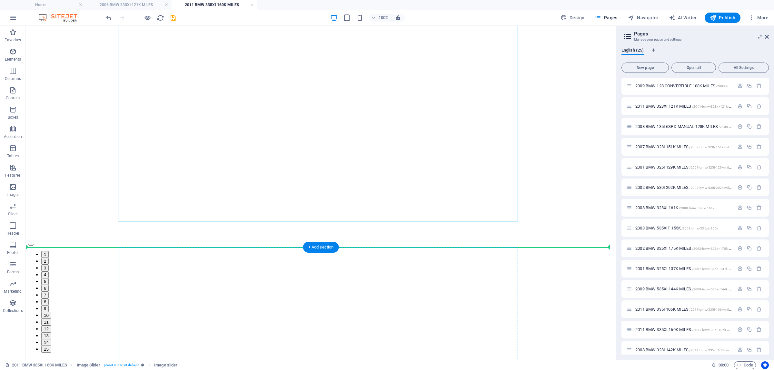
drag, startPoint x: 308, startPoint y: 125, endPoint x: 304, endPoint y: 280, distance: 154.9
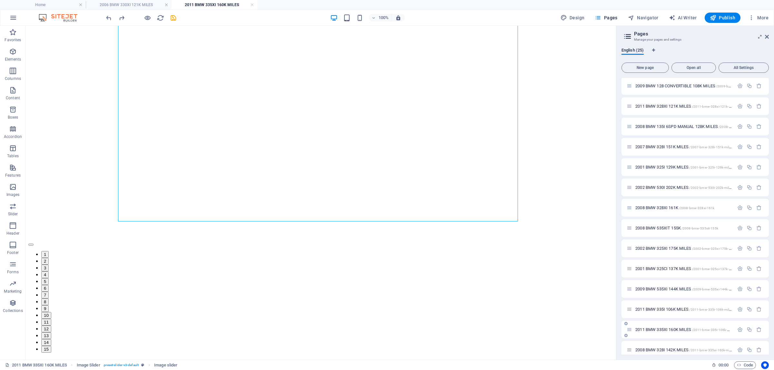
scroll to position [231, 0]
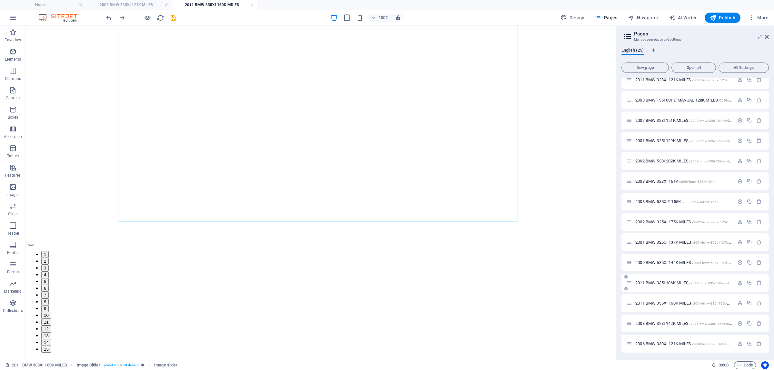
click at [661, 282] on span "2011 BMW 335I 106K MILES /2011-bmw-335i-106k-miles" at bounding box center [683, 283] width 97 height 5
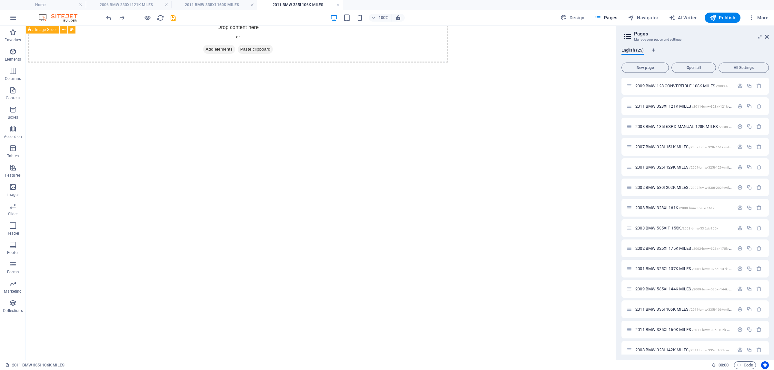
scroll to position [204, 0]
click at [380, 166] on div "Drop content here or Add elements Paste clipboard" at bounding box center [237, 105] width 419 height 419
click at [661, 287] on span "2009 BMW 535XI 144K MILES /2009-bmw-535xi-144k-miles" at bounding box center [685, 289] width 101 height 5
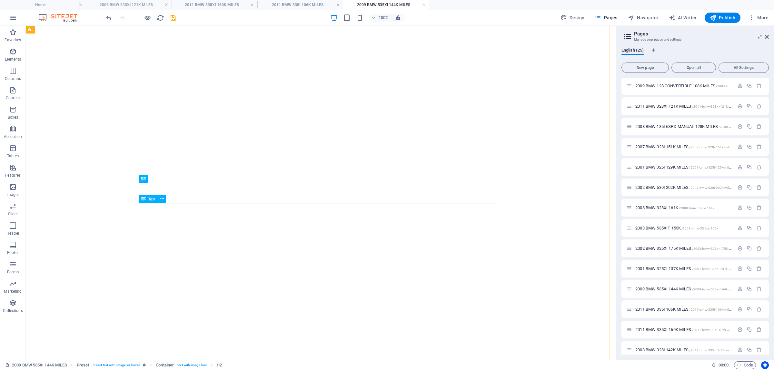
scroll to position [0, 0]
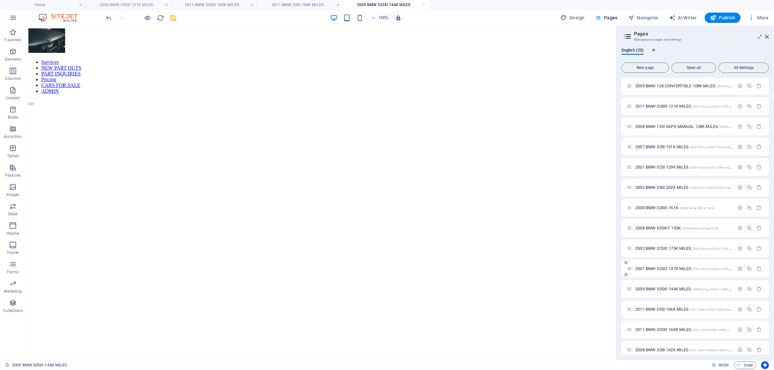
click at [668, 268] on span "2001 BMW 325CI 137K MILES /2001-bmw-325ci-137k-miles" at bounding box center [685, 268] width 101 height 5
click at [666, 310] on span "2011 BMW 335I 106K MILES /2011-bmw-335i-106k-miles" at bounding box center [683, 309] width 97 height 5
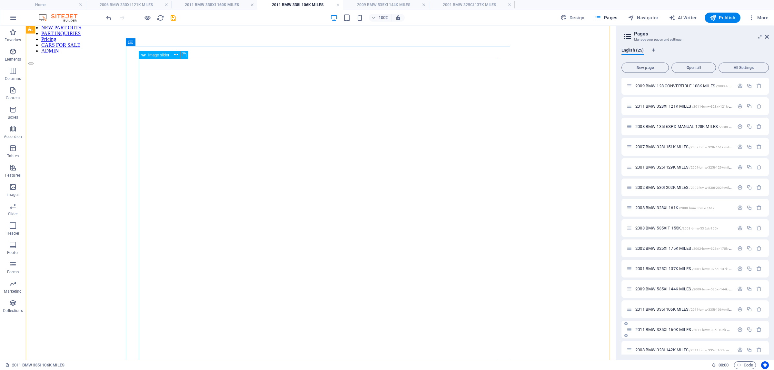
scroll to position [81, 0]
click at [661, 329] on span "2011 BMW 335XI 160K MILES /2011-bmw-335i-106k-miles-23" at bounding box center [687, 329] width 104 height 5
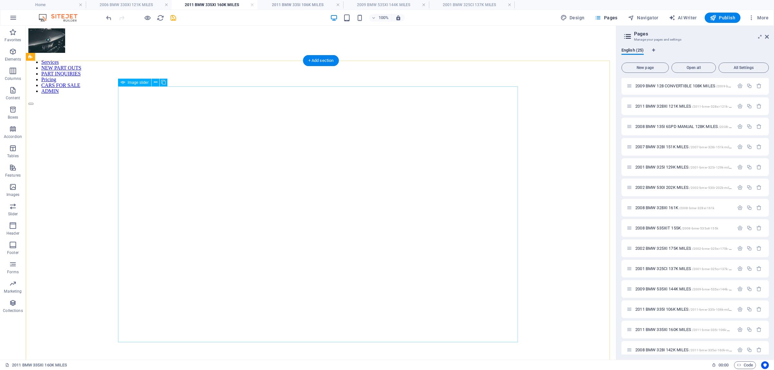
scroll to position [0, 0]
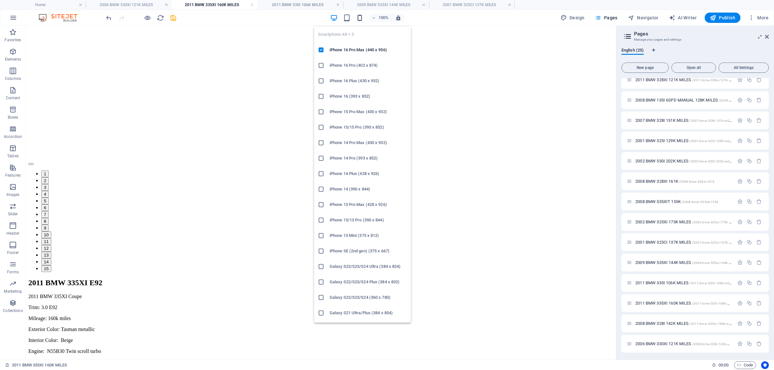
click at [360, 20] on icon "button" at bounding box center [359, 17] width 7 height 7
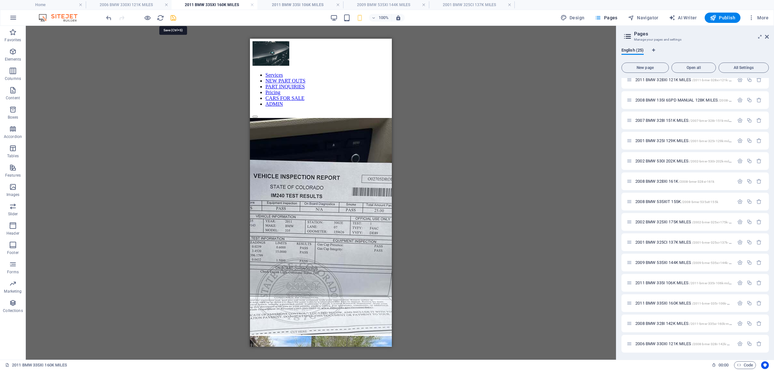
click at [170, 15] on icon "save" at bounding box center [173, 17] width 7 height 7
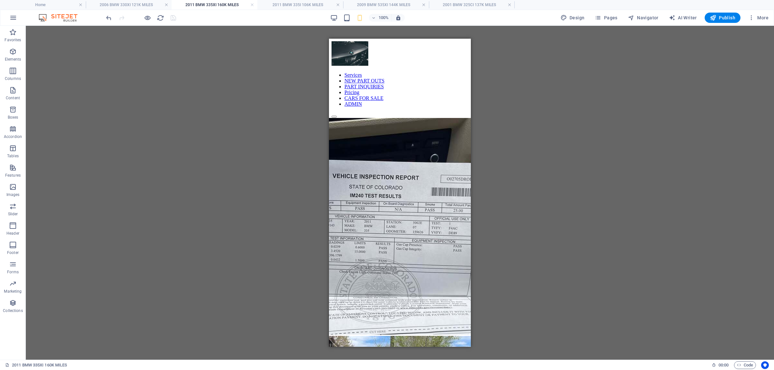
click at [329, 19] on div "100% Design Pages Navigator AI Writer Publish More" at bounding box center [438, 18] width 666 height 10
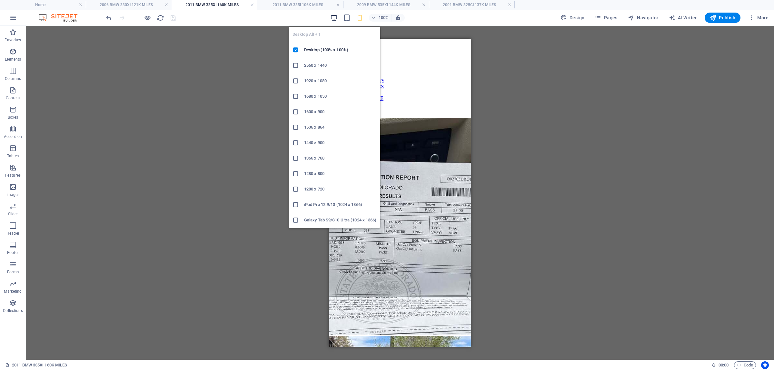
click at [335, 17] on icon "button" at bounding box center [333, 17] width 7 height 7
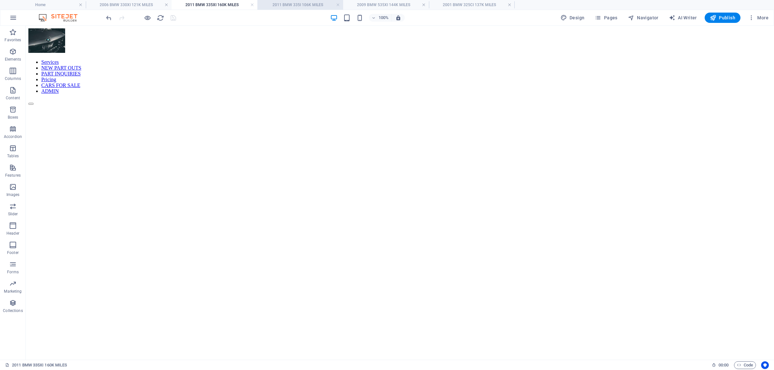
click at [283, 6] on h4 "2011 BMW 335I 106K MILES" at bounding box center [300, 4] width 86 height 7
click at [365, 2] on h4 "2009 BMW 535XI 144K MILES" at bounding box center [386, 4] width 86 height 7
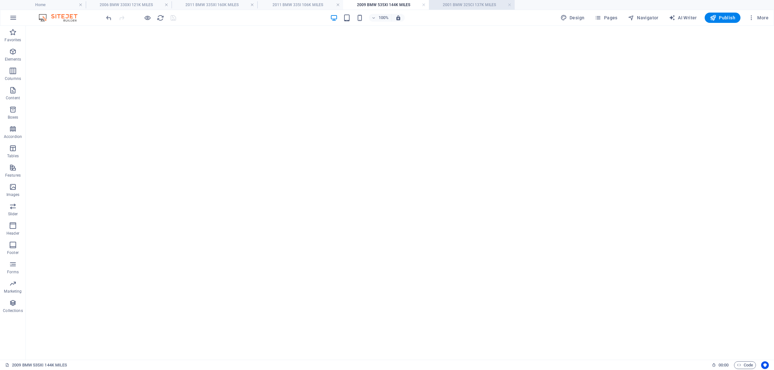
click at [451, 7] on h4 "2001 BMW 325CI 137K MILES" at bounding box center [472, 4] width 86 height 7
click at [284, 9] on li "2011 BMW 335I 106K MILES" at bounding box center [300, 5] width 86 height 10
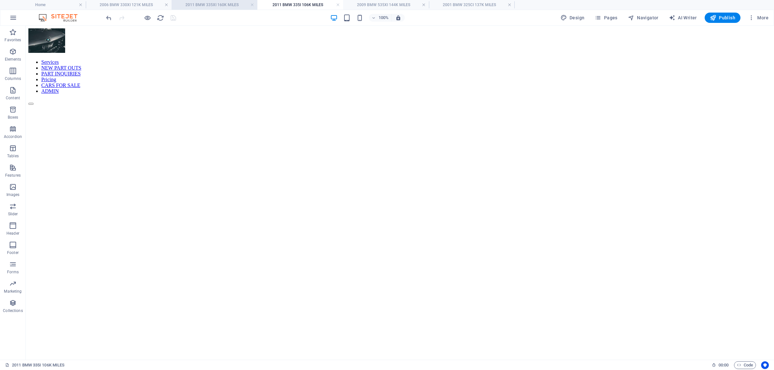
click at [202, 1] on li "2011 BMW 335XI 160K MILES" at bounding box center [215, 5] width 86 height 10
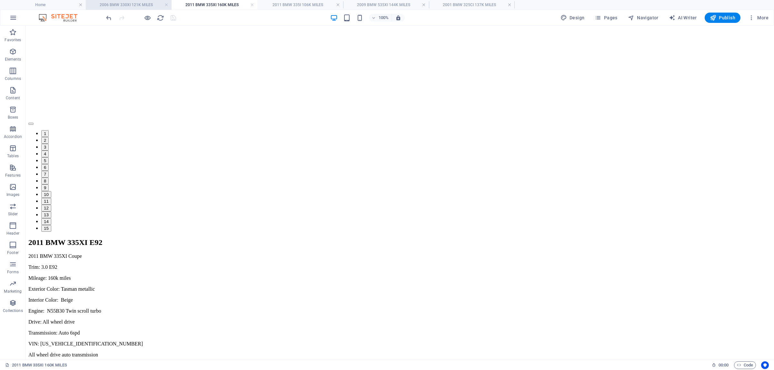
click at [131, 5] on h4 "2006 BMW 330XI 121K MILES" at bounding box center [129, 4] width 86 height 7
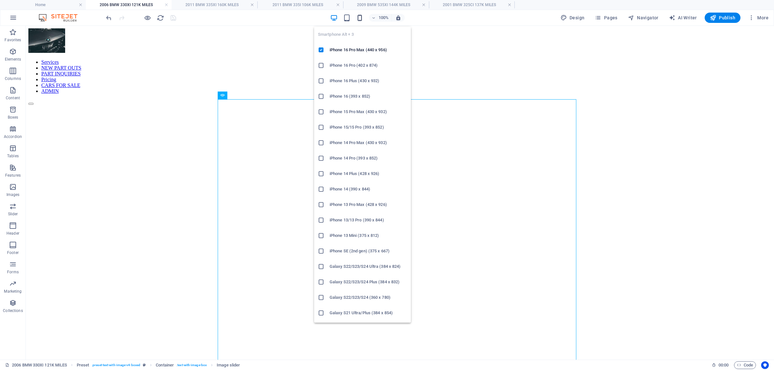
click at [359, 15] on icon "button" at bounding box center [359, 17] width 7 height 7
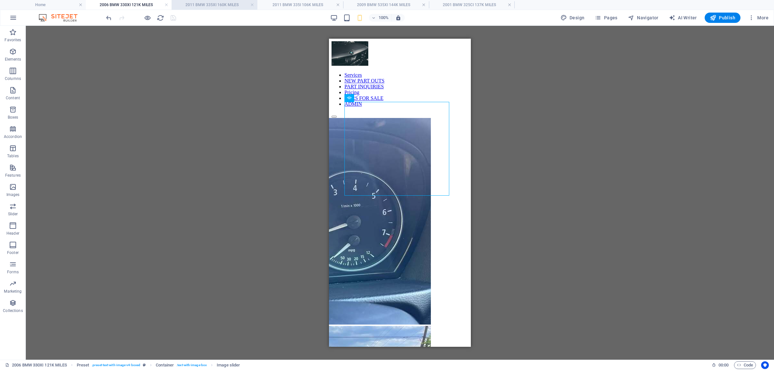
click at [186, 4] on h4 "2011 BMW 335XI 160K MILES" at bounding box center [215, 4] width 86 height 7
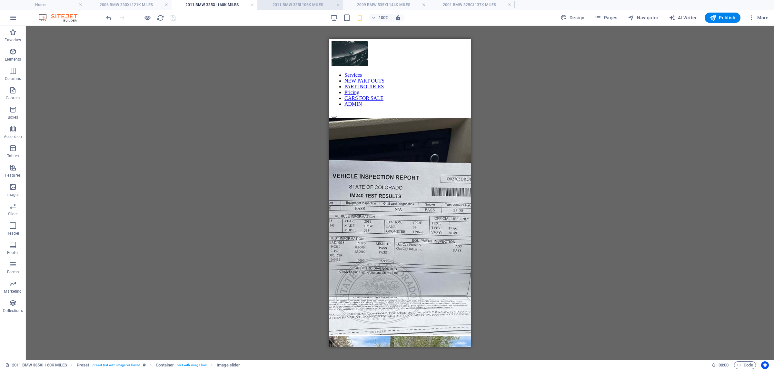
click at [294, 2] on h4 "2011 BMW 335I 106K MILES" at bounding box center [300, 4] width 86 height 7
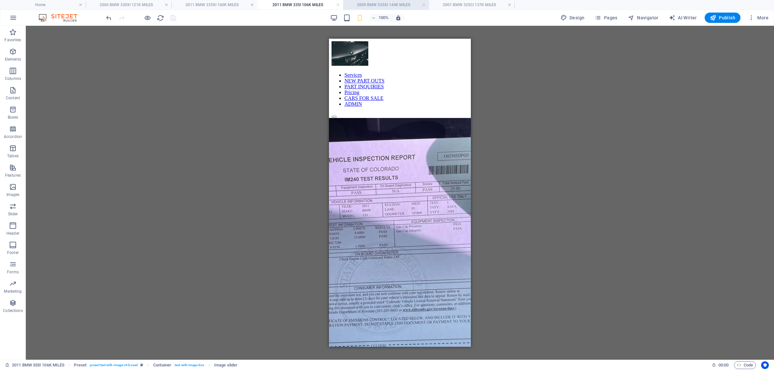
click at [383, 7] on h4 "2009 BMW 535XI 144K MILES" at bounding box center [386, 4] width 86 height 7
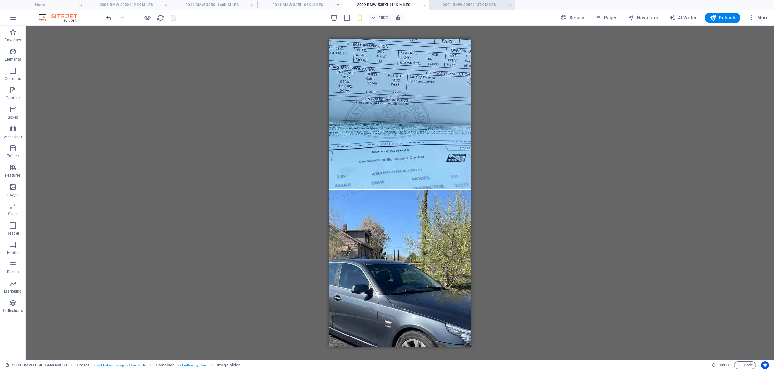
click at [454, 4] on h4 "2001 BMW 325CI 137K MILES" at bounding box center [472, 4] width 86 height 7
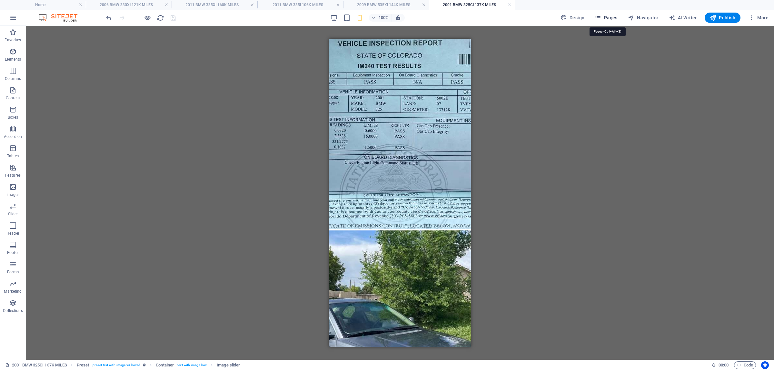
click at [614, 18] on span "Pages" at bounding box center [606, 18] width 23 height 6
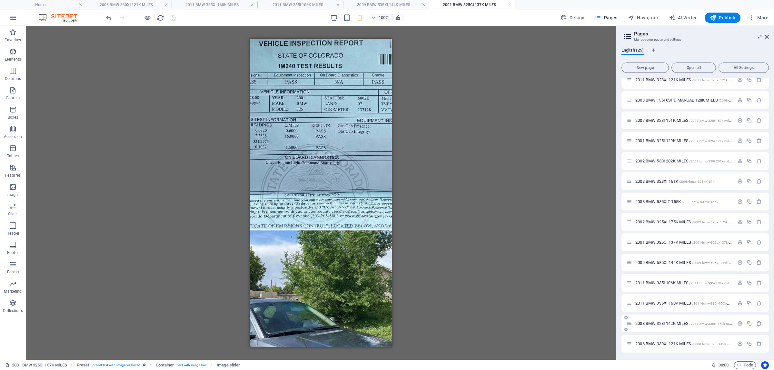
click at [665, 324] on span "2008 BMW 328I 142K MILES /2011-bmw-335xi-160k-miles" at bounding box center [684, 323] width 98 height 5
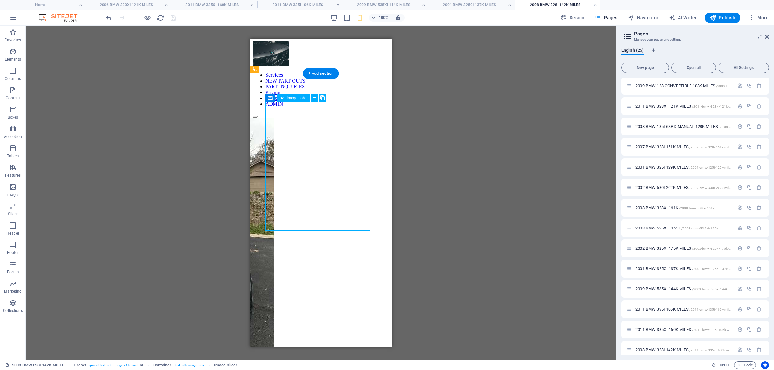
select select "ms"
select select "s"
select select "progressive"
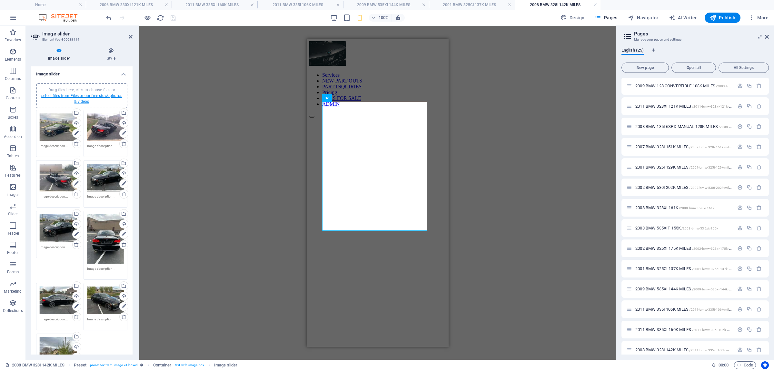
click at [92, 97] on link "select files from Files or our free stock photos & videos" at bounding box center [81, 99] width 81 height 10
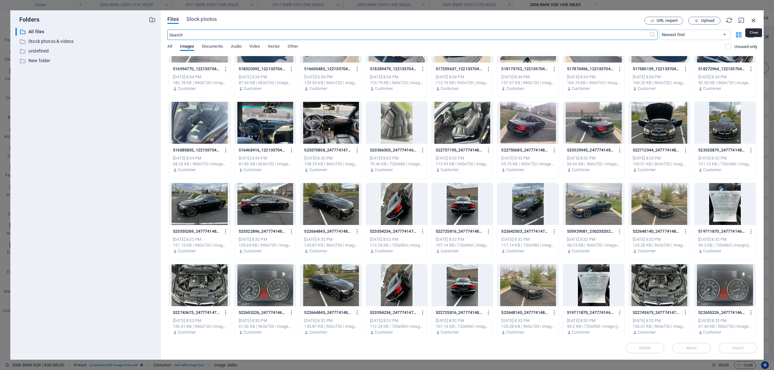
click at [755, 21] on icon "button" at bounding box center [753, 20] width 7 height 7
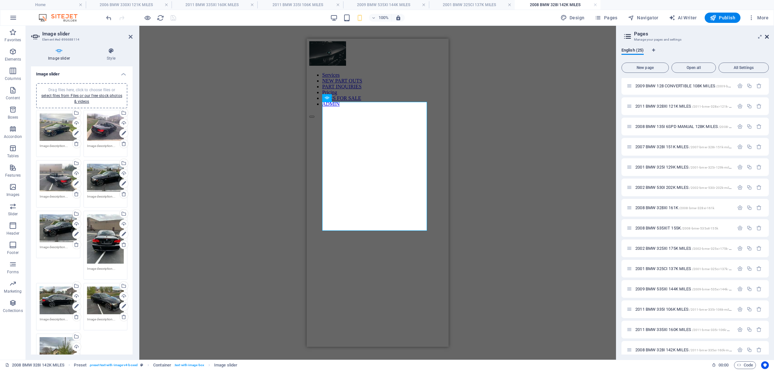
click at [765, 38] on icon at bounding box center [767, 36] width 4 height 5
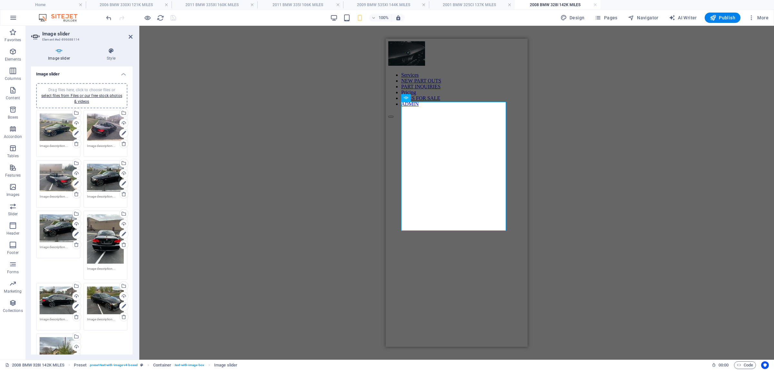
drag, startPoint x: 255, startPoint y: 270, endPoint x: 273, endPoint y: 229, distance: 45.1
click at [255, 269] on div "Drag and drop a file to add it H2 Preset Container Text Image slider 180 170 16…" at bounding box center [456, 193] width 635 height 334
click at [166, 5] on link at bounding box center [166, 5] width 4 height 6
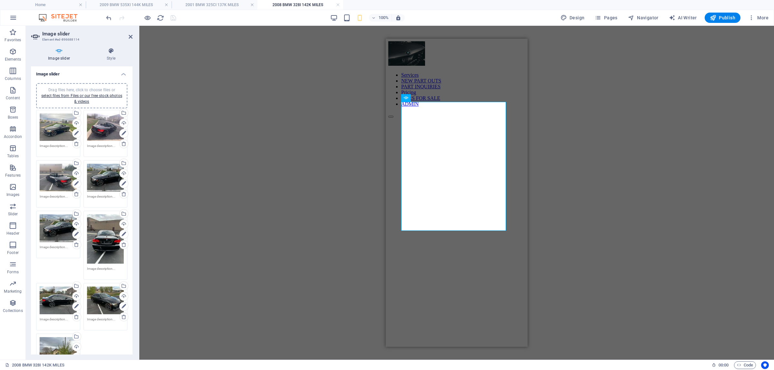
click at [166, 5] on link at bounding box center [166, 5] width 4 height 6
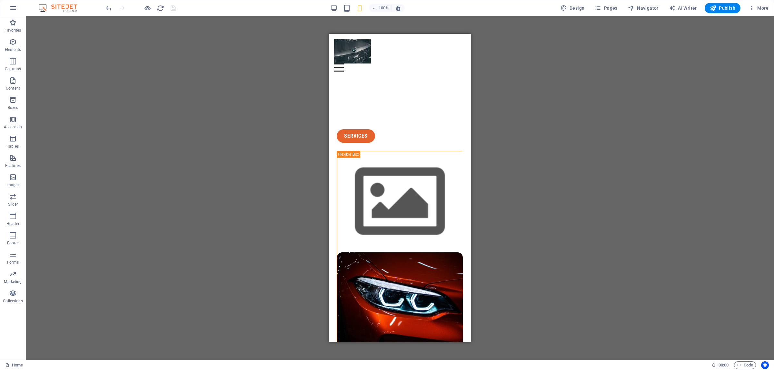
drag, startPoint x: 468, startPoint y: 101, endPoint x: 852, endPoint y: 50, distance: 387.5
